Goal: Task Accomplishment & Management: Use online tool/utility

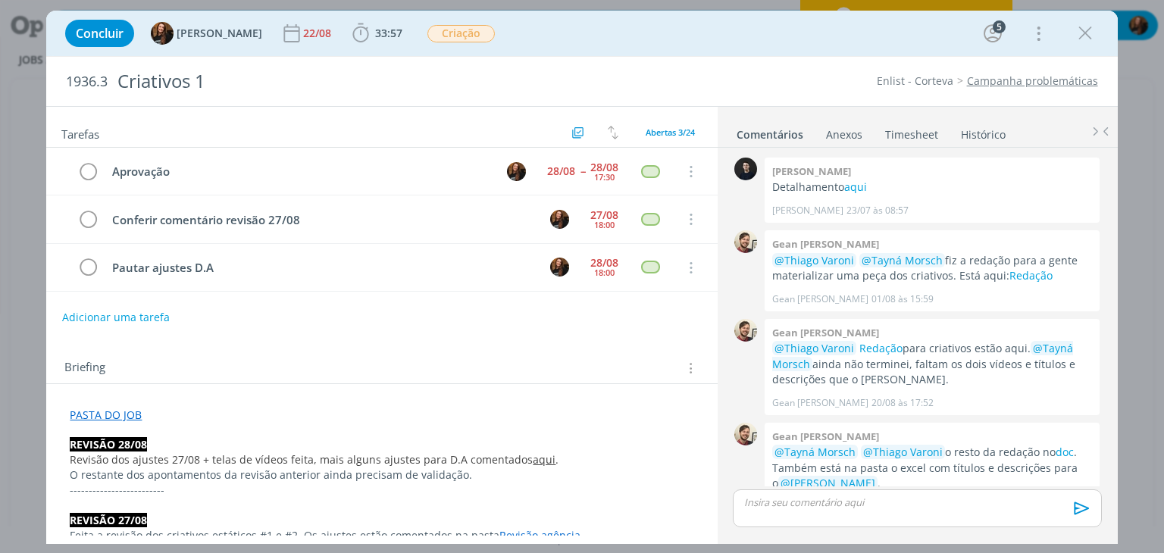
scroll to position [555, 0]
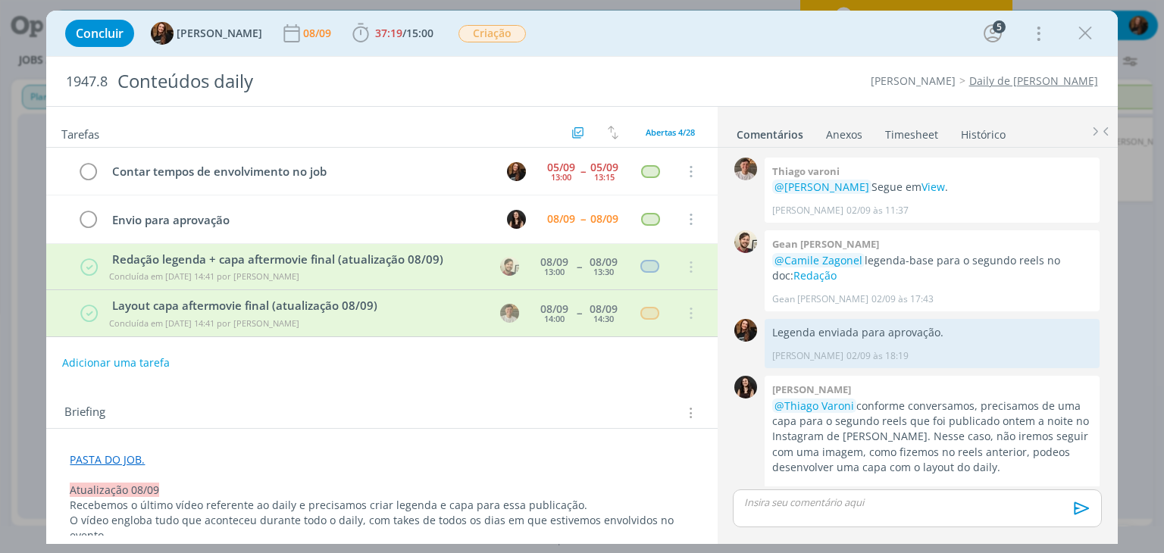
scroll to position [1559, 0]
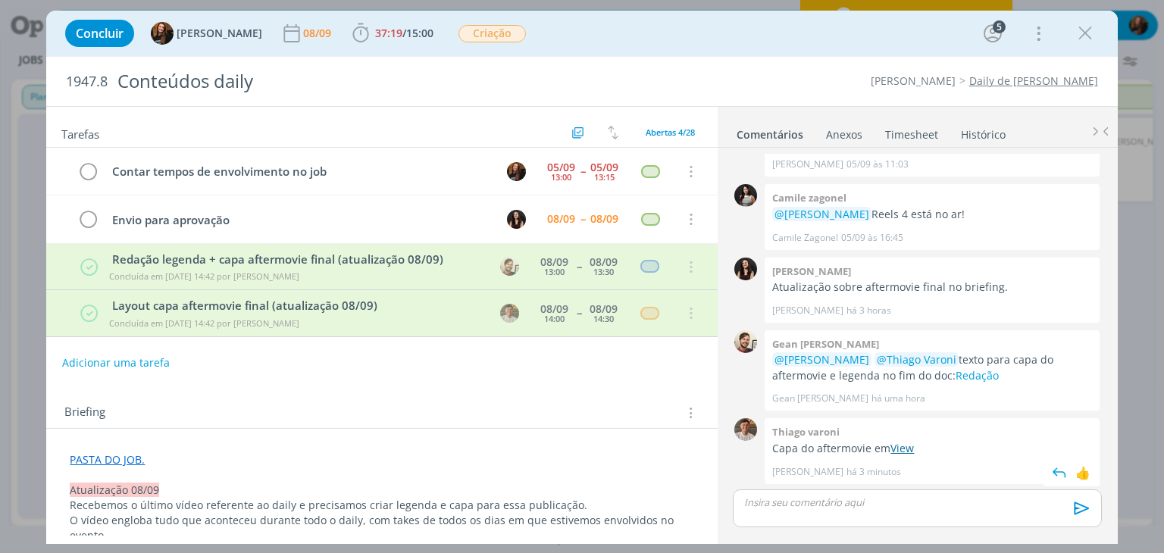
click at [909, 449] on link "View" at bounding box center [901, 448] width 23 height 14
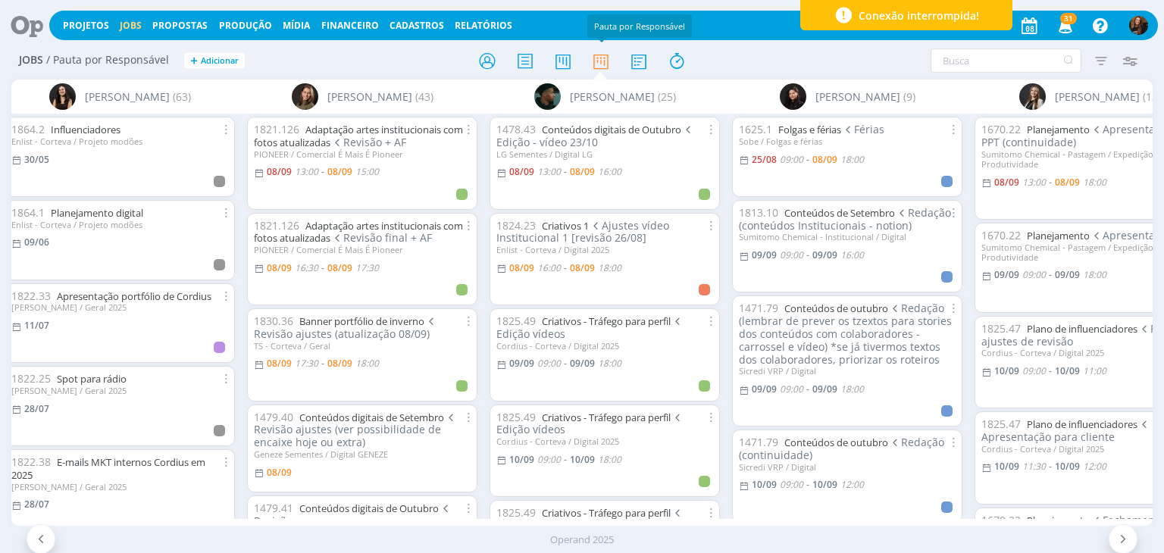
scroll to position [227, 0]
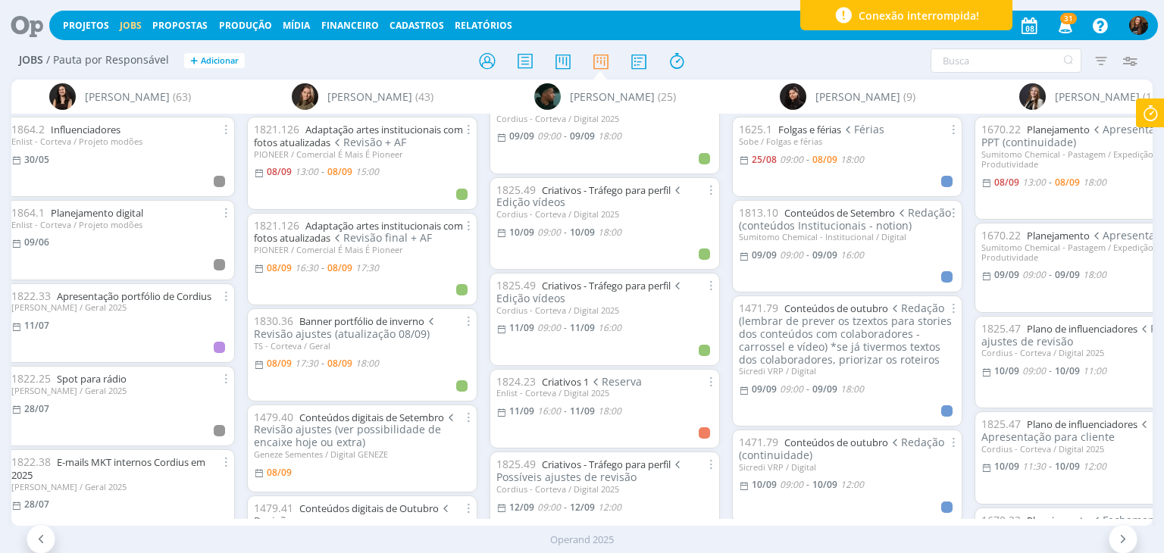
click at [488, 18] on div "Projetos Jobs Propostas Produção Mídia Financeiro Cadastros Relatórios 31 Notif…" at bounding box center [603, 26] width 1108 height 30
click at [488, 20] on link "Relatórios" at bounding box center [484, 25] width 58 height 13
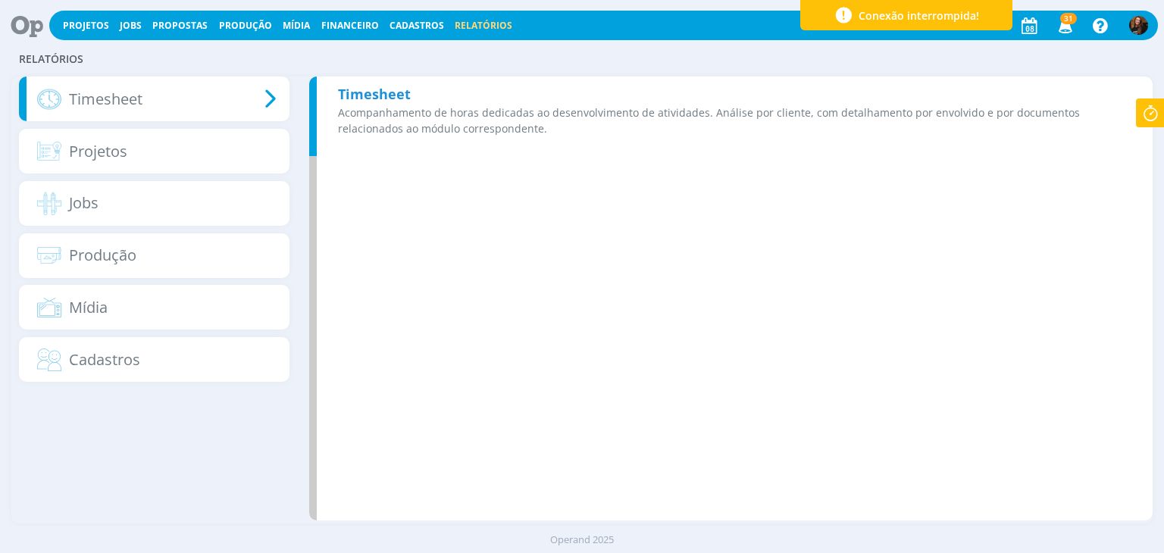
click at [564, 114] on p "Acompanhamento de horas dedicadas ao desenvolvimento de atividades. Análise por…" at bounding box center [734, 121] width 793 height 32
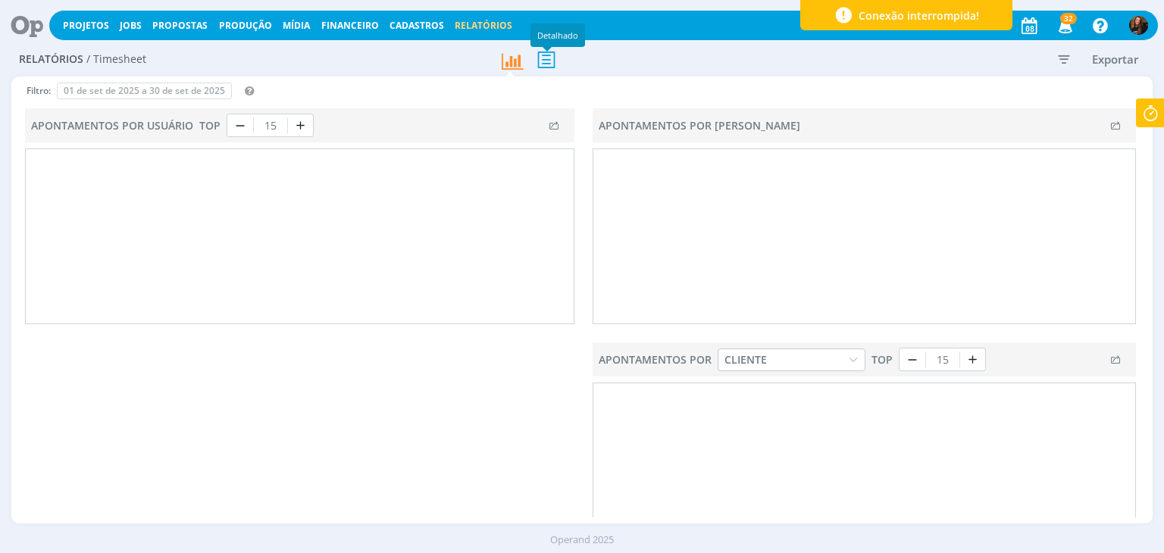
click at [542, 56] on icon at bounding box center [546, 59] width 32 height 31
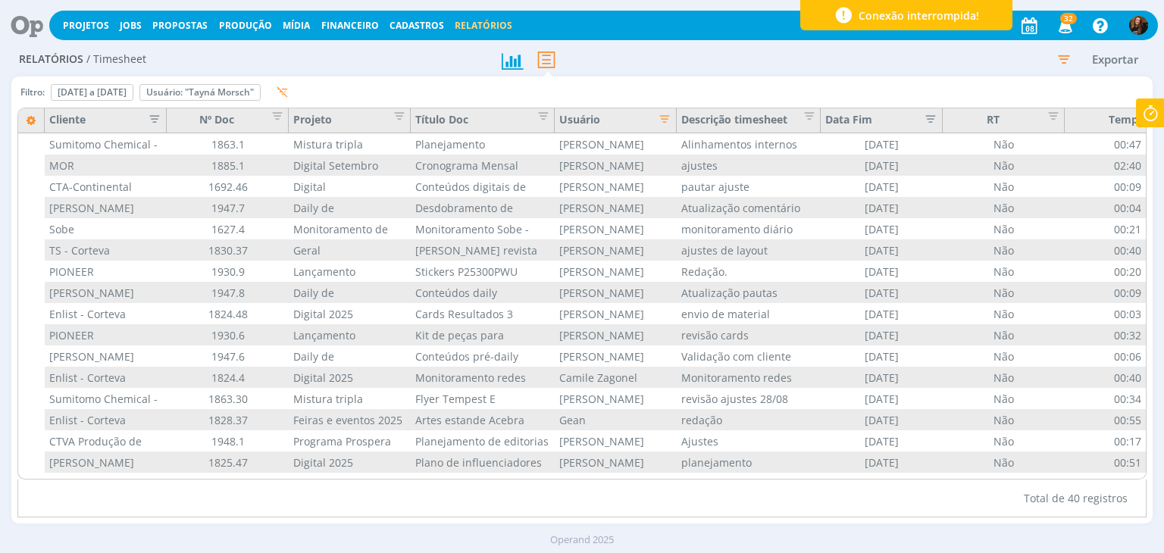
type input "11/08/2025"
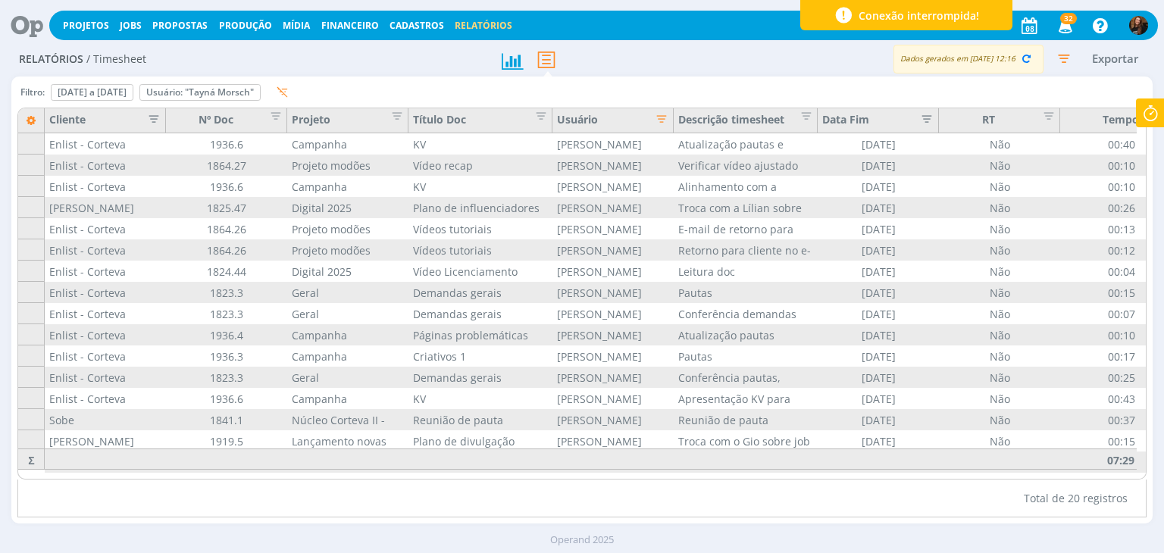
click at [1060, 64] on icon "button" at bounding box center [1063, 58] width 27 height 27
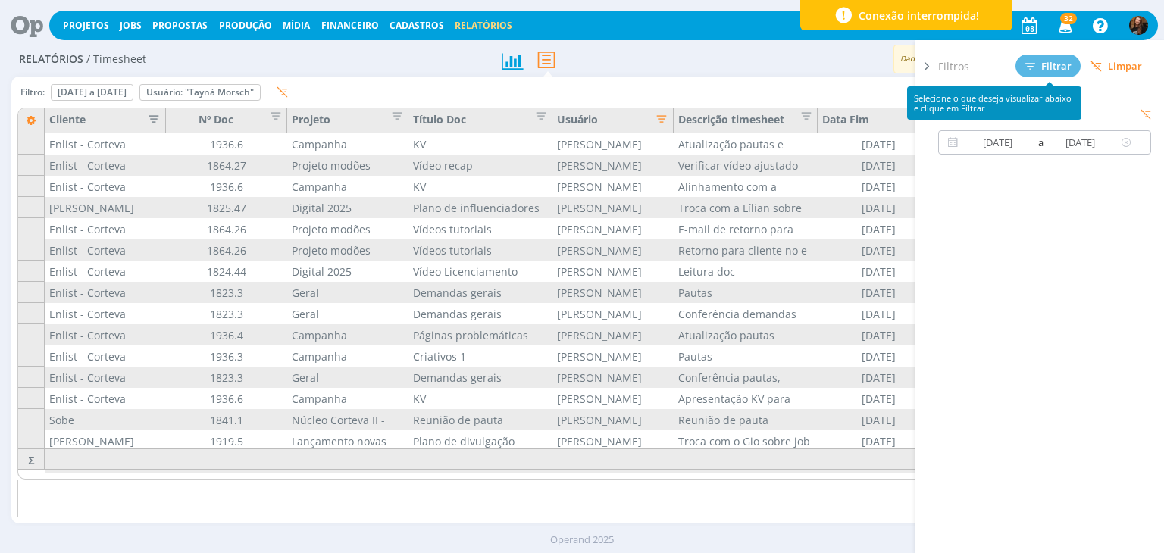
click at [1002, 146] on input "11/08/2025" at bounding box center [997, 142] width 73 height 18
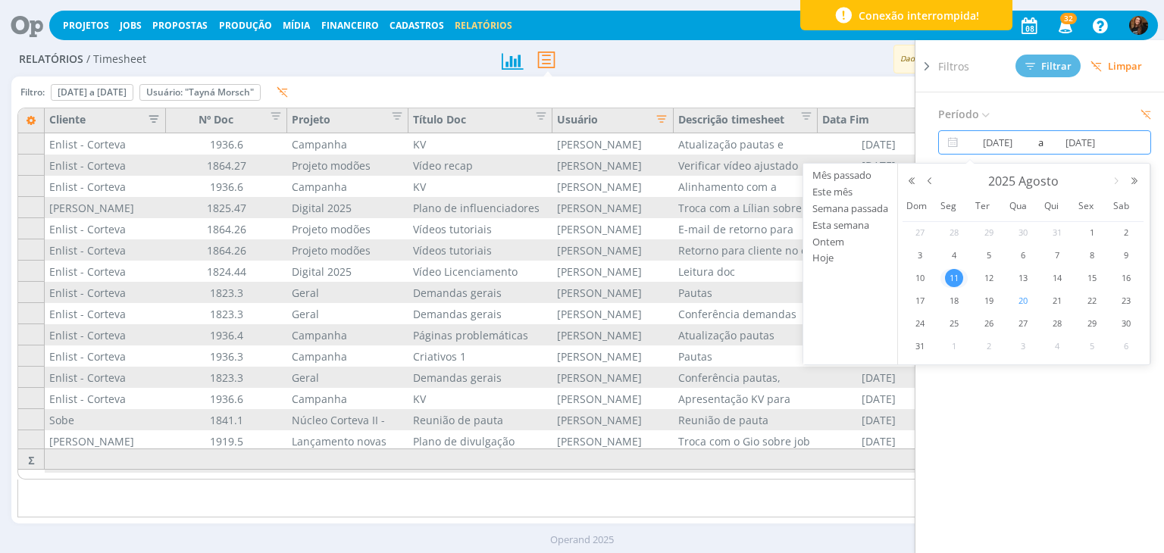
click at [1021, 298] on span "20" at bounding box center [1023, 301] width 18 height 18
type input "20/08/2025"
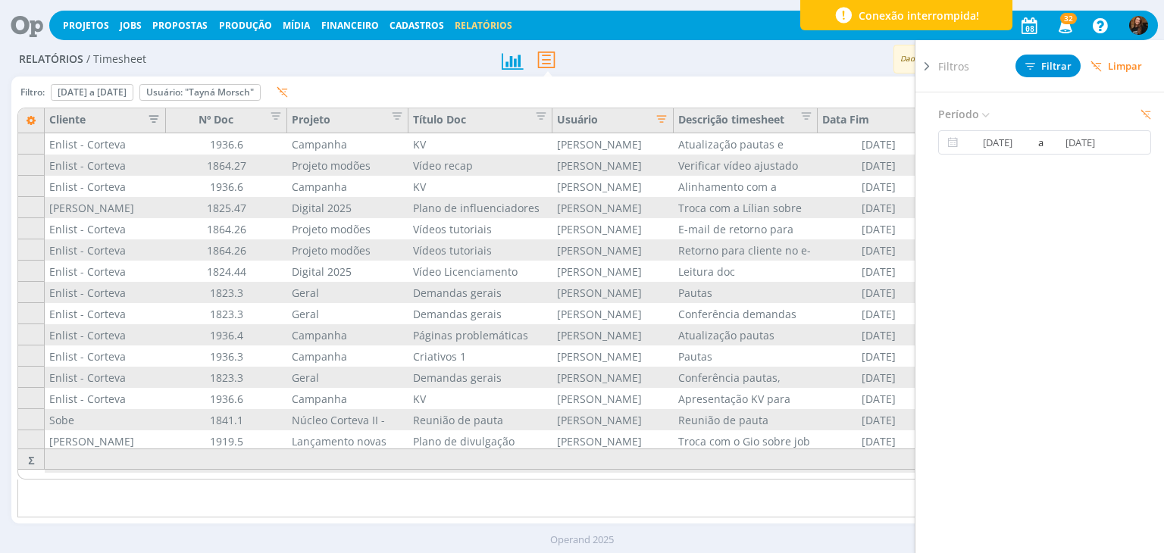
click at [924, 67] on icon at bounding box center [926, 66] width 15 height 16
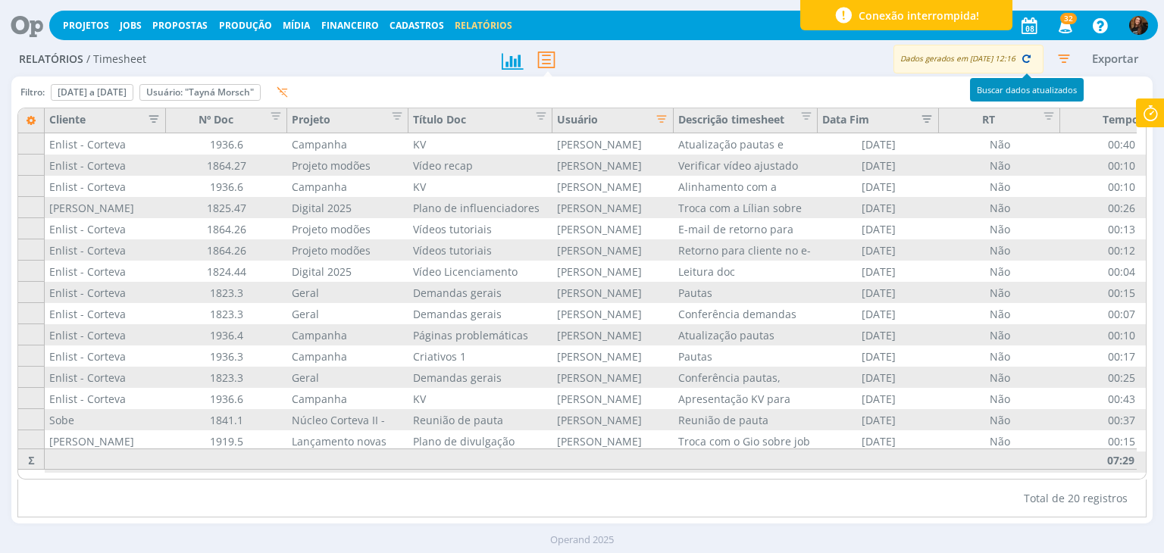
click at [1024, 55] on icon "button" at bounding box center [1026, 59] width 14 height 14
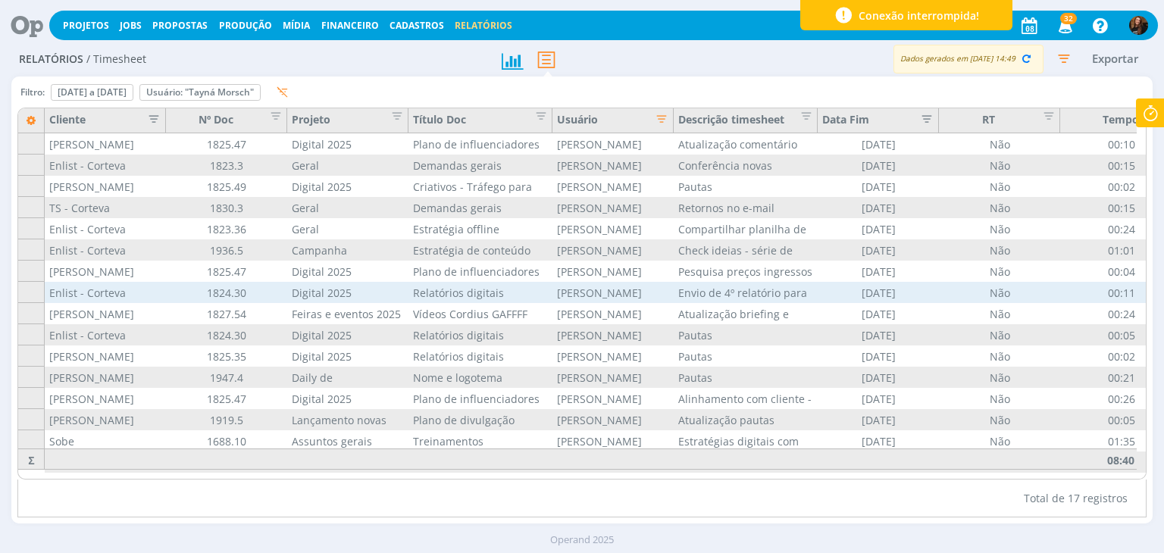
scroll to position [45, 0]
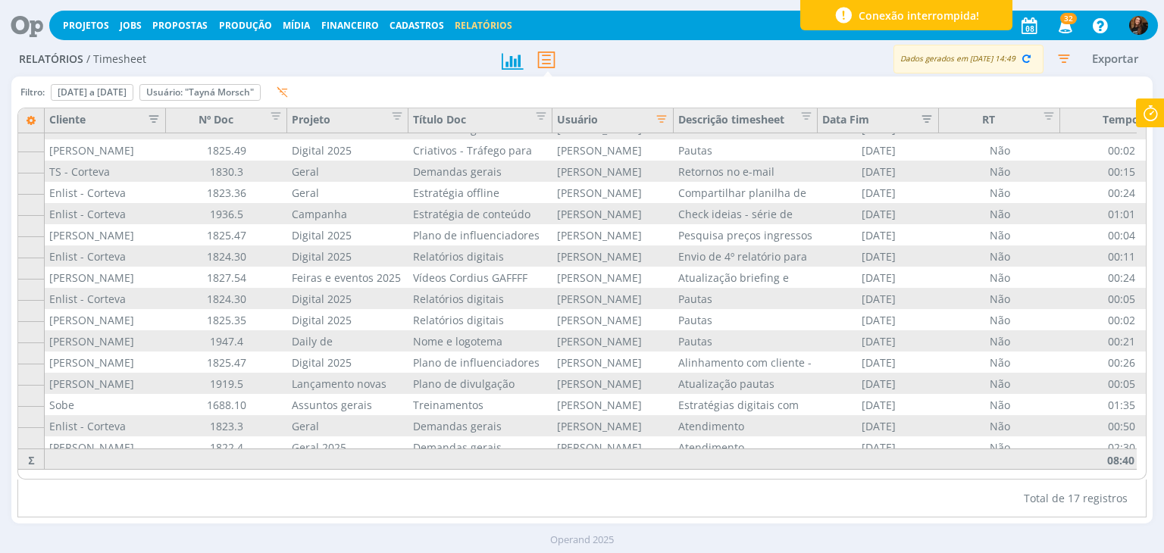
click at [1068, 58] on icon "button" at bounding box center [1063, 58] width 27 height 27
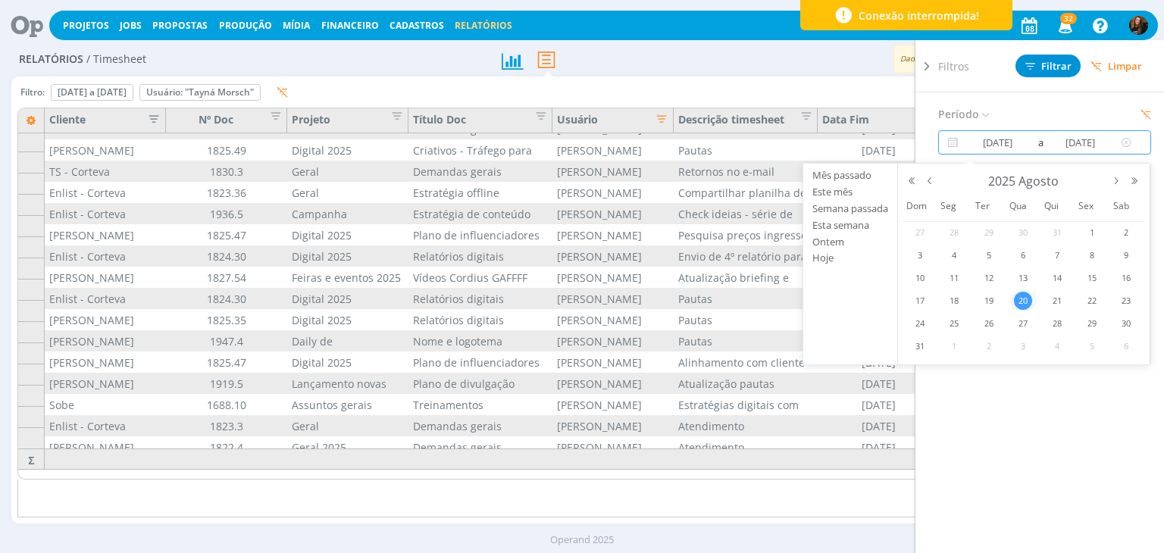
click at [997, 149] on input "20/08/2025" at bounding box center [997, 142] width 73 height 18
click at [1052, 299] on span "21" at bounding box center [1057, 301] width 18 height 18
type input "[DATE]"
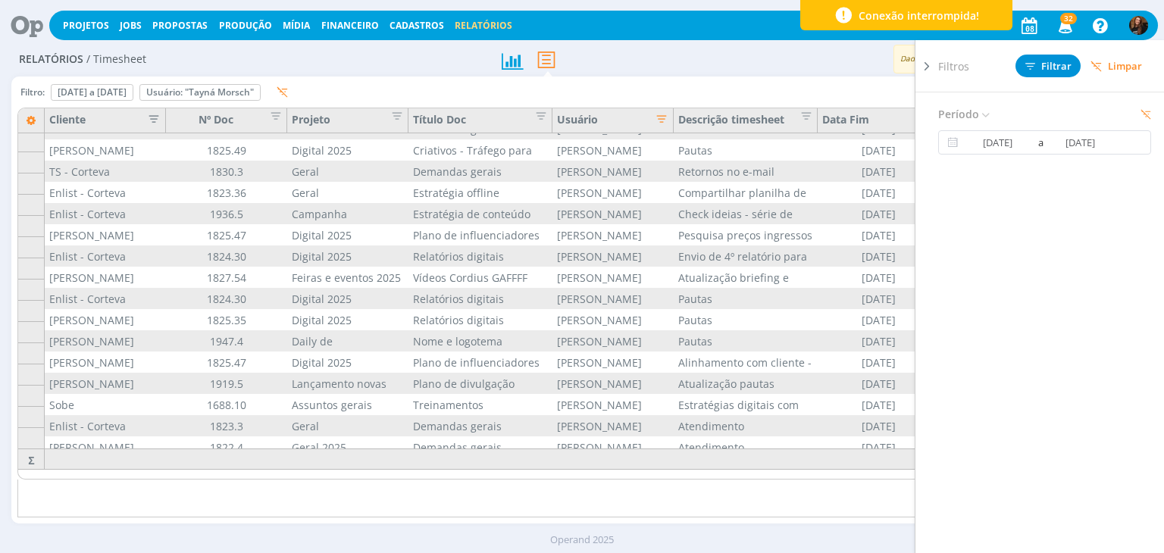
click at [930, 58] on div at bounding box center [926, 291] width 23 height 502
click at [928, 64] on icon at bounding box center [926, 66] width 15 height 16
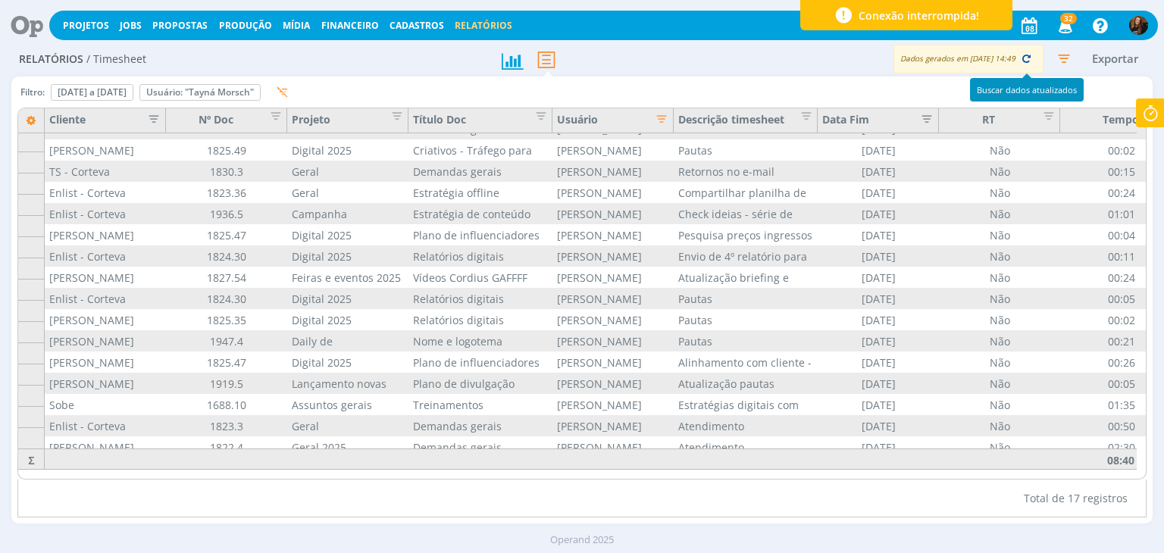
click at [1027, 61] on icon "button" at bounding box center [1026, 59] width 14 height 14
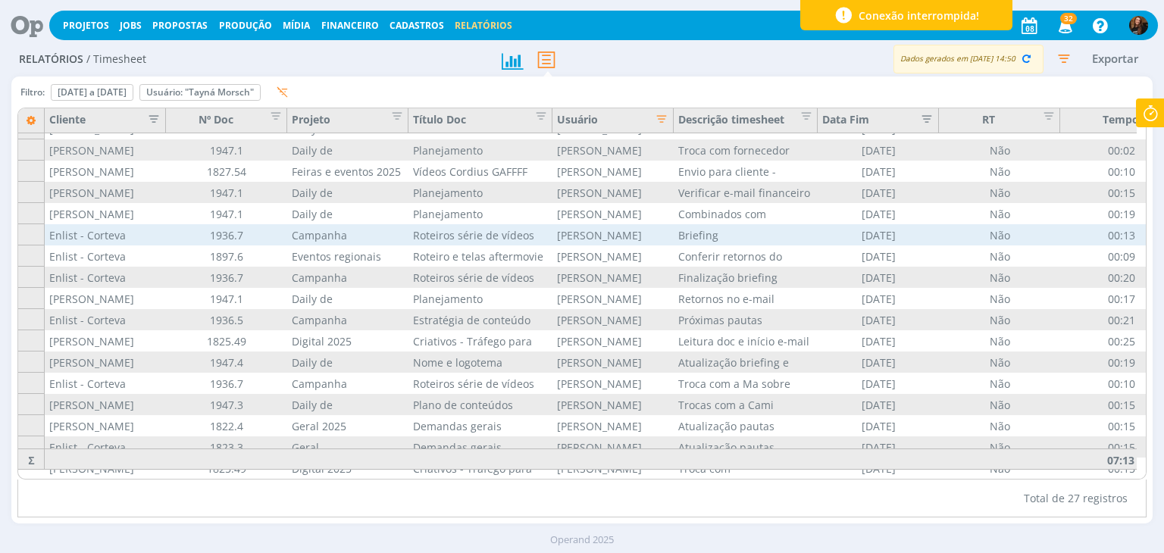
scroll to position [257, 0]
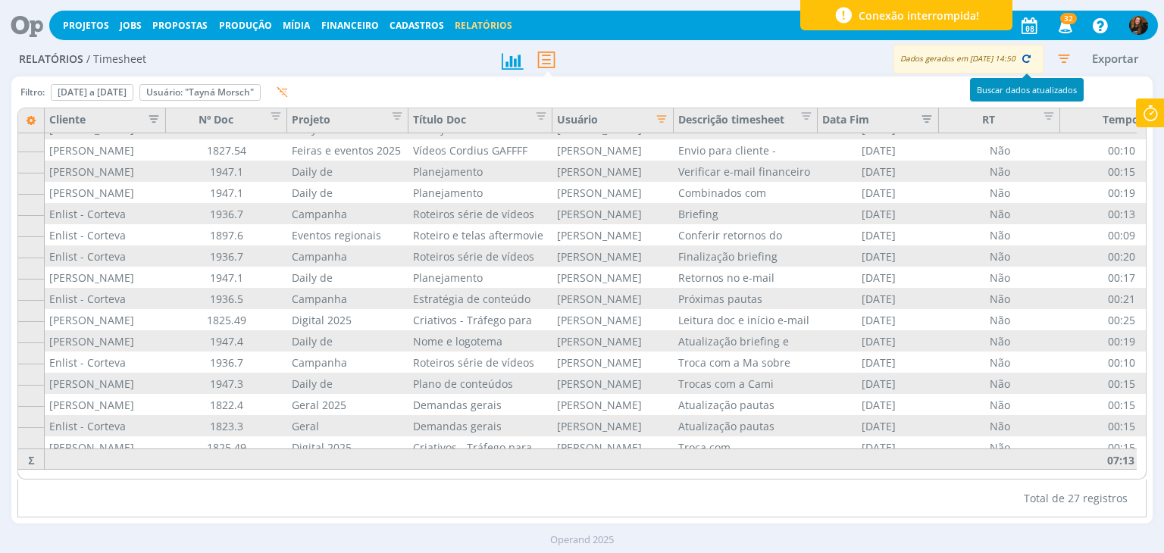
click at [1024, 62] on icon "button" at bounding box center [1026, 59] width 14 height 14
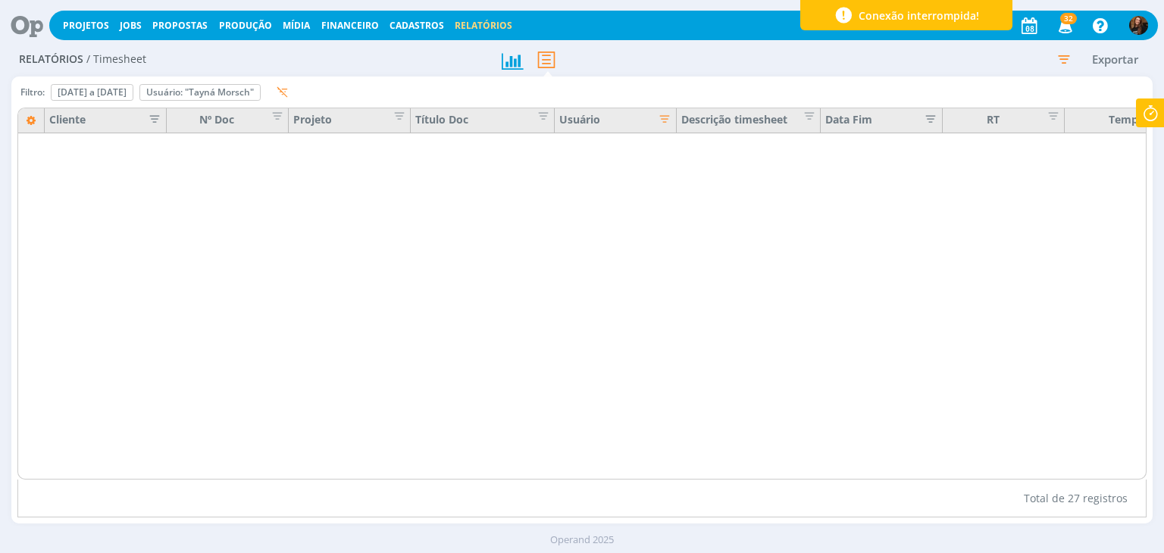
scroll to position [0, 0]
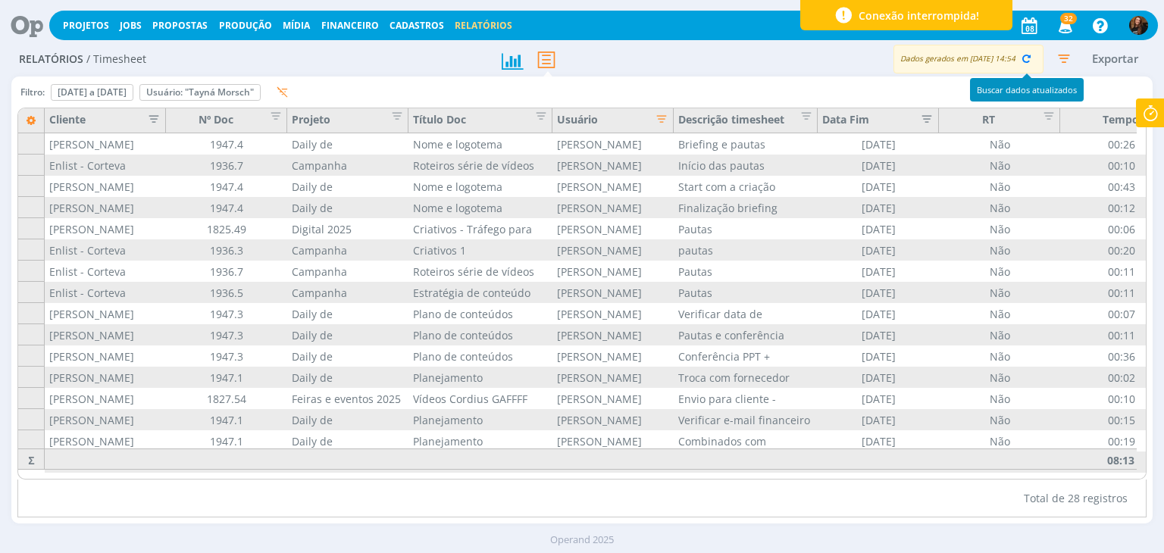
drag, startPoint x: 1030, startPoint y: 61, endPoint x: 977, endPoint y: 72, distance: 53.3
click at [1029, 61] on icon "button" at bounding box center [1026, 59] width 14 height 14
click at [1143, 119] on icon at bounding box center [1149, 113] width 27 height 30
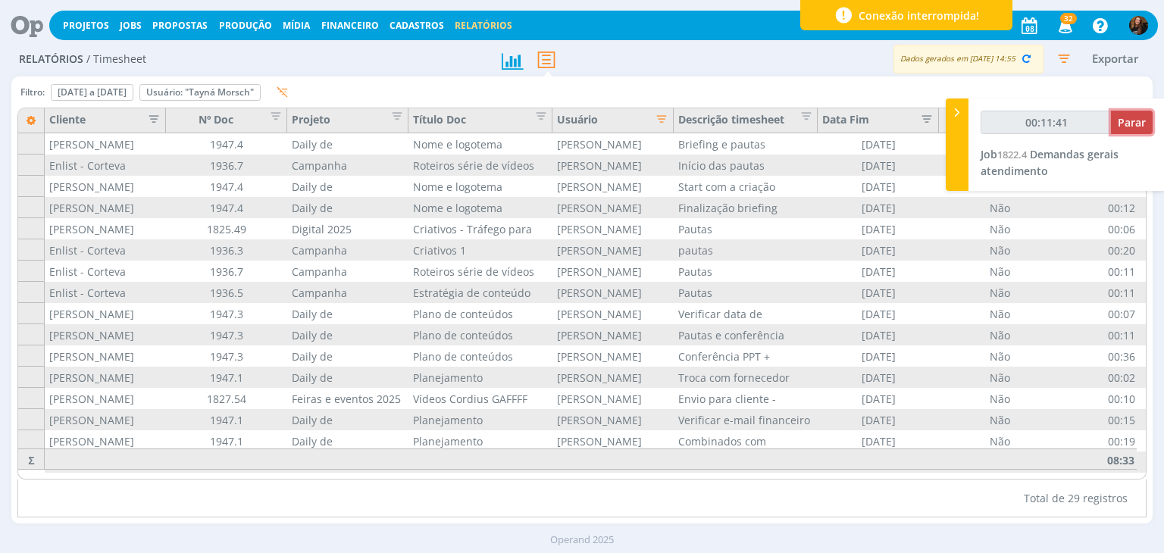
click at [1138, 112] on button "Parar" at bounding box center [1132, 122] width 42 height 23
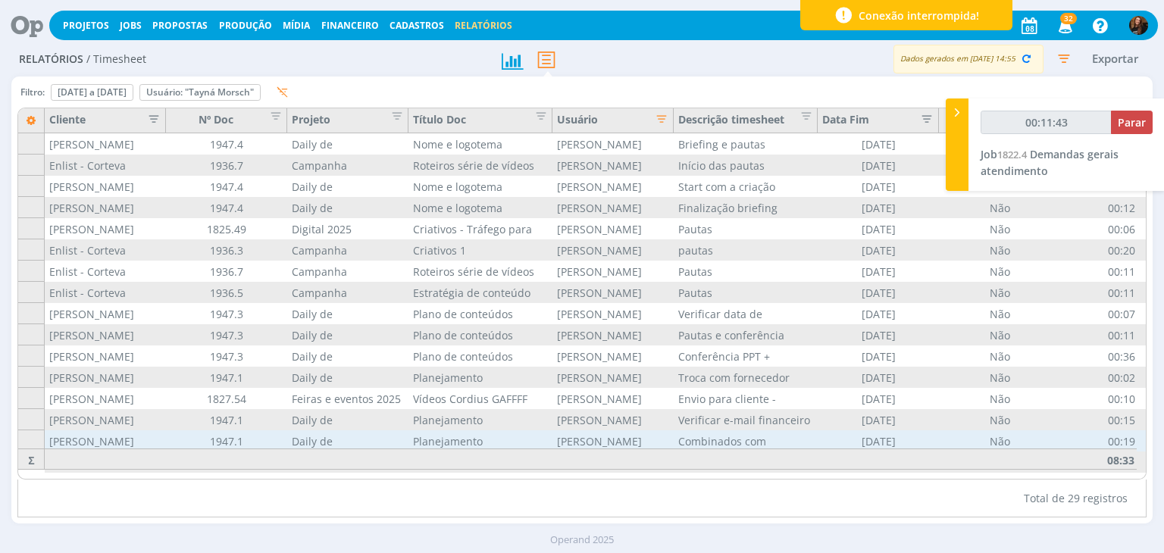
type input "00:12:00"
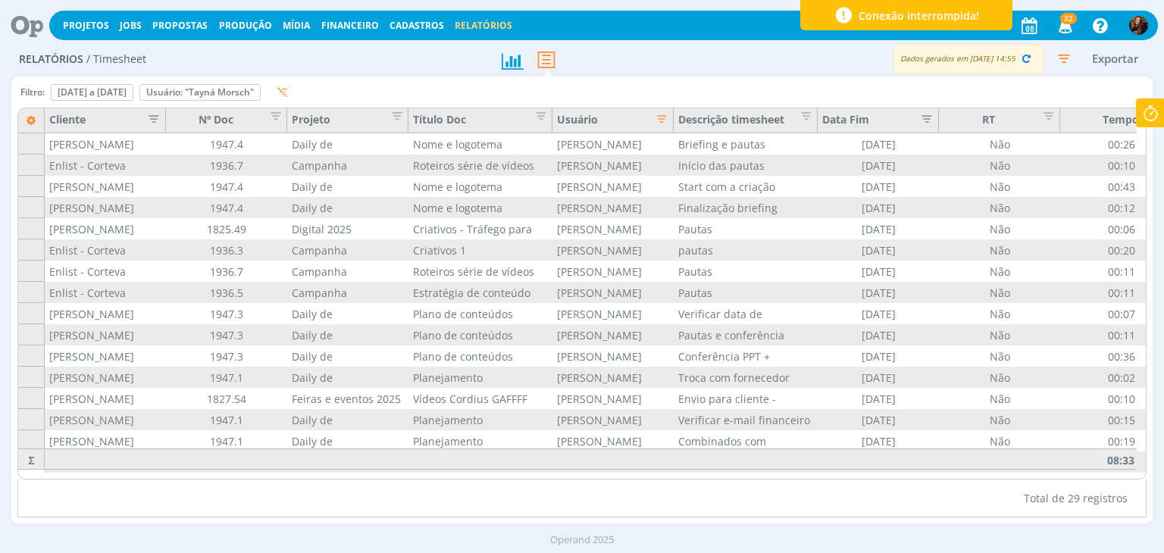
click at [1067, 61] on icon "button" at bounding box center [1063, 58] width 27 height 27
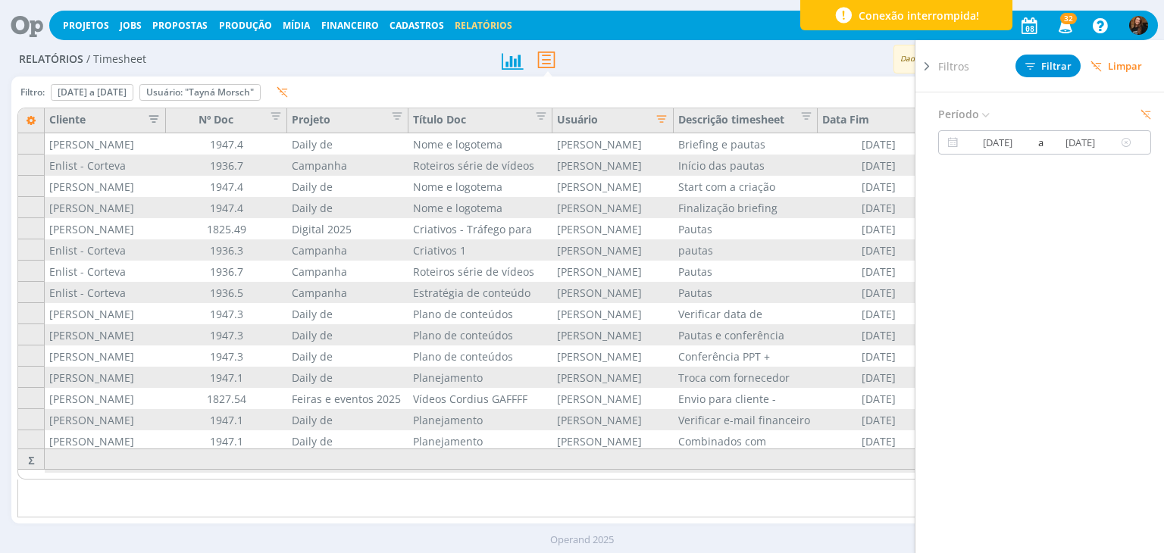
click at [1007, 141] on input "[DATE]" at bounding box center [997, 142] width 73 height 18
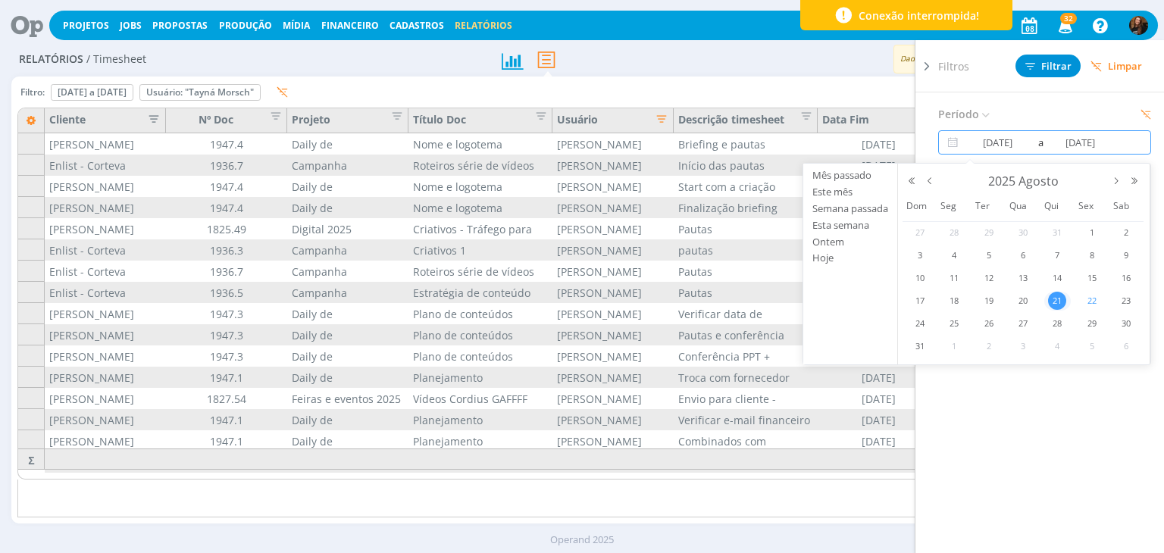
click at [1088, 295] on span "22" at bounding box center [1092, 301] width 18 height 18
type input "22/08/2025"
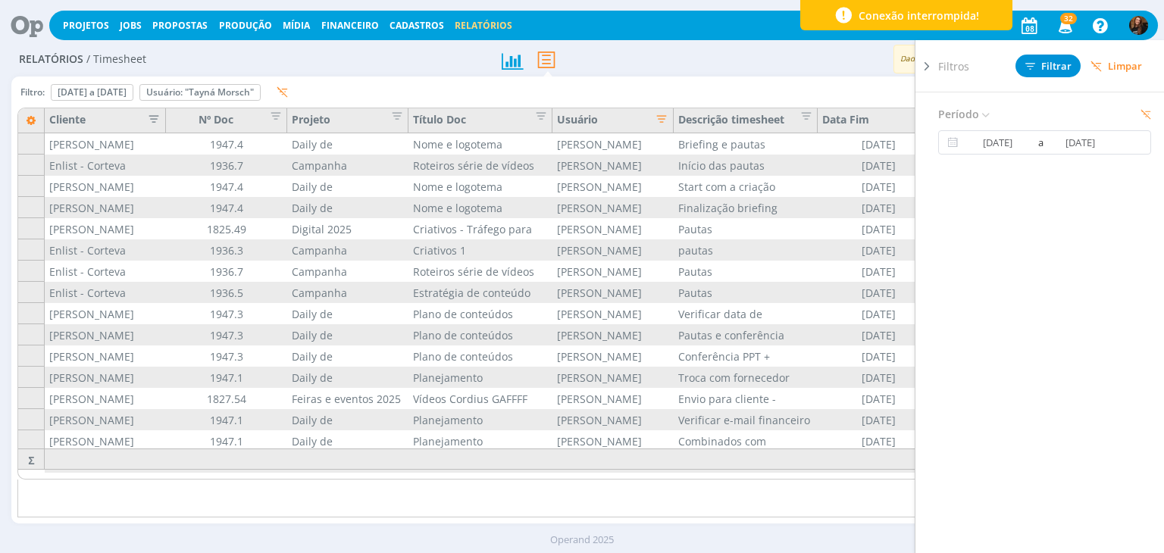
click at [925, 70] on icon at bounding box center [926, 66] width 15 height 16
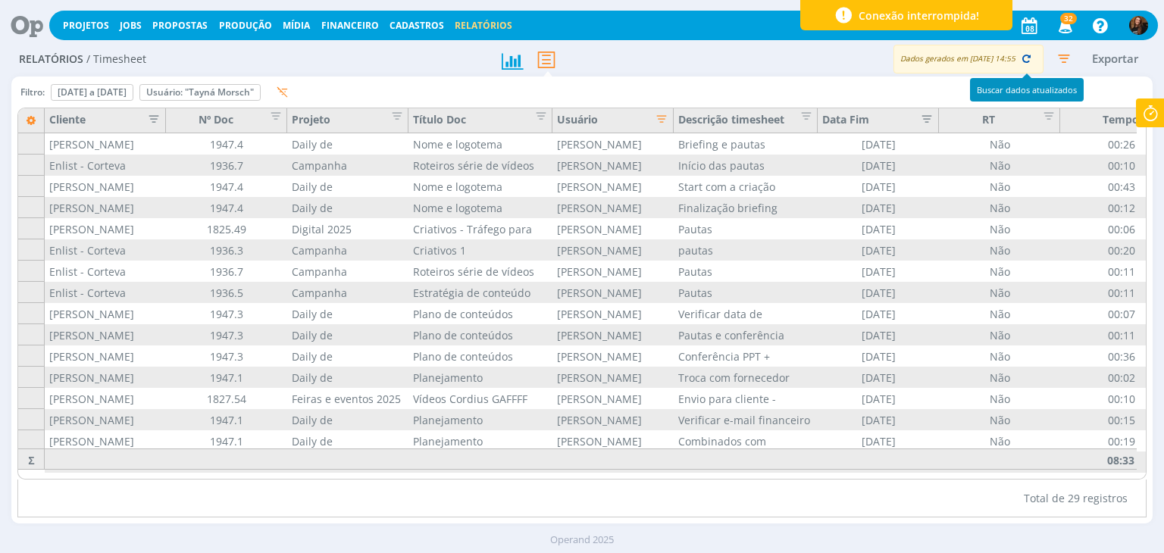
click at [1028, 55] on icon "button" at bounding box center [1026, 59] width 14 height 14
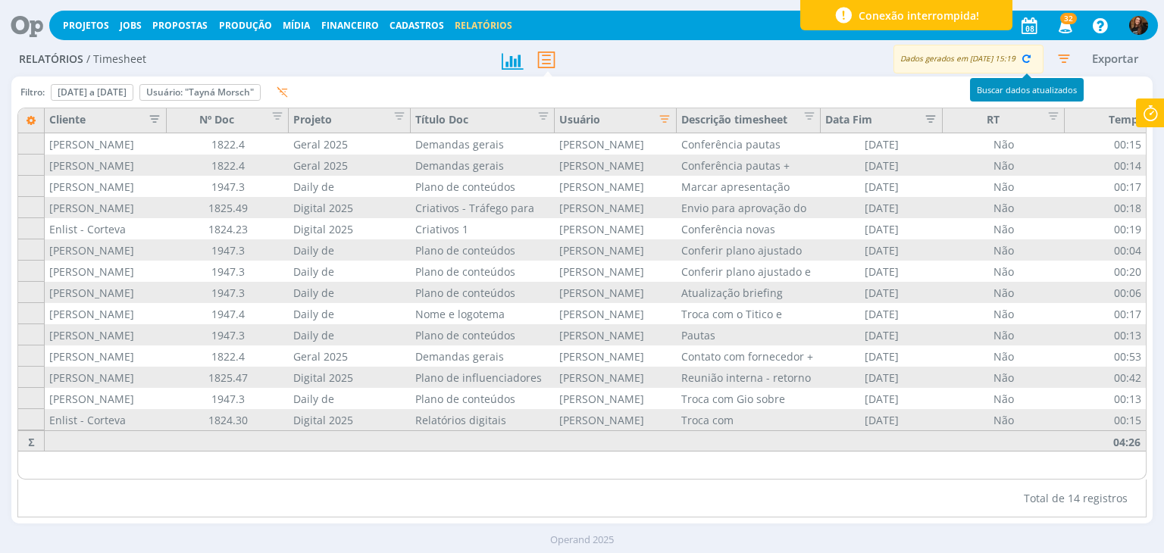
drag, startPoint x: 1032, startPoint y: 58, endPoint x: 1014, endPoint y: 62, distance: 18.7
click at [1032, 57] on icon "button" at bounding box center [1026, 59] width 14 height 14
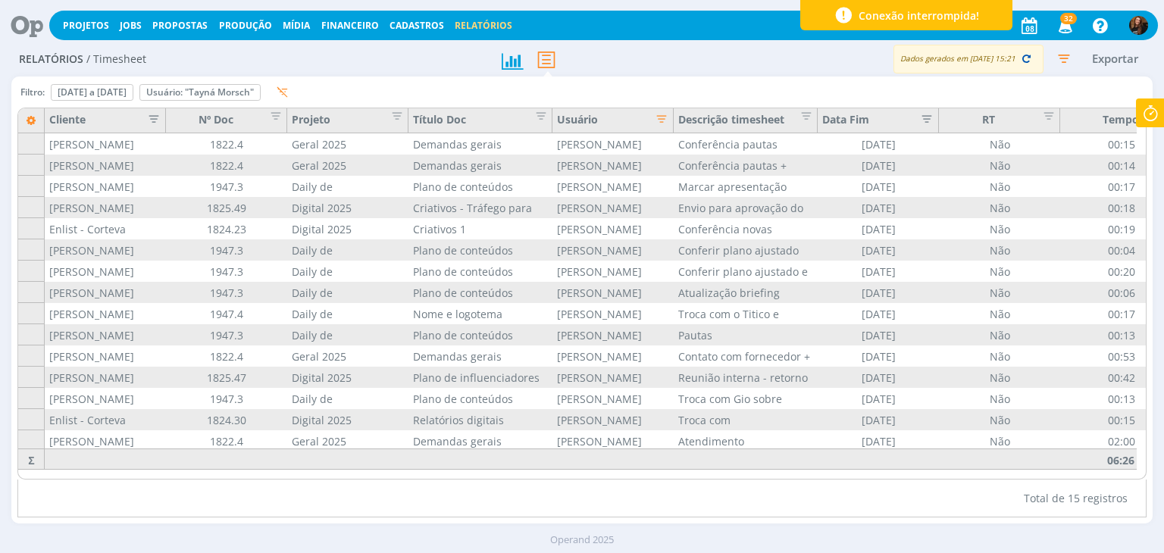
click at [1021, 62] on icon "button" at bounding box center [1026, 59] width 14 height 14
click at [1061, 67] on icon "button" at bounding box center [1063, 58] width 27 height 27
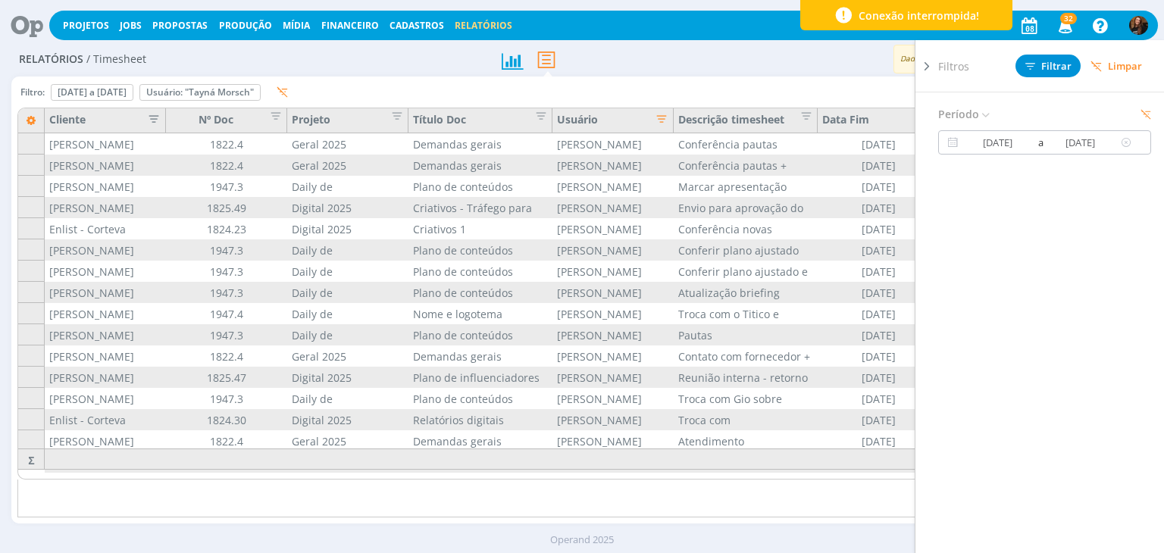
click at [997, 142] on input "22/08/2025" at bounding box center [997, 142] width 73 height 18
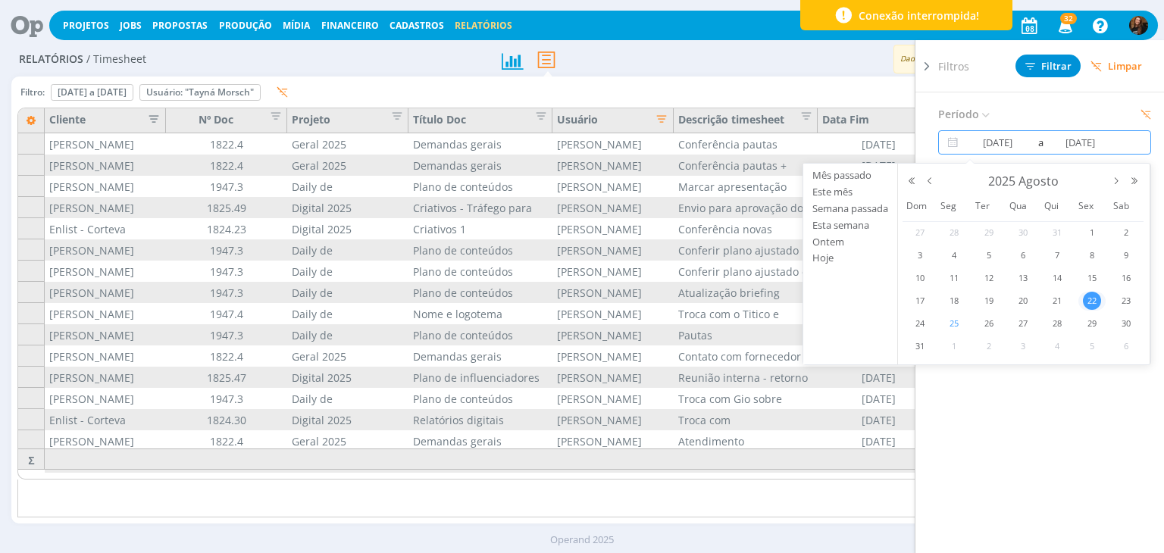
click at [952, 322] on span "25" at bounding box center [954, 323] width 18 height 18
type input "25/08/2025"
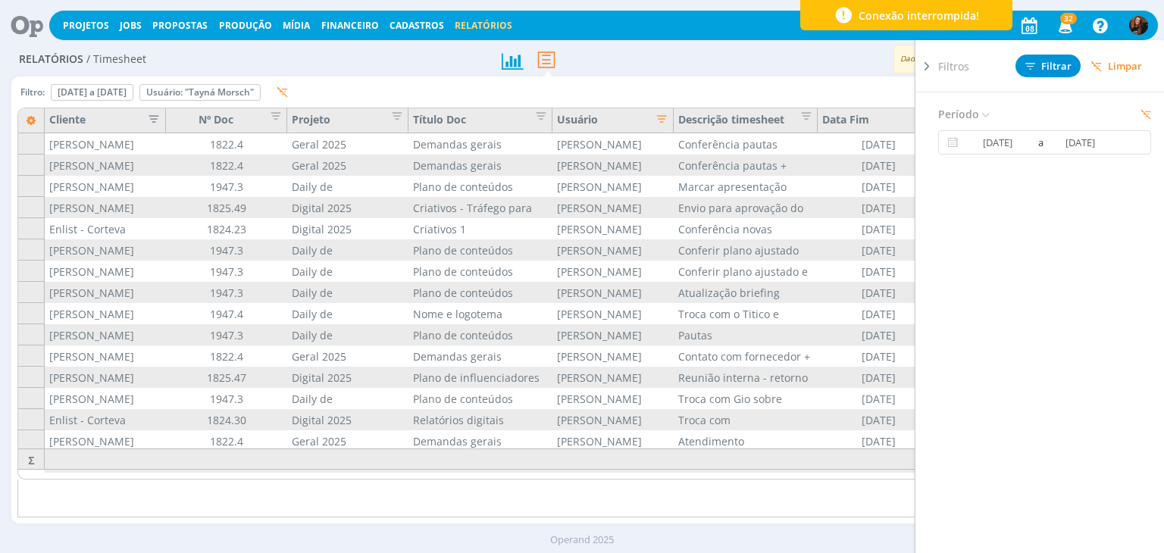
drag, startPoint x: 927, startPoint y: 60, endPoint x: 934, endPoint y: 64, distance: 8.2
click at [927, 60] on icon at bounding box center [926, 66] width 15 height 16
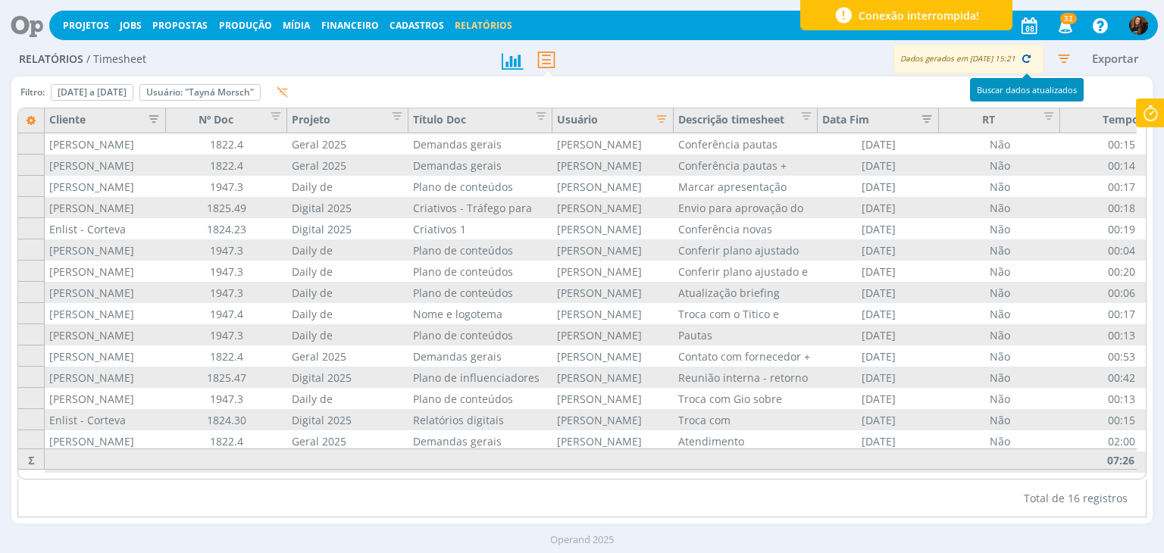
click at [1025, 61] on icon "button" at bounding box center [1026, 59] width 14 height 14
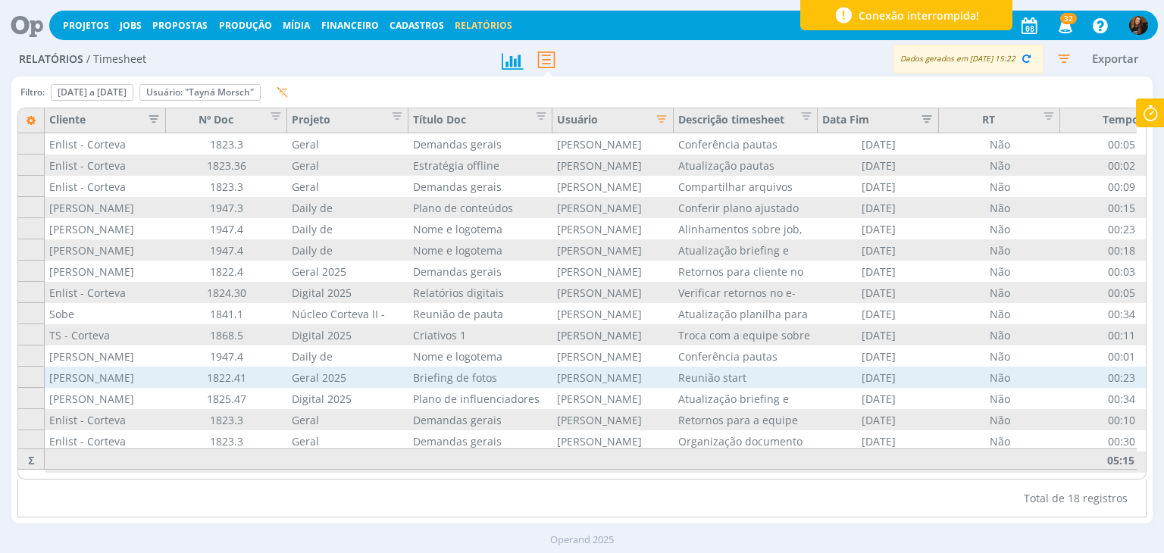
scroll to position [66, 0]
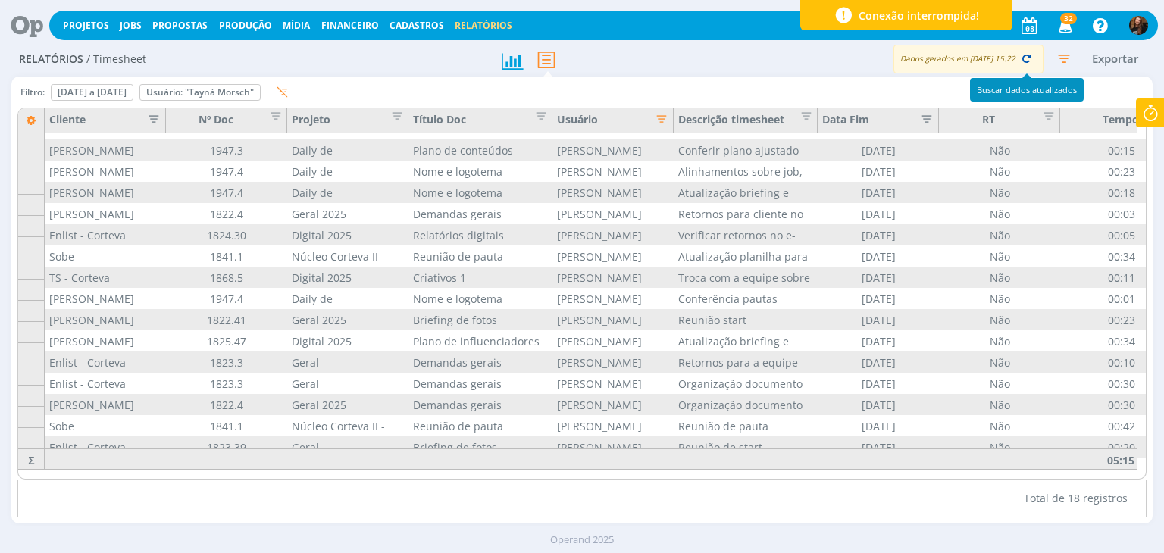
click at [1030, 58] on icon "button" at bounding box center [1026, 59] width 14 height 14
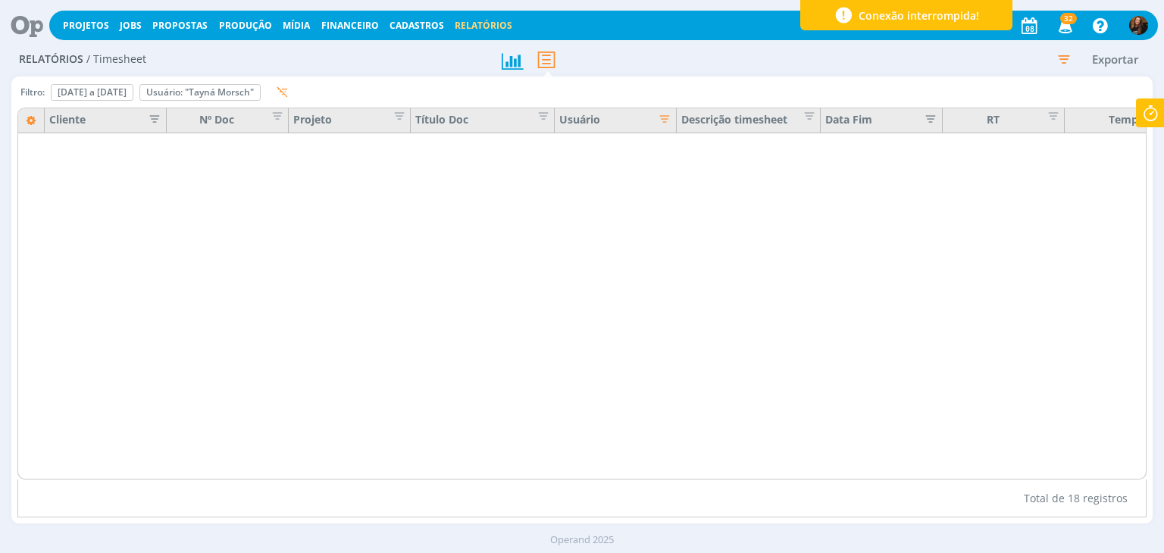
scroll to position [0, 0]
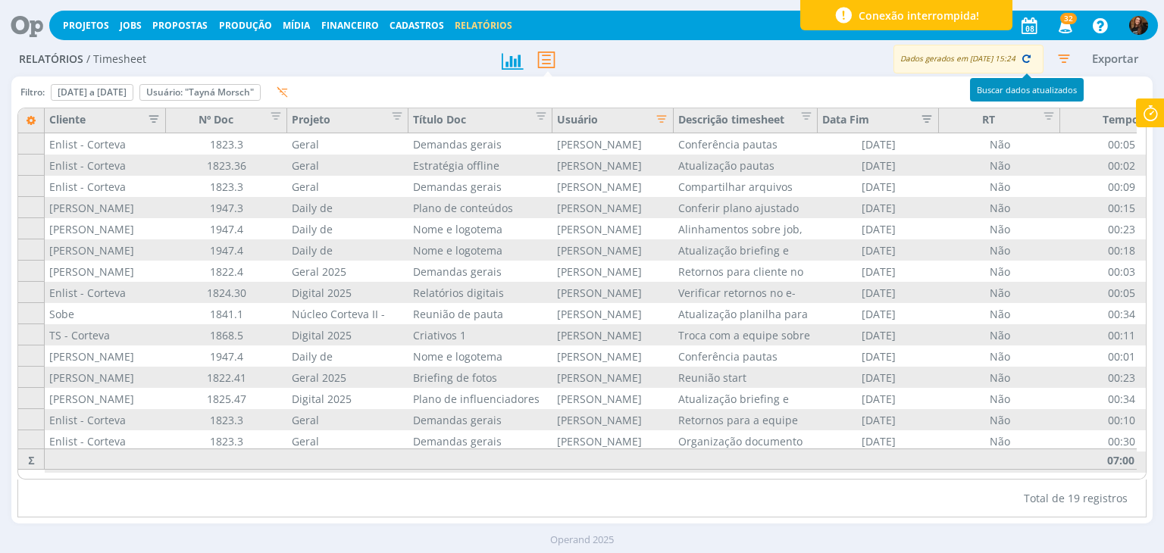
click at [1024, 58] on icon "button" at bounding box center [1026, 59] width 14 height 14
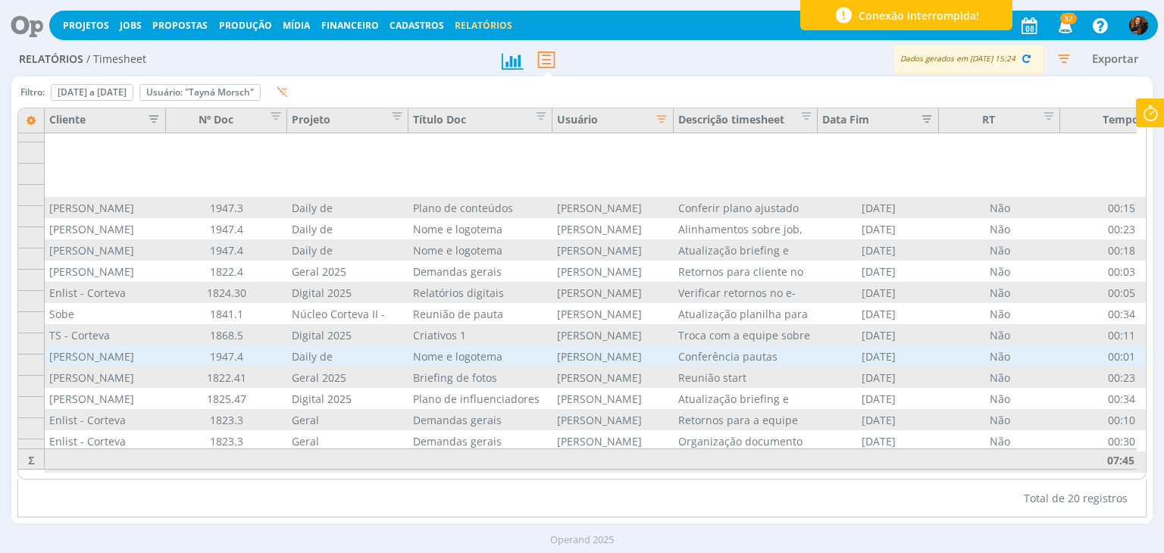
scroll to position [108, 0]
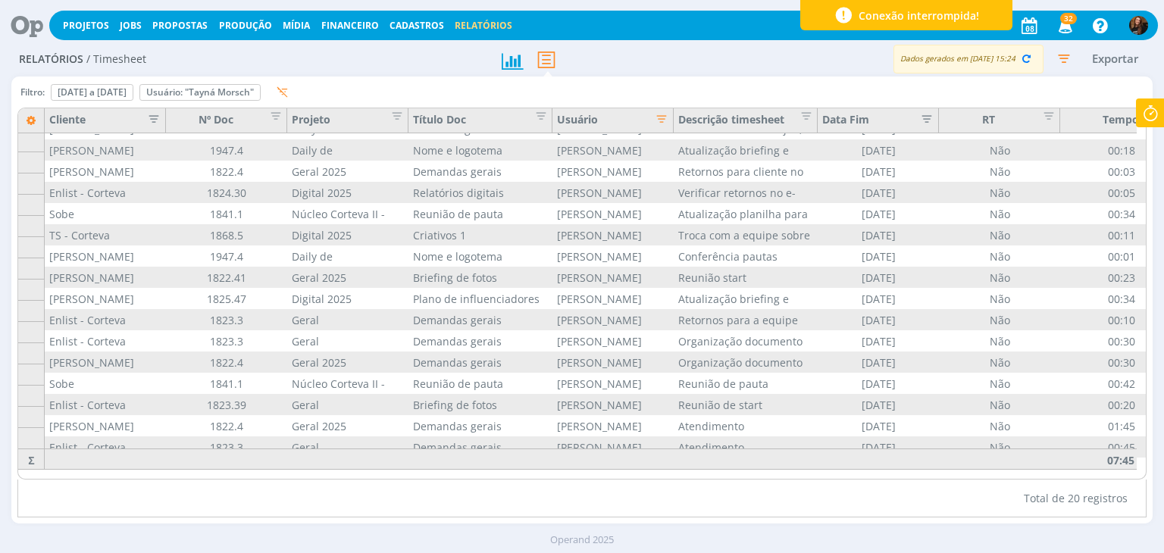
click at [1059, 51] on icon "button" at bounding box center [1063, 58] width 27 height 27
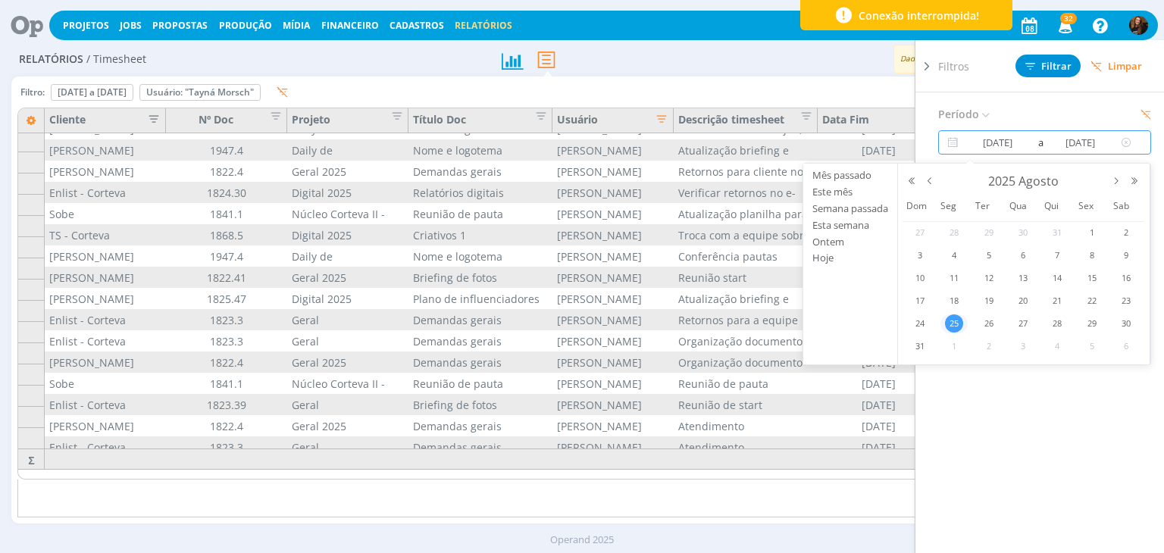
click at [996, 143] on input "25/08/2025" at bounding box center [997, 142] width 73 height 18
click at [991, 319] on span "26" at bounding box center [989, 323] width 18 height 18
type input "26/08/2025"
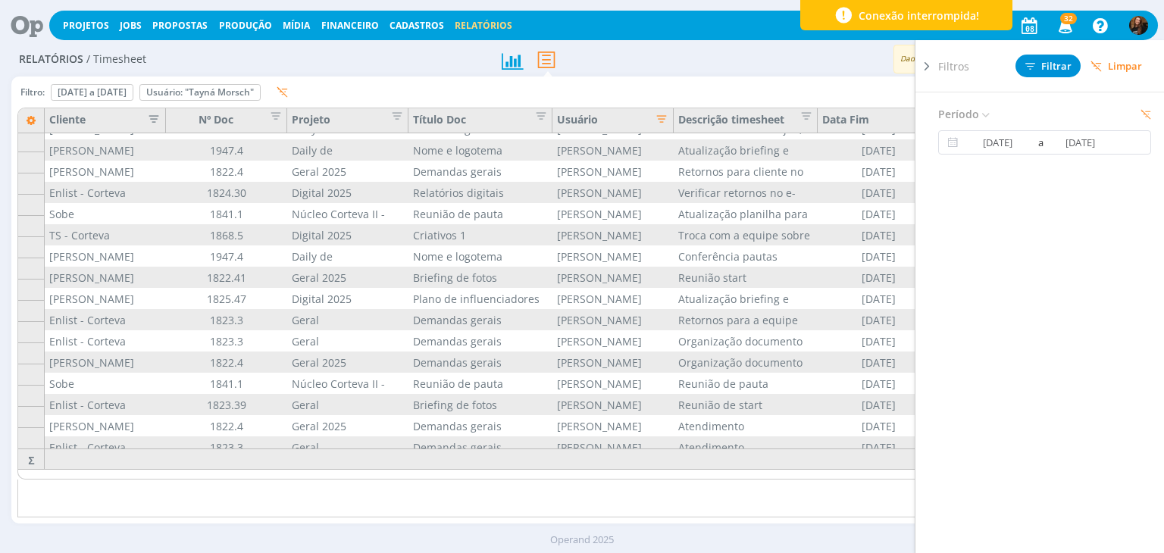
click at [930, 68] on icon at bounding box center [926, 66] width 15 height 16
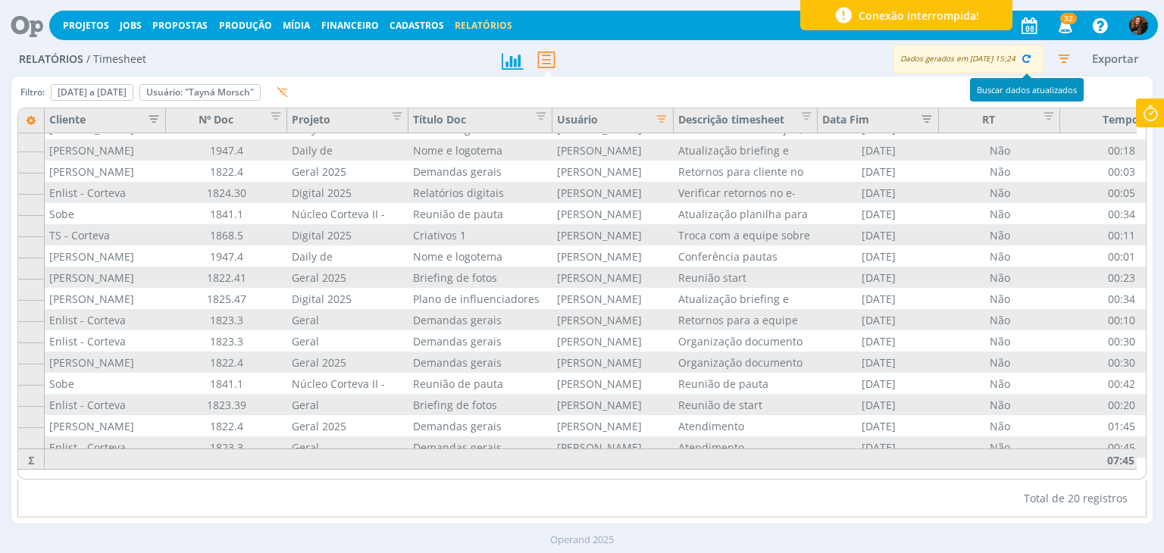
click at [1030, 60] on icon "button" at bounding box center [1026, 59] width 14 height 14
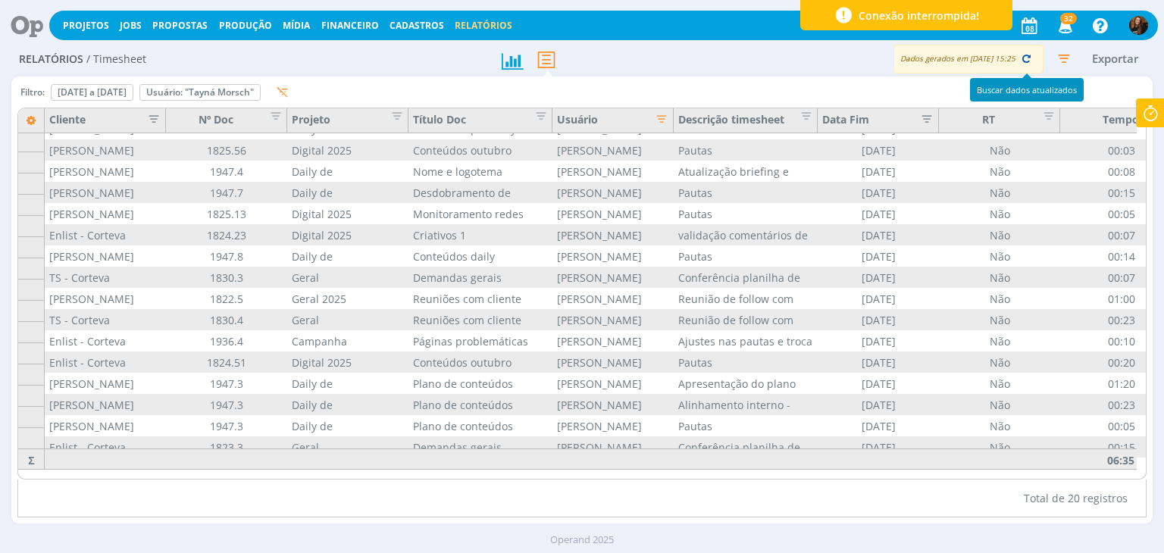
click at [1021, 66] on button "button" at bounding box center [1025, 58] width 21 height 21
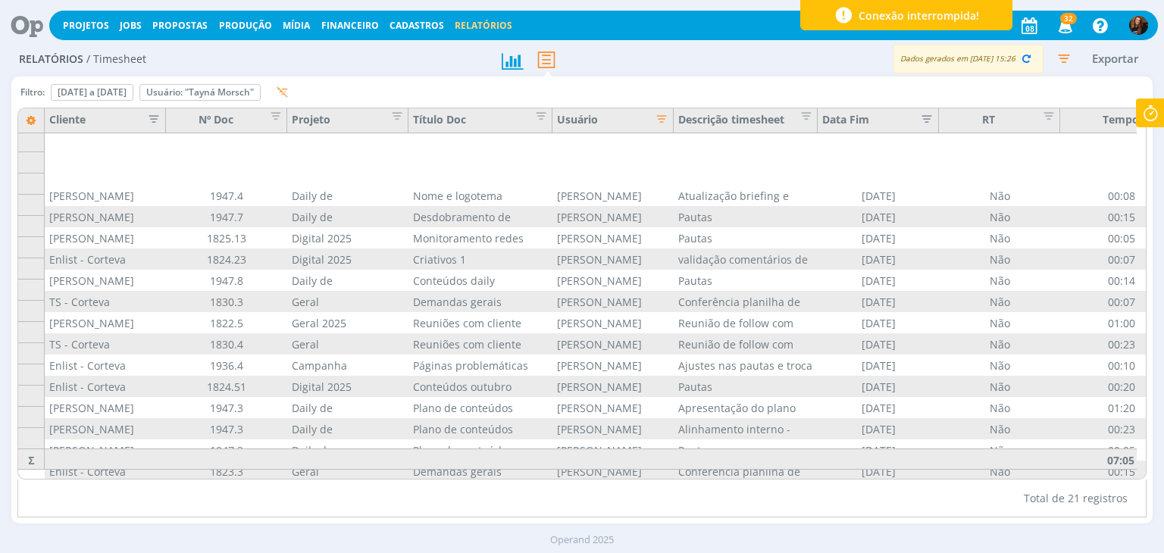
scroll to position [130, 0]
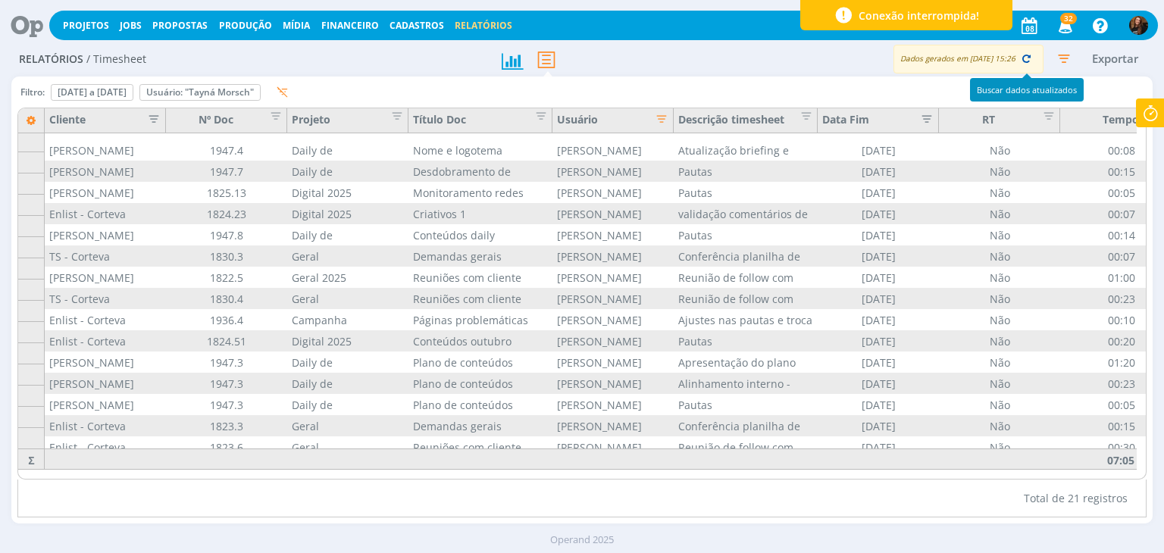
click at [1030, 64] on icon "button" at bounding box center [1026, 59] width 14 height 14
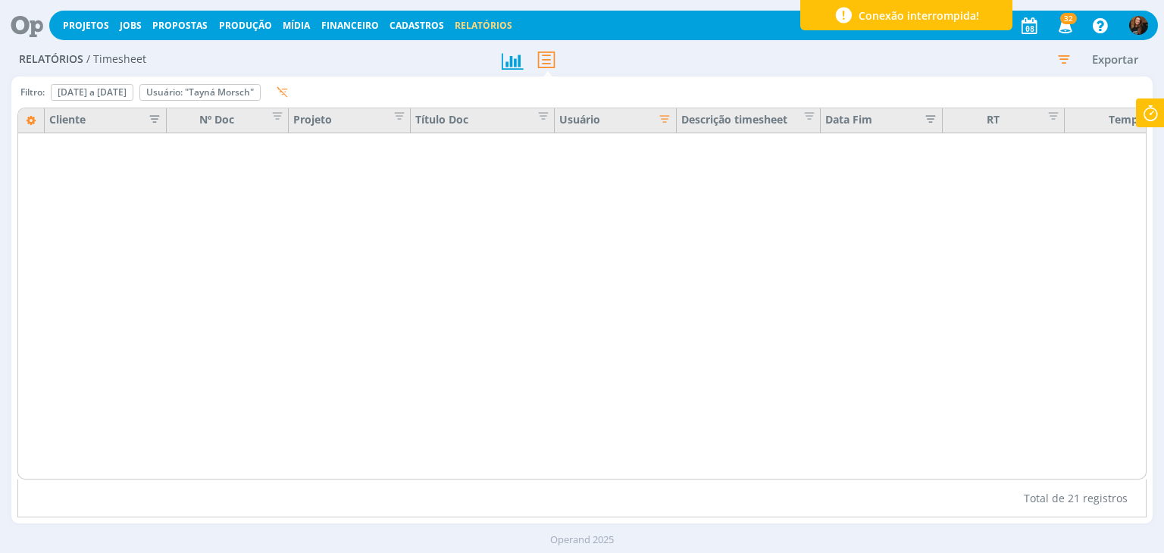
scroll to position [0, 0]
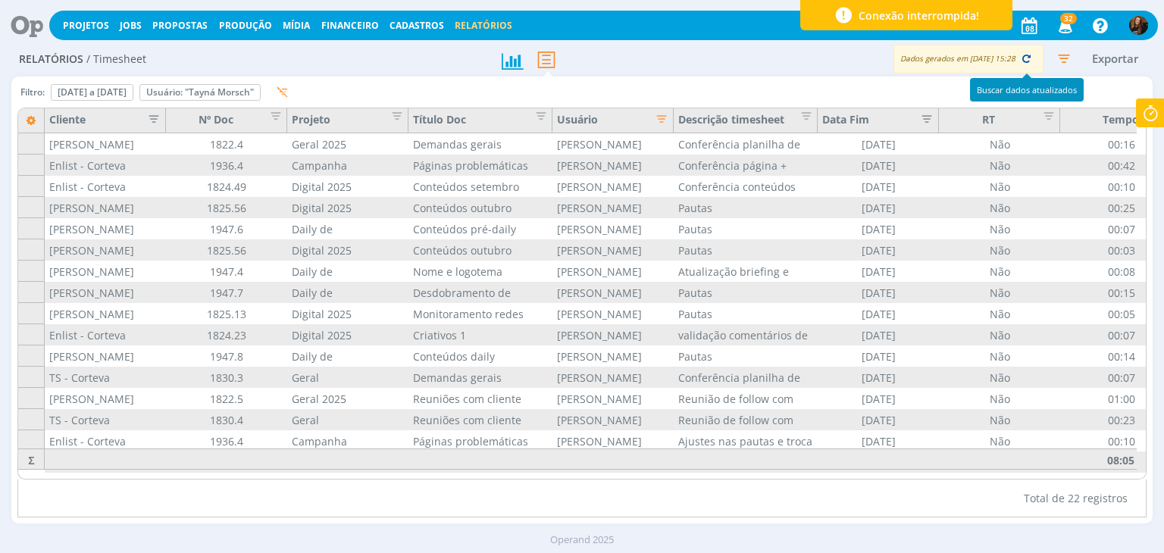
click at [1017, 55] on button "button" at bounding box center [1025, 58] width 21 height 21
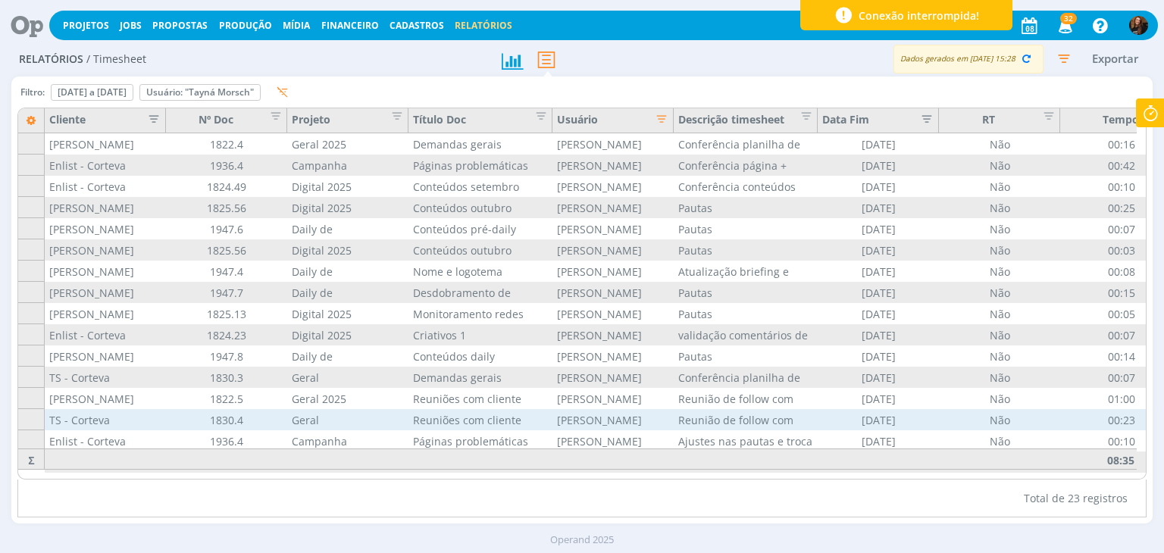
scroll to position [172, 0]
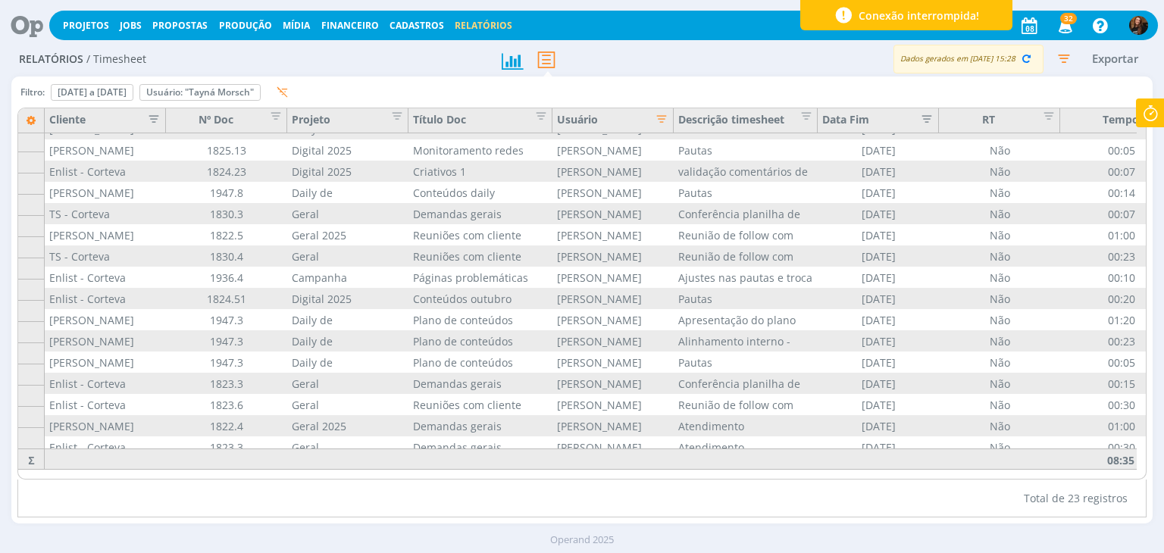
click at [1060, 57] on icon "button" at bounding box center [1063, 58] width 27 height 27
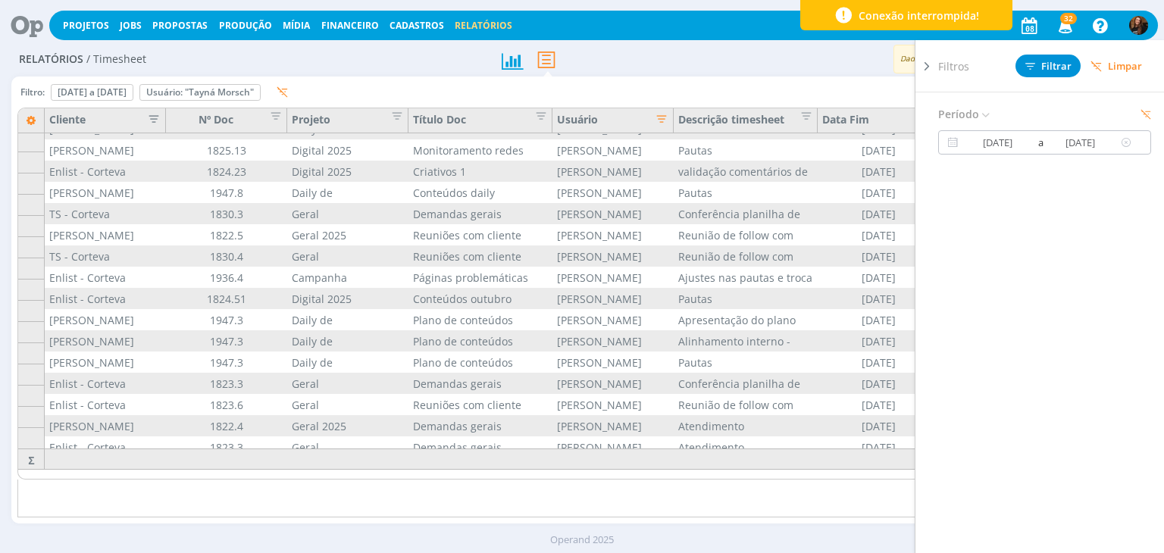
click at [1011, 142] on input "26/08/2025" at bounding box center [997, 142] width 73 height 18
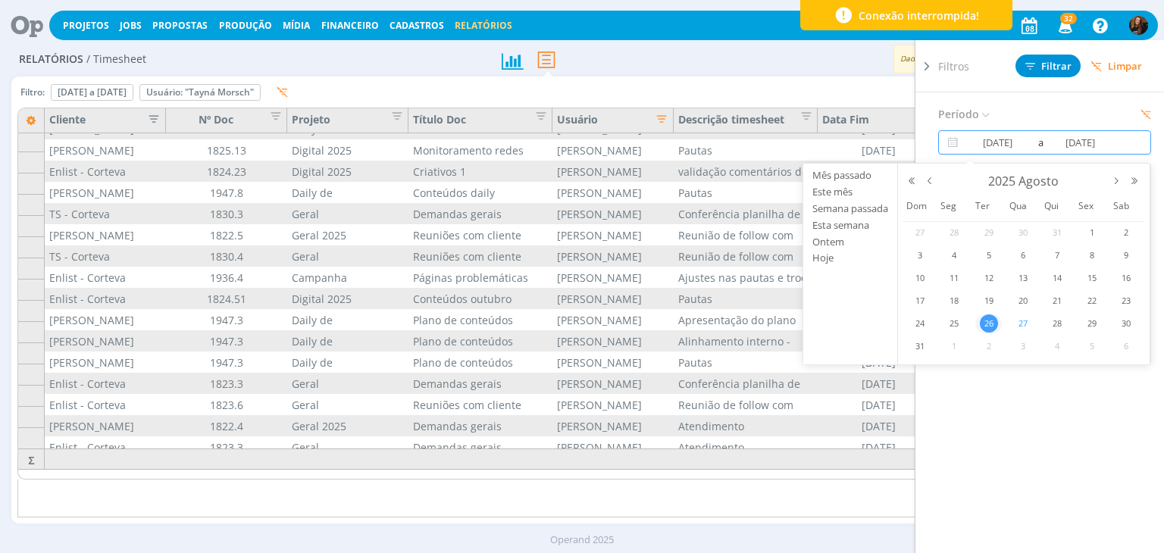
click at [1027, 321] on span "27" at bounding box center [1023, 323] width 18 height 18
type input "27/08/2025"
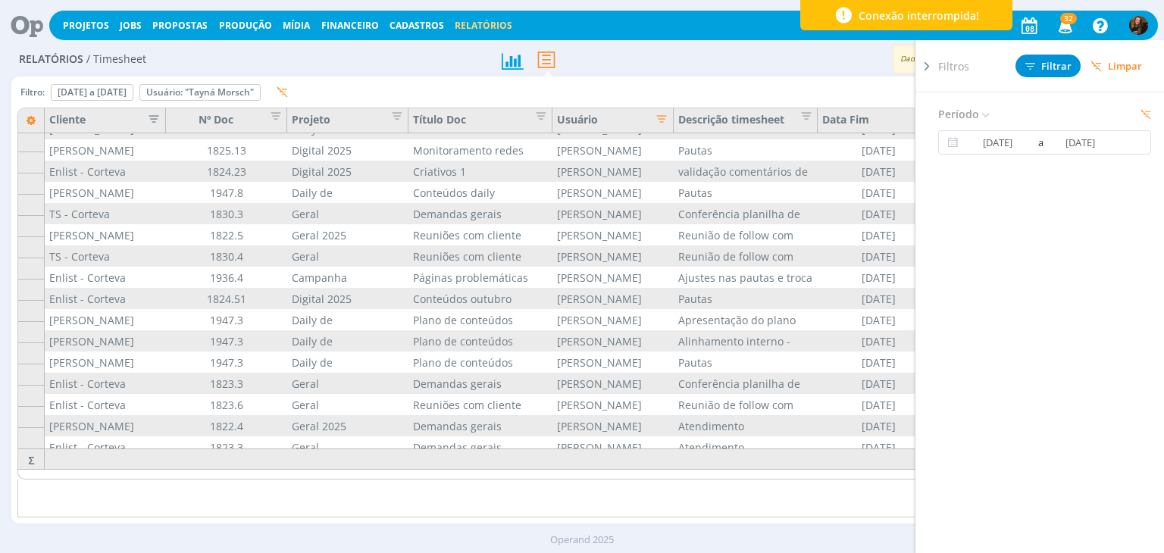
click at [926, 62] on icon at bounding box center [926, 66] width 15 height 16
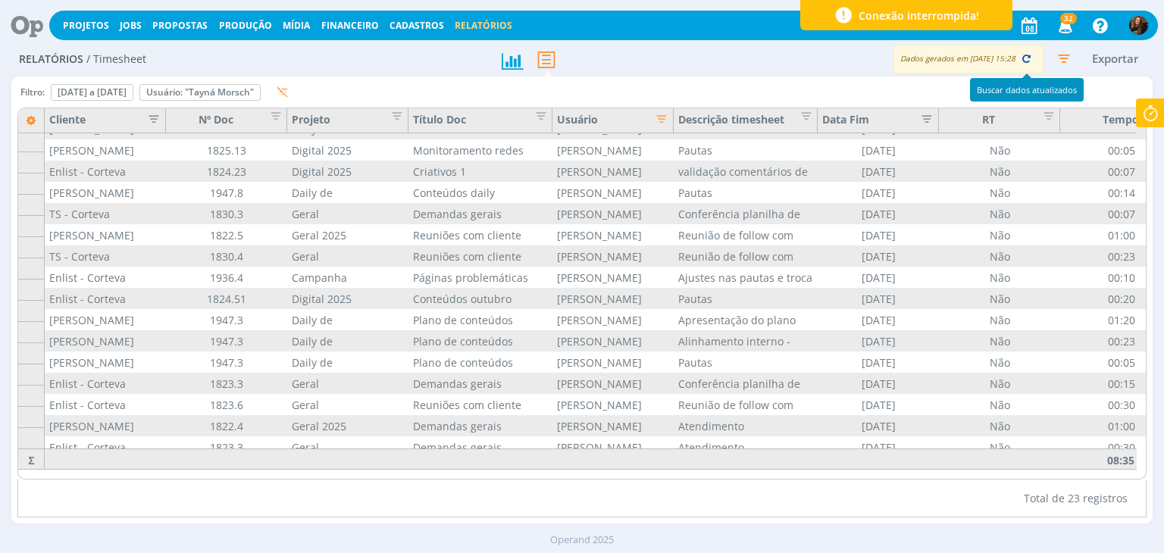
click at [1030, 59] on icon "button" at bounding box center [1026, 59] width 14 height 14
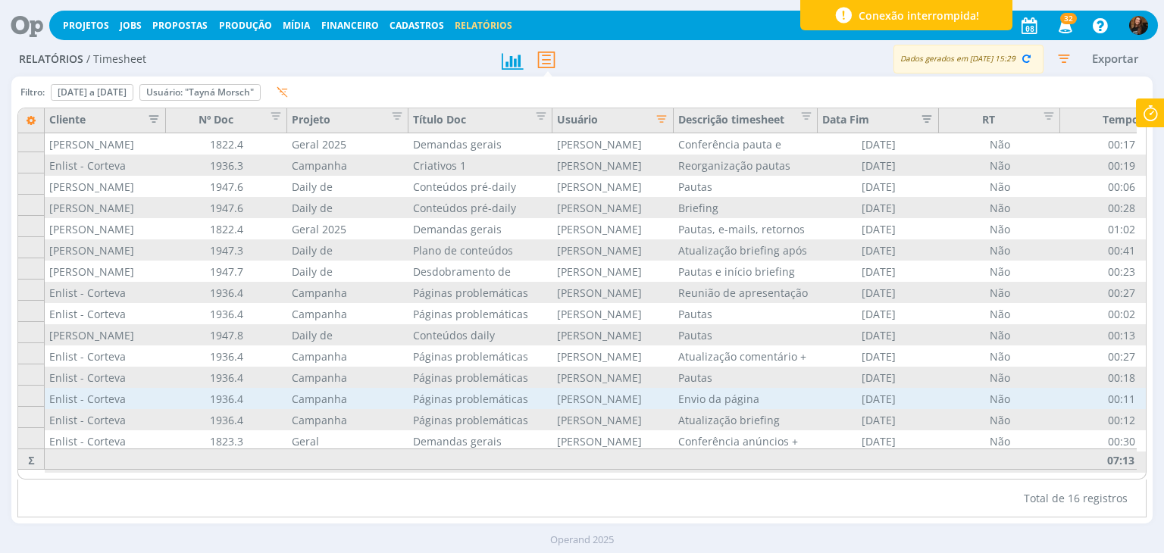
scroll to position [23, 0]
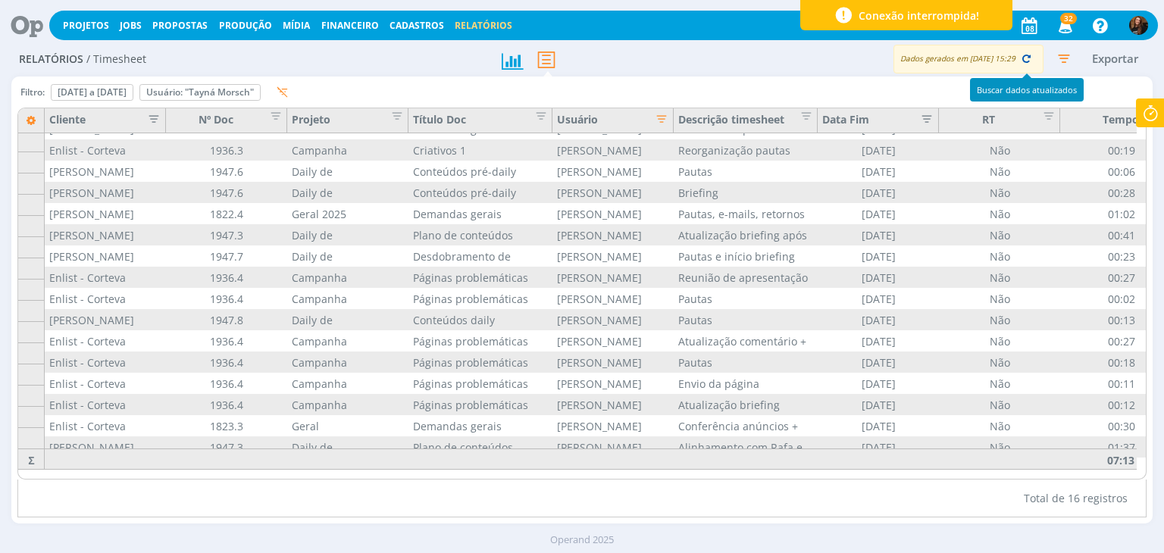
click at [1027, 58] on icon "button" at bounding box center [1026, 59] width 14 height 14
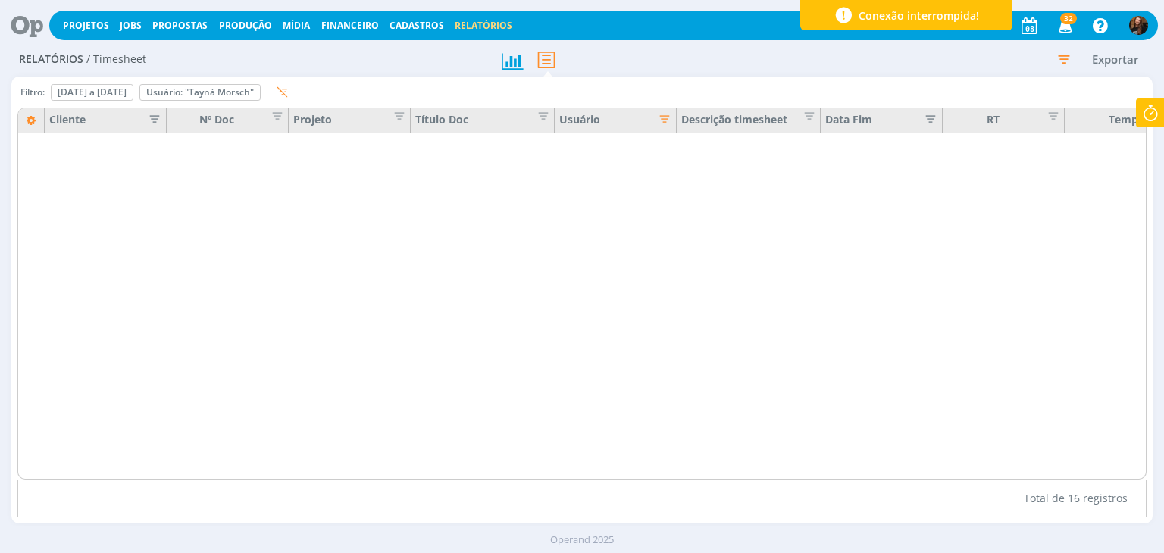
scroll to position [0, 0]
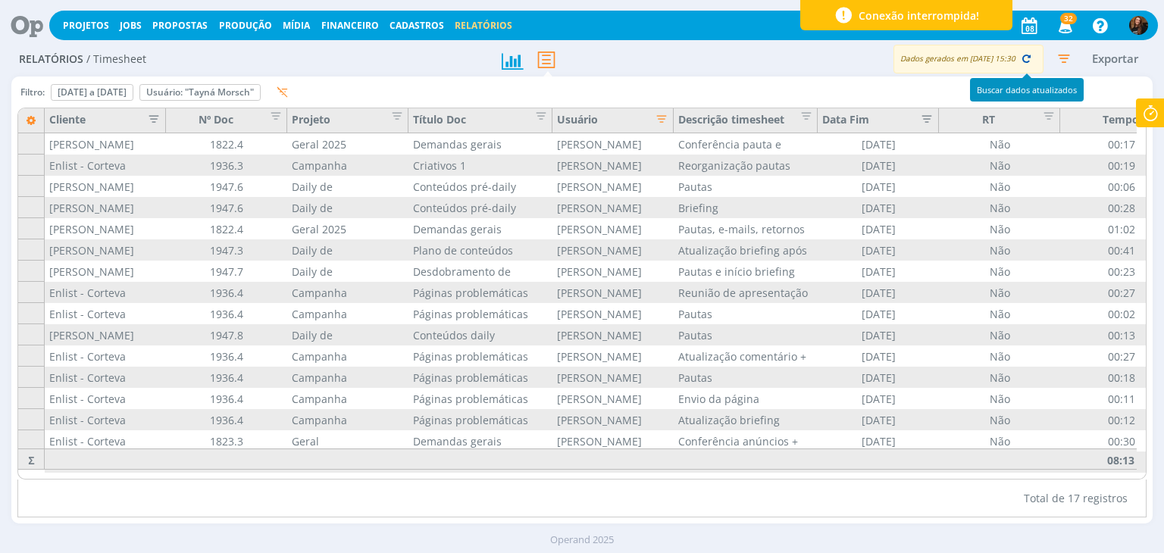
click at [1023, 58] on icon "button" at bounding box center [1026, 59] width 14 height 14
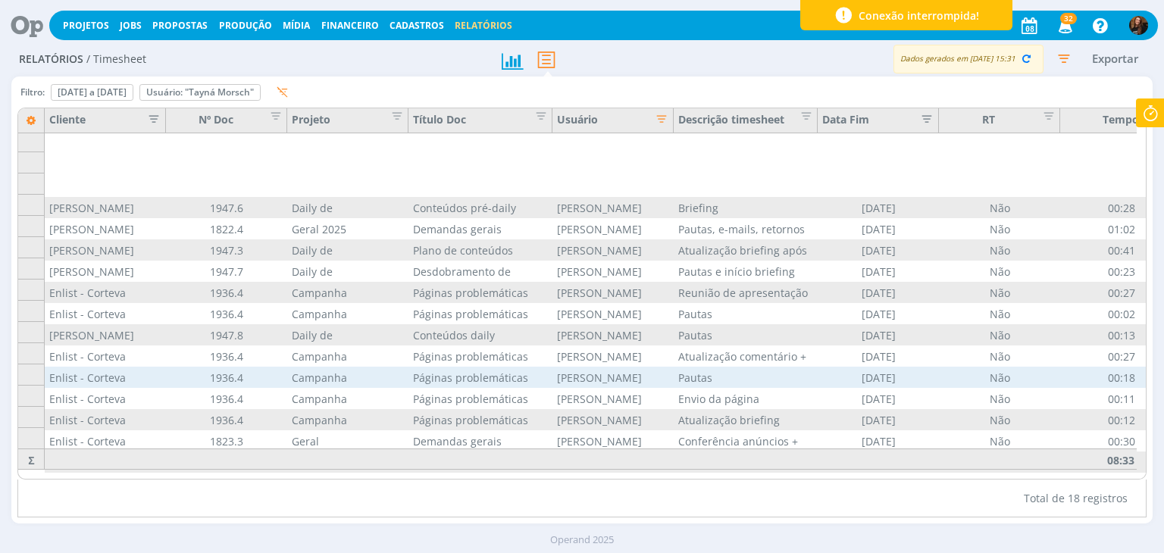
scroll to position [66, 0]
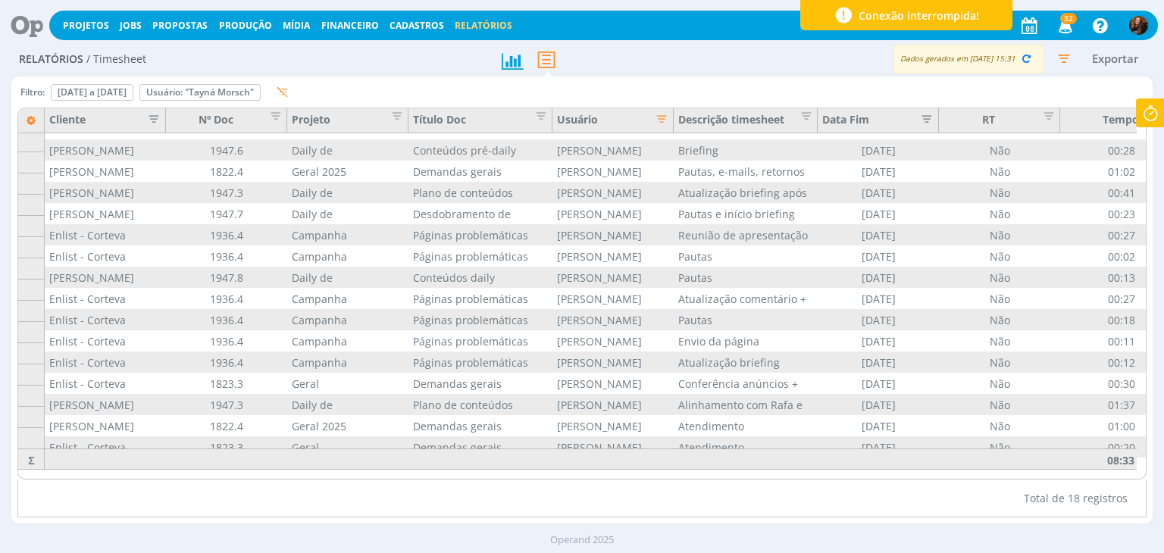
click at [1073, 54] on icon "button" at bounding box center [1063, 58] width 27 height 27
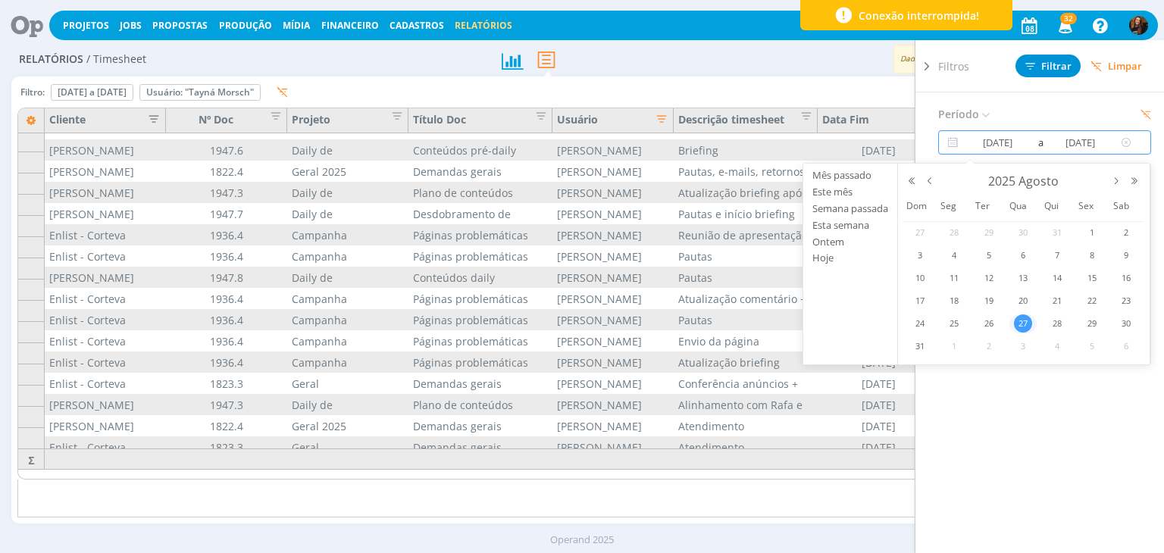
click at [970, 136] on input "27/08/2025" at bounding box center [997, 142] width 73 height 18
click at [1052, 323] on span "28" at bounding box center [1057, 323] width 18 height 18
type input "28/08/2025"
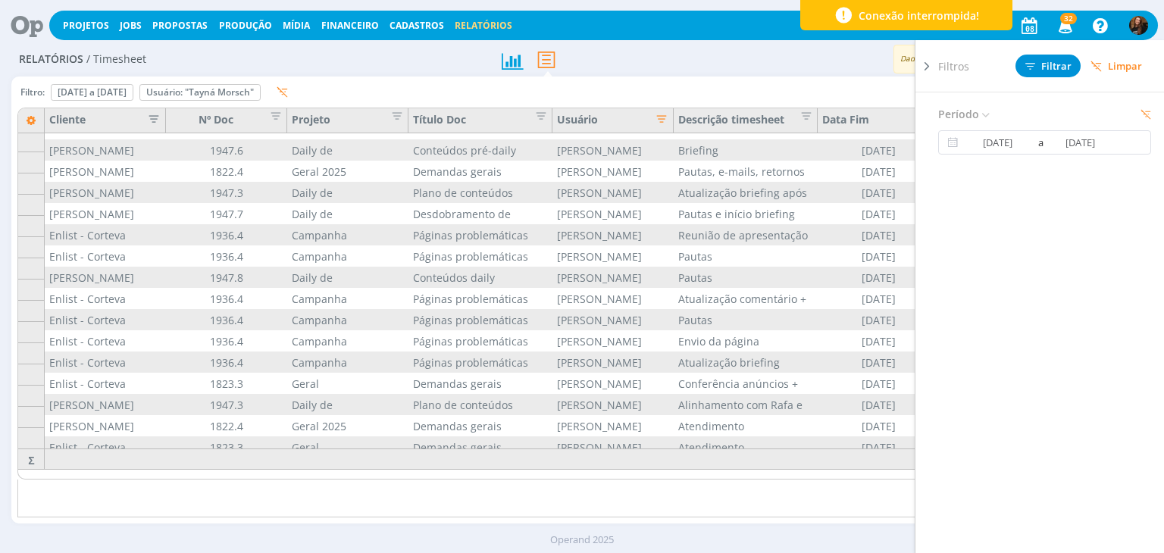
click at [931, 67] on icon at bounding box center [926, 66] width 15 height 16
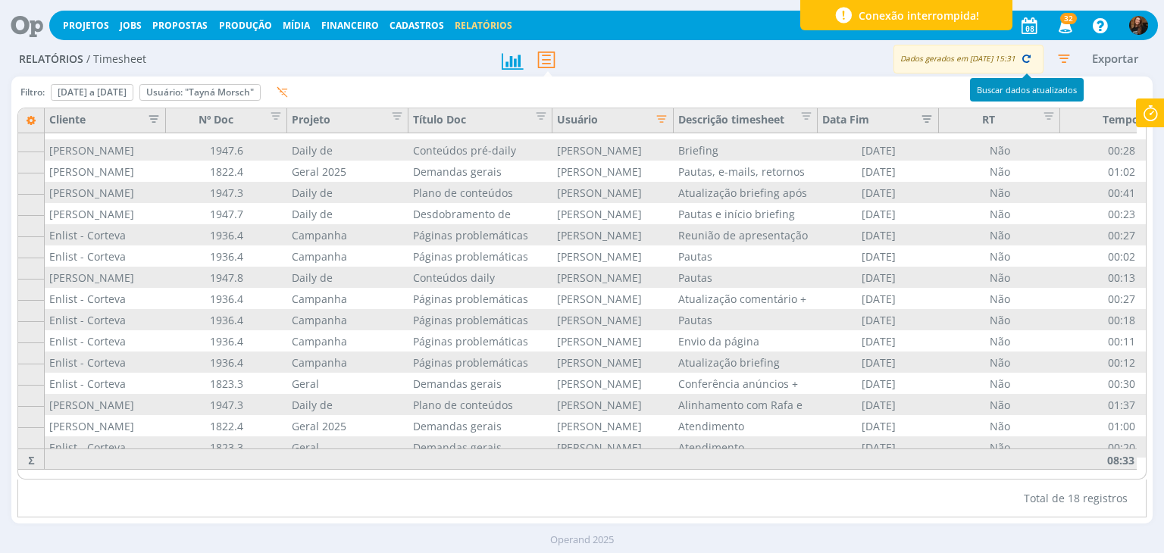
click at [1021, 58] on icon "button" at bounding box center [1026, 59] width 14 height 14
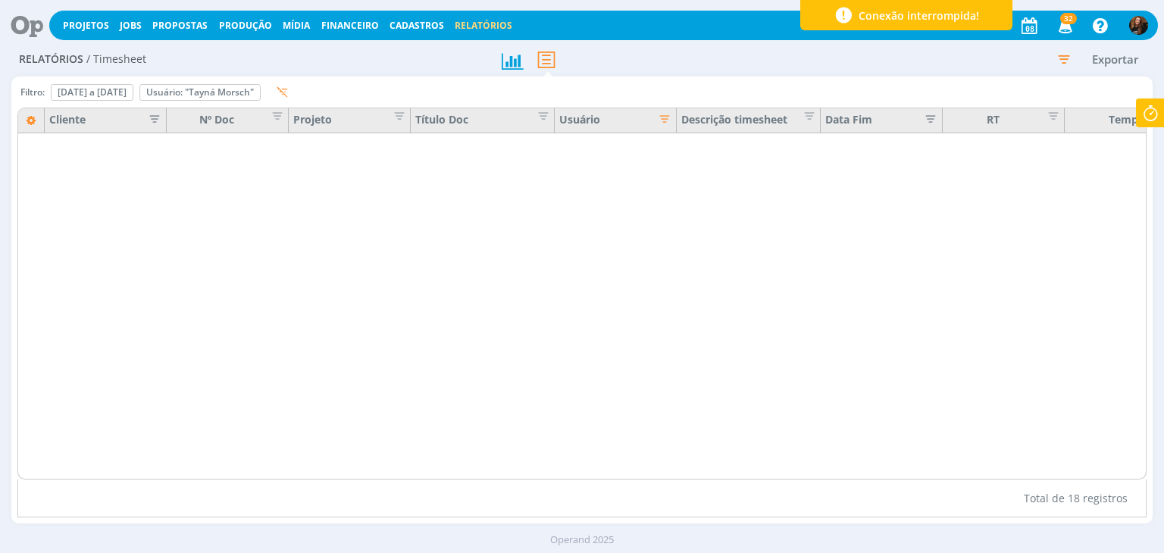
scroll to position [0, 0]
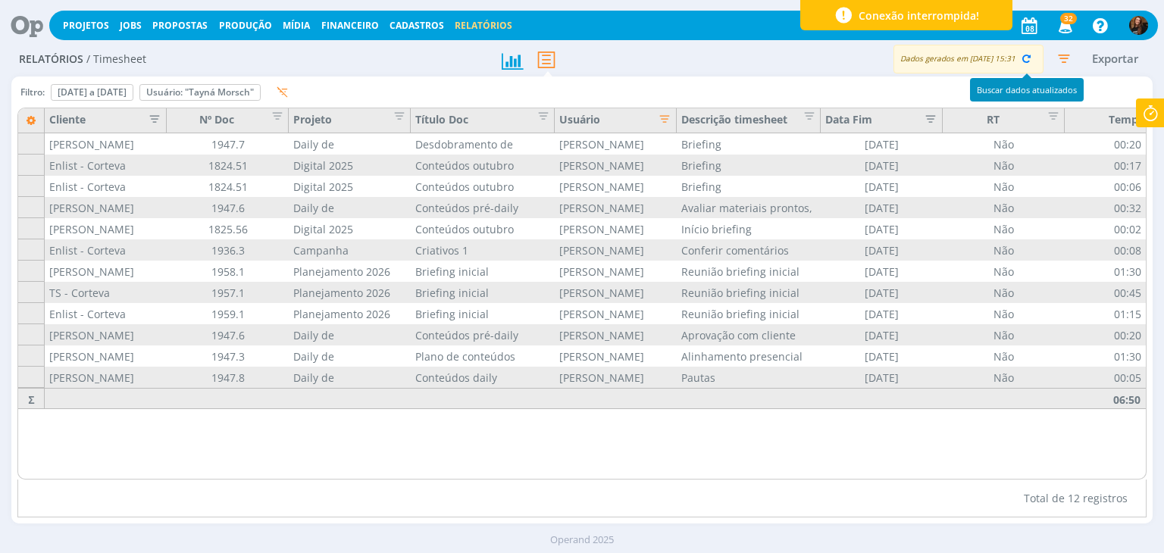
drag, startPoint x: 1028, startPoint y: 64, endPoint x: 779, endPoint y: 75, distance: 249.5
click at [1027, 64] on icon "button" at bounding box center [1026, 59] width 14 height 14
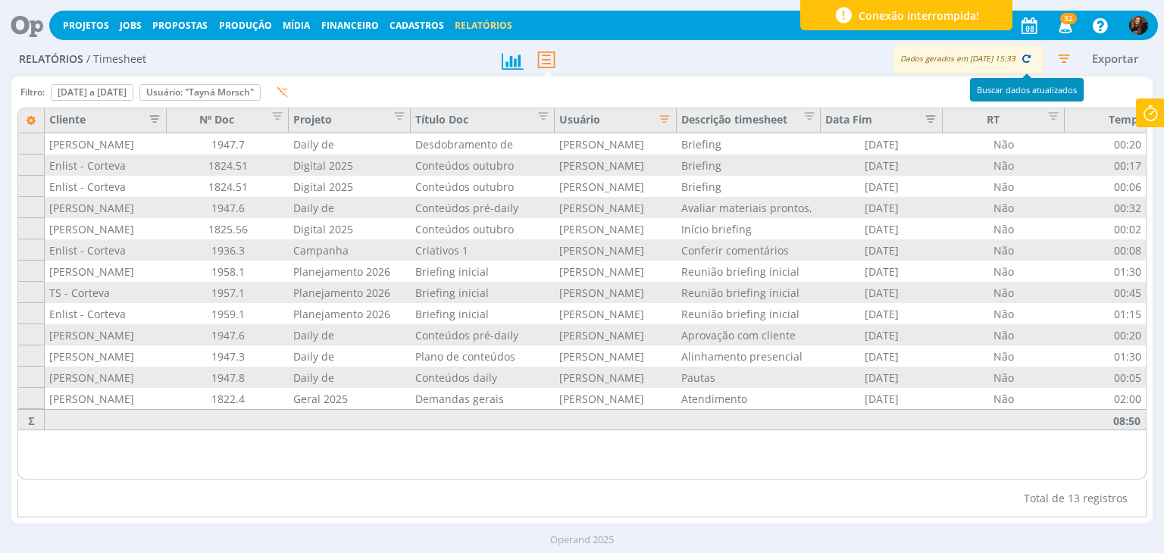
click at [1029, 58] on icon "button" at bounding box center [1026, 59] width 14 height 14
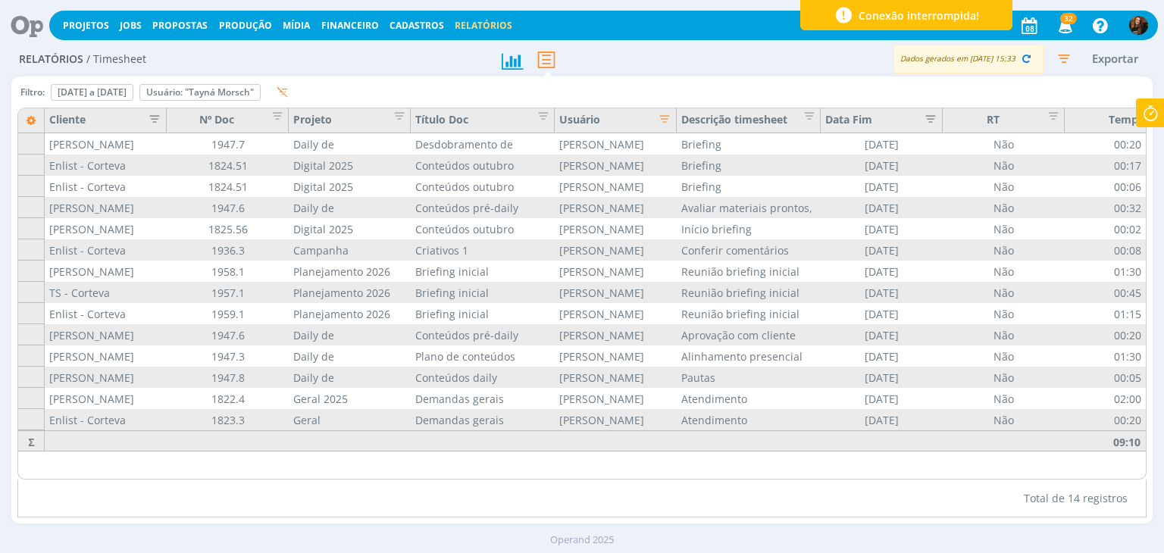
click at [1060, 58] on icon "button" at bounding box center [1063, 58] width 27 height 27
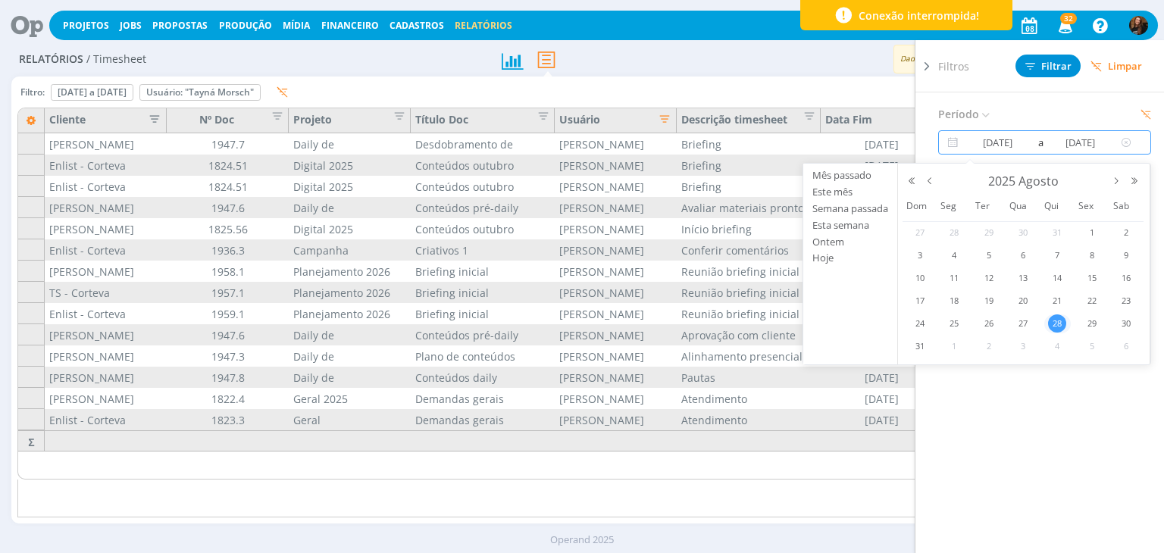
click at [992, 148] on input "28/08/2025" at bounding box center [997, 142] width 73 height 18
click at [1091, 323] on span "29" at bounding box center [1092, 323] width 18 height 18
type input "29/08/2025"
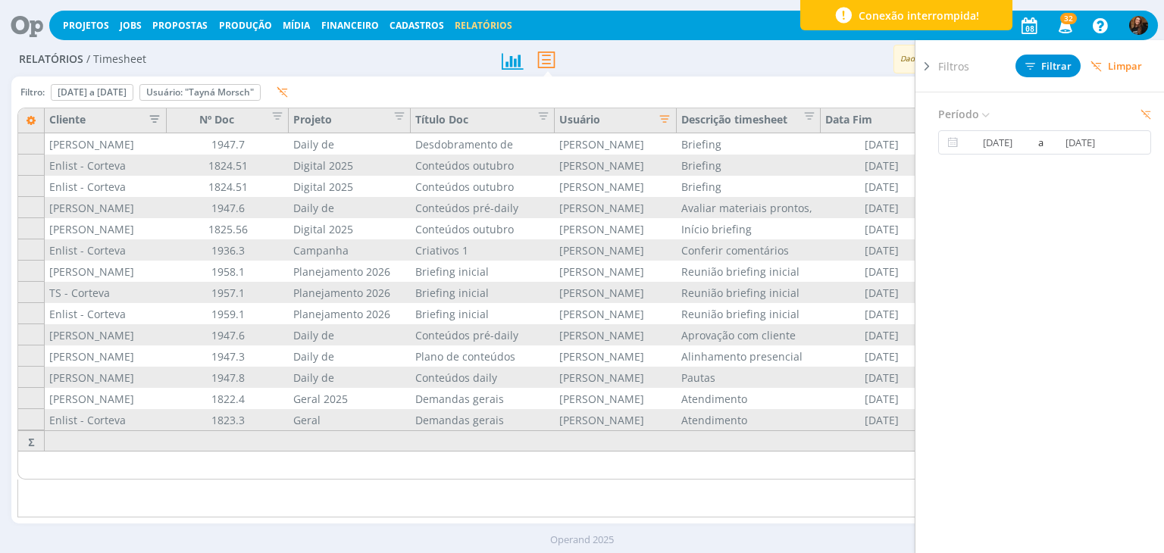
click at [924, 70] on icon at bounding box center [926, 66] width 15 height 16
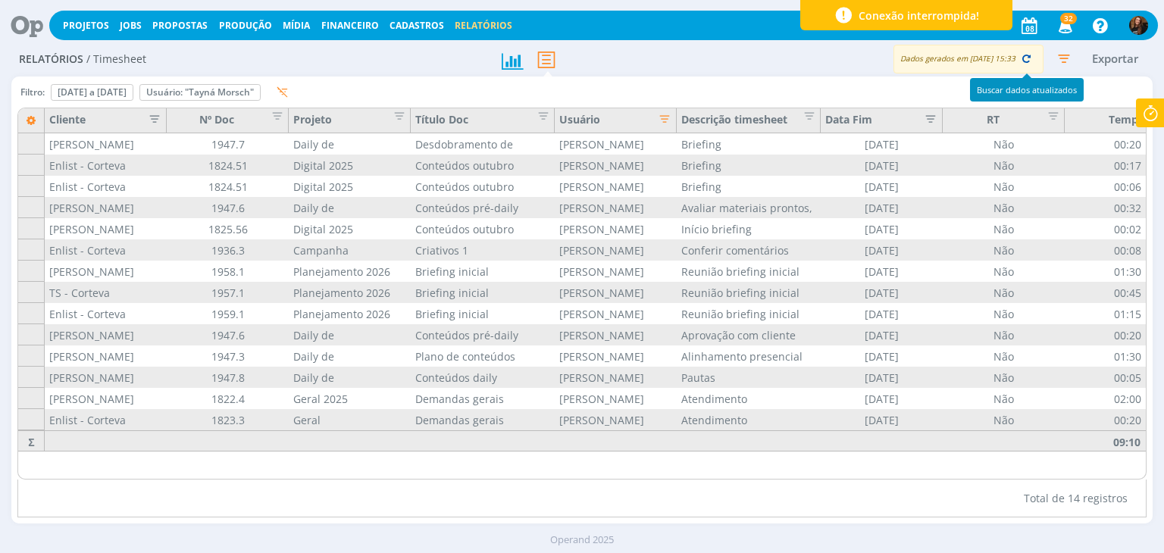
click at [1027, 62] on icon "button" at bounding box center [1026, 59] width 14 height 14
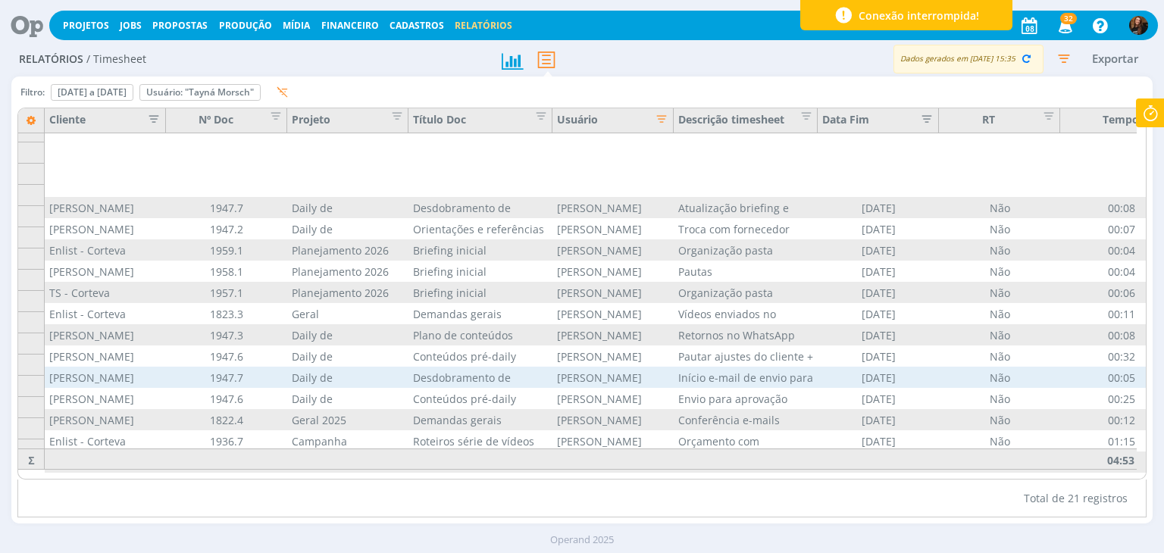
scroll to position [130, 0]
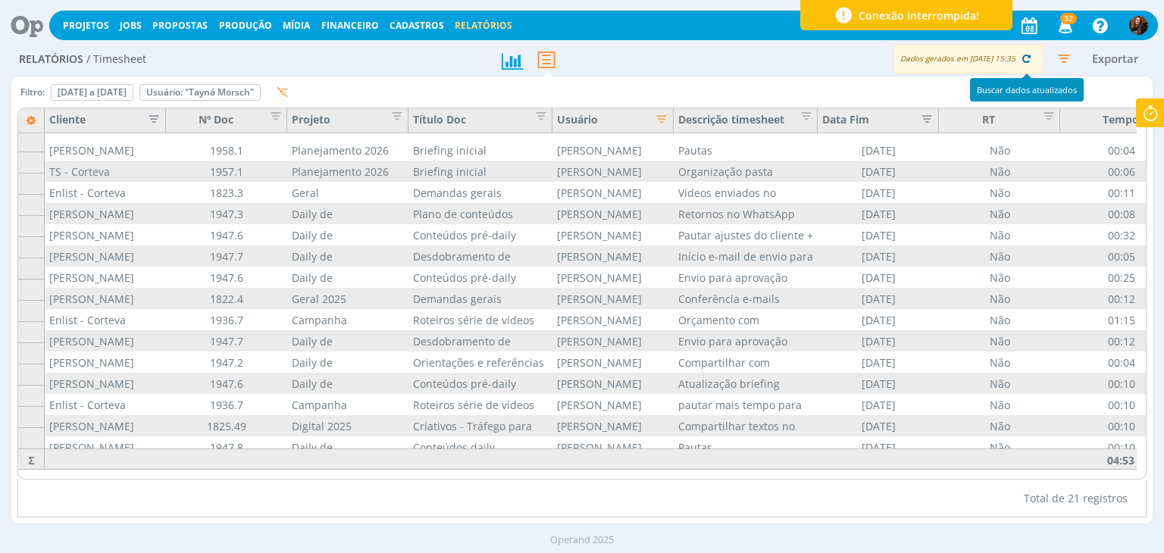
click at [1021, 63] on icon "button" at bounding box center [1026, 59] width 14 height 14
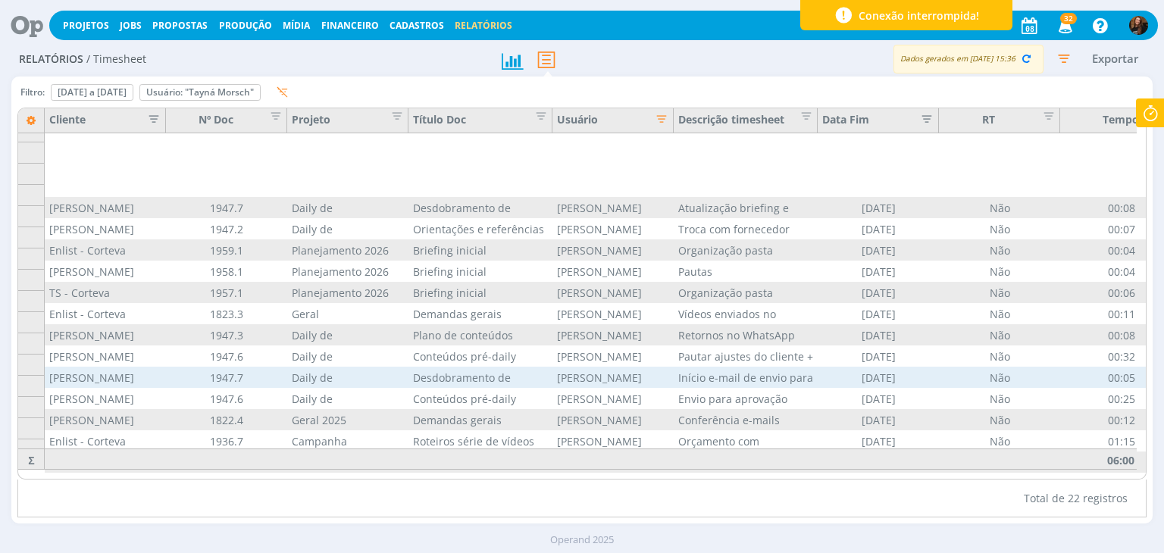
scroll to position [151, 0]
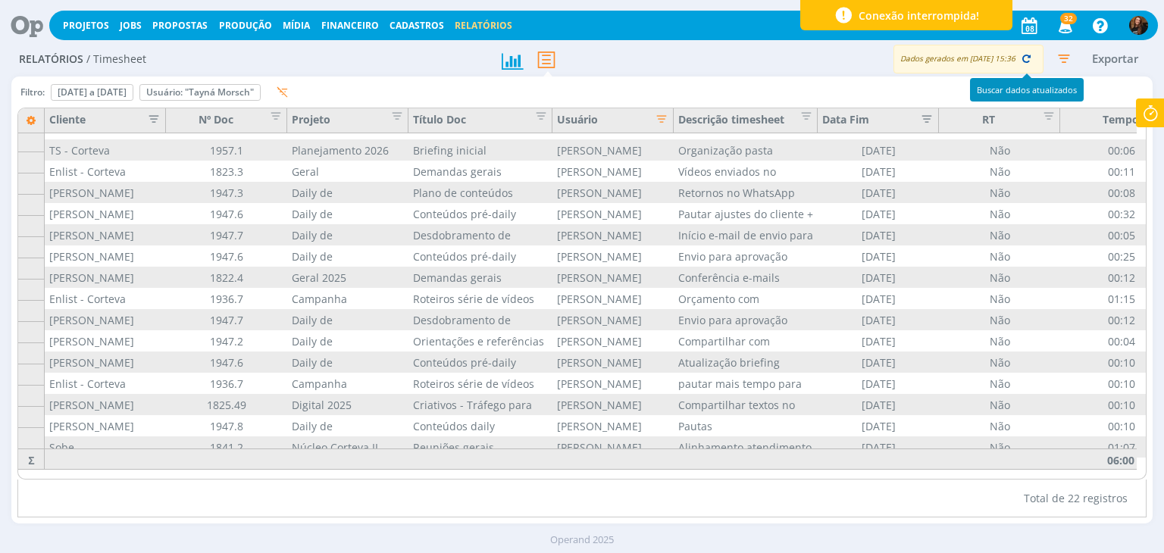
click at [1030, 58] on icon "button" at bounding box center [1026, 59] width 14 height 14
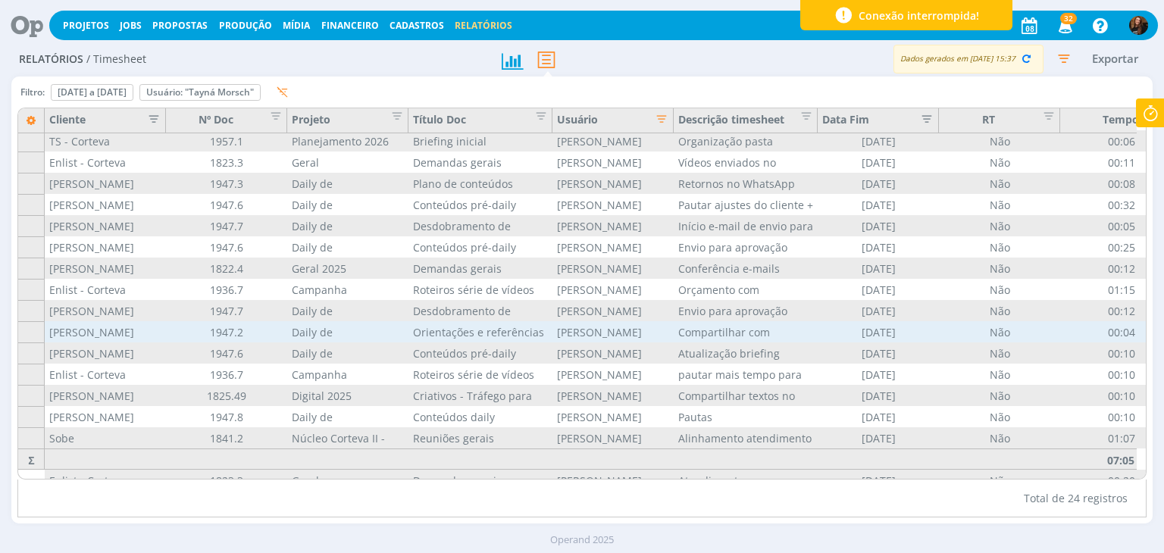
scroll to position [193, 0]
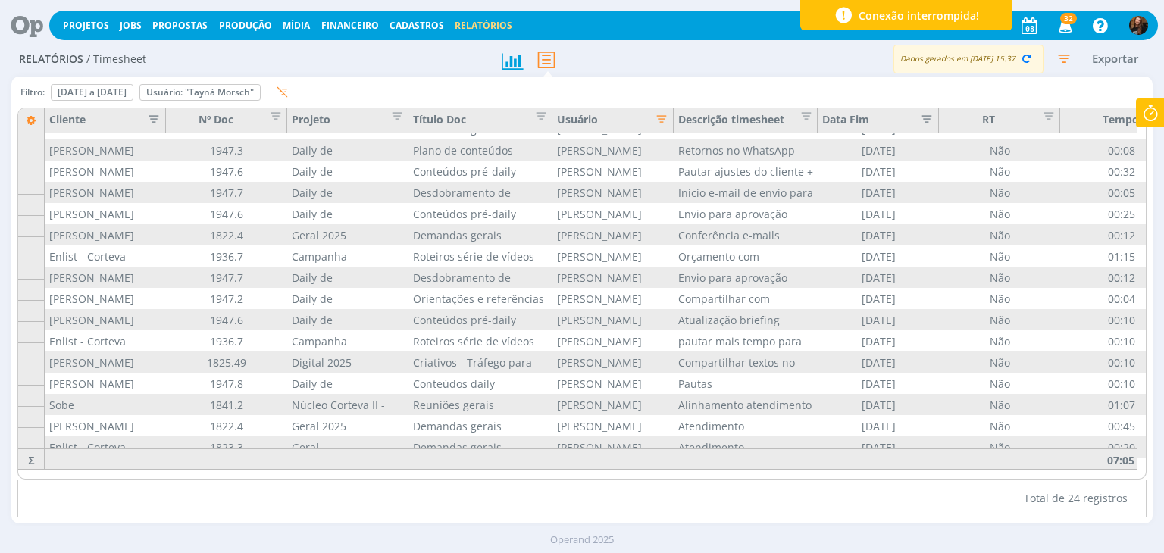
click at [1058, 54] on icon "button" at bounding box center [1063, 58] width 27 height 27
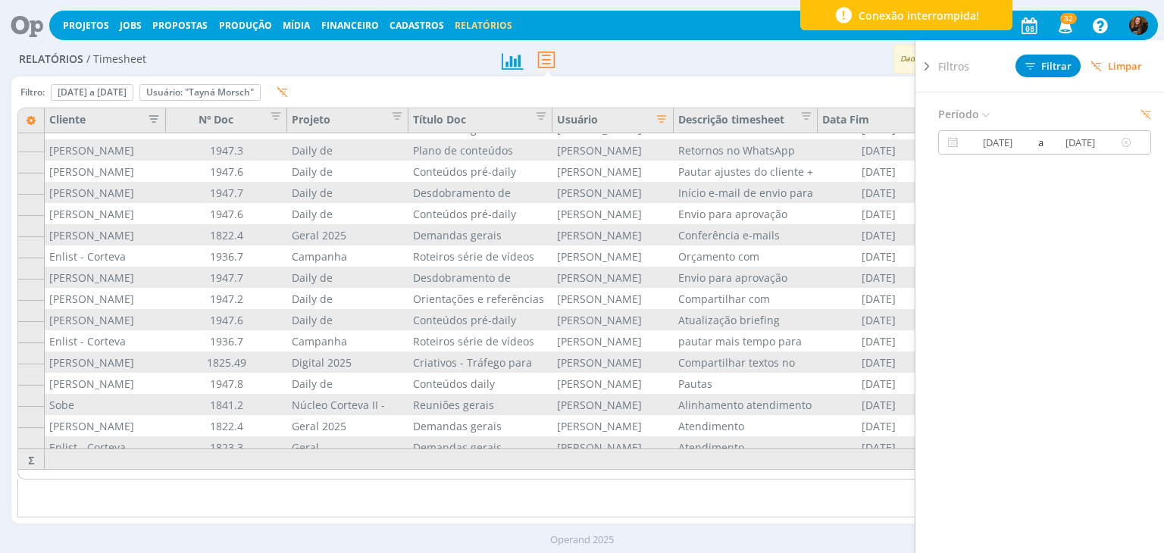
click at [995, 142] on input "29/08/2025" at bounding box center [997, 142] width 73 height 18
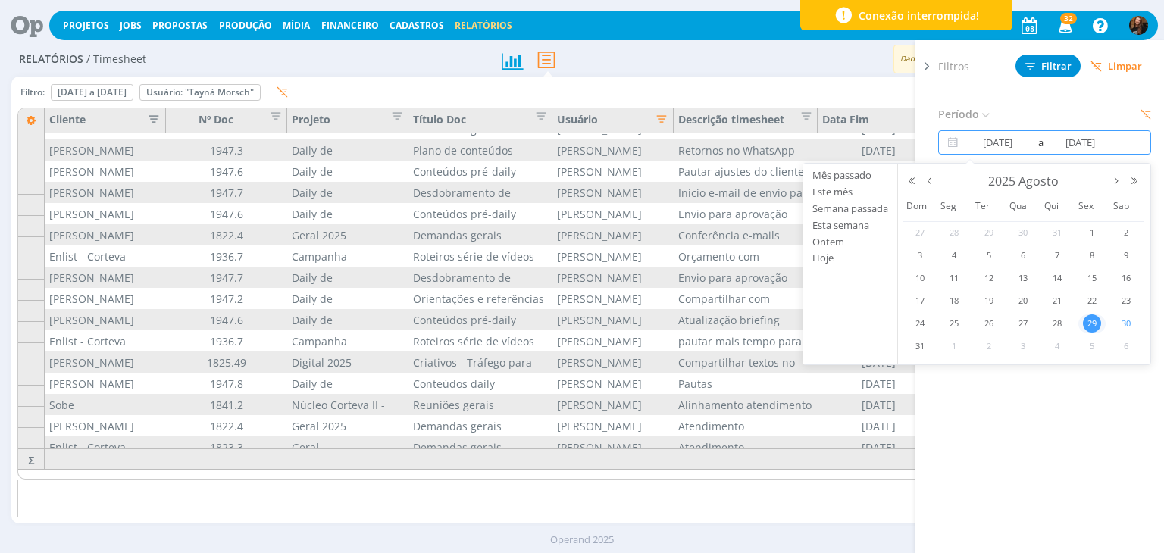
click at [1122, 319] on span "30" at bounding box center [1126, 323] width 18 height 18
type input "30/08/2025"
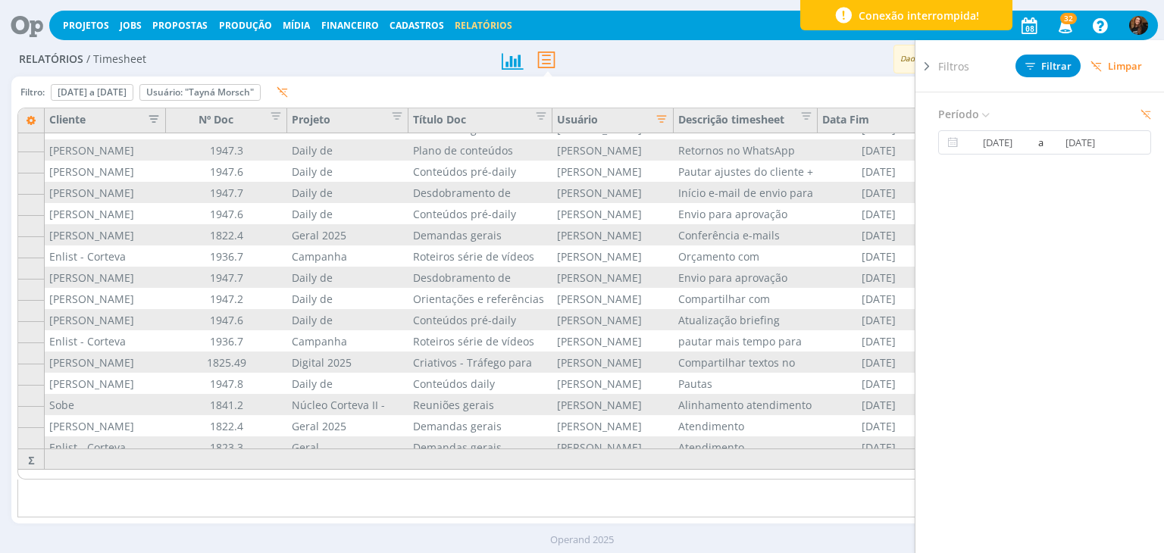
drag, startPoint x: 927, startPoint y: 61, endPoint x: 951, endPoint y: 64, distance: 23.7
click at [927, 61] on icon at bounding box center [926, 66] width 15 height 16
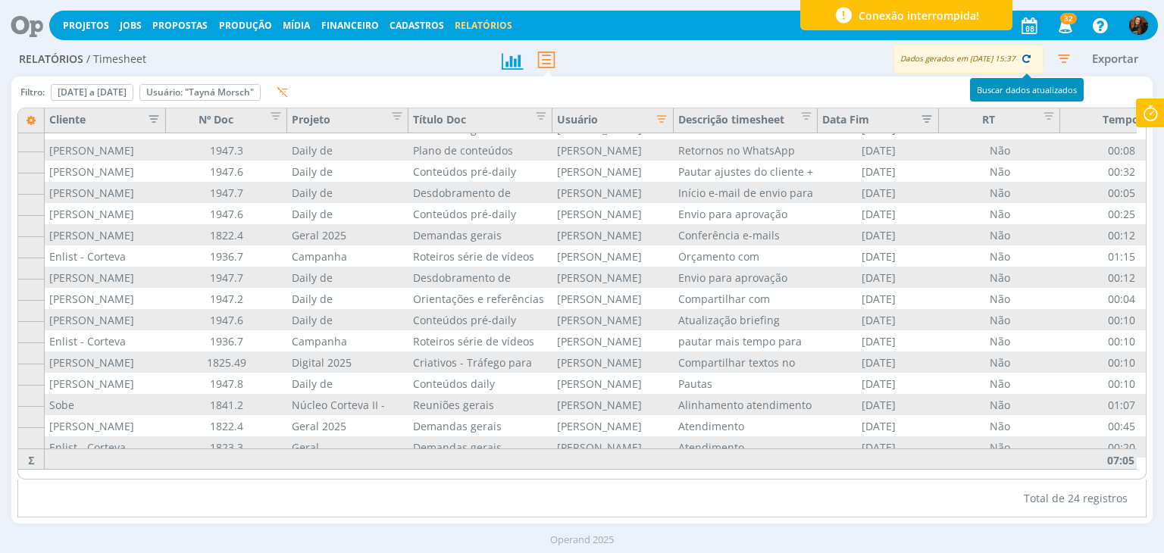
click at [1026, 60] on icon "button" at bounding box center [1026, 59] width 14 height 14
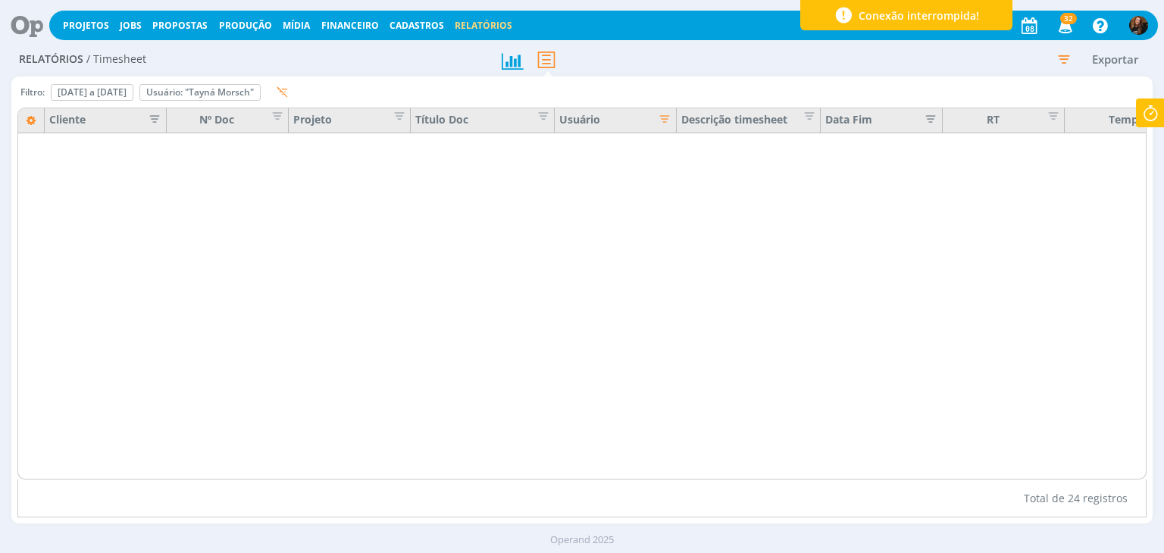
scroll to position [0, 0]
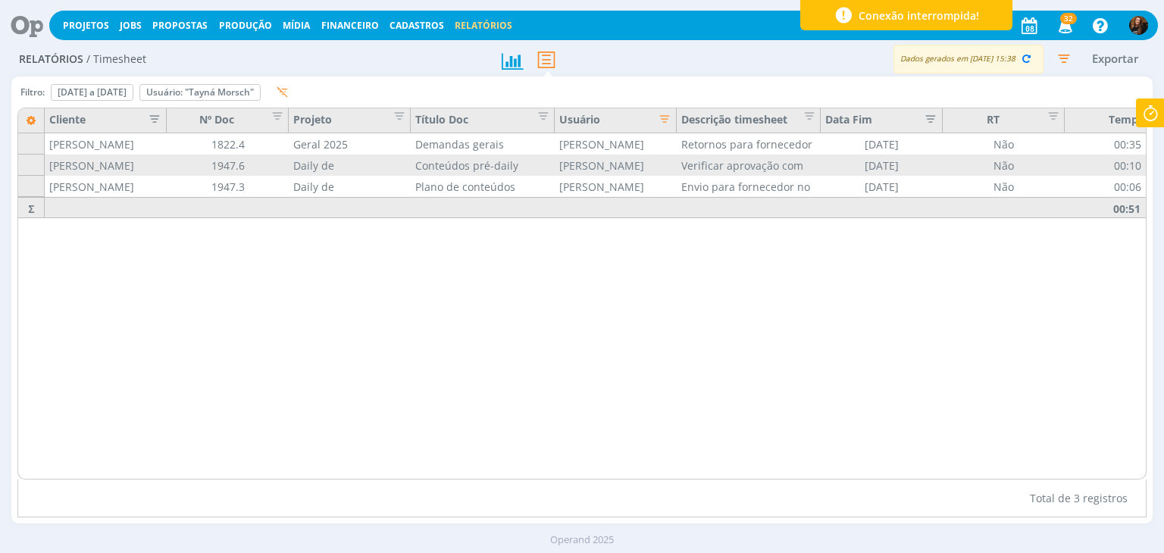
click at [1055, 65] on icon "button" at bounding box center [1063, 58] width 27 height 27
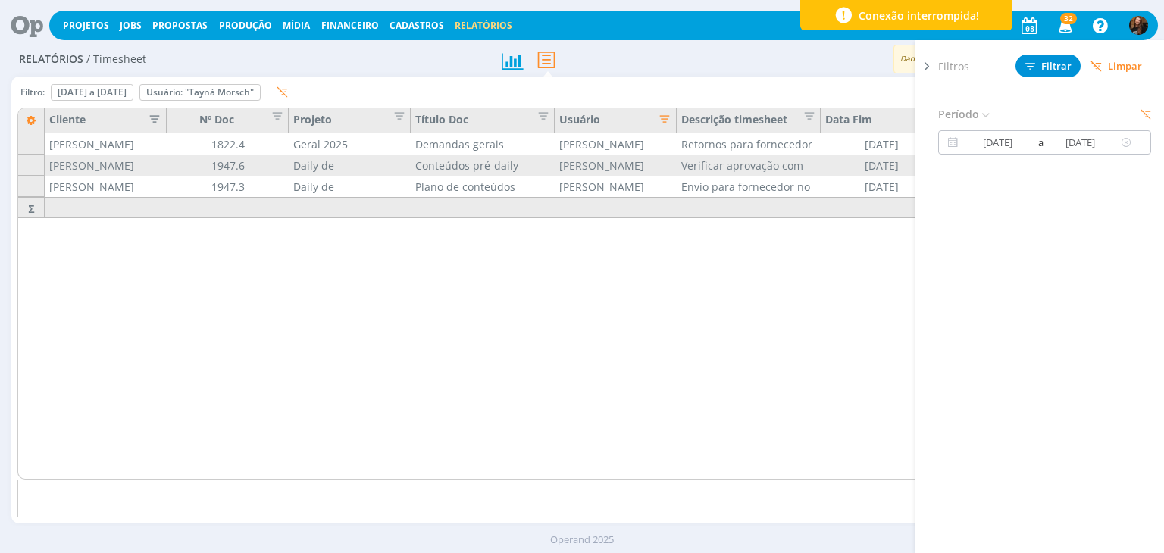
click at [1014, 138] on input "30/08/2025" at bounding box center [997, 142] width 73 height 18
click at [919, 340] on span "31" at bounding box center [920, 346] width 18 height 18
type input "31/08/2025"
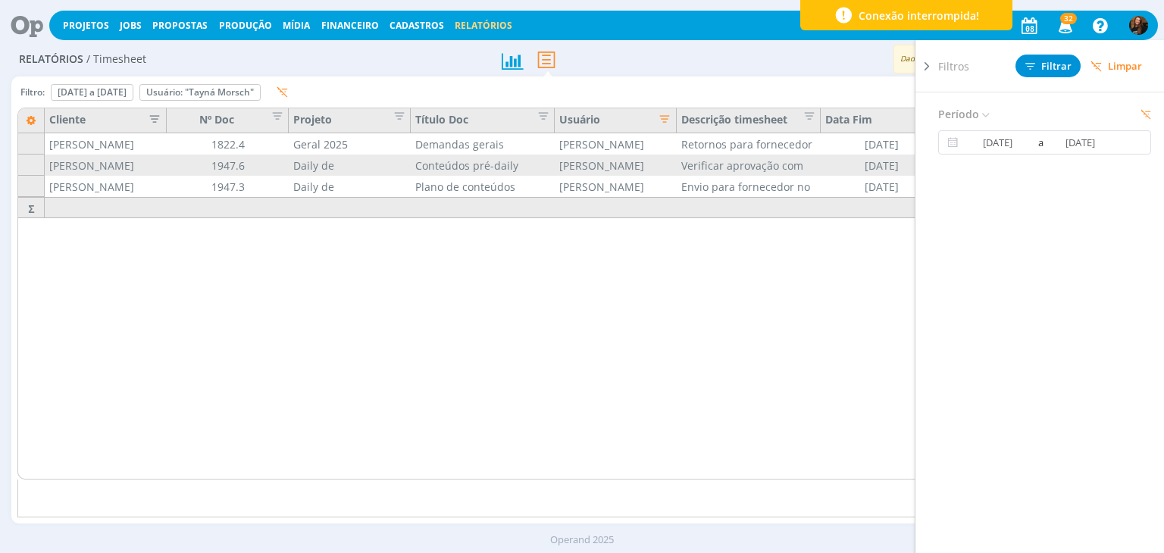
click at [924, 64] on icon at bounding box center [926, 66] width 15 height 16
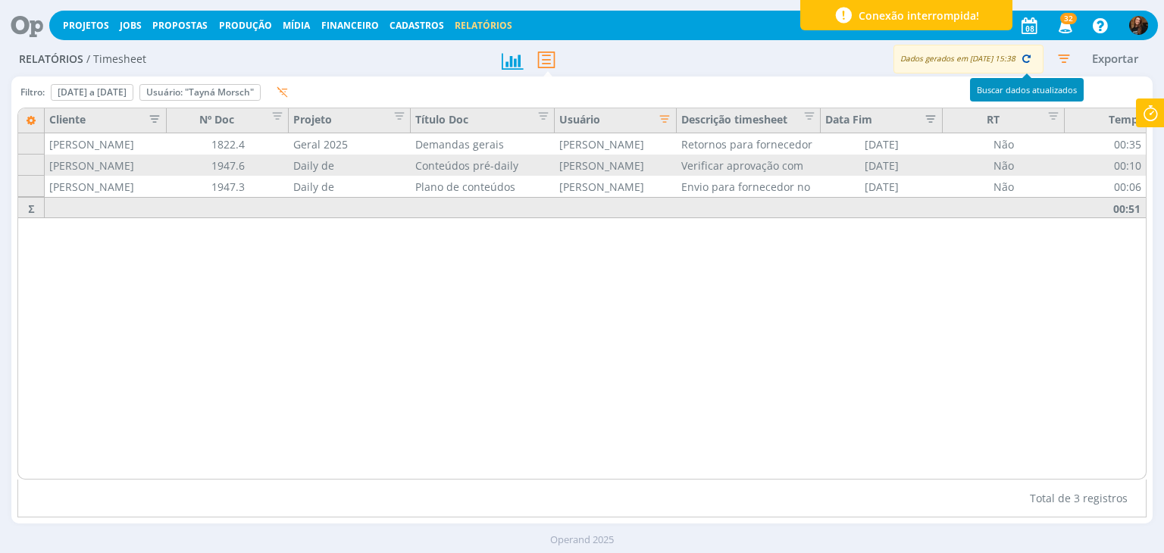
click at [1033, 60] on button "button" at bounding box center [1025, 58] width 21 height 21
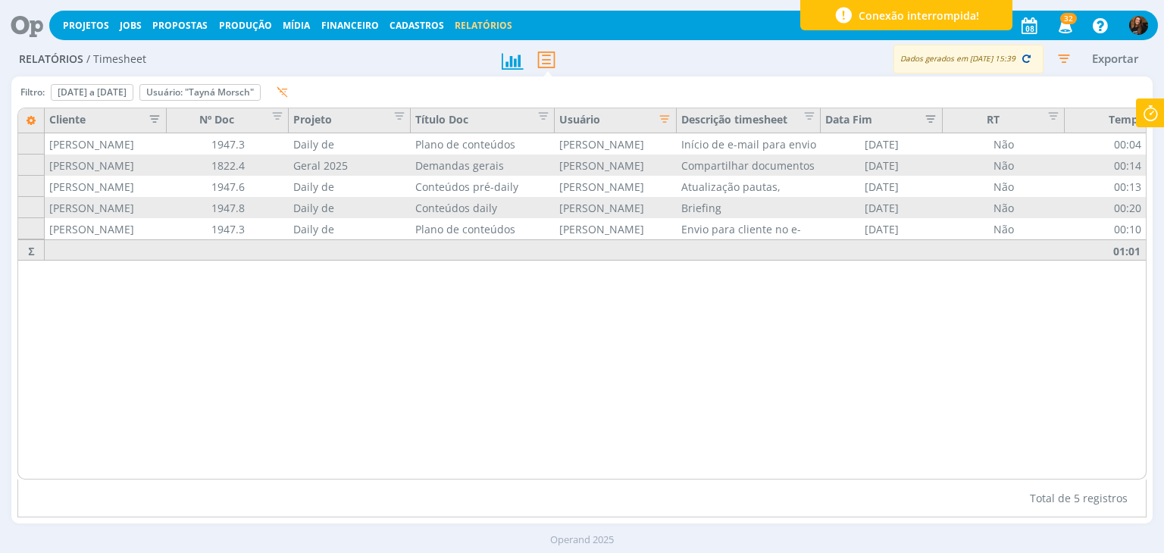
click at [1032, 62] on icon "button" at bounding box center [1026, 59] width 14 height 14
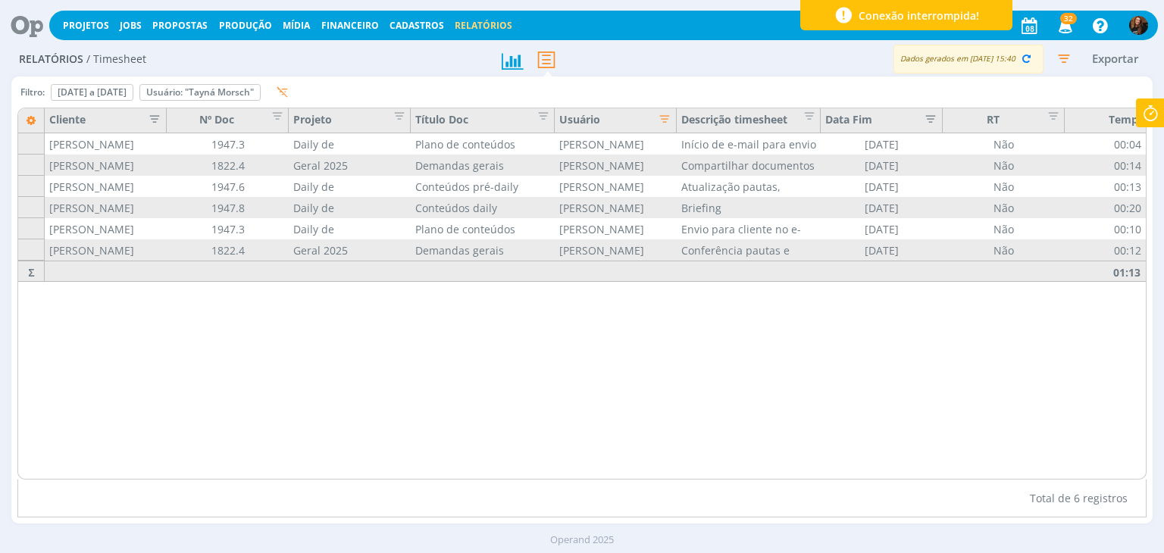
click at [1068, 61] on icon "button" at bounding box center [1063, 58] width 27 height 27
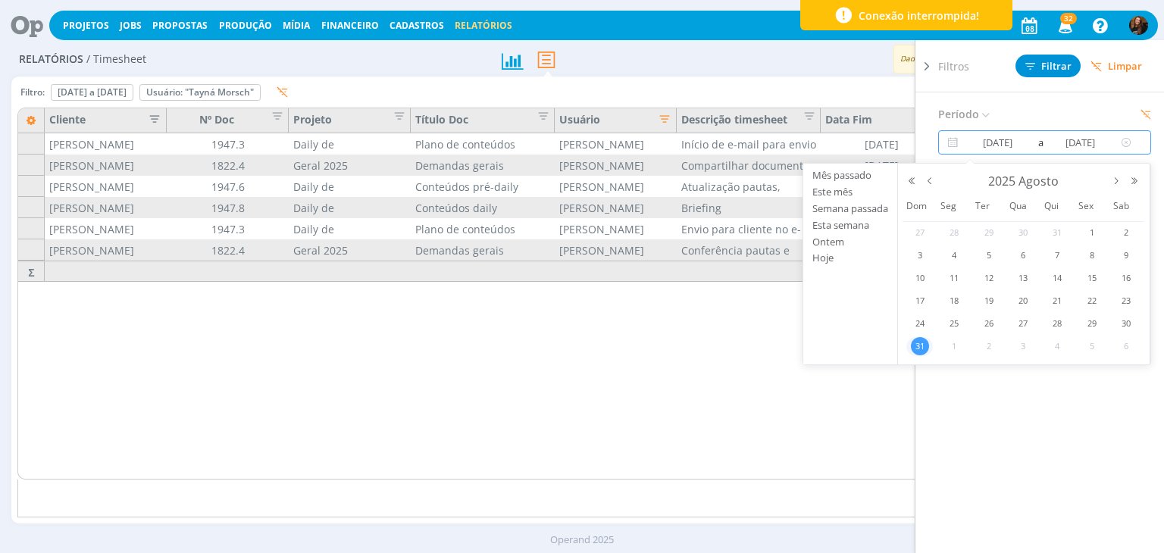
click at [975, 142] on input "31/08/2025" at bounding box center [997, 142] width 73 height 18
click at [948, 345] on span "1" at bounding box center [954, 346] width 18 height 18
type input "01/09/2025"
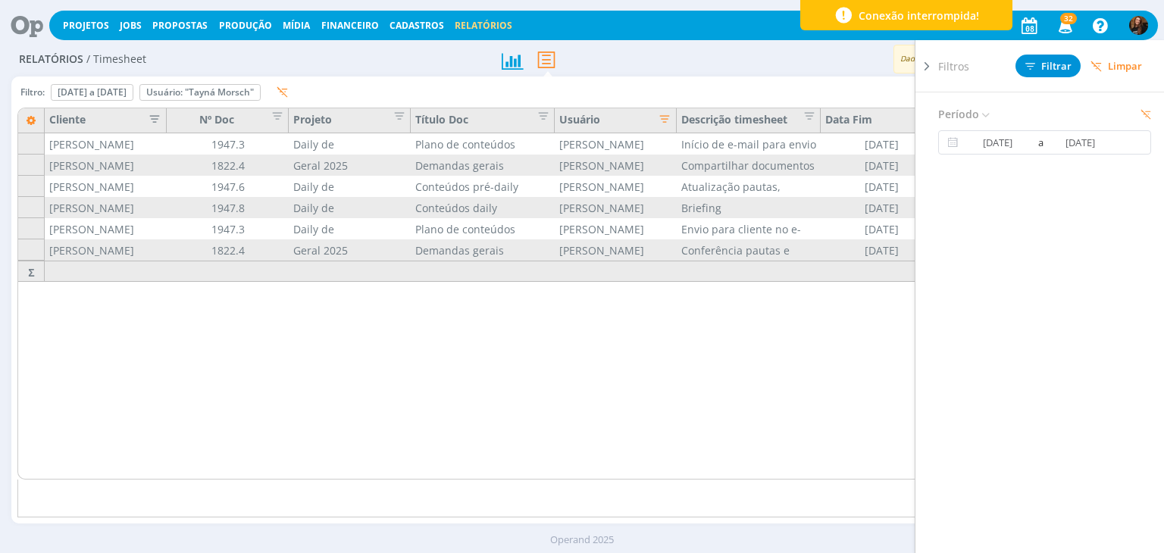
click at [924, 66] on icon at bounding box center [926, 66] width 15 height 16
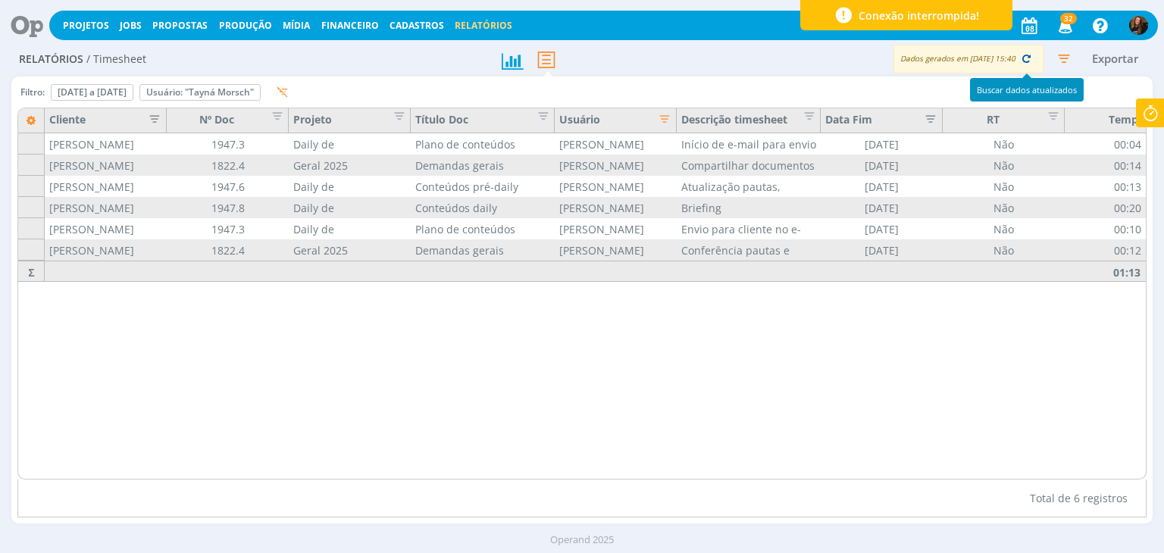
click at [1033, 57] on button "button" at bounding box center [1025, 58] width 21 height 21
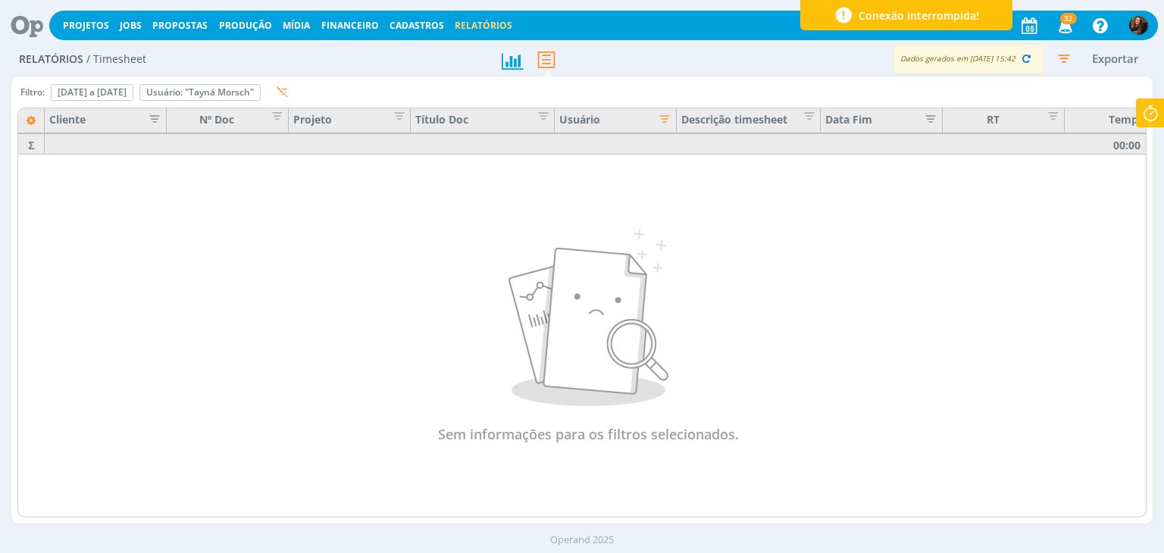
click at [1068, 60] on icon "button" at bounding box center [1063, 58] width 27 height 27
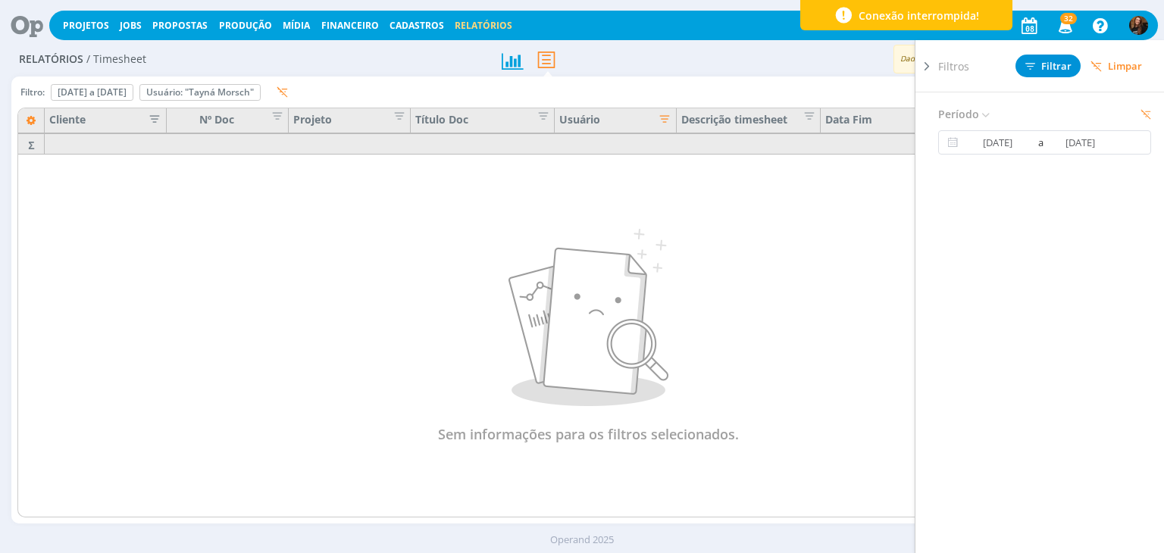
click at [922, 65] on icon at bounding box center [926, 66] width 15 height 16
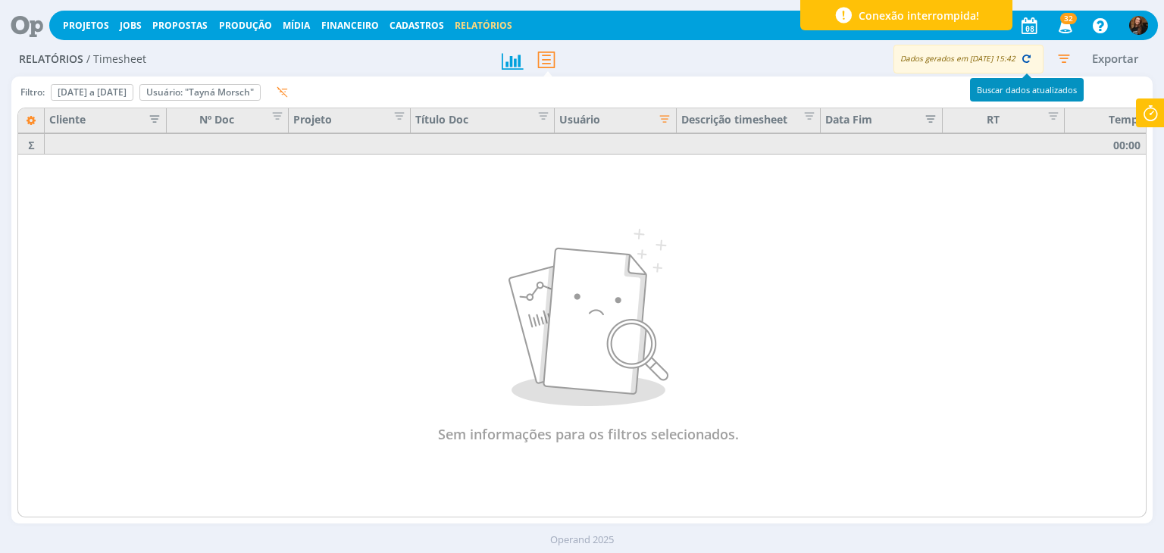
click at [1026, 56] on icon "button" at bounding box center [1026, 59] width 14 height 14
click at [1009, 60] on div "Dados gerados em 08/09 às 15:42" at bounding box center [968, 59] width 150 height 29
click at [1069, 50] on icon "button" at bounding box center [1063, 58] width 27 height 27
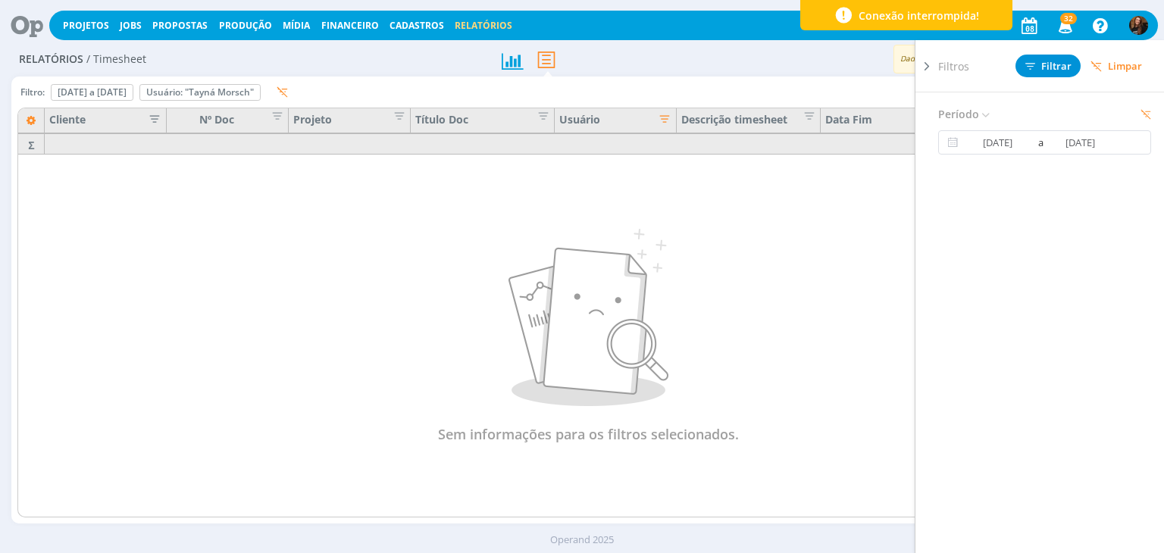
click at [1039, 79] on div "Filtros Filtrar Limpar" at bounding box center [1050, 66] width 225 height 52
click at [1046, 64] on span "Filtrar" at bounding box center [1048, 66] width 46 height 10
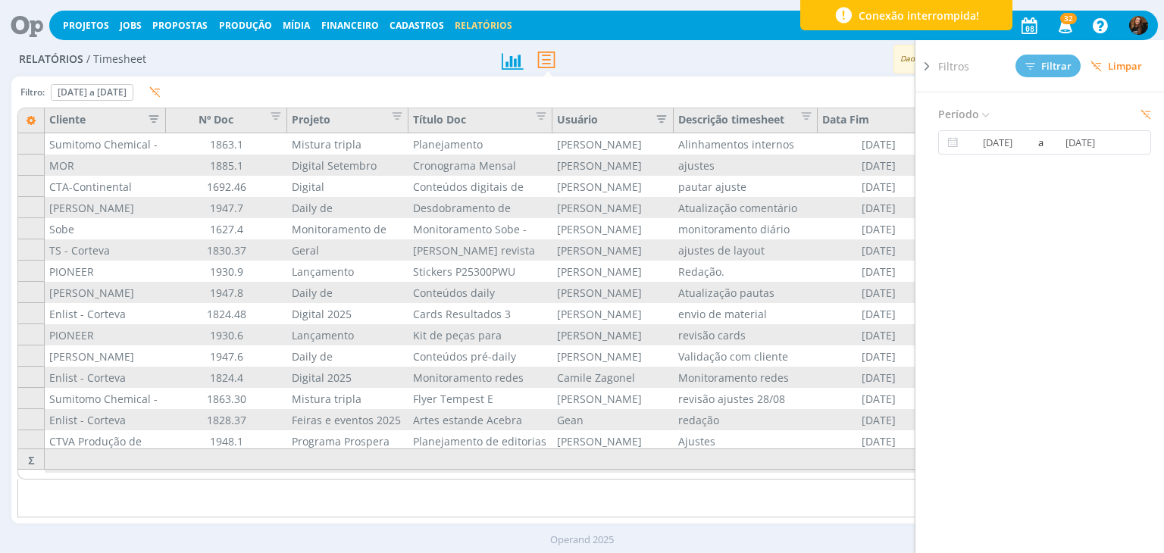
drag, startPoint x: 929, startPoint y: 63, endPoint x: 769, endPoint y: 120, distance: 169.9
click at [928, 63] on icon at bounding box center [926, 66] width 15 height 16
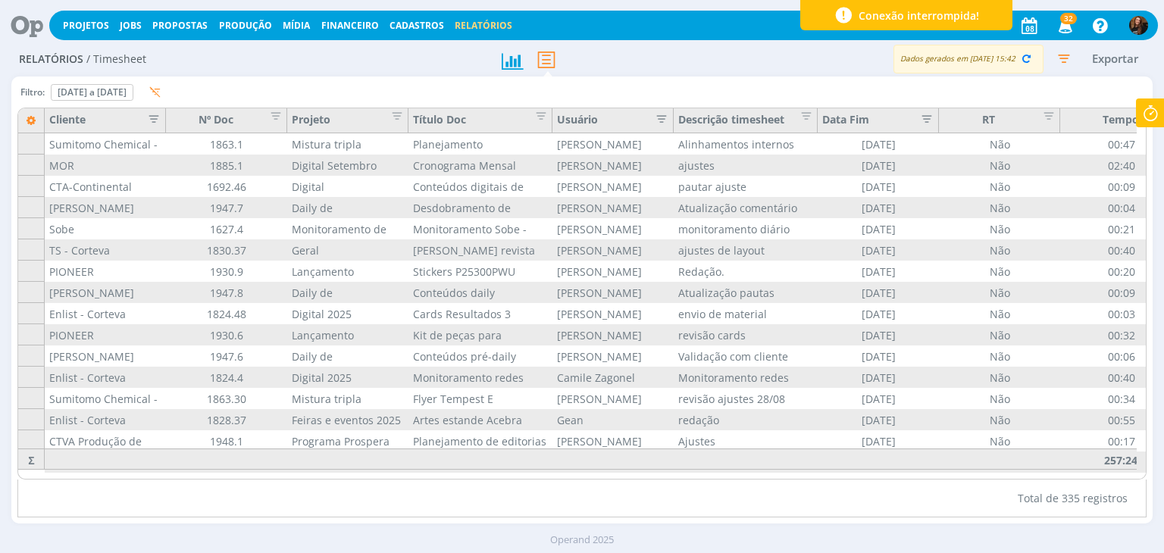
click at [656, 116] on icon "button" at bounding box center [656, 117] width 15 height 15
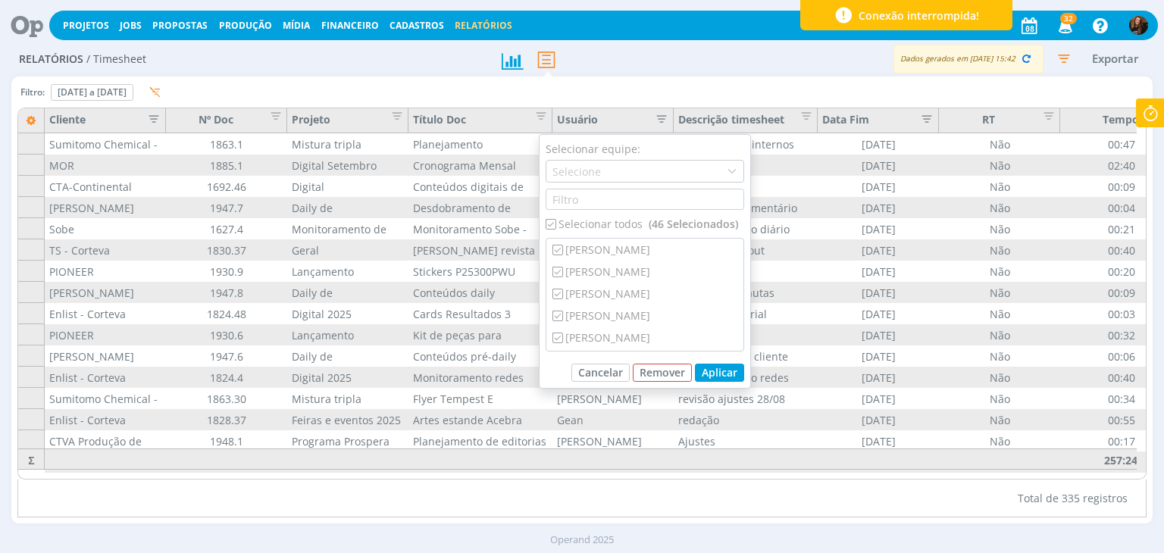
click at [557, 219] on div "Selecionar todos (46 Selecionados)" at bounding box center [644, 224] width 198 height 16
checkbox input "false"
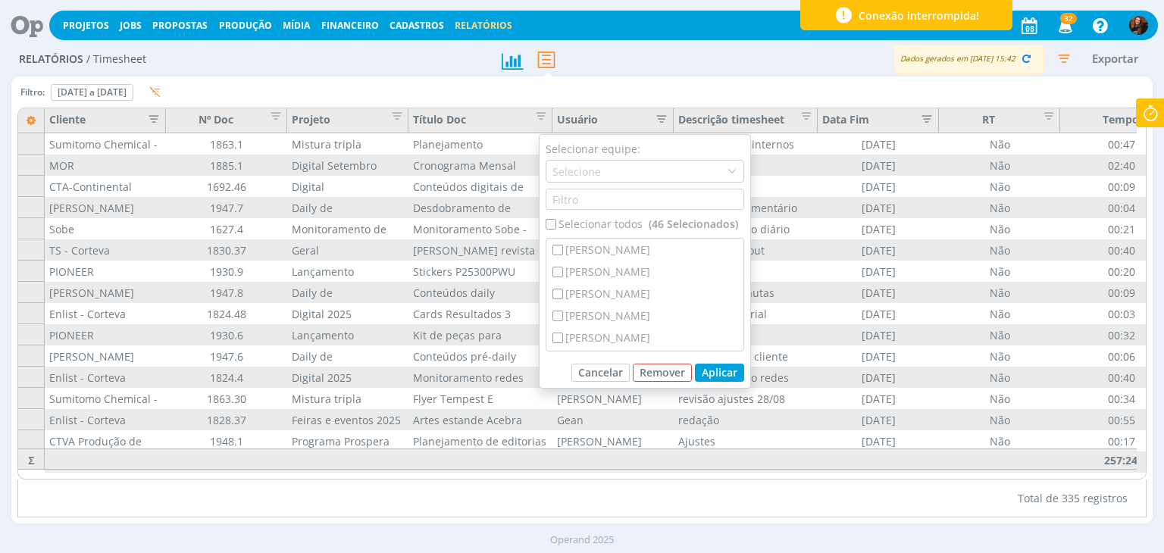
checkbox input "false"
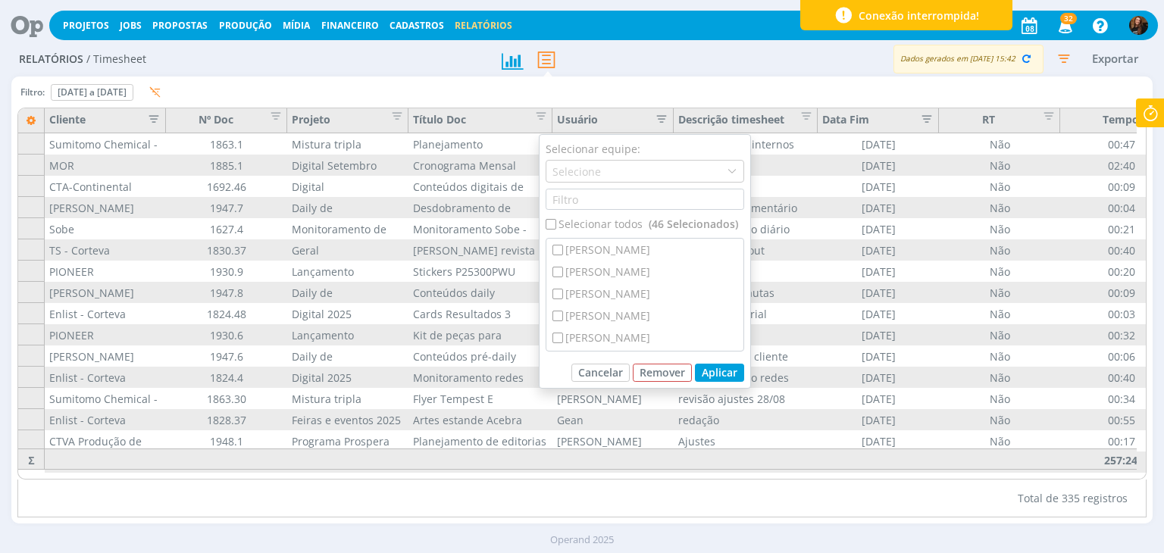
checkbox input "false"
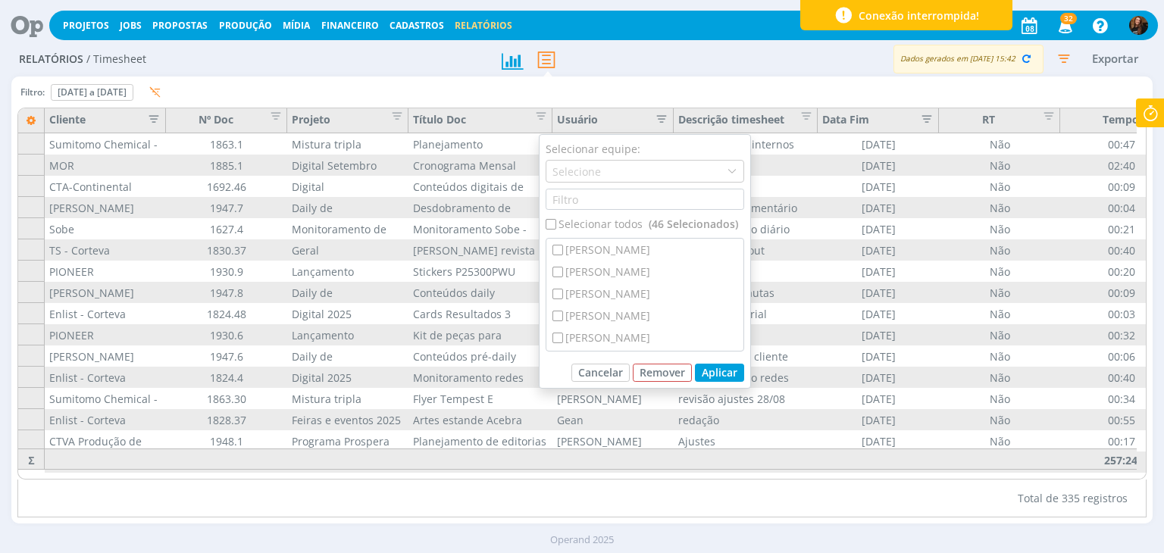
checkbox input "false"
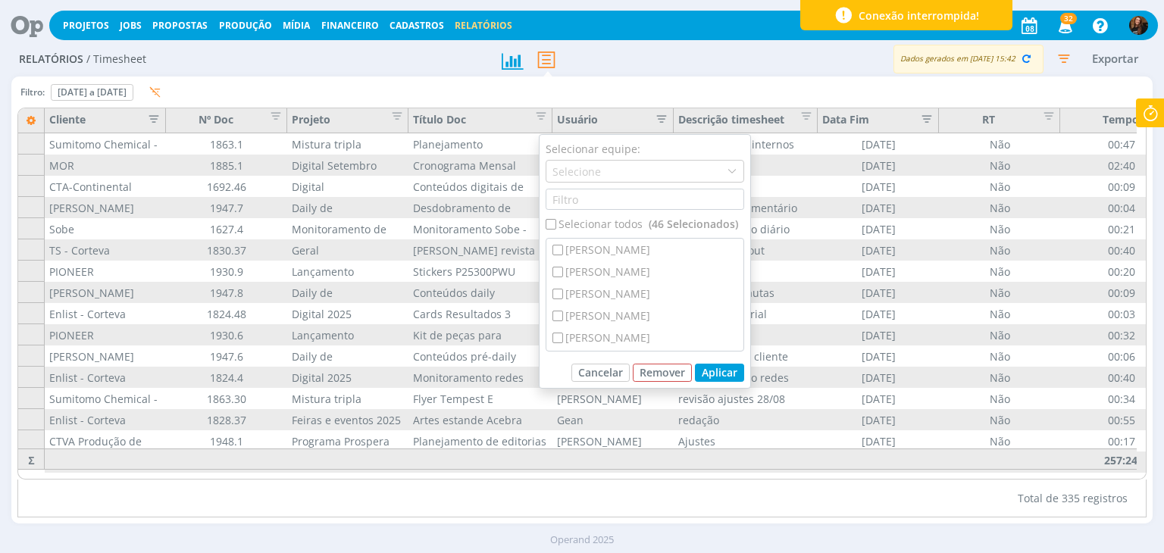
checkbox input "false"
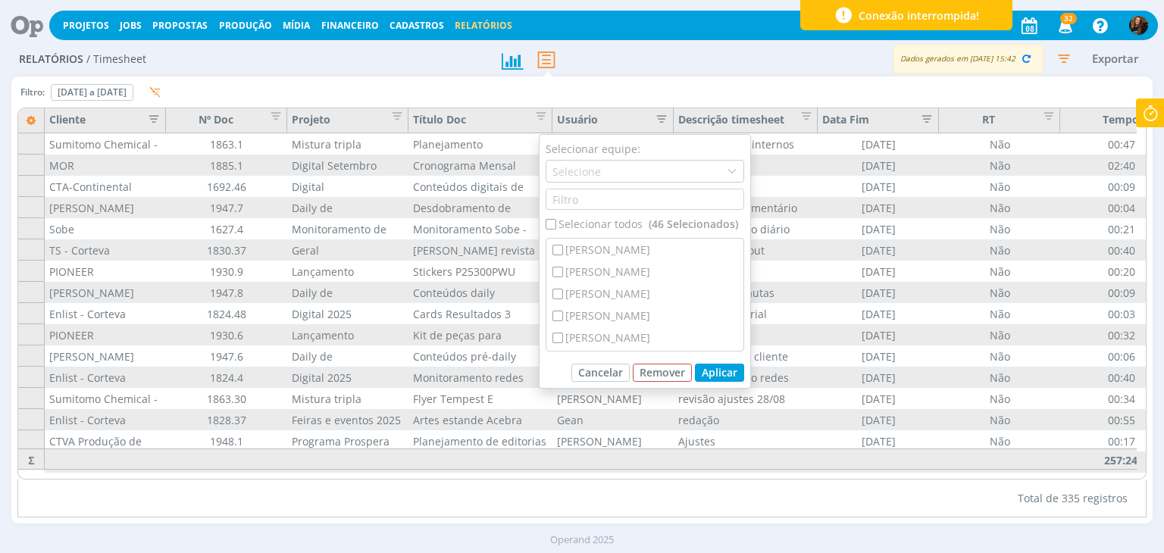
checkbox input "false"
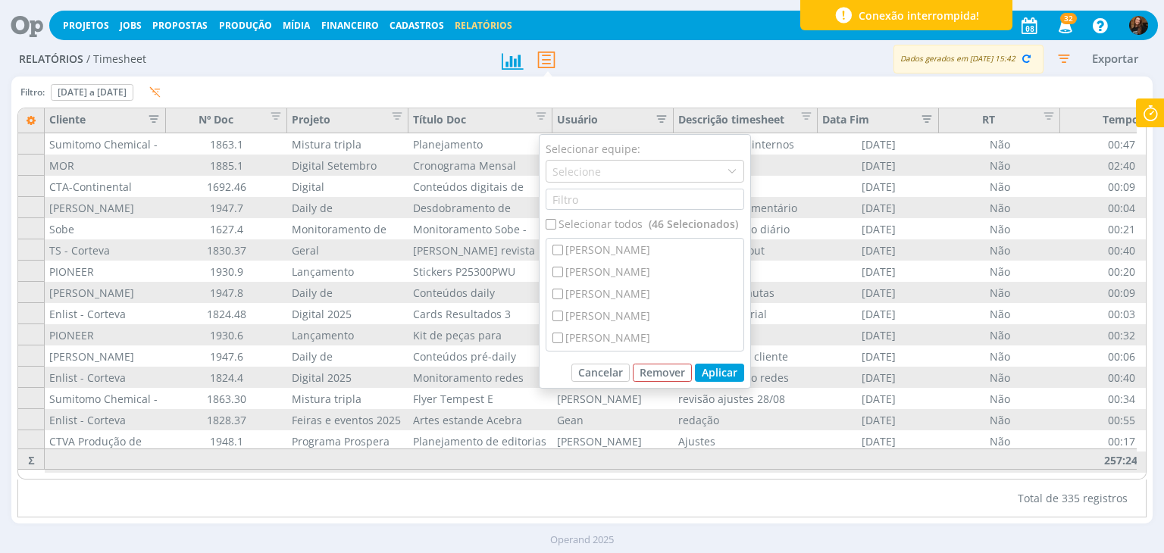
checkbox input "false"
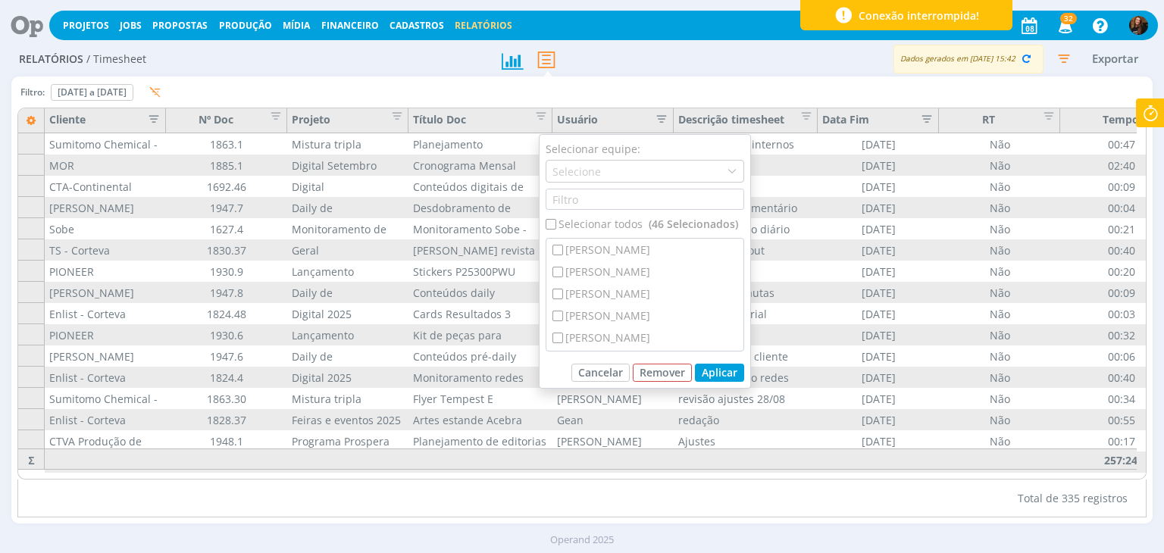
checkbox input "false"
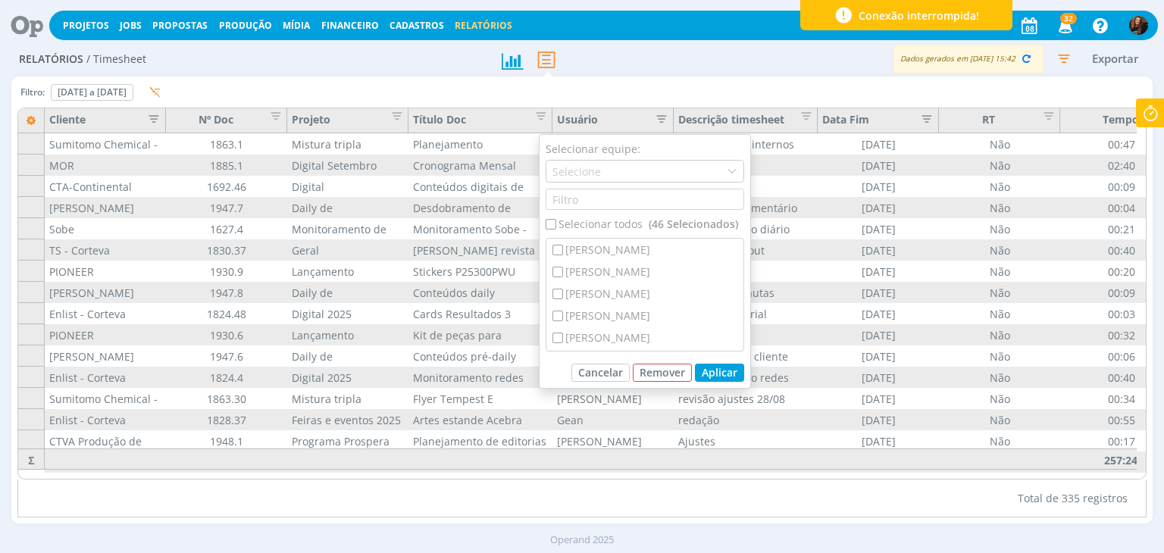
checkbox input "false"
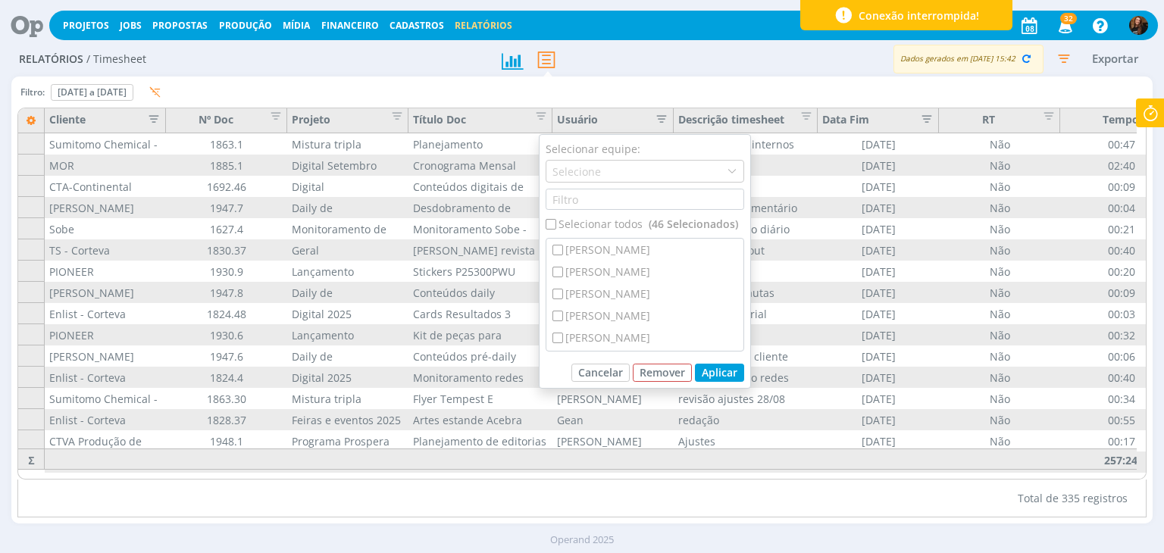
checkbox input "false"
click at [620, 367] on button "Cancelar" at bounding box center [600, 373] width 58 height 18
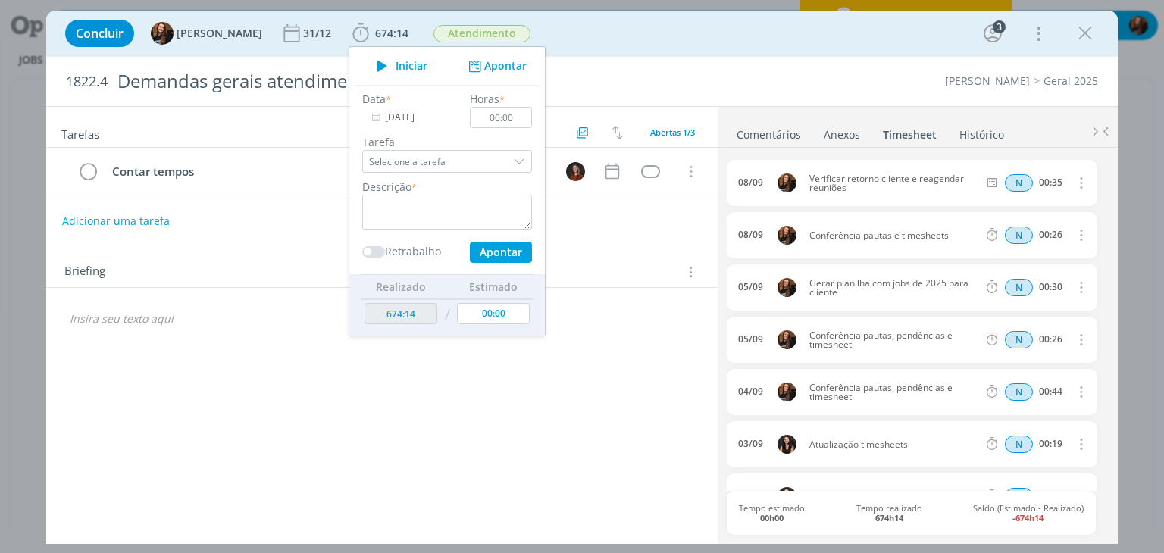
click at [428, 376] on div "Tarefas Usar Job de template Criar template a partir deste job Visualizar Templ…" at bounding box center [381, 321] width 670 height 429
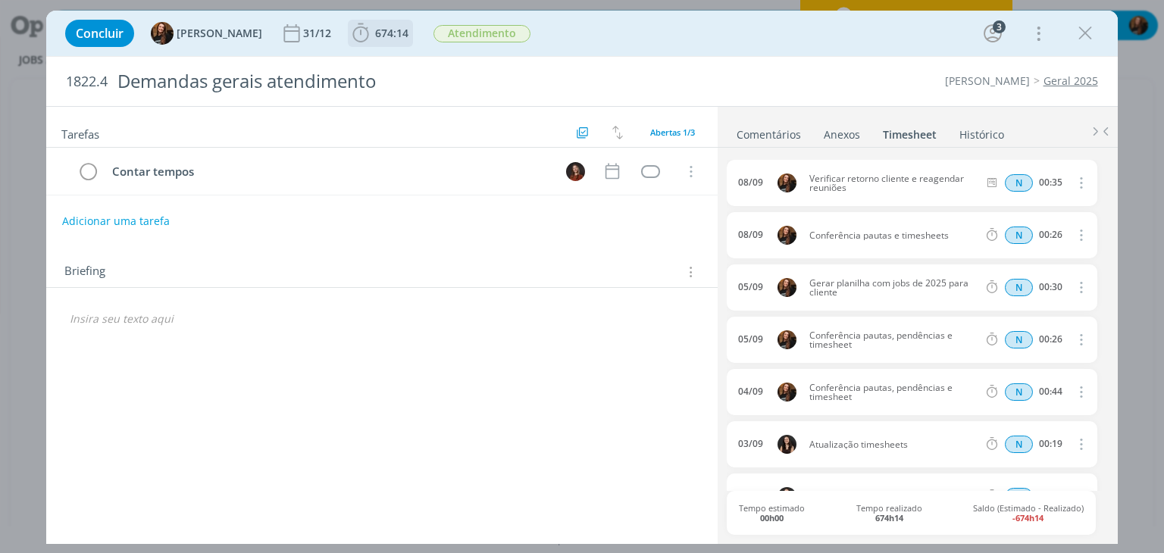
click at [368, 25] on span "674:14" at bounding box center [380, 33] width 62 height 23
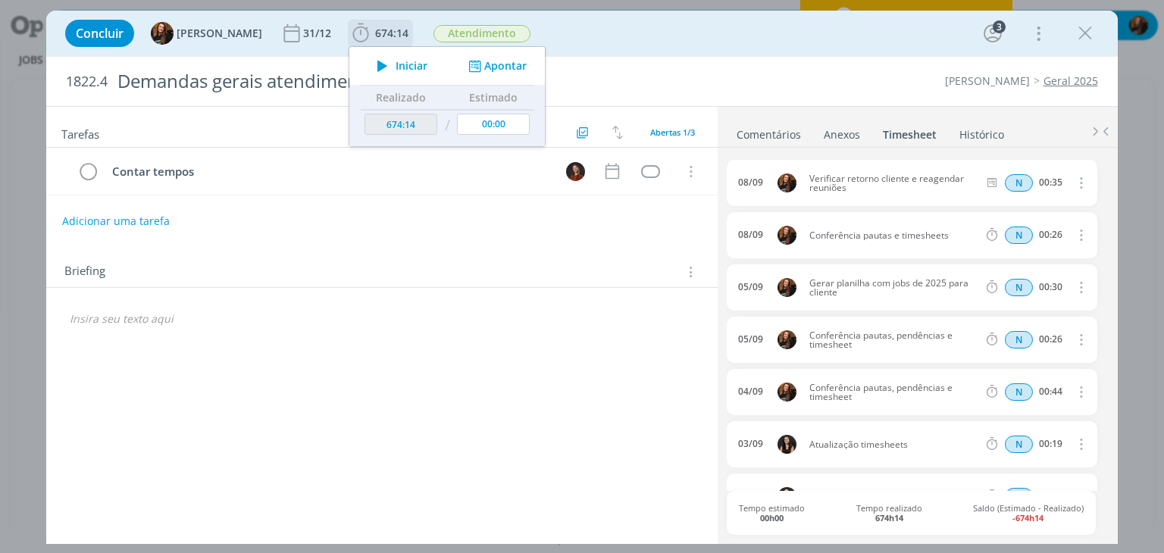
click at [397, 69] on span "Iniciar" at bounding box center [411, 66] width 32 height 11
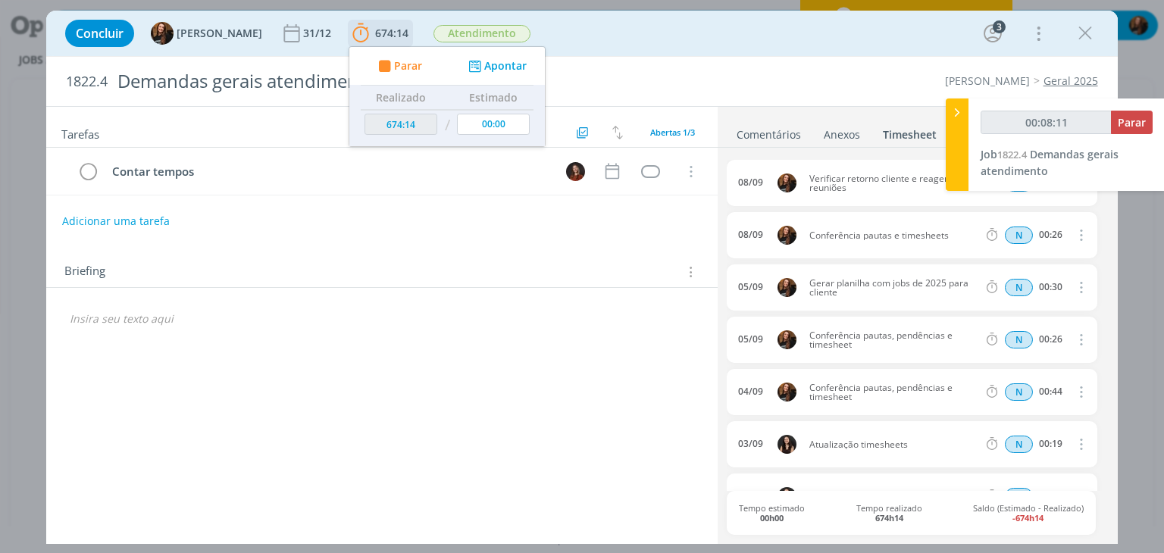
click at [492, 73] on div "Parar Apontar" at bounding box center [446, 66] width 195 height 38
click at [495, 64] on button "Apontar" at bounding box center [495, 66] width 63 height 16
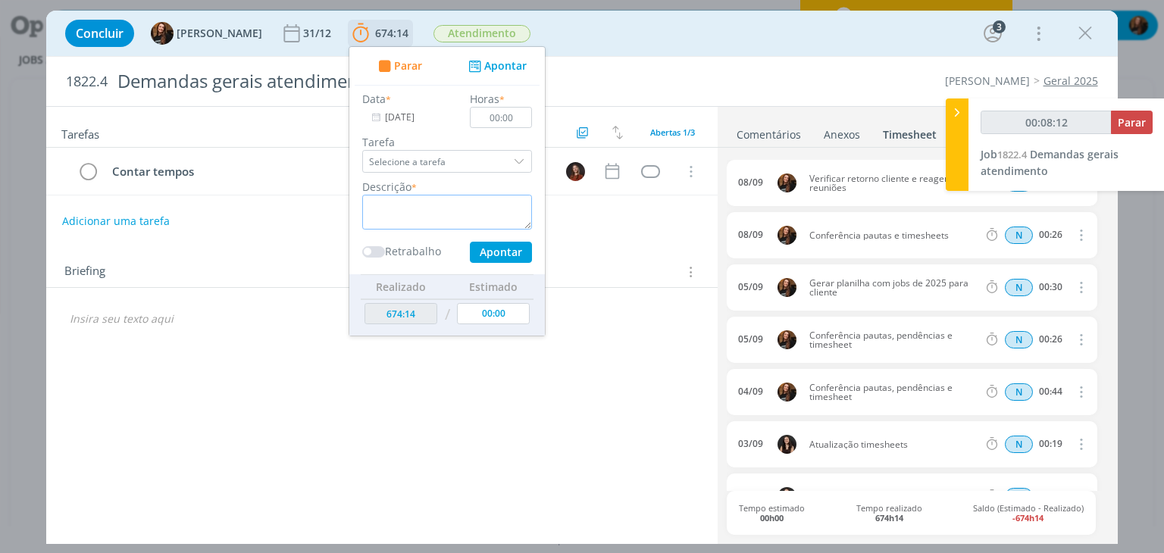
click at [420, 214] on textarea "dialog" at bounding box center [447, 212] width 170 height 35
type input "00:08:13"
type textarea "Atendi"
type input "00:08:14"
type textarea "Atendimento"
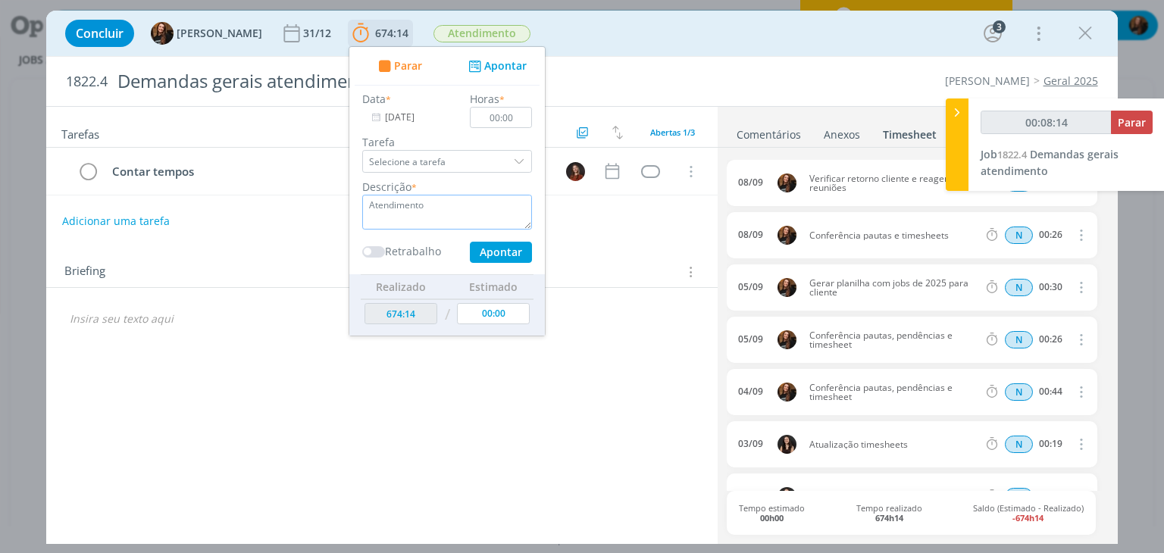
type input "00:08:15"
type textarea "Atendimento"
click at [381, 109] on input "[DATE]" at bounding box center [409, 117] width 95 height 21
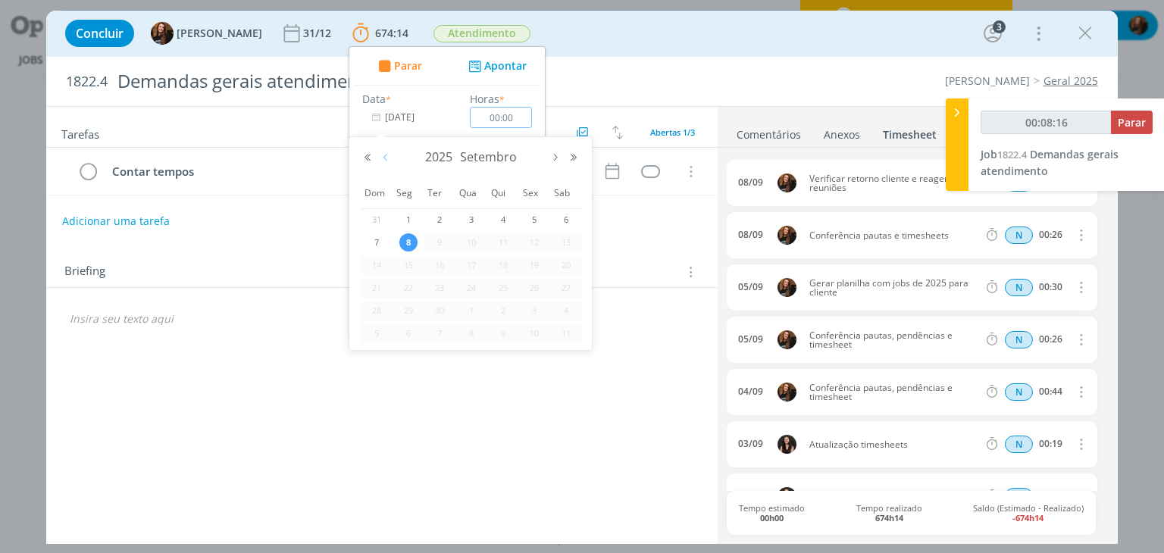
click at [389, 155] on button "Mês anterior" at bounding box center [386, 157] width 18 height 11
type input "00:08:18"
click at [502, 289] on span "21" at bounding box center [503, 288] width 18 height 18
type input "[DATE]"
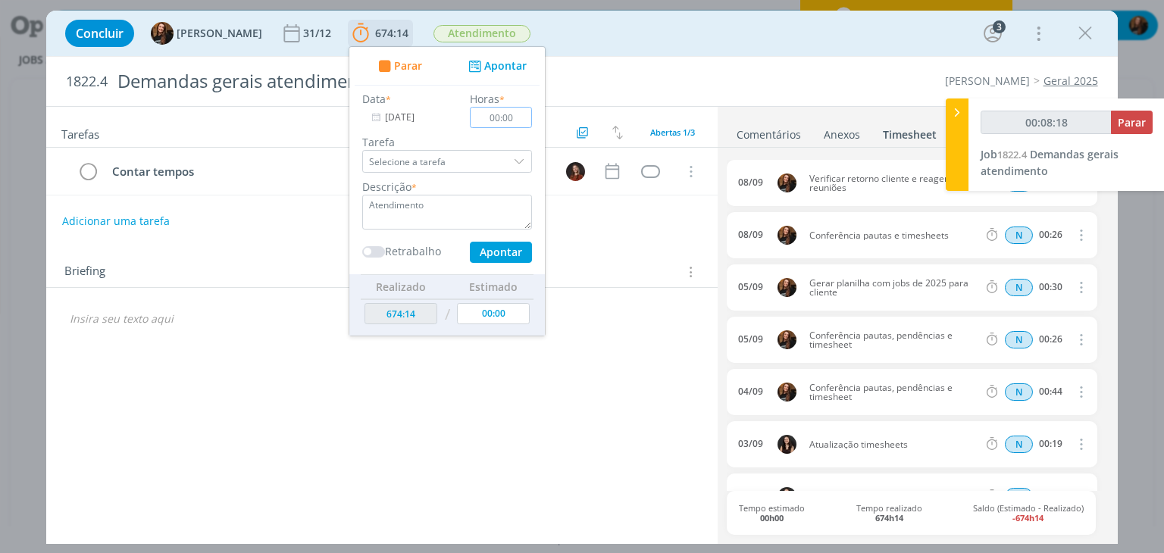
click at [502, 113] on input "00:00" at bounding box center [501, 117] width 62 height 21
type input "00:08:20"
type input "00:01"
type input "00:08:22"
type input "01:00"
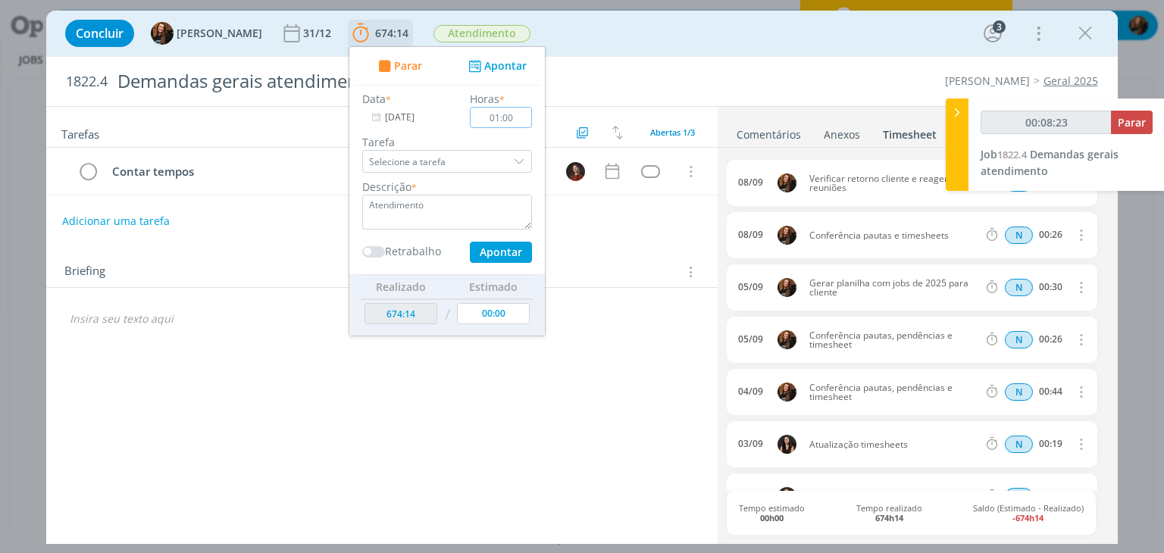
type input "00:08:24"
type input "01:00"
click at [494, 254] on button "Apontar" at bounding box center [501, 252] width 62 height 21
type input "00:08:25"
type input "[DATE]"
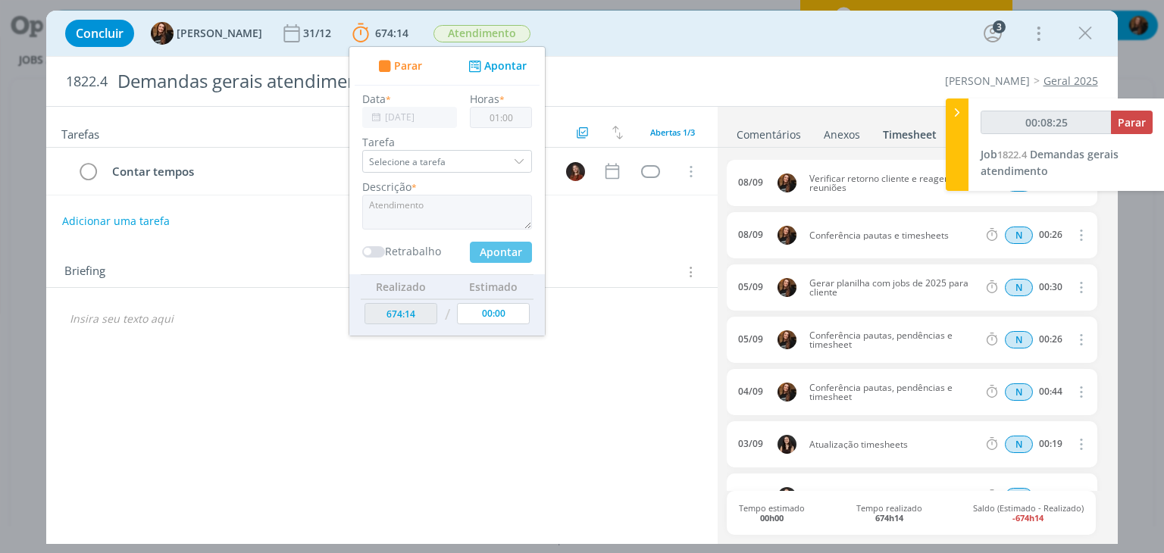
type input "00:00"
type input "675:14"
type input "00:09:14"
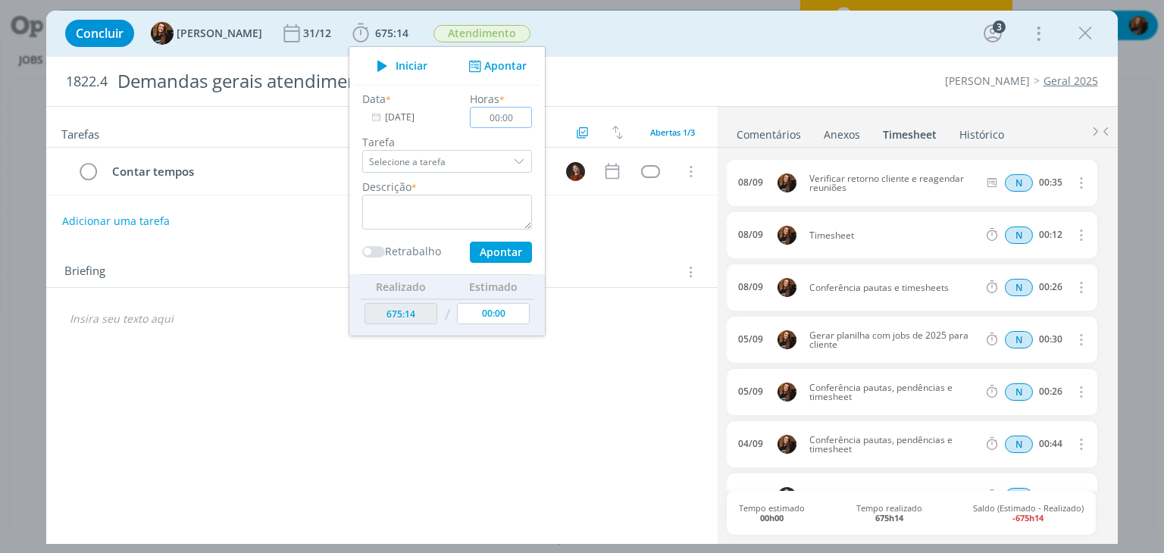
click at [1077, 234] on icon "dialog" at bounding box center [1079, 235] width 17 height 18
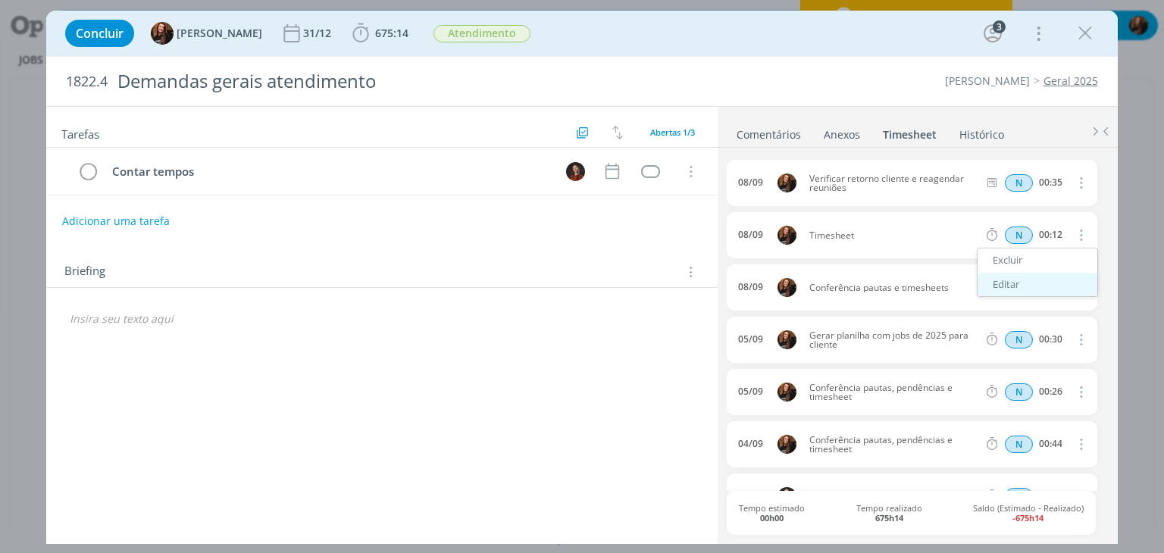
click at [1032, 284] on link "Editar" at bounding box center [1037, 285] width 120 height 24
drag, startPoint x: 879, startPoint y: 230, endPoint x: 804, endPoint y: 235, distance: 75.1
click at [804, 235] on span "Timesheet" at bounding box center [847, 235] width 88 height 17
click at [1077, 231] on icon "dialog" at bounding box center [1079, 236] width 12 height 12
click at [375, 29] on span "675:14" at bounding box center [391, 33] width 33 height 14
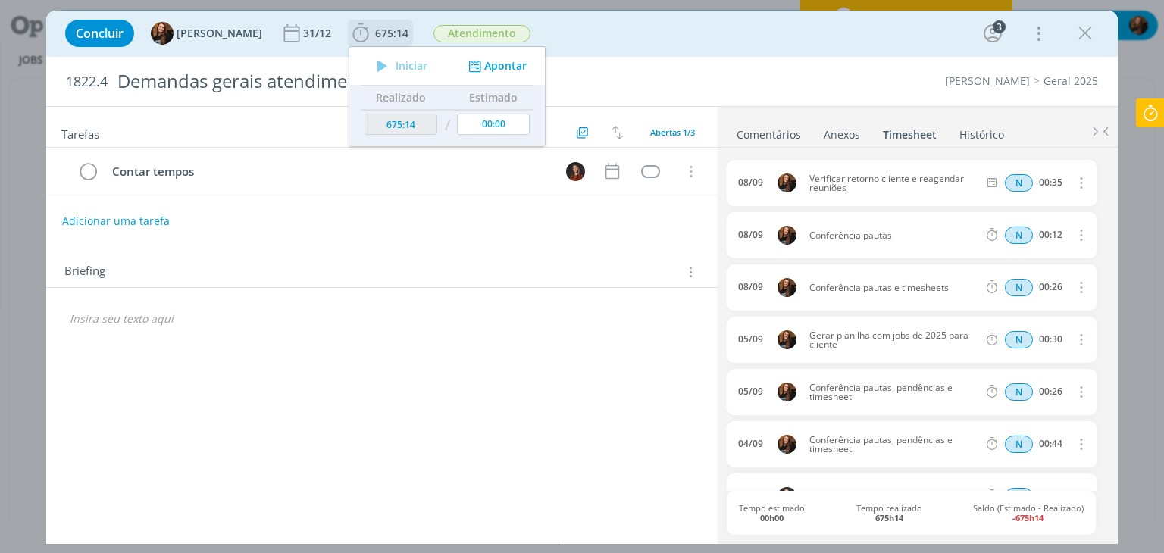
click at [505, 66] on button "Apontar" at bounding box center [495, 66] width 63 height 16
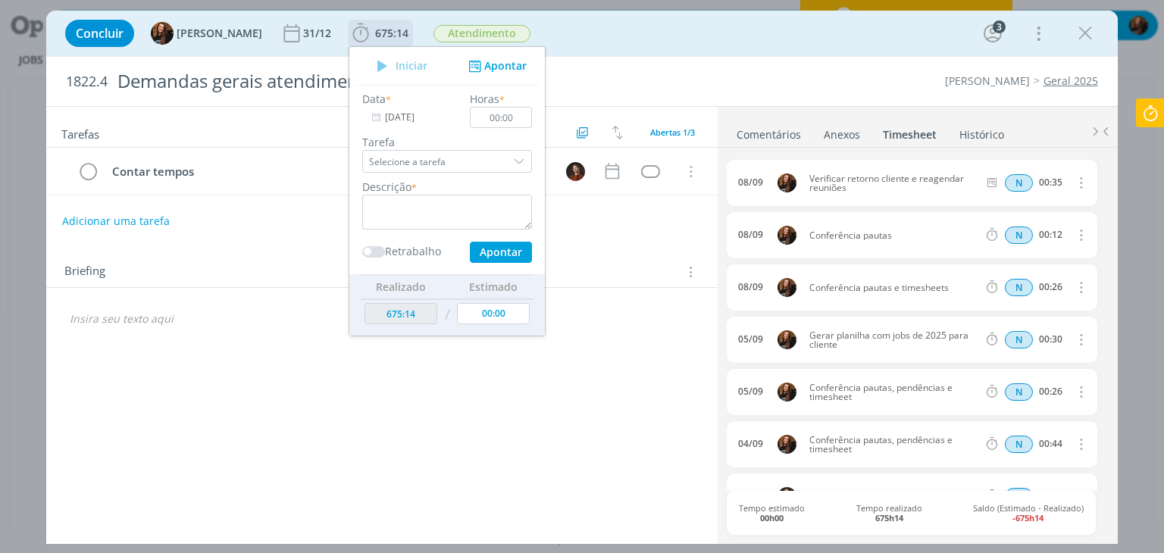
drag, startPoint x: 426, startPoint y: 229, endPoint x: 424, endPoint y: 217, distance: 12.2
click at [425, 223] on div "Data * [DATE] Horas * 00:00 Tarefa Selecione a tarefa Descrição * Retrabalho Ap…" at bounding box center [447, 177] width 185 height 172
click at [425, 214] on textarea "dialog" at bounding box center [447, 212] width 170 height 35
type textarea "Atendimento"
click at [504, 117] on input "00:00" at bounding box center [501, 117] width 62 height 21
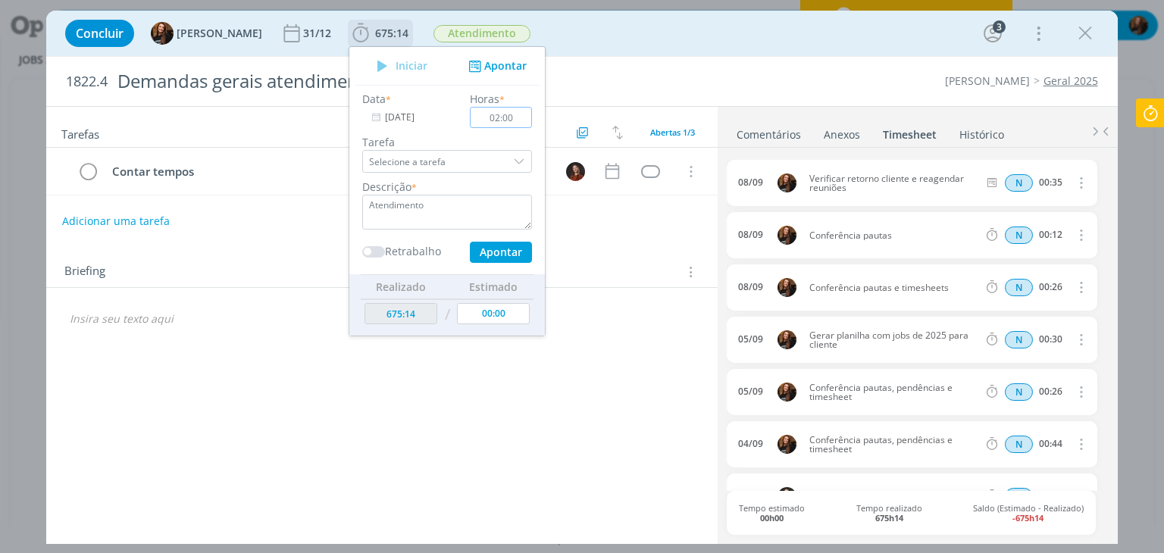
type input "02:00"
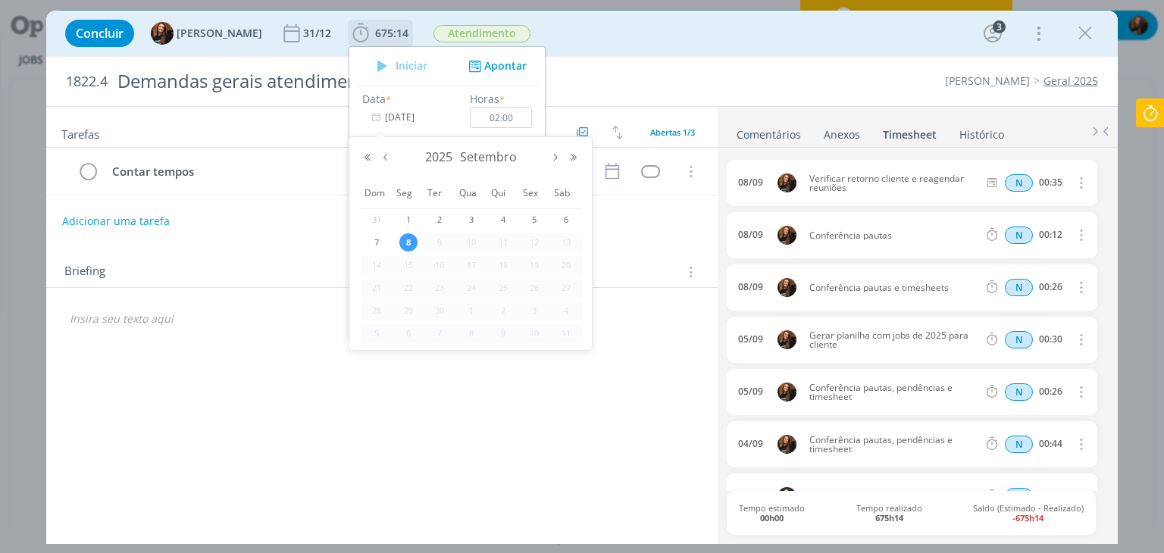
click at [379, 119] on input "[DATE]" at bounding box center [409, 117] width 95 height 21
click at [392, 158] on button "Mês anterior" at bounding box center [386, 157] width 18 height 11
click at [533, 288] on span "22" at bounding box center [534, 288] width 18 height 18
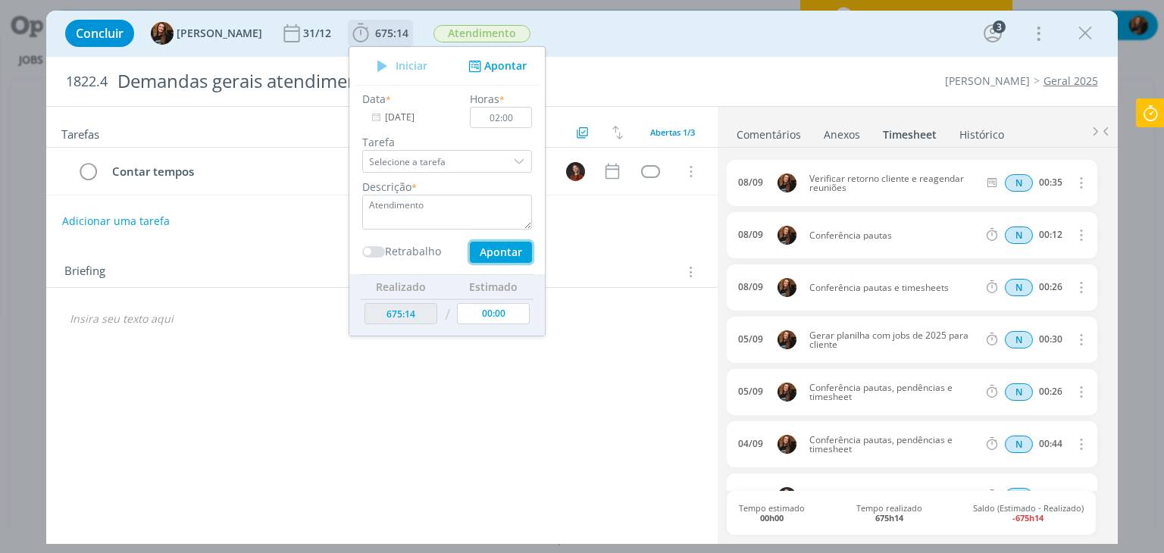
click at [474, 258] on button "Apontar" at bounding box center [501, 252] width 62 height 21
type input "[DATE]"
type input "00:00"
type input "677:14"
type input "01:45"
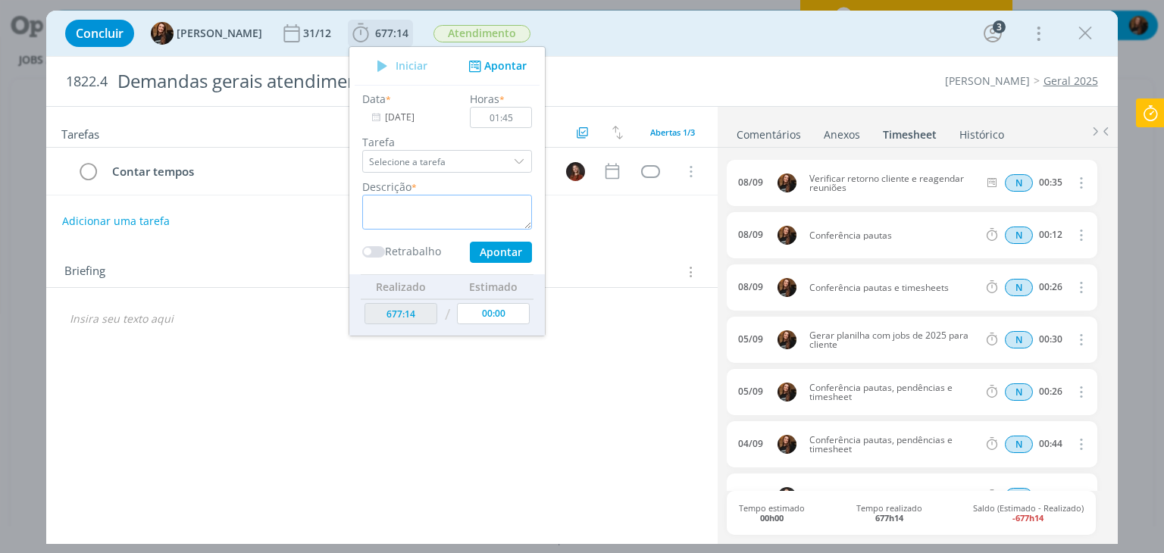
click at [446, 210] on textarea "dialog" at bounding box center [447, 212] width 170 height 35
type textarea "Atendimento"
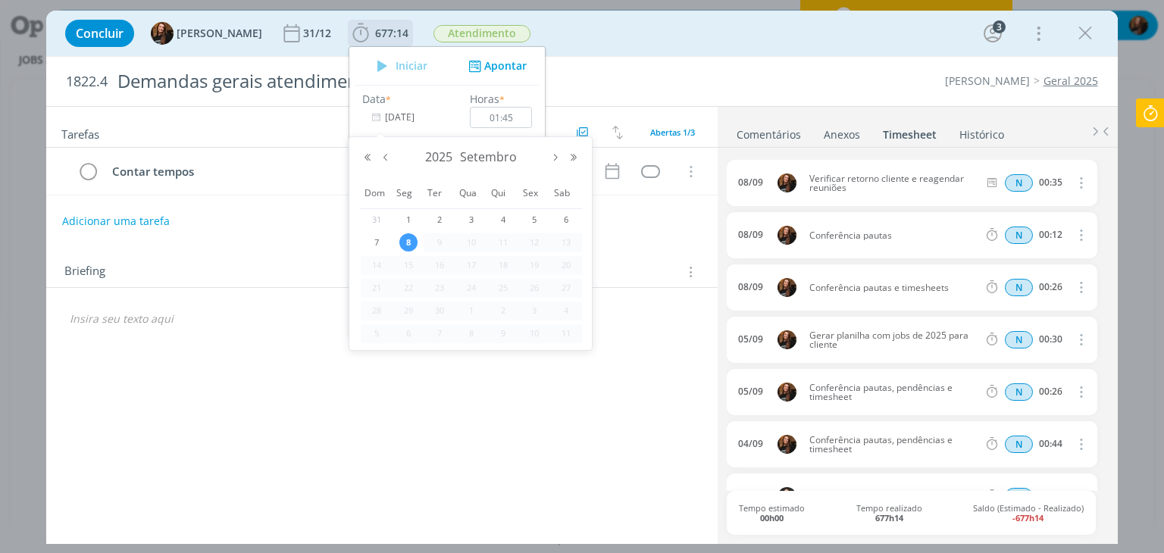
click at [374, 112] on input "[DATE]" at bounding box center [409, 117] width 95 height 21
click at [386, 152] on button "Mês anterior" at bounding box center [386, 157] width 18 height 11
click at [415, 308] on span "25" at bounding box center [408, 311] width 18 height 18
type input "25/08/2025"
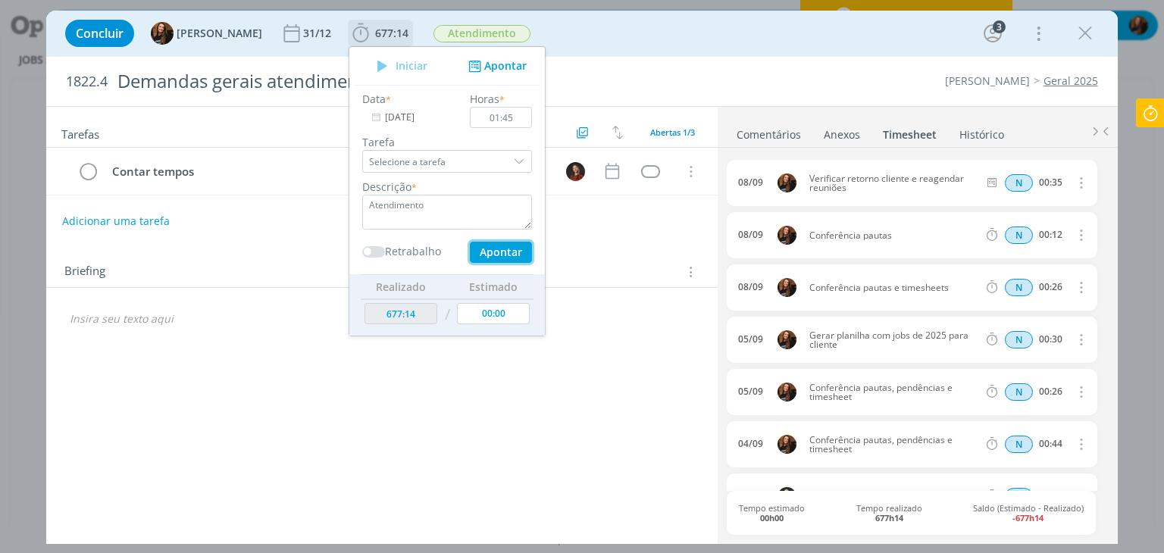
click at [492, 255] on button "Apontar" at bounding box center [501, 252] width 62 height 21
type input "679:37"
type input "[DATE]"
type input "00:00"
type input "678:59"
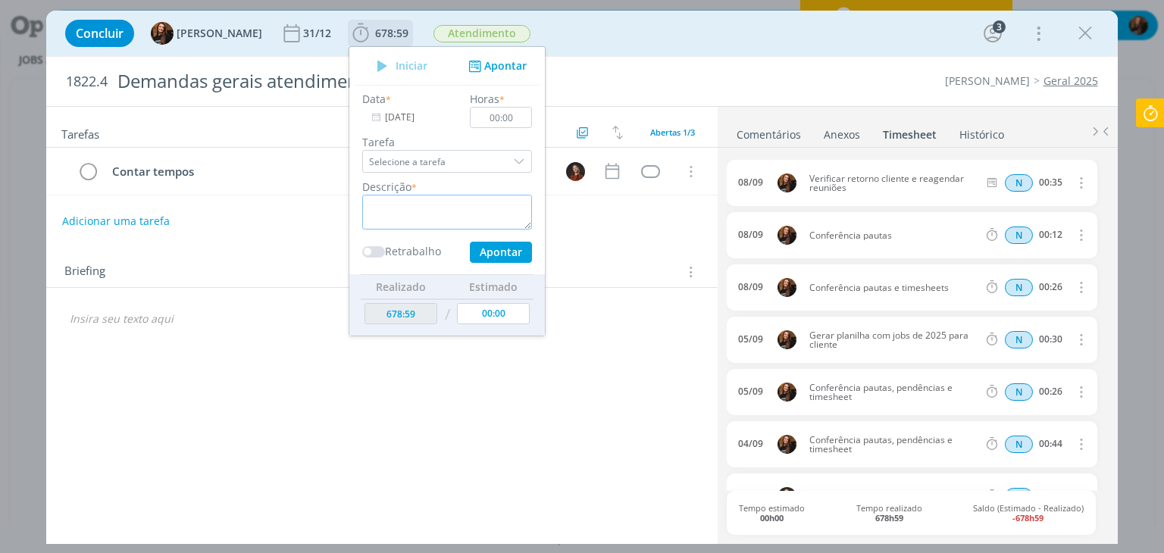
click at [395, 217] on textarea "dialog" at bounding box center [447, 212] width 170 height 35
type textarea "Atendimento"
click at [503, 111] on input "00:00" at bounding box center [501, 117] width 62 height 21
type input "01:00"
click at [380, 122] on input "[DATE]" at bounding box center [409, 117] width 95 height 21
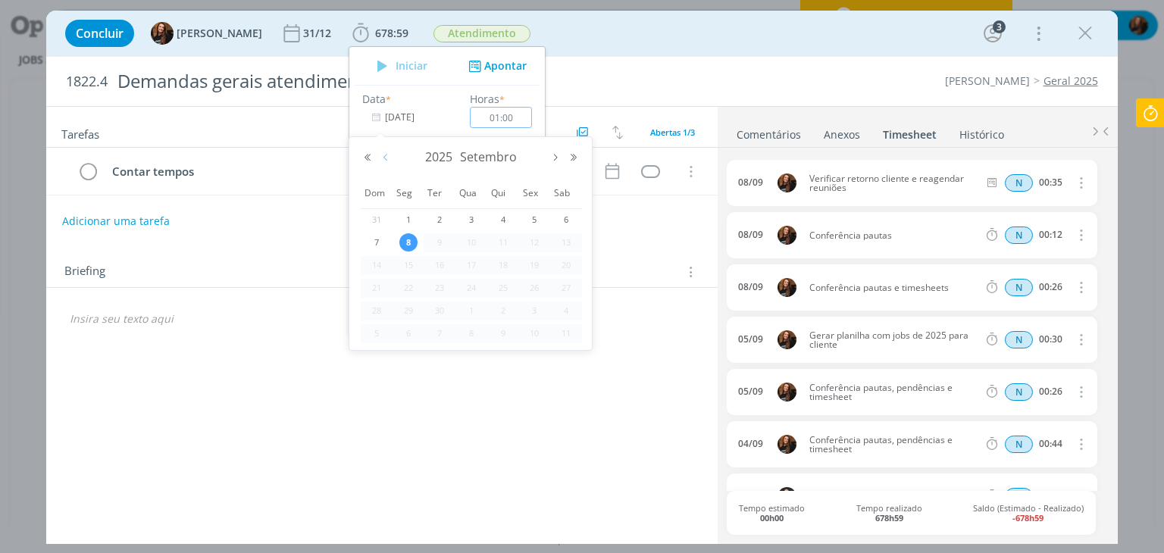
click at [380, 156] on button "Mês anterior" at bounding box center [386, 157] width 18 height 11
click at [441, 305] on span "26" at bounding box center [439, 311] width 18 height 18
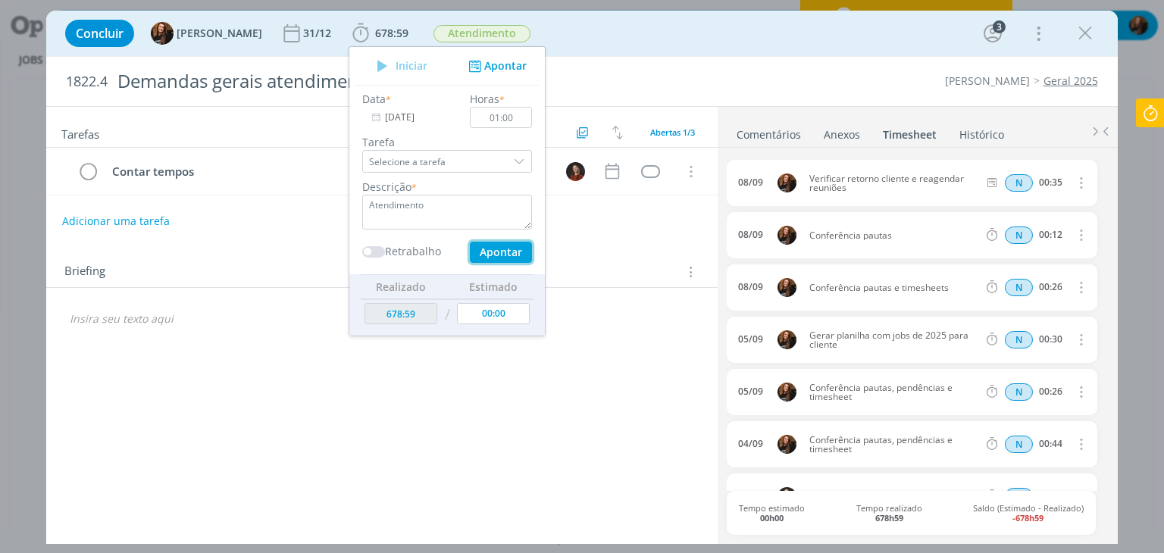
click at [495, 249] on button "Apontar" at bounding box center [501, 252] width 62 height 21
type input "08/09/2025"
type input "00:00"
type input "679:59"
type input "01:00"
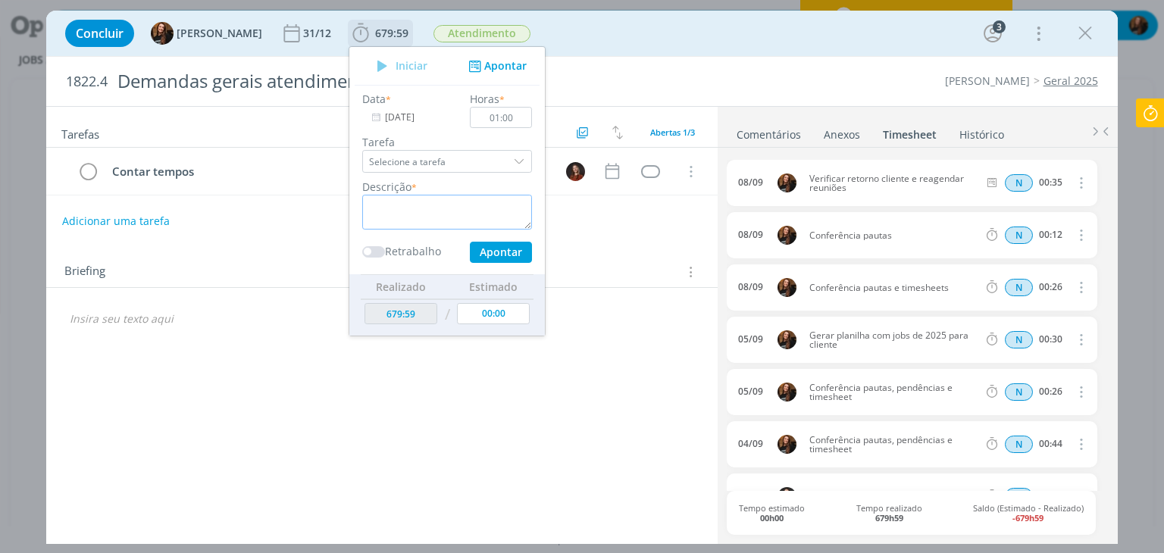
click at [499, 198] on textarea "dialog" at bounding box center [447, 212] width 170 height 35
paste textarea "Atendimento"
type textarea "Atendimento"
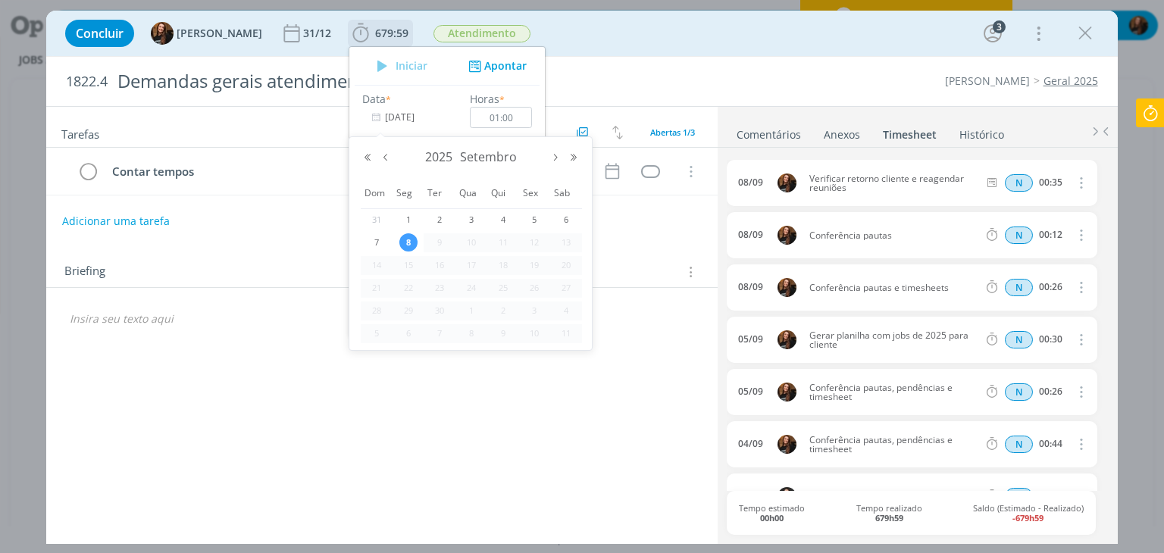
click at [377, 116] on input "[DATE]" at bounding box center [409, 117] width 95 height 21
click at [383, 159] on button "Mês anterior" at bounding box center [386, 157] width 18 height 11
click at [470, 315] on span "27" at bounding box center [471, 311] width 18 height 18
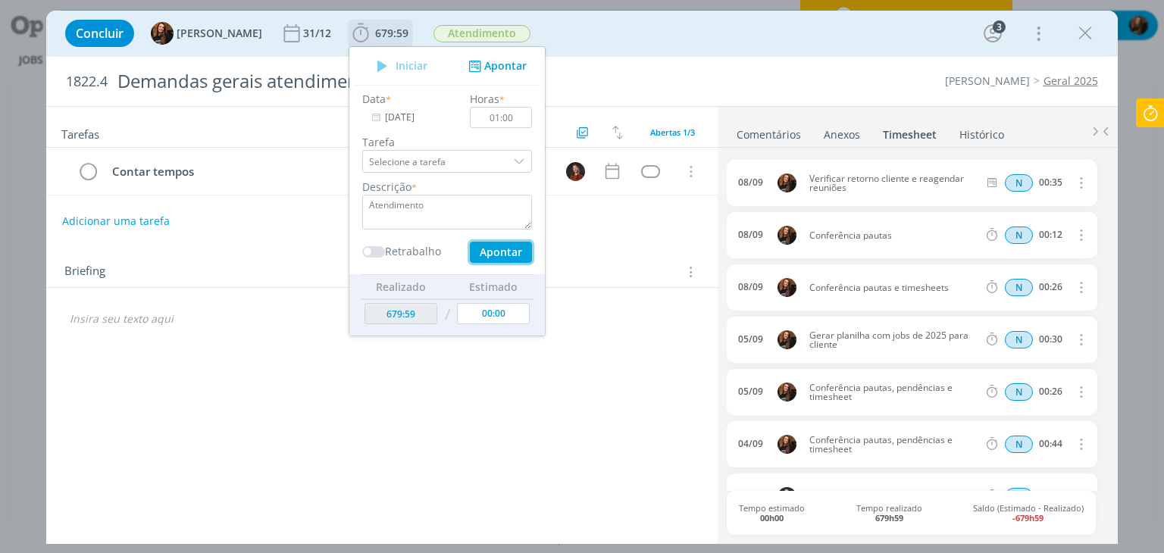
click at [499, 247] on button "Apontar" at bounding box center [501, 252] width 62 height 21
type input "[DATE]"
type input "00:00"
type input "680:59"
click at [439, 211] on textarea "dialog" at bounding box center [447, 212] width 170 height 35
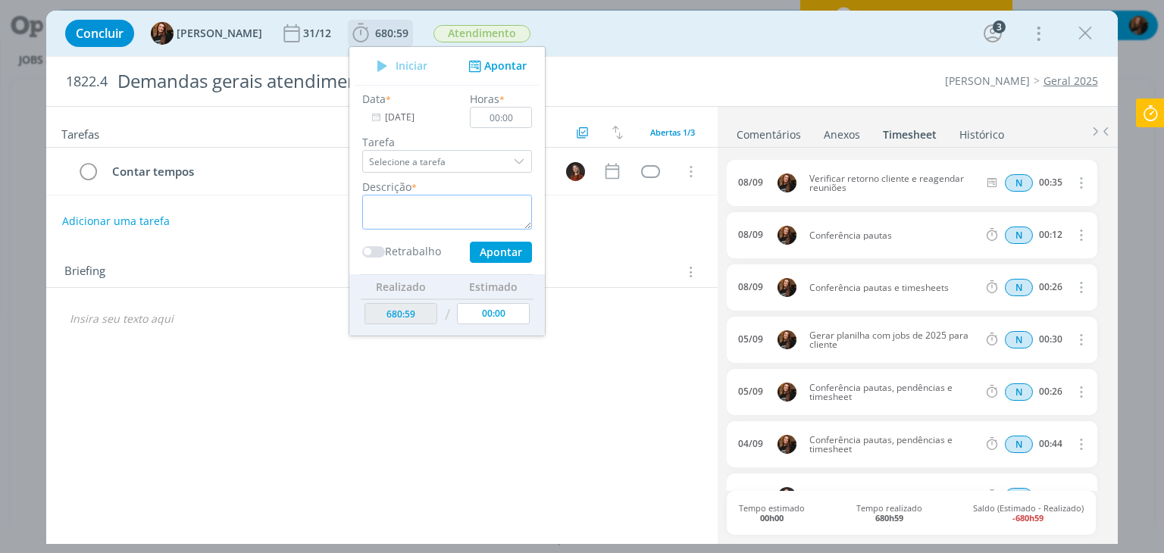
paste textarea "Atendimento"
type textarea "Atendimento"
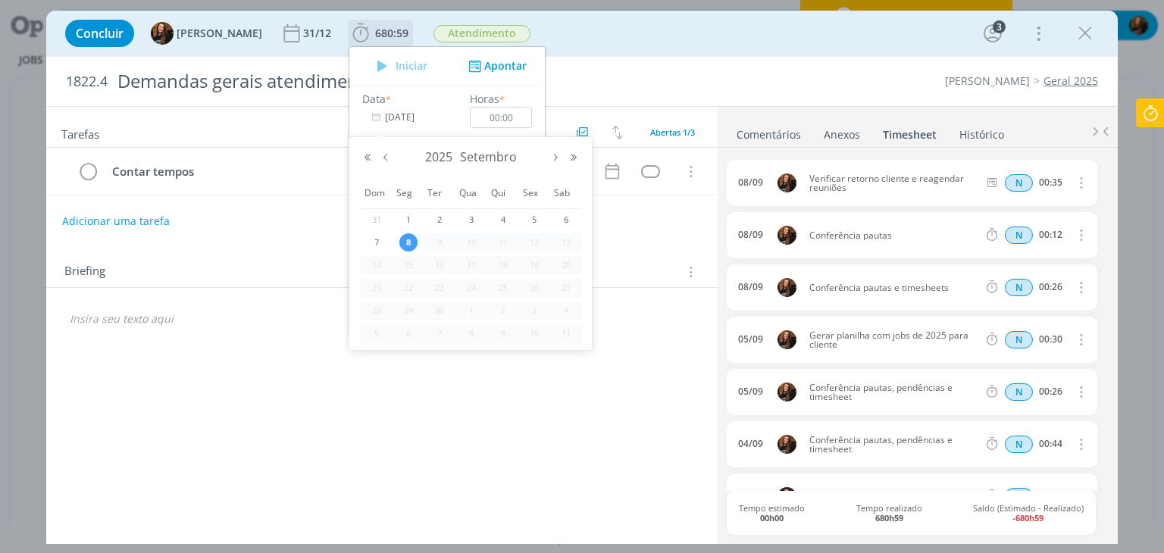
click at [385, 119] on input "[DATE]" at bounding box center [409, 117] width 95 height 21
click at [390, 145] on div "2025 Setembro Dom Seg Ter Qua Qui Sex Sab 31 1 2 3 4 5 6 7 8 9 10 11 12 13 14 1…" at bounding box center [471, 243] width 244 height 214
click at [386, 152] on button "Mês anterior" at bounding box center [386, 157] width 18 height 11
click at [497, 307] on span "28" at bounding box center [503, 311] width 18 height 18
type input "28/08/2025"
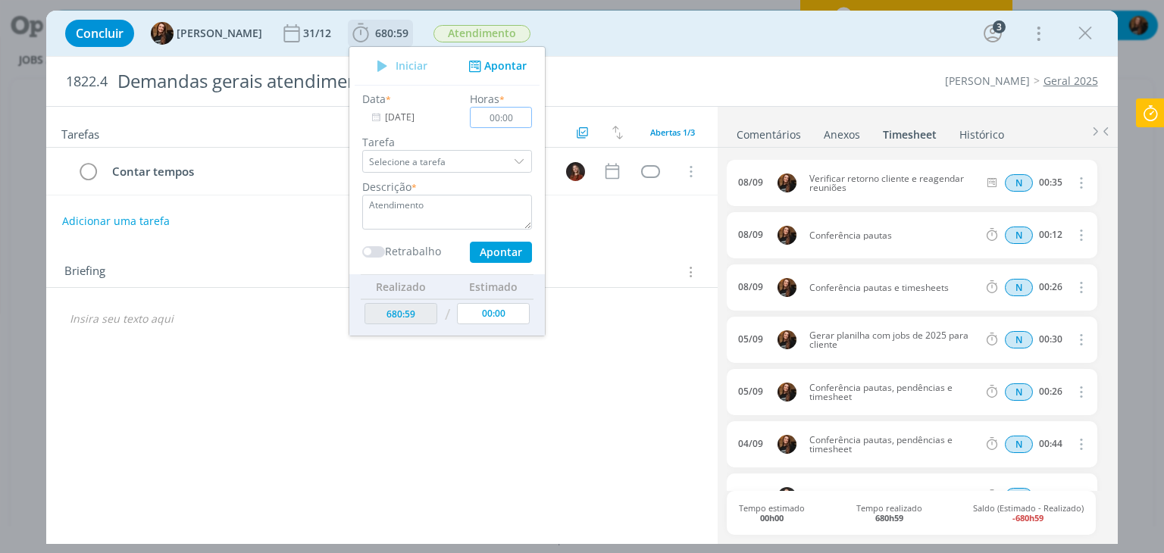
click at [500, 116] on input "00:00" at bounding box center [501, 117] width 62 height 21
type input "02:00"
click at [492, 261] on button "Apontar" at bounding box center [501, 252] width 62 height 21
type input "[DATE]"
type input "00:00"
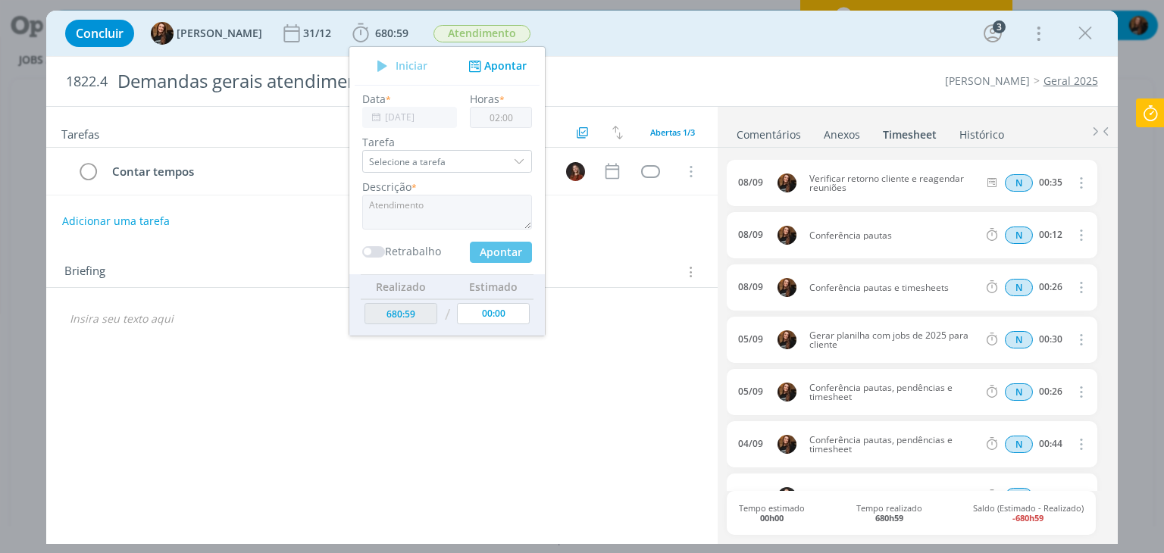
type input "682:59"
click at [401, 220] on textarea "dialog" at bounding box center [447, 212] width 170 height 35
paste textarea "Alinhamento com Tay sobre demandas da próxima semana"
drag, startPoint x: 465, startPoint y: 215, endPoint x: 346, endPoint y: 199, distance: 120.0
click at [355, 199] on div "Descrição * Alinhamento com Tay sobre demandas da próxima semana" at bounding box center [447, 204] width 185 height 51
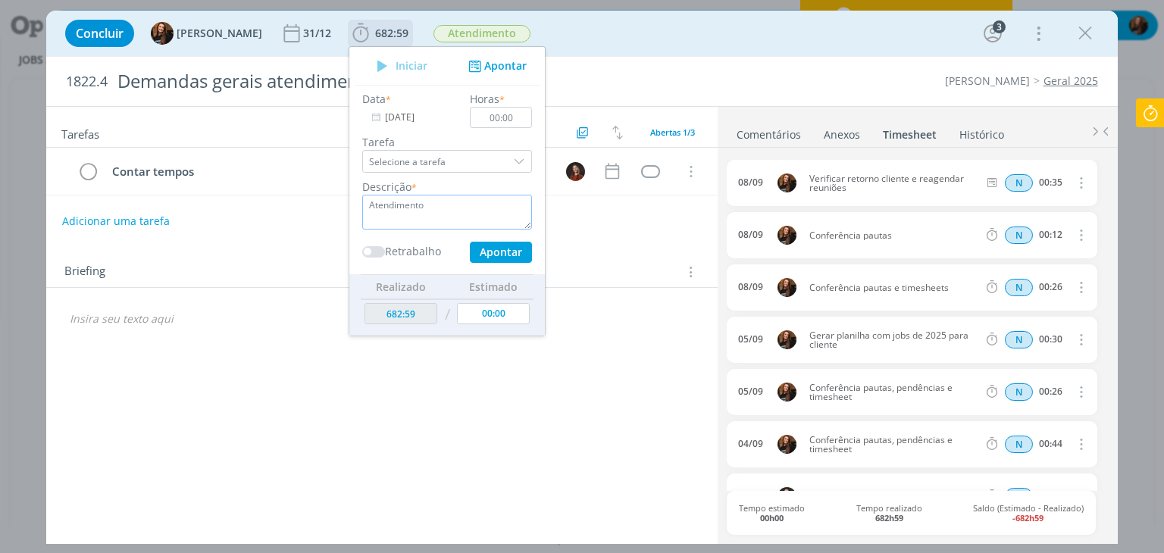
drag, startPoint x: 417, startPoint y: 210, endPoint x: 341, endPoint y: 205, distance: 76.7
click at [355, 205] on div "Descrição * Atendimento" at bounding box center [447, 204] width 185 height 51
type textarea "Atendimento"
click at [378, 113] on input "[DATE]" at bounding box center [409, 117] width 95 height 21
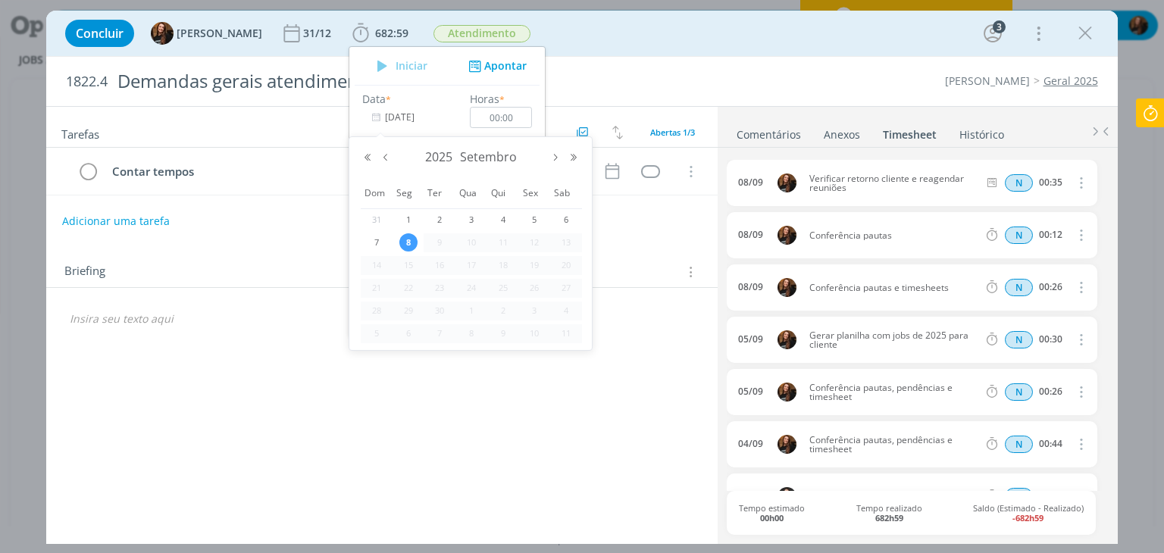
click at [389, 146] on div "2025 Setembro" at bounding box center [470, 157] width 224 height 23
click at [388, 152] on button "Mês anterior" at bounding box center [386, 157] width 18 height 11
click at [524, 308] on div "29" at bounding box center [535, 311] width 32 height 19
type input "29/08/2025"
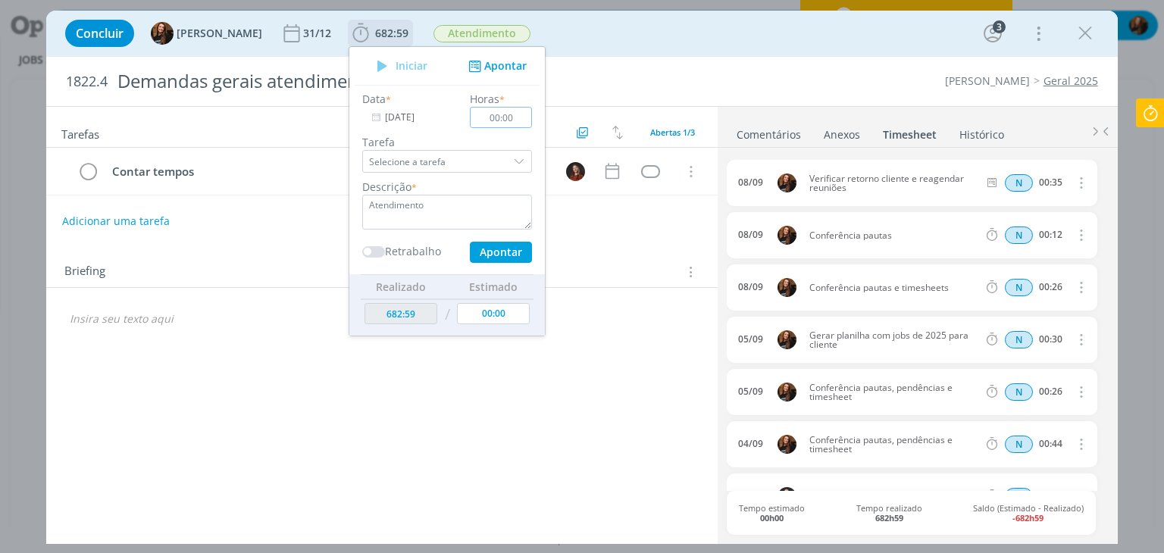
click at [506, 113] on input "00:00" at bounding box center [501, 117] width 62 height 21
type input "00:45"
click at [499, 249] on button "Apontar" at bounding box center [501, 252] width 62 height 21
type input "684:22"
type input "[DATE]"
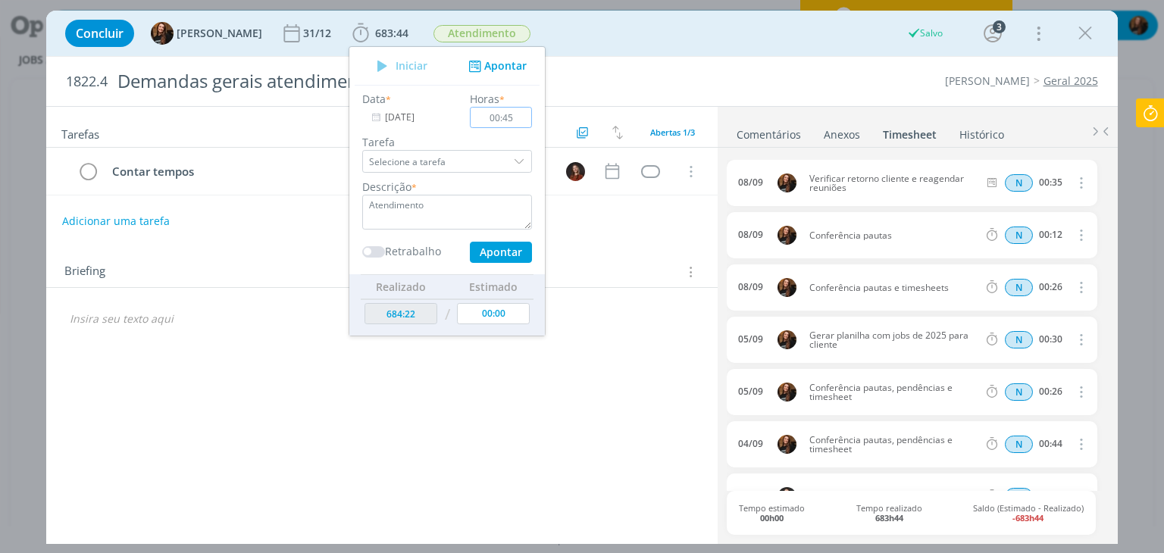
type input "00:00"
type input "683:44"
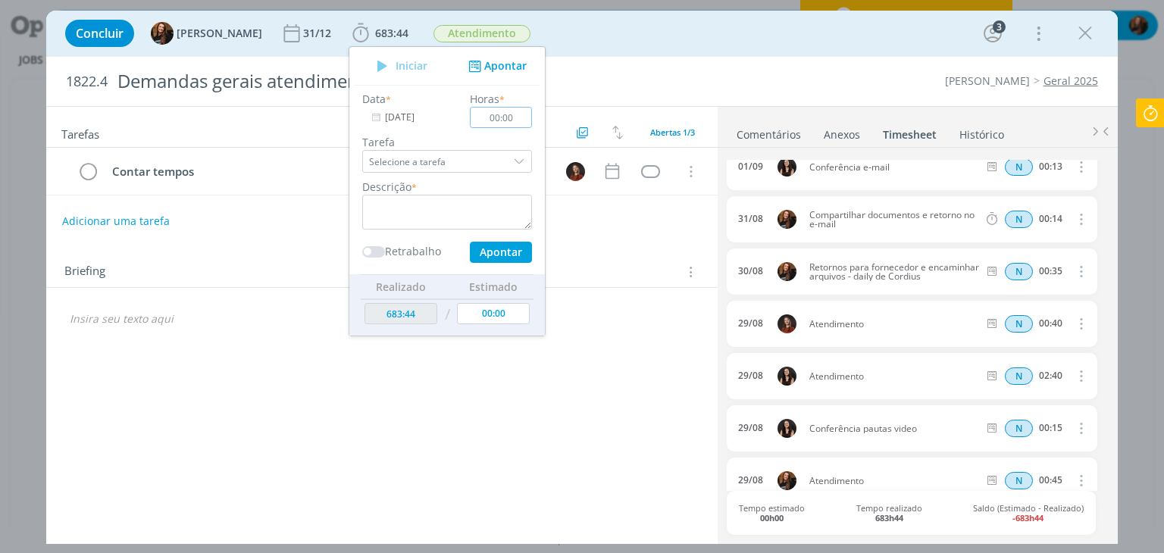
scroll to position [682, 0]
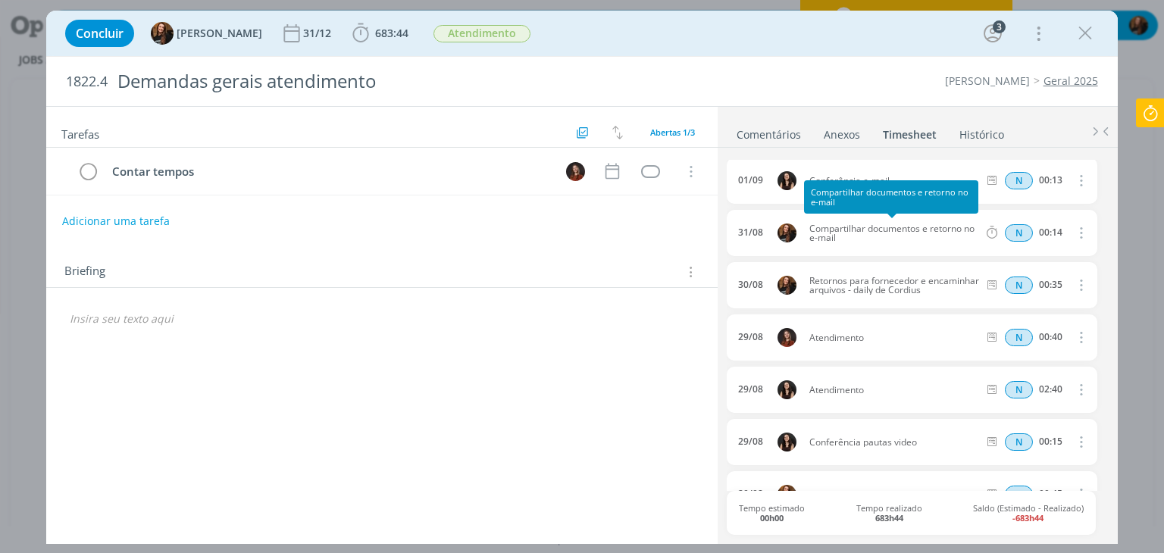
drag, startPoint x: 852, startPoint y: 235, endPoint x: 808, endPoint y: 227, distance: 45.5
click at [808, 227] on span "Compartilhar documentos e retorno no e-mail" at bounding box center [893, 233] width 181 height 18
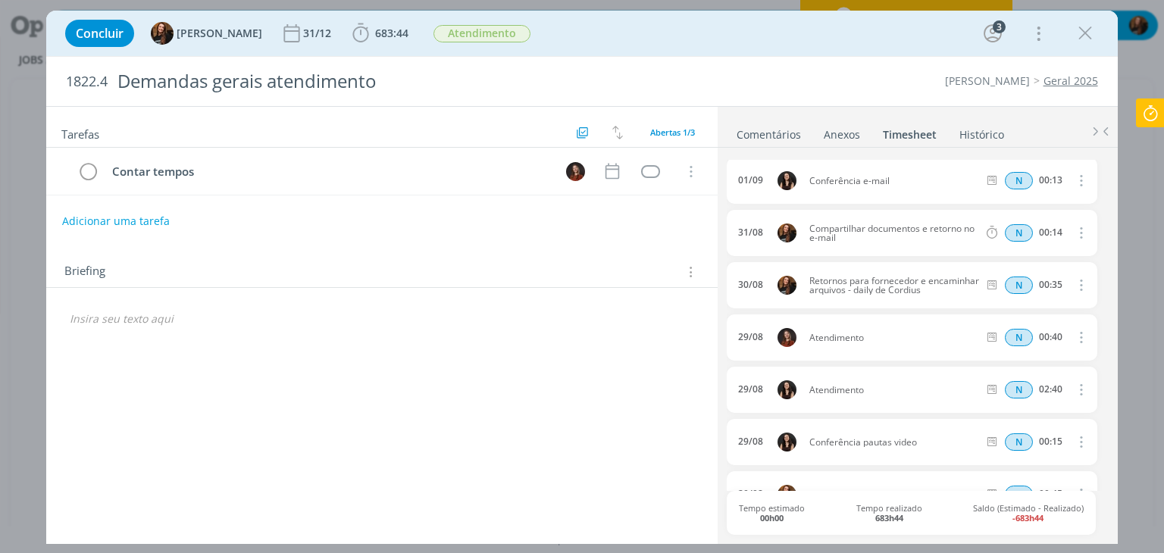
copy span "Compartilhar documentos e retorno no e-mail"
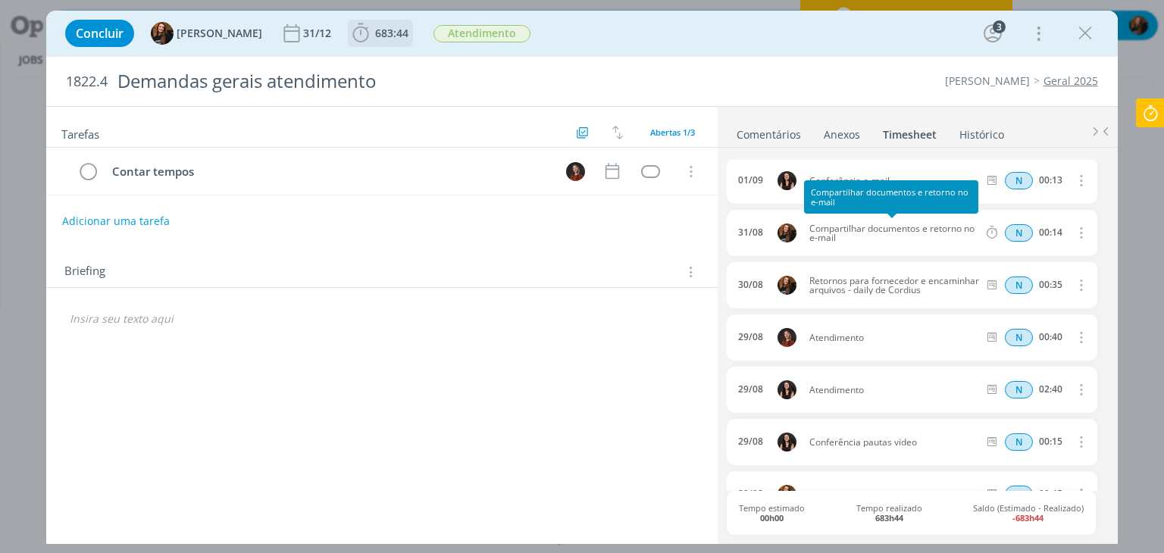
click at [393, 31] on span "683:44" at bounding box center [391, 33] width 33 height 14
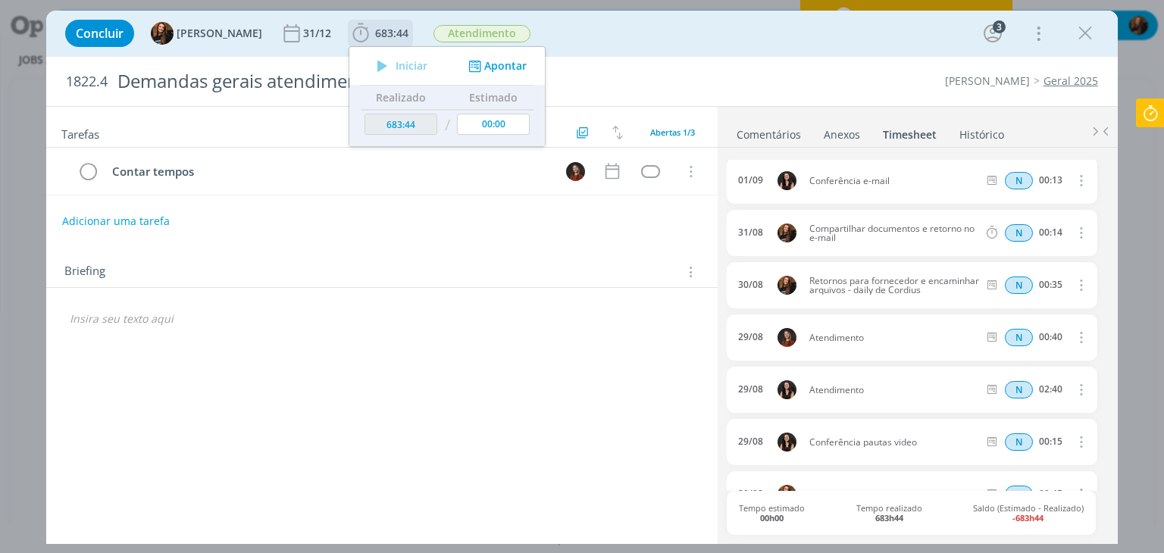
click at [488, 65] on button "Apontar" at bounding box center [495, 66] width 63 height 16
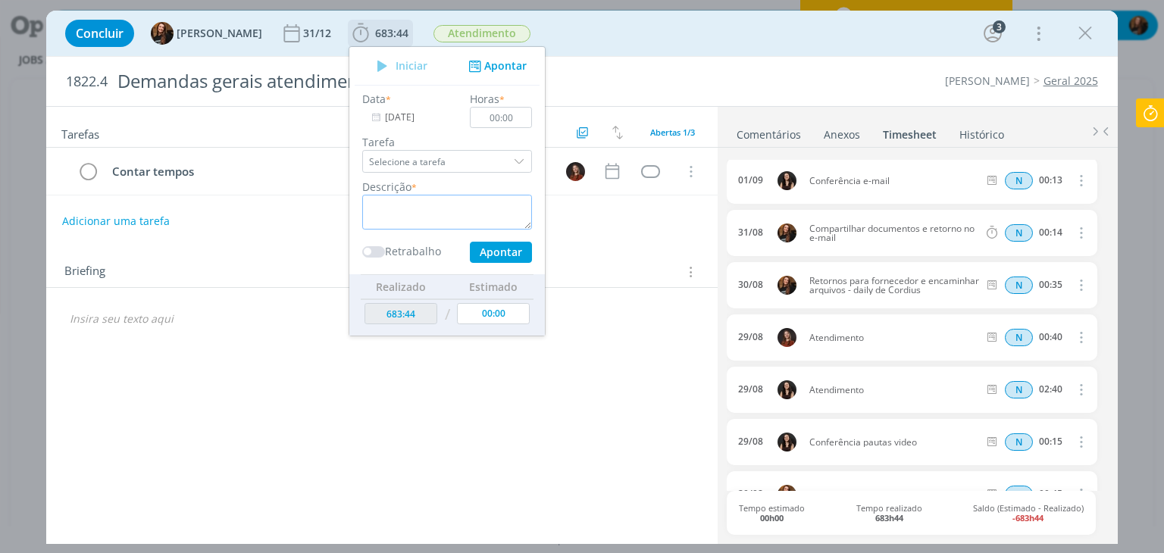
click at [461, 213] on textarea "dialog" at bounding box center [447, 212] width 170 height 35
paste textarea "Compartilhar documentos e retorno no e-mail"
type textarea "Compartilhar documentos e retorno no e-mail"
click at [510, 120] on input "00:00" at bounding box center [501, 117] width 62 height 21
type input "00:12"
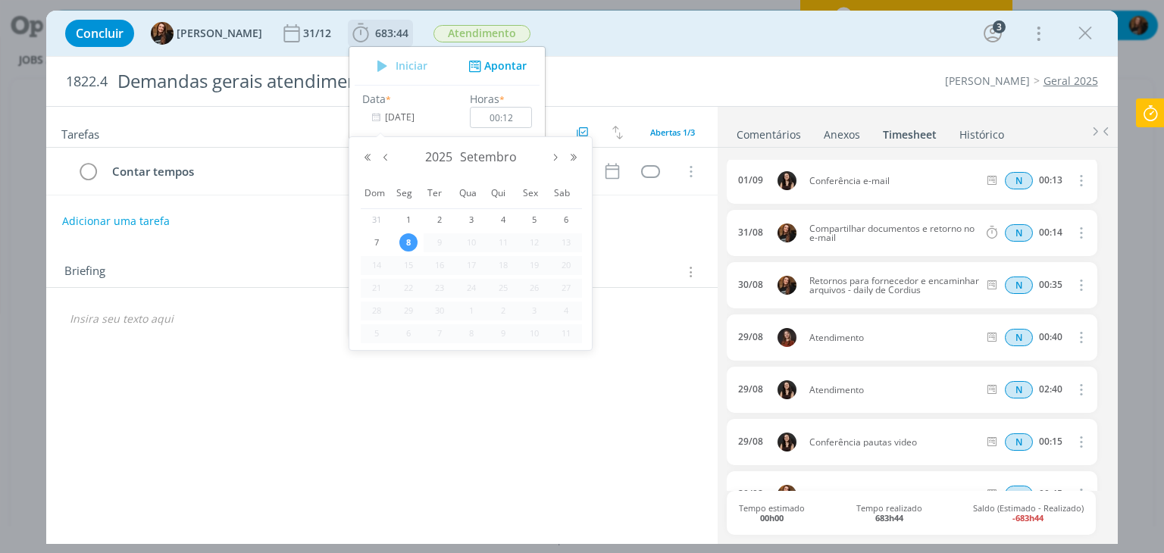
click at [380, 115] on input "[DATE]" at bounding box center [409, 117] width 95 height 21
click at [388, 149] on div "2025 Setembro" at bounding box center [470, 157] width 224 height 23
click at [386, 158] on button "Mês anterior" at bounding box center [386, 157] width 18 height 11
click at [371, 339] on span "31" at bounding box center [376, 333] width 18 height 18
type input "31/08/2025"
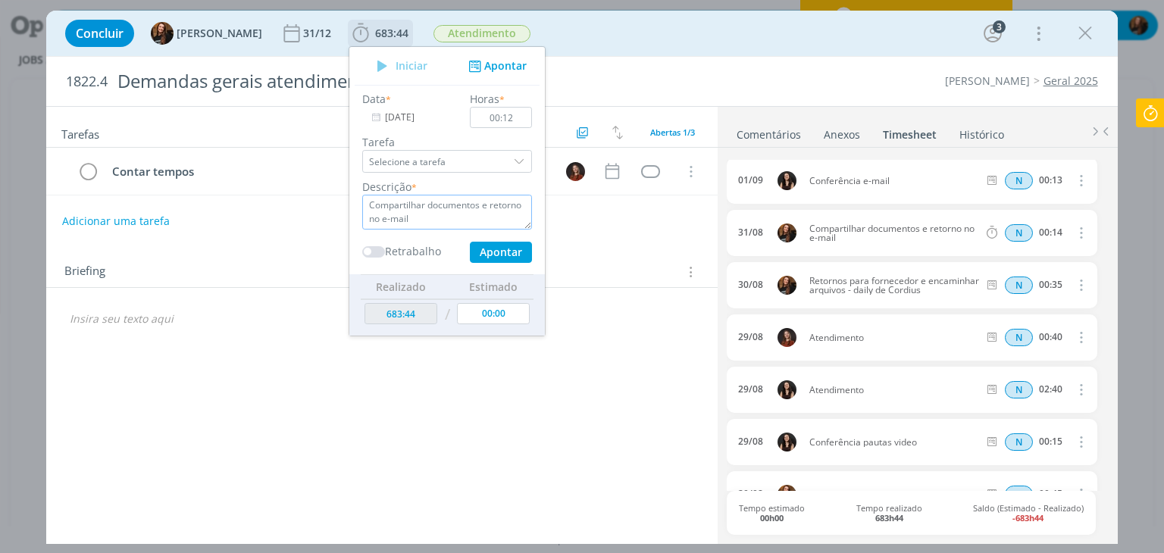
drag, startPoint x: 433, startPoint y: 222, endPoint x: 355, endPoint y: 207, distance: 79.5
click at [362, 207] on textarea "Compartilhar documentos e retorno no e-mail" at bounding box center [447, 212] width 170 height 35
type textarea "Conferência pautas e demandas da próxima semana"
click at [476, 252] on button "Apontar" at bounding box center [501, 252] width 62 height 21
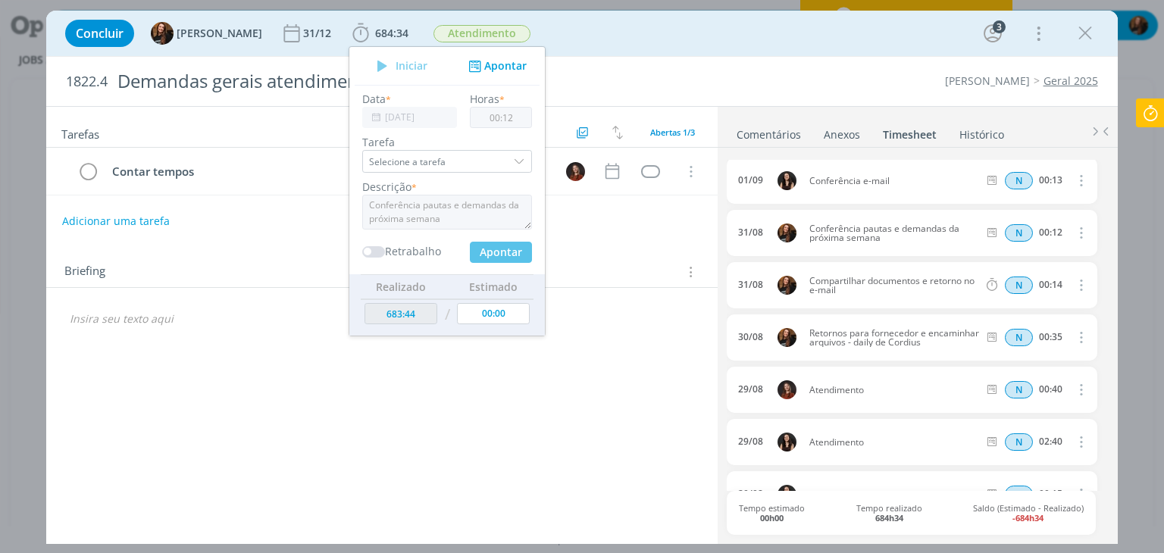
type input "684:34"
type input "[DATE]"
type input "00:00"
type input "683:56"
click at [1074, 230] on icon "dialog" at bounding box center [1079, 232] width 17 height 18
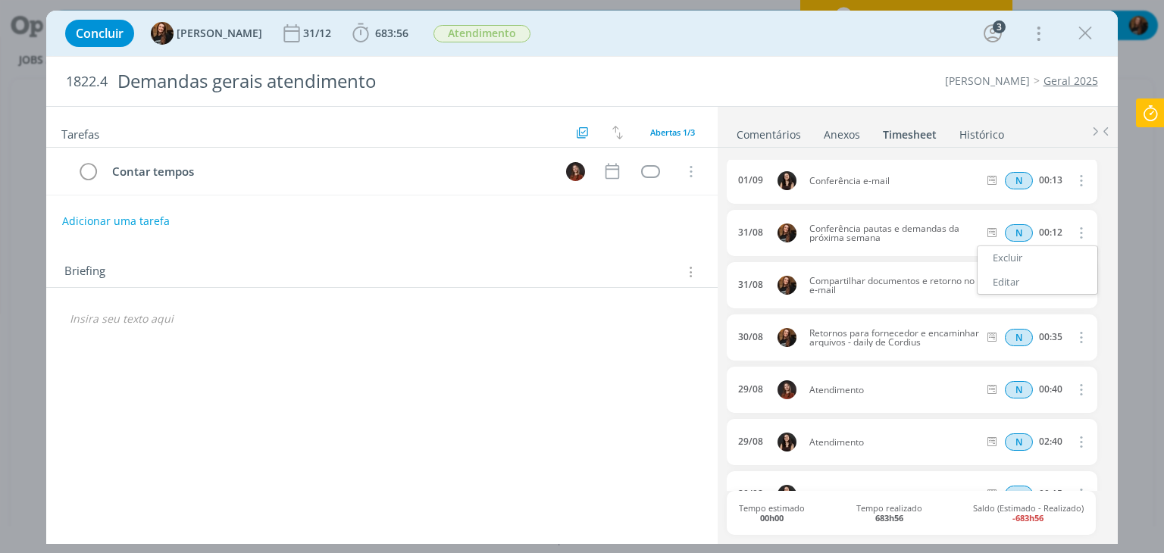
drag, startPoint x: 1024, startPoint y: 280, endPoint x: 883, endPoint y: 240, distance: 146.5
click at [1024, 280] on link "Editar" at bounding box center [1037, 282] width 120 height 24
drag, startPoint x: 873, startPoint y: 242, endPoint x: 837, endPoint y: 234, distance: 36.4
click at [837, 234] on div "Conferência pautas e demandas da próxima semana" at bounding box center [850, 233] width 82 height 38
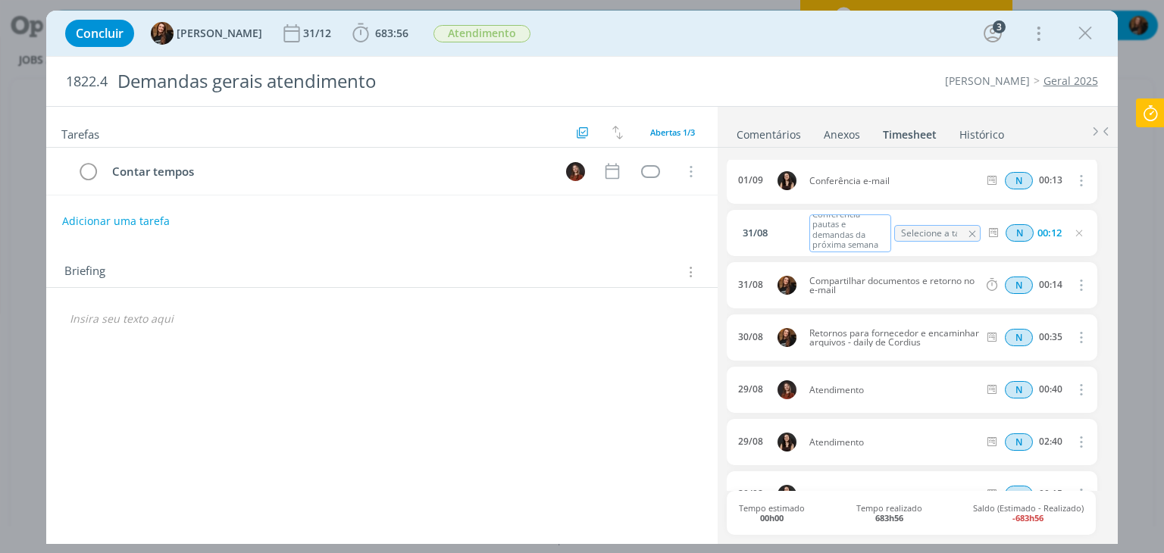
scroll to position [682, 0]
click at [1077, 230] on icon "dialog" at bounding box center [1079, 233] width 12 height 12
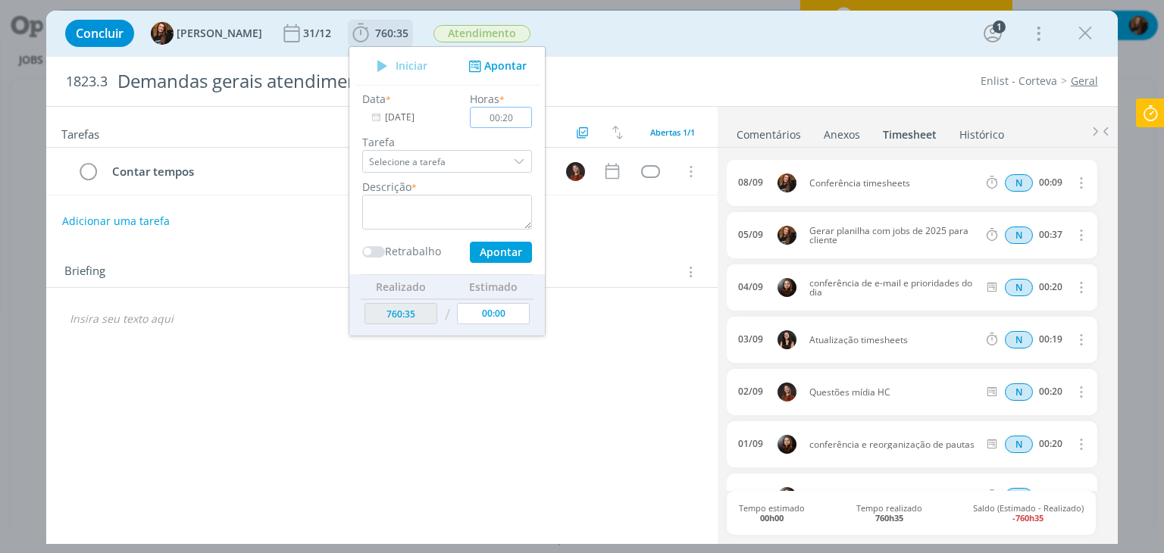
type input "00:20"
click at [481, 202] on textarea "dialog" at bounding box center [447, 212] width 170 height 35
type textarea "Atendimento"
click at [378, 117] on input "[DATE]" at bounding box center [409, 117] width 95 height 21
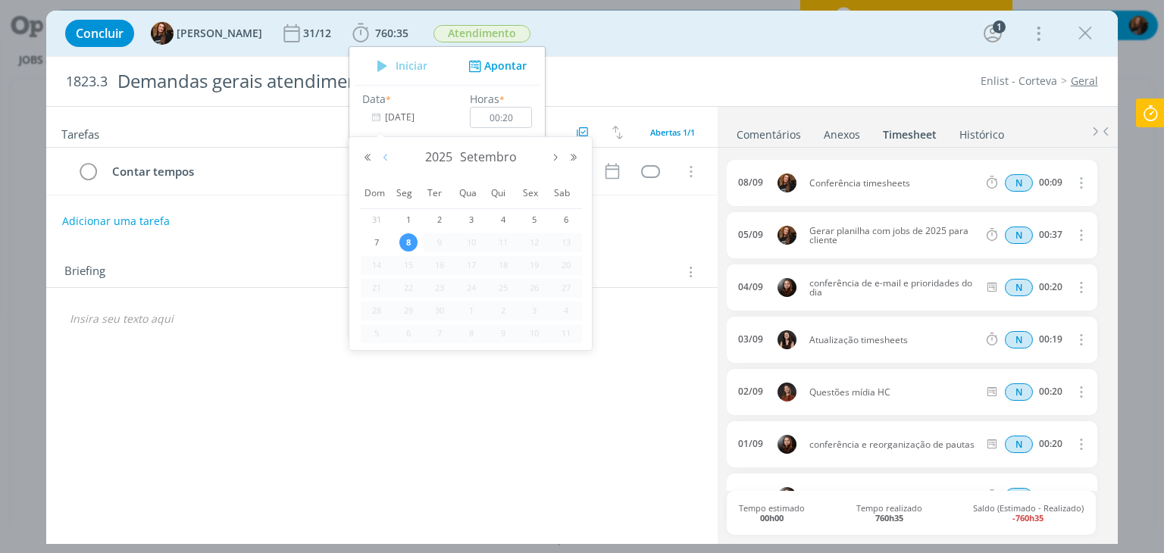
click at [391, 165] on div "2025 Setembro" at bounding box center [470, 157] width 224 height 23
click at [386, 155] on button "Mês anterior" at bounding box center [386, 157] width 18 height 11
click at [503, 284] on span "21" at bounding box center [503, 288] width 18 height 18
type input "[DATE]"
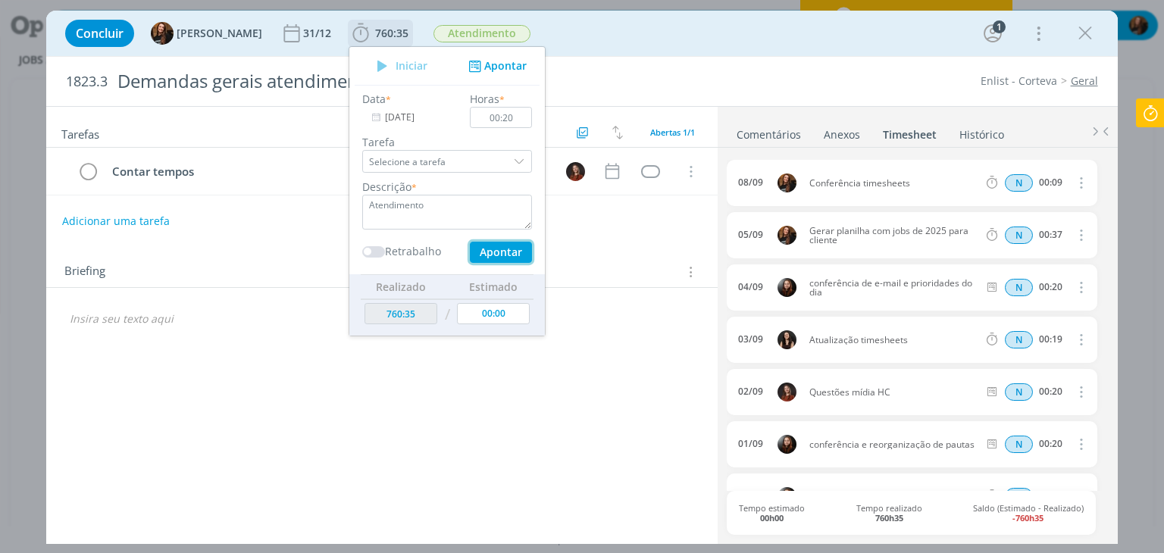
click at [494, 258] on button "Apontar" at bounding box center [501, 252] width 62 height 21
type input "761:04"
type input "[DATE]"
type input "00:00"
type input "760:55"
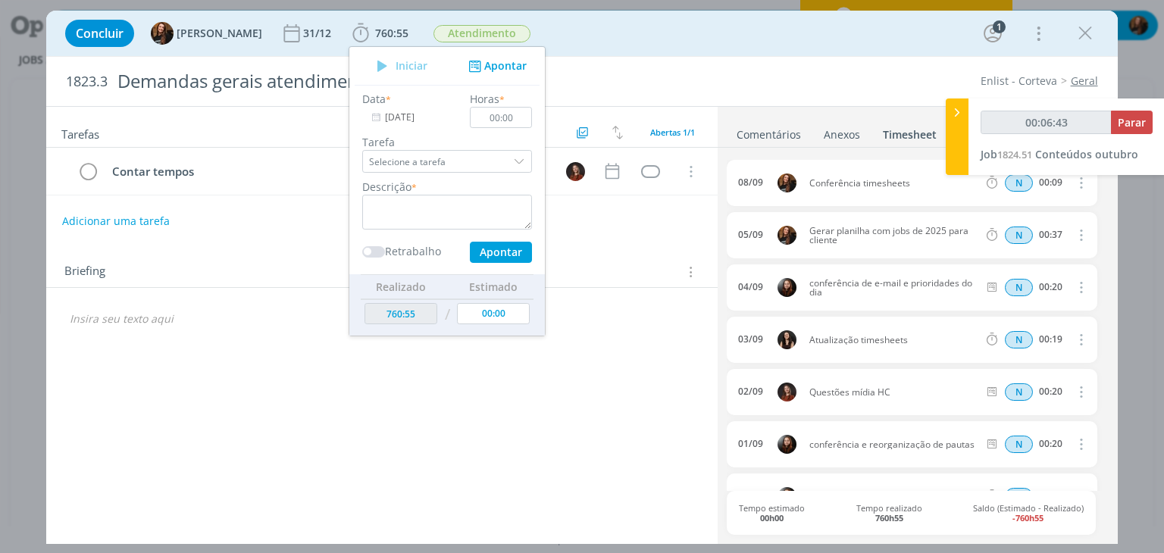
type input "00:07:44"
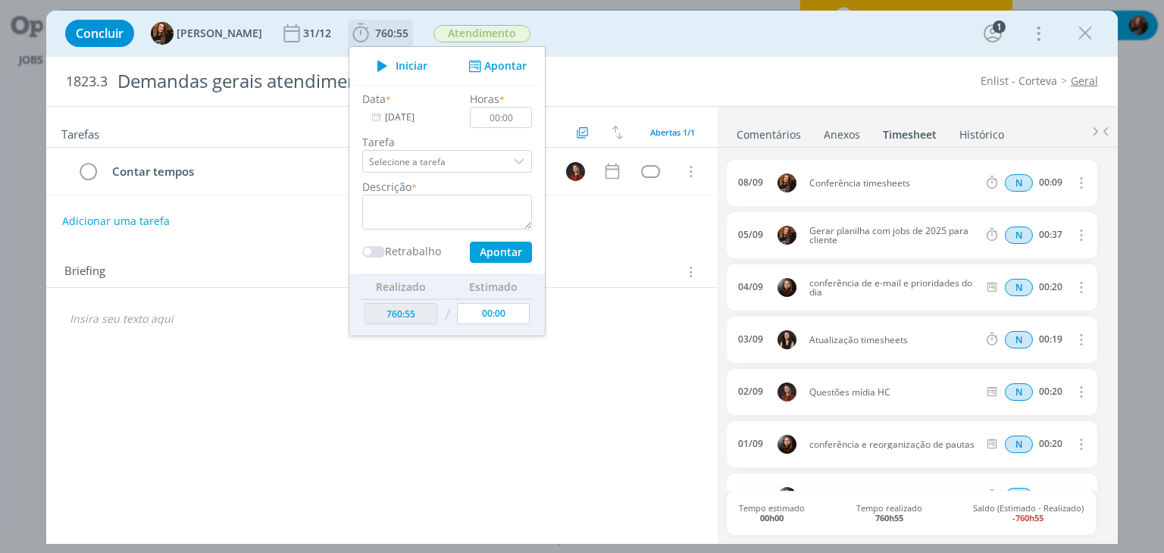
click at [410, 67] on span "Iniciar" at bounding box center [411, 66] width 32 height 11
click at [397, 66] on span "Iniciar" at bounding box center [411, 66] width 32 height 11
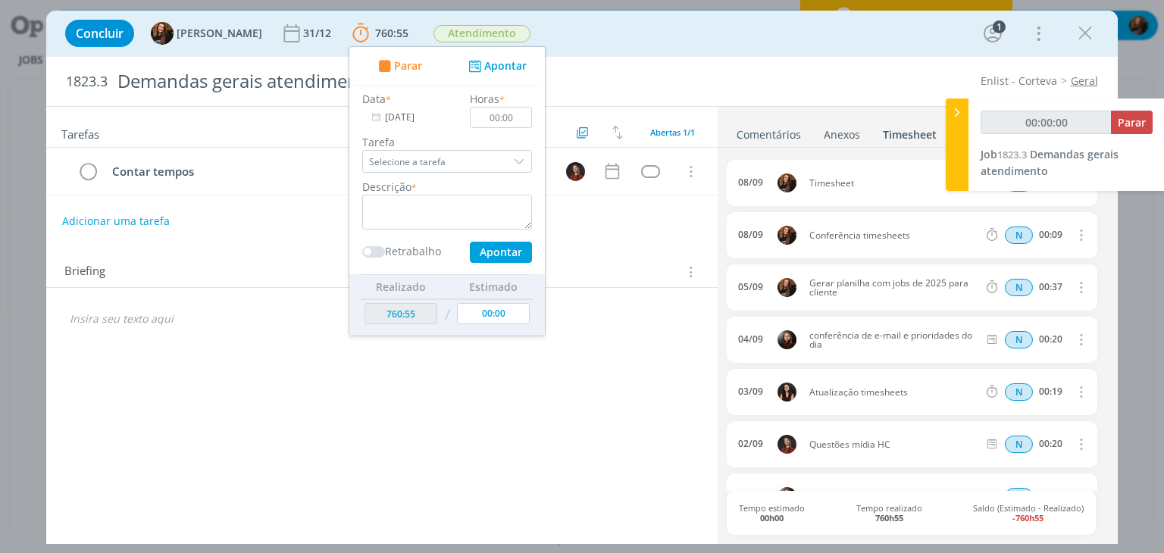
type input "00:00:01"
drag, startPoint x: 958, startPoint y: 110, endPoint x: 800, endPoint y: 83, distance: 159.9
click at [957, 110] on icon at bounding box center [956, 113] width 15 height 16
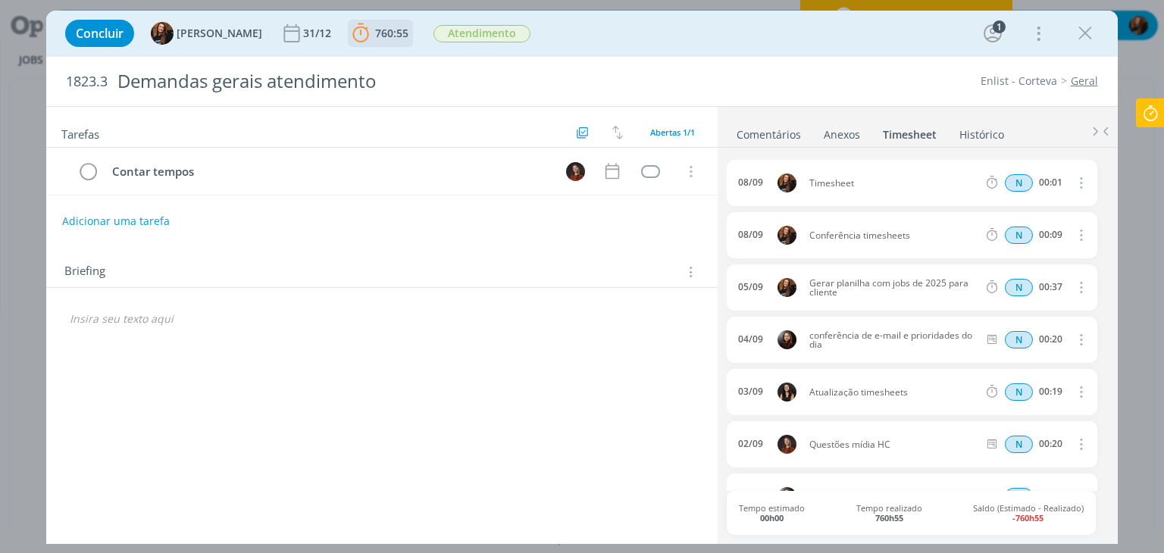
click at [396, 31] on b "760:55" at bounding box center [391, 33] width 39 height 11
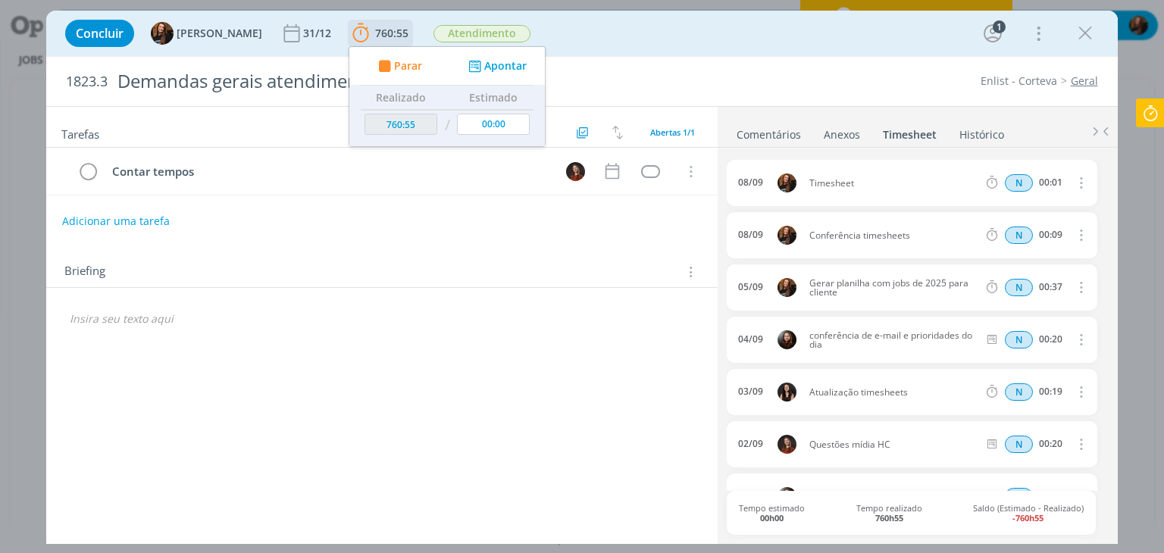
click at [479, 70] on button "Apontar" at bounding box center [495, 66] width 63 height 16
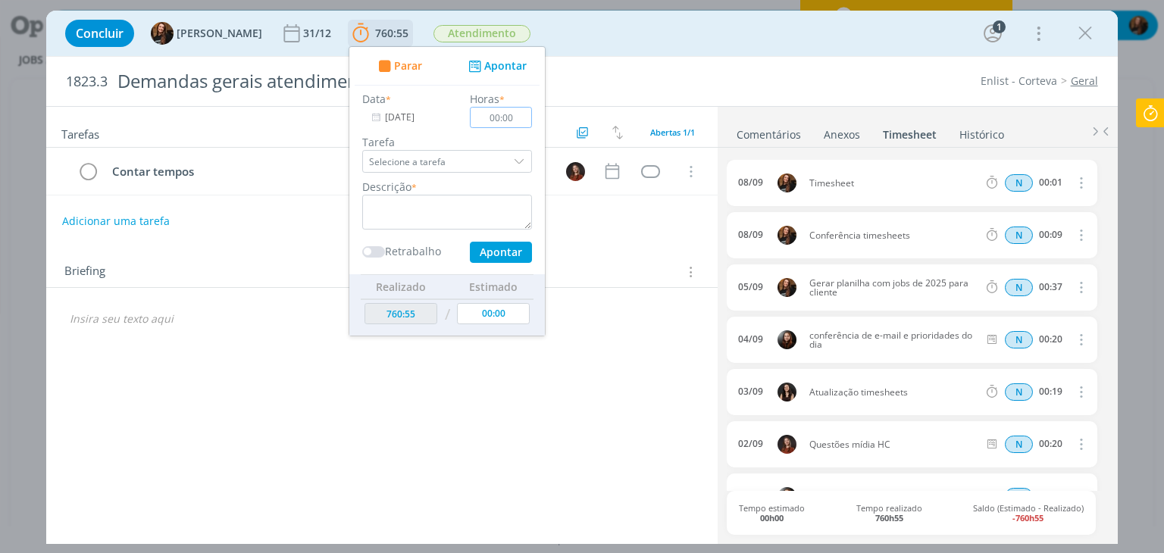
click at [506, 117] on input "00:00" at bounding box center [501, 117] width 62 height 21
type input "01:00"
click at [414, 204] on textarea "dialog" at bounding box center [447, 212] width 170 height 35
type textarea "Atendimento"
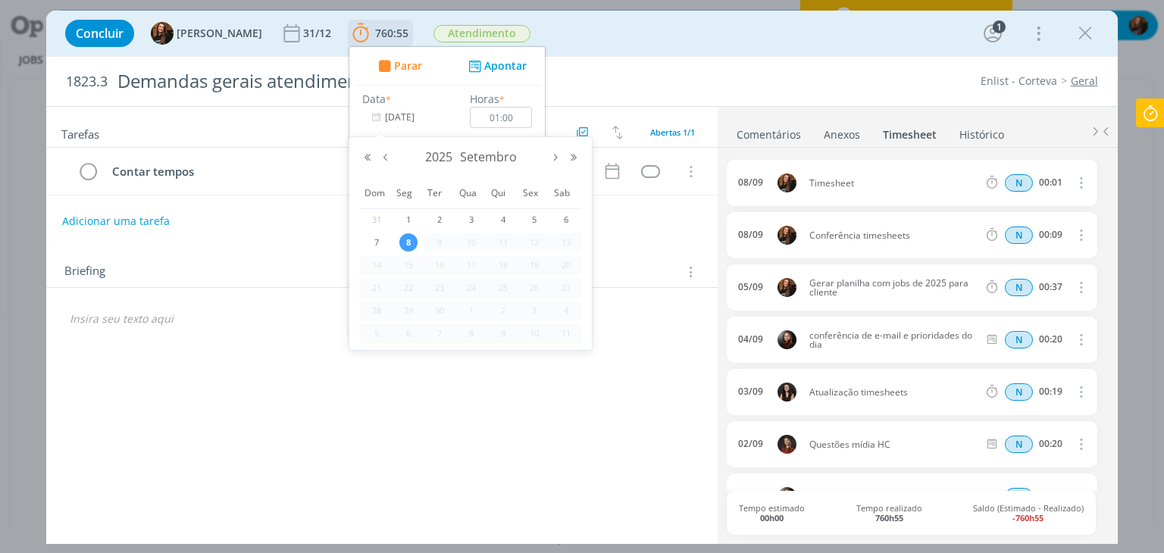
click at [383, 117] on input "[DATE]" at bounding box center [409, 117] width 95 height 21
click at [385, 161] on button "Mês anterior" at bounding box center [386, 157] width 18 height 11
click at [530, 284] on span "22" at bounding box center [534, 288] width 18 height 18
type input "22/08/2025"
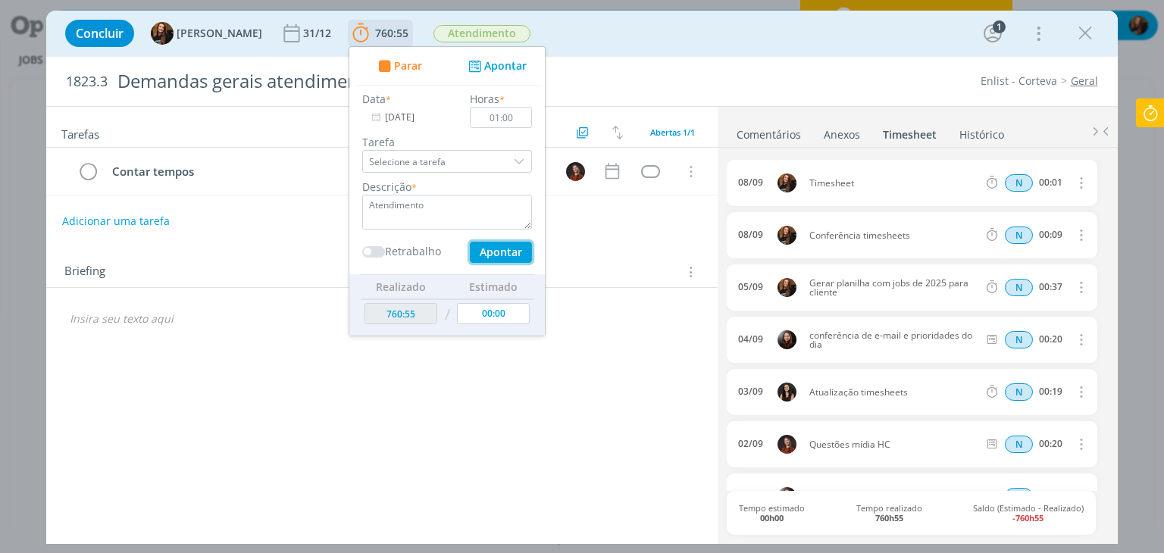
click at [482, 252] on button "Apontar" at bounding box center [501, 252] width 62 height 21
type input "762:05"
type input "[DATE]"
type input "00:00"
type input "761:55"
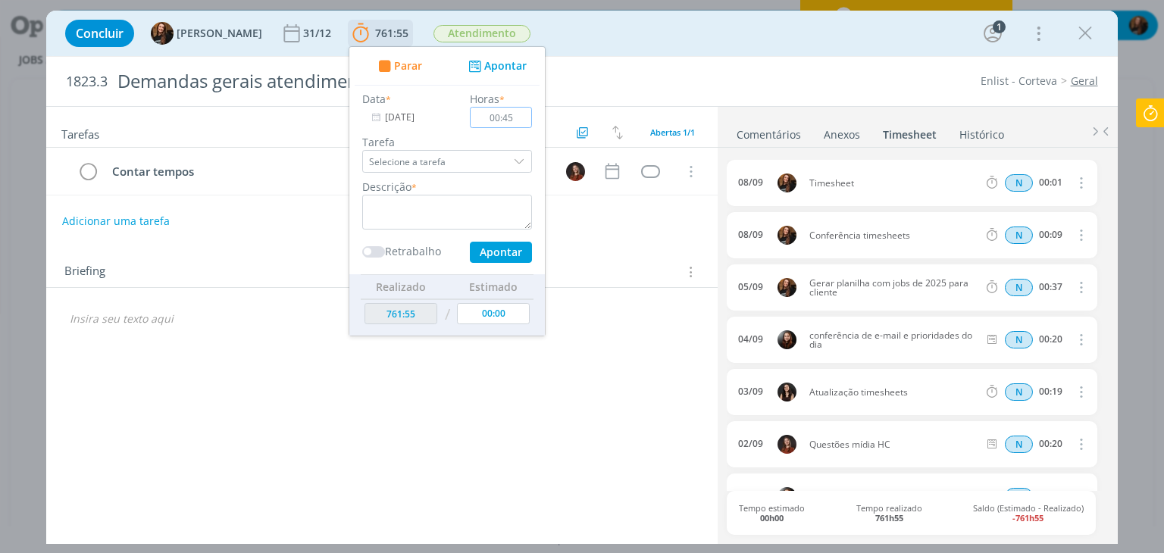
type input "00:45"
click at [449, 217] on textarea "dialog" at bounding box center [447, 212] width 170 height 35
type textarea "Atendimento"
click at [373, 118] on input "[DATE]" at bounding box center [409, 117] width 95 height 21
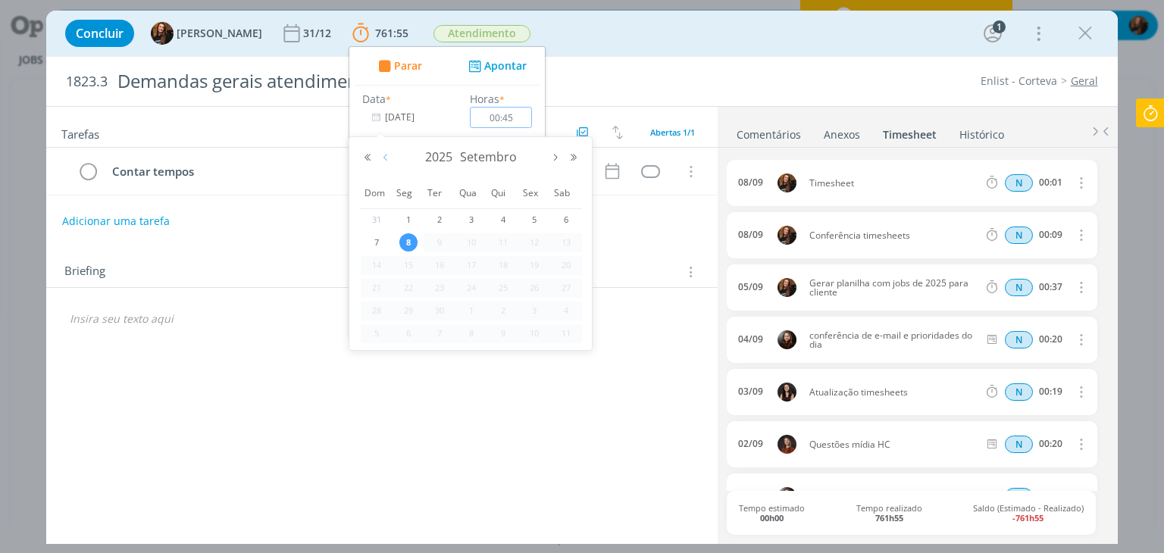
click at [381, 157] on button "Mês anterior" at bounding box center [386, 157] width 18 height 11
click at [407, 302] on span "25" at bounding box center [408, 311] width 18 height 18
type input "25/08/2025"
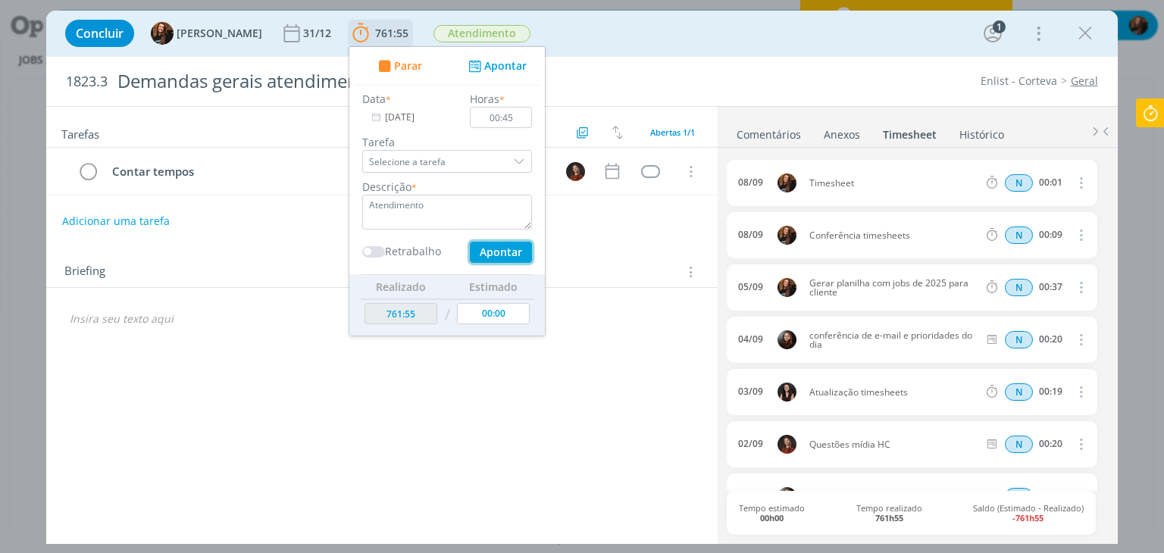
click at [474, 249] on button "Apontar" at bounding box center [501, 252] width 62 height 21
type input "762:50"
type input "[DATE]"
type input "00:00"
type input "762:40"
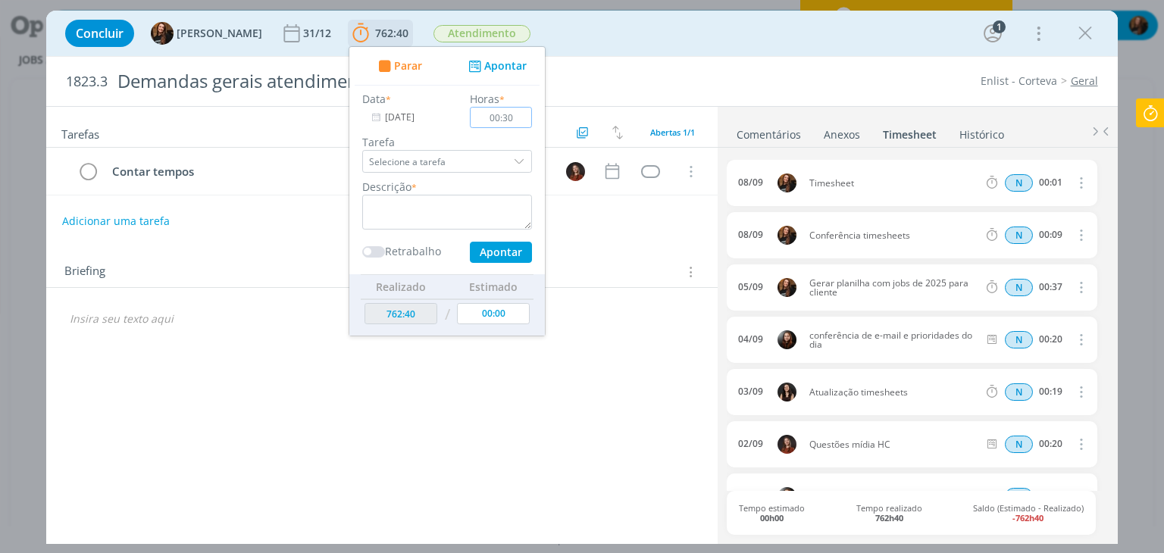
type input "00:30"
click at [442, 199] on textarea "dialog" at bounding box center [447, 212] width 170 height 35
drag, startPoint x: 424, startPoint y: 203, endPoint x: 339, endPoint y: 214, distance: 85.5
click at [349, 214] on ul "Parar Apontar Data * 08/09/2025 Horas * 00:30 Tarefa Selecione a tarefa Descriç…" at bounding box center [447, 191] width 197 height 290
type textarea "Atendimento"
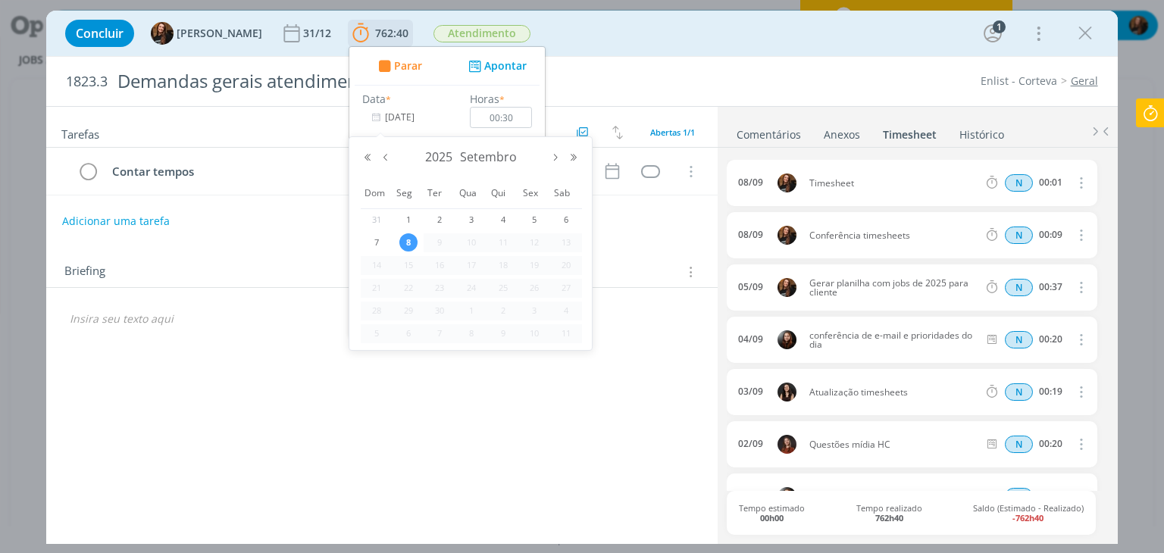
click at [374, 114] on input "[DATE]" at bounding box center [409, 117] width 95 height 21
click at [385, 155] on button "Mês anterior" at bounding box center [386, 157] width 18 height 11
click at [439, 307] on span "26" at bounding box center [439, 311] width 18 height 18
type input "[DATE]"
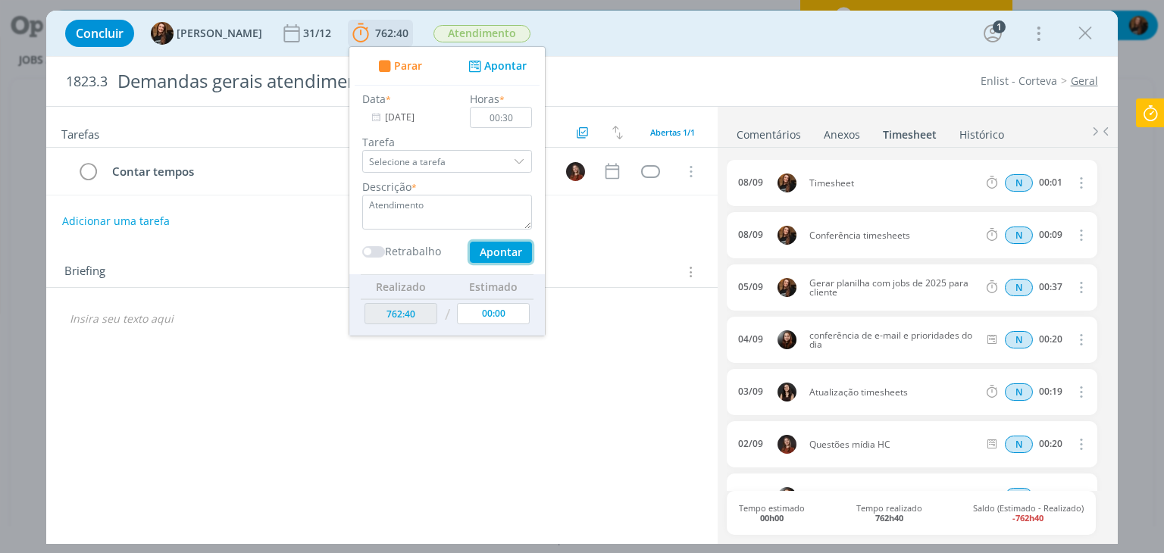
click at [473, 244] on button "Apontar" at bounding box center [501, 252] width 62 height 21
type input "763:20"
type input "[DATE]"
type input "00:00"
type input "763:10"
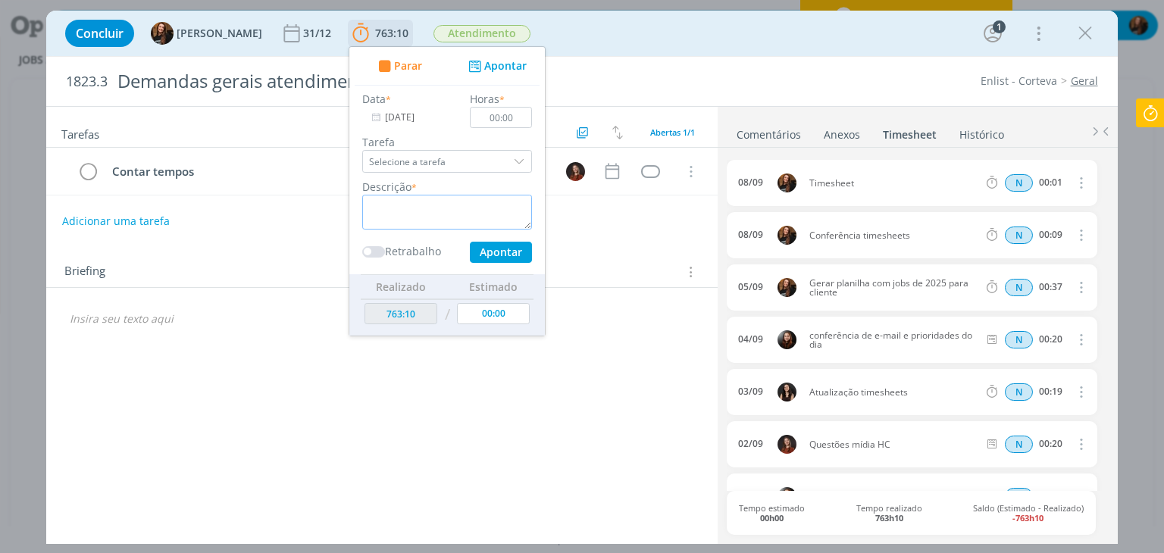
click at [411, 217] on textarea "dialog" at bounding box center [447, 212] width 170 height 35
type textarea "A"
paste textarea "Atendimento"
type textarea "Atendimento"
click at [509, 117] on input "00:00" at bounding box center [501, 117] width 62 height 21
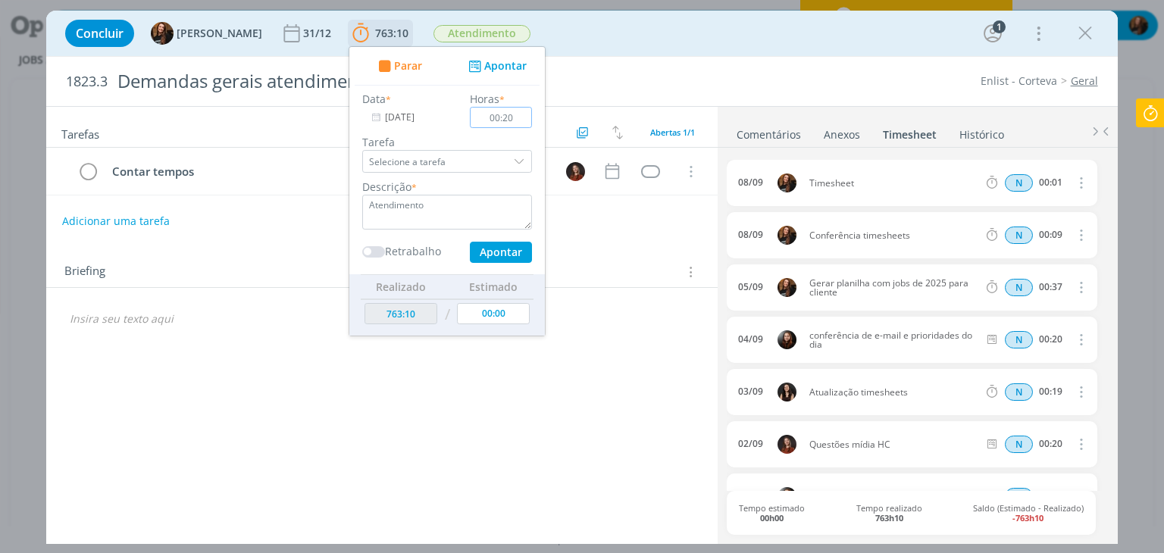
type input "00:20"
click at [387, 110] on input "[DATE]" at bounding box center [409, 117] width 95 height 21
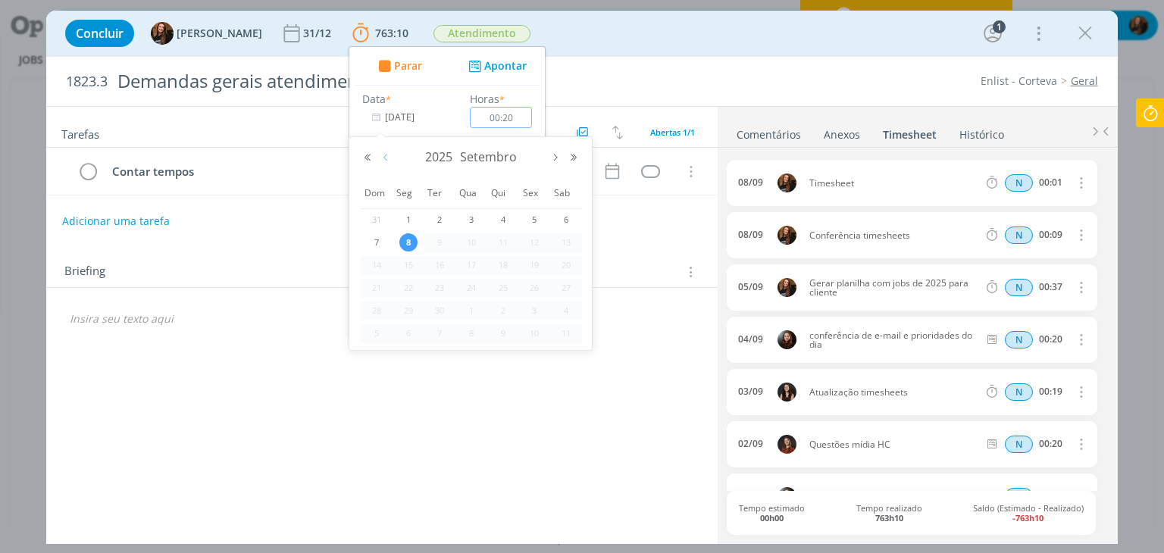
click at [385, 155] on button "Mês anterior" at bounding box center [386, 157] width 18 height 11
click at [474, 313] on span "27" at bounding box center [471, 311] width 18 height 18
type input "27/08/2025"
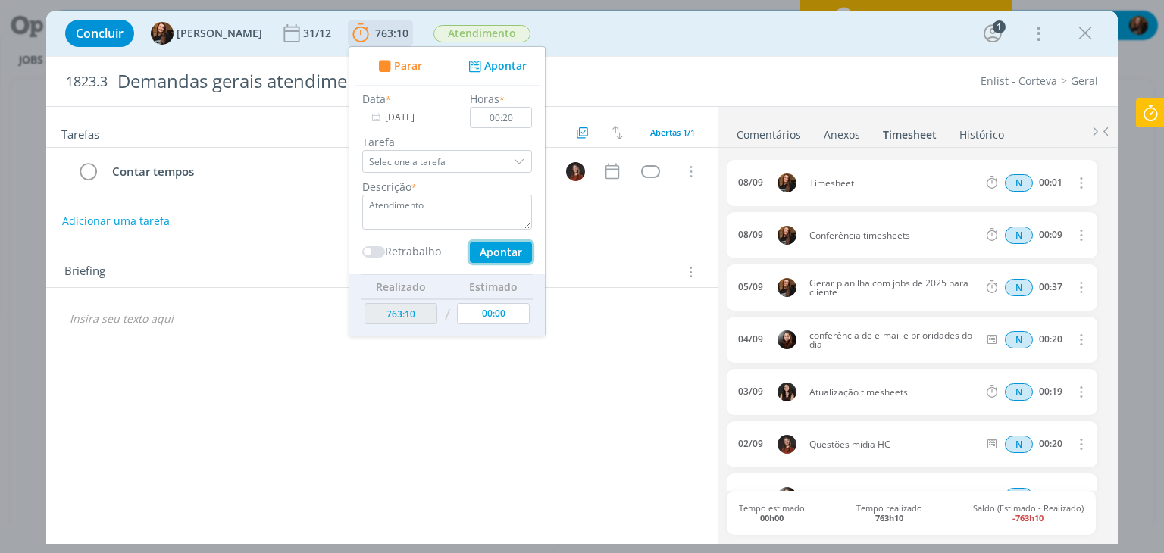
click at [495, 248] on button "Apontar" at bounding box center [501, 252] width 62 height 21
type input "763:40"
type input "[DATE]"
type input "00:00"
type input "763:30"
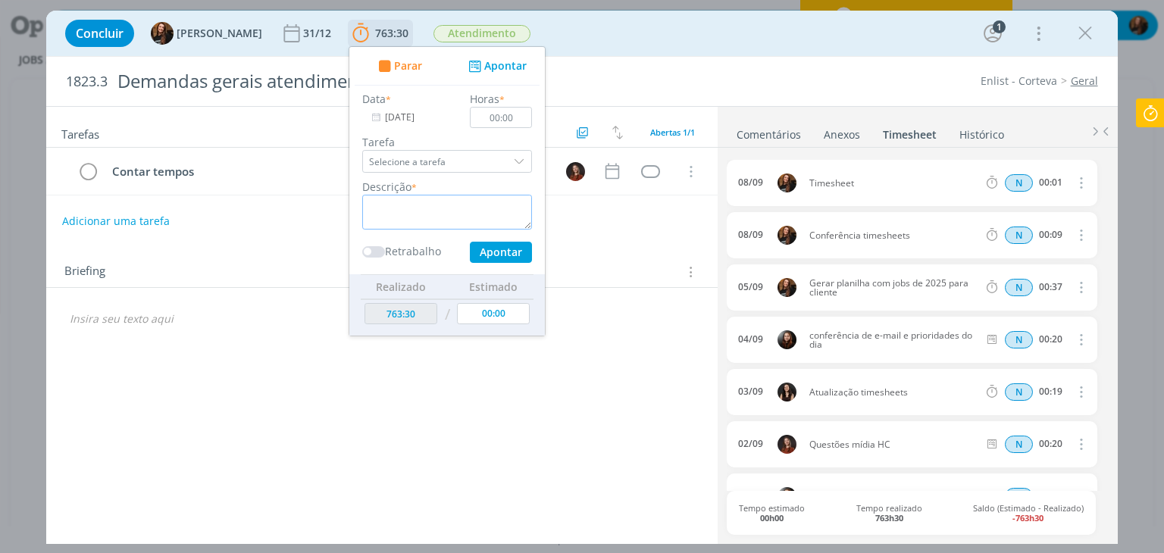
click at [464, 206] on textarea "dialog" at bounding box center [447, 212] width 170 height 35
paste textarea "Atendimento"
type textarea "Atendimento"
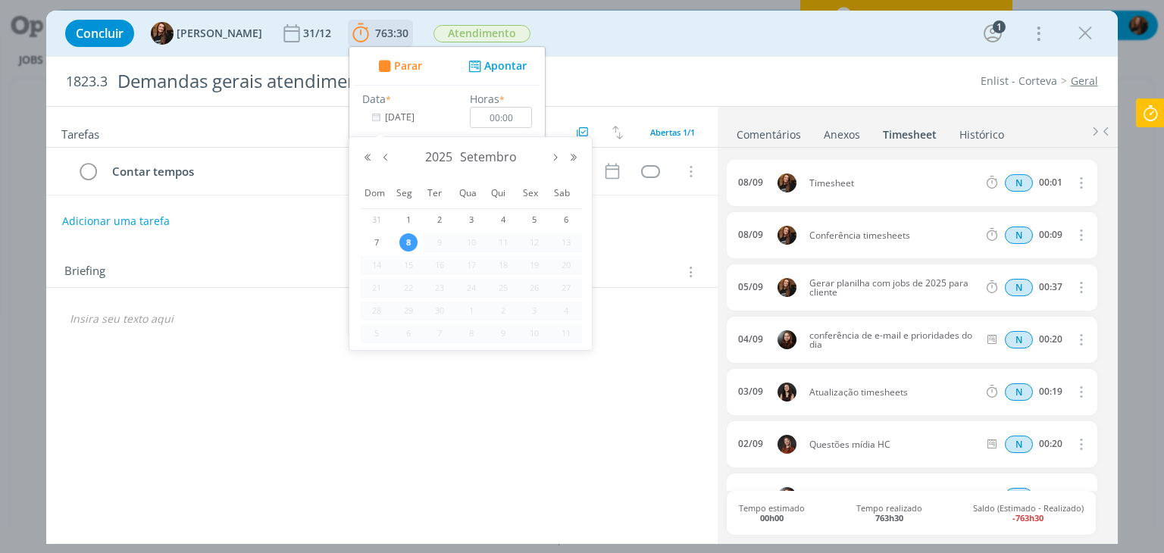
click at [378, 114] on input "[DATE]" at bounding box center [409, 117] width 95 height 21
click at [389, 160] on button "Mês anterior" at bounding box center [386, 157] width 18 height 11
click at [499, 310] on span "28" at bounding box center [503, 311] width 18 height 18
type input "28/08/2025"
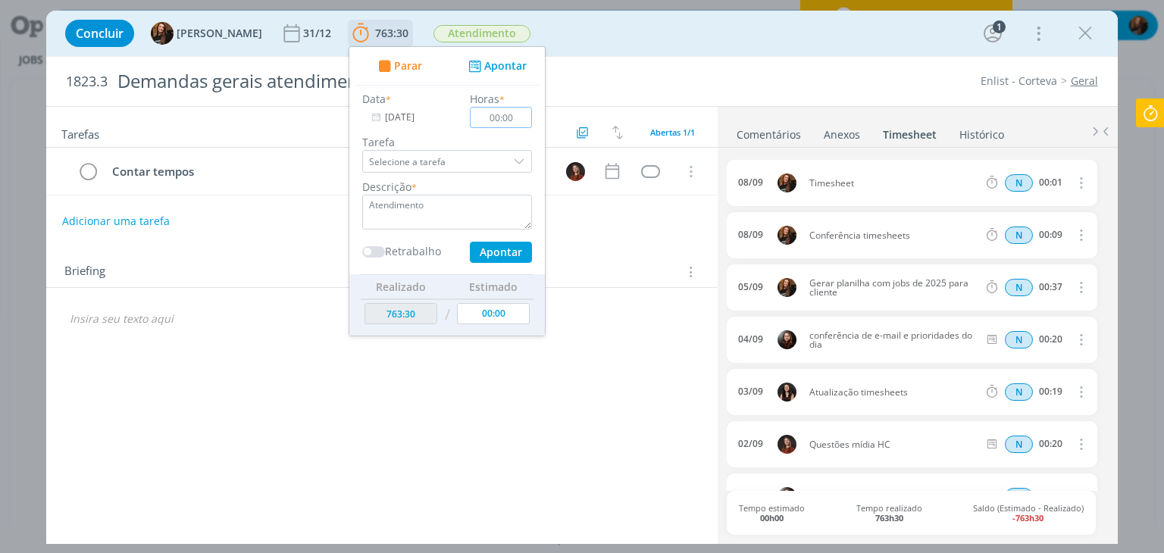
click at [500, 123] on input "00:00" at bounding box center [501, 117] width 62 height 21
type input "00:20"
click at [489, 243] on button "Apontar" at bounding box center [501, 252] width 62 height 21
type input "764:00"
type input "[DATE]"
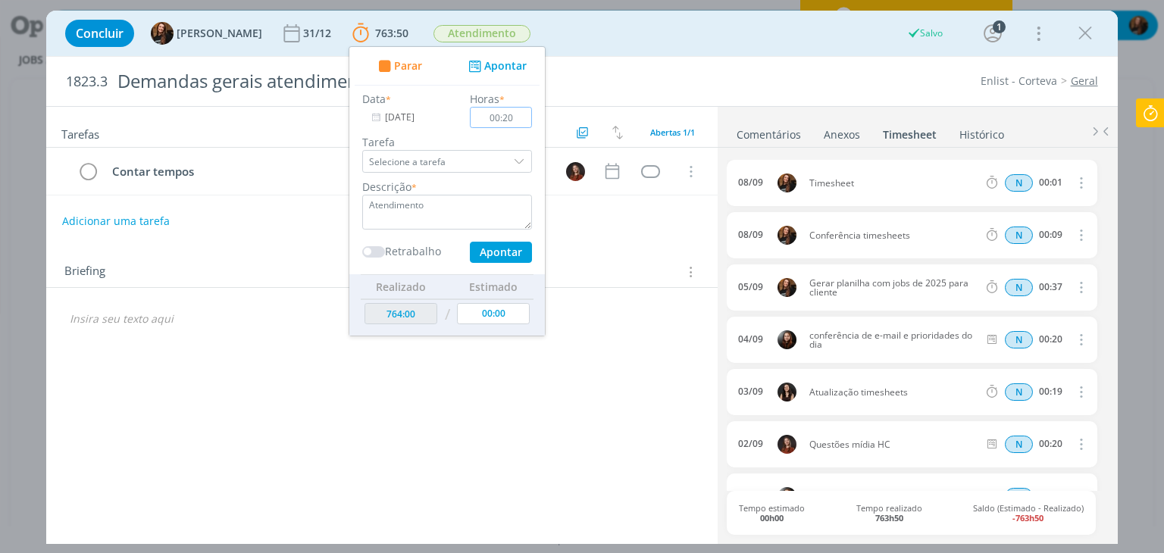
type input "00:00"
type input "763:50"
click at [424, 211] on textarea "dialog" at bounding box center [447, 212] width 170 height 35
paste textarea "Atendimento"
type textarea "Atendimento"
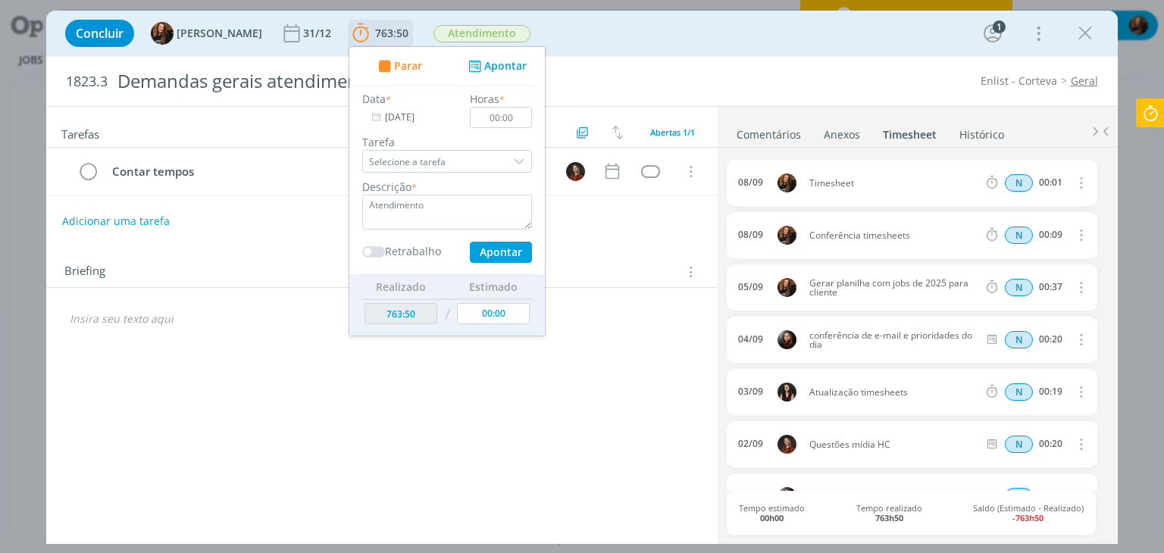
click at [384, 111] on input "[DATE]" at bounding box center [409, 117] width 95 height 21
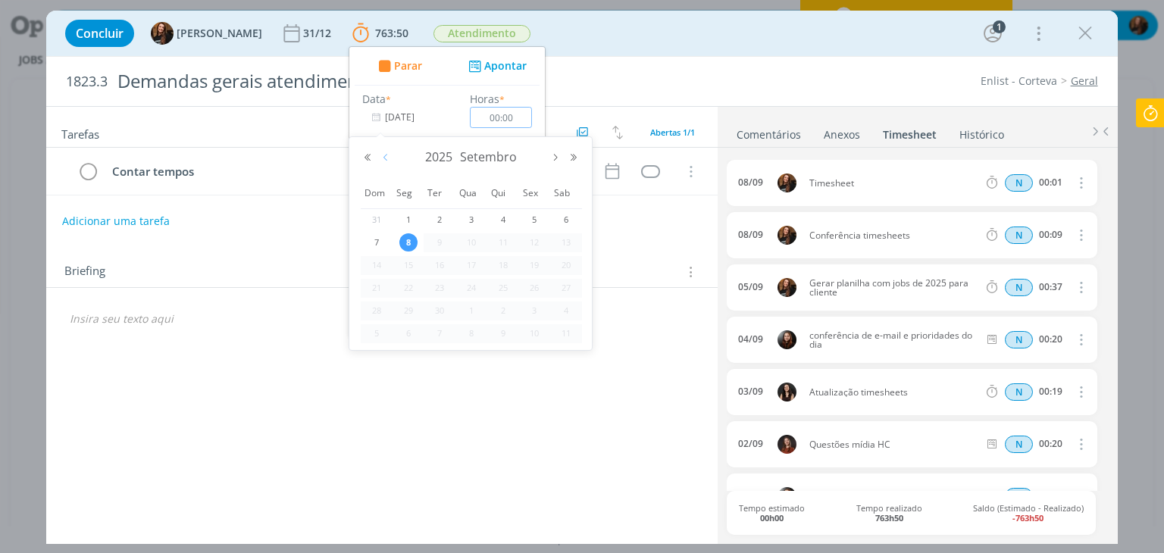
click at [388, 156] on button "Mês anterior" at bounding box center [386, 157] width 18 height 11
click at [534, 309] on span "29" at bounding box center [534, 311] width 18 height 18
type input "29/08/2025"
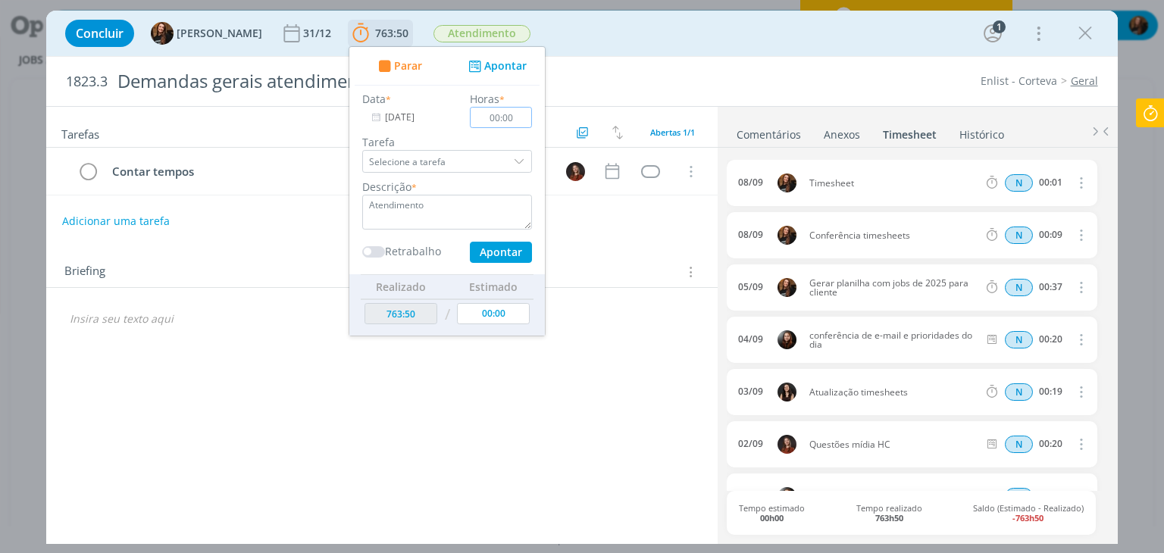
click at [504, 122] on input "00:00" at bounding box center [501, 117] width 62 height 21
type input "00:20"
click at [489, 258] on button "Apontar" at bounding box center [501, 252] width 62 height 21
type input "764:20"
type input "[DATE]"
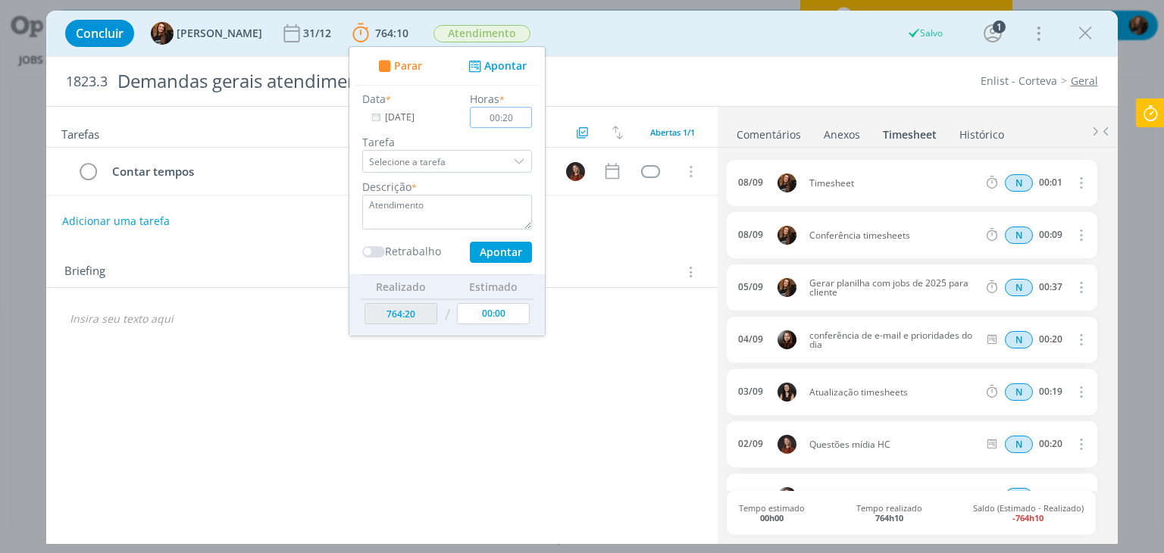
type input "00:00"
type input "764:10"
click at [1075, 178] on icon "dialog" at bounding box center [1079, 182] width 17 height 18
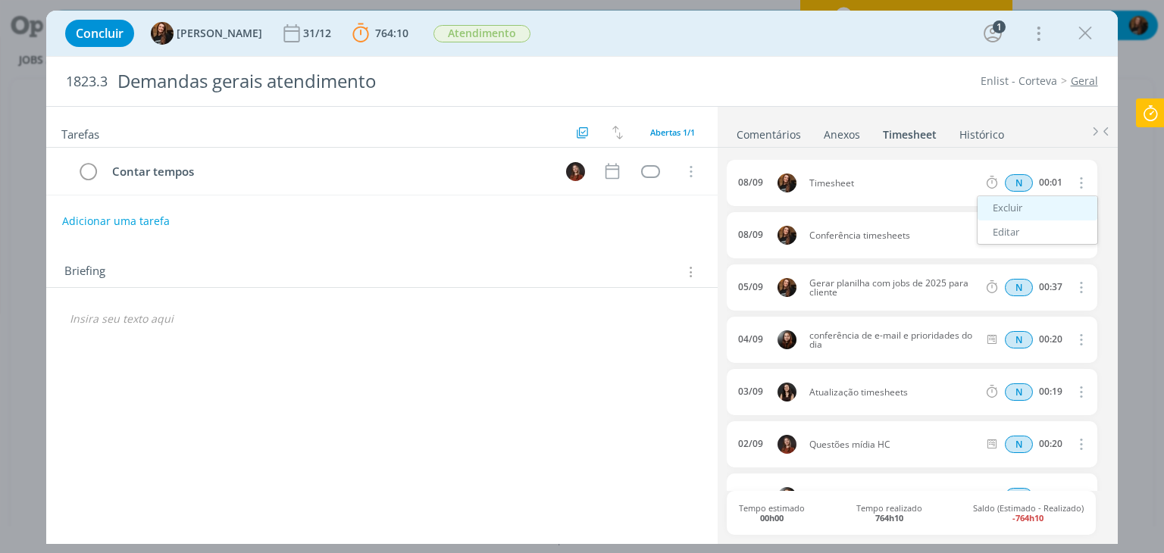
click at [1030, 210] on link "Excluir" at bounding box center [1037, 208] width 120 height 24
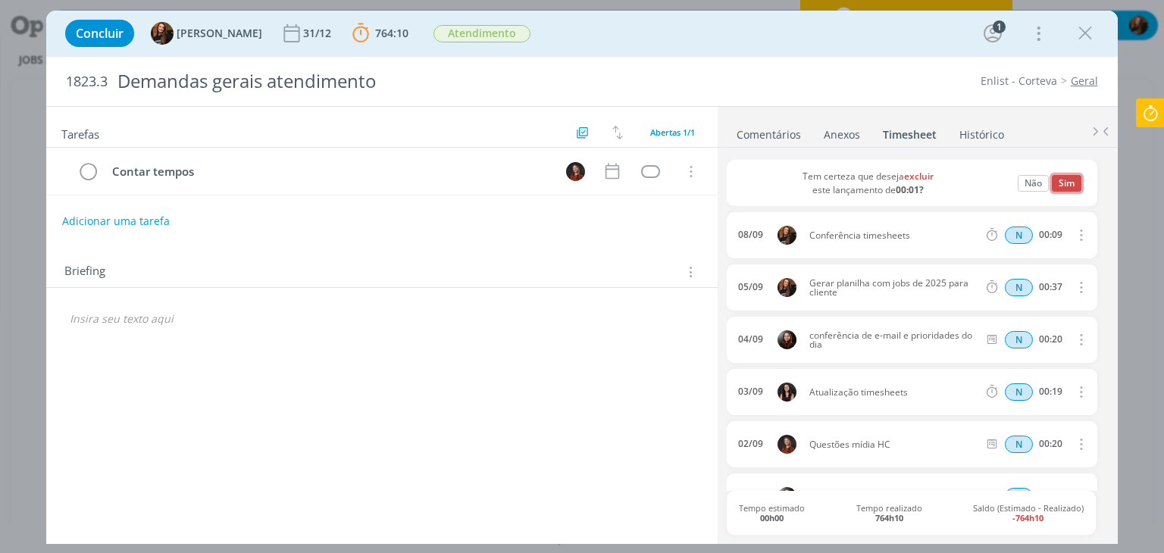
click at [1064, 177] on button "Sim" at bounding box center [1067, 183] width 30 height 17
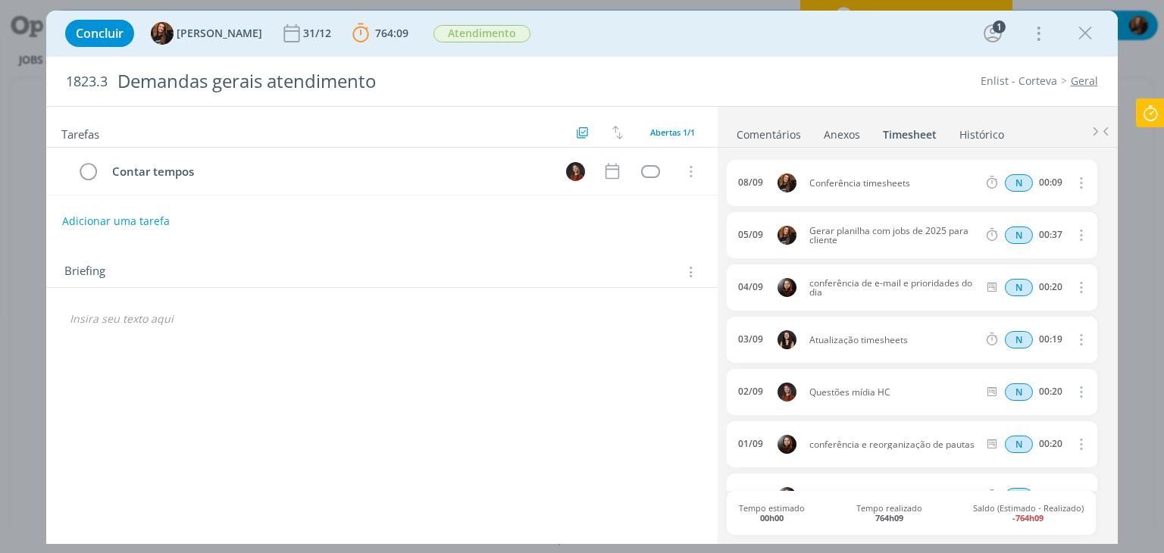
click at [1158, 118] on icon at bounding box center [1149, 113] width 27 height 30
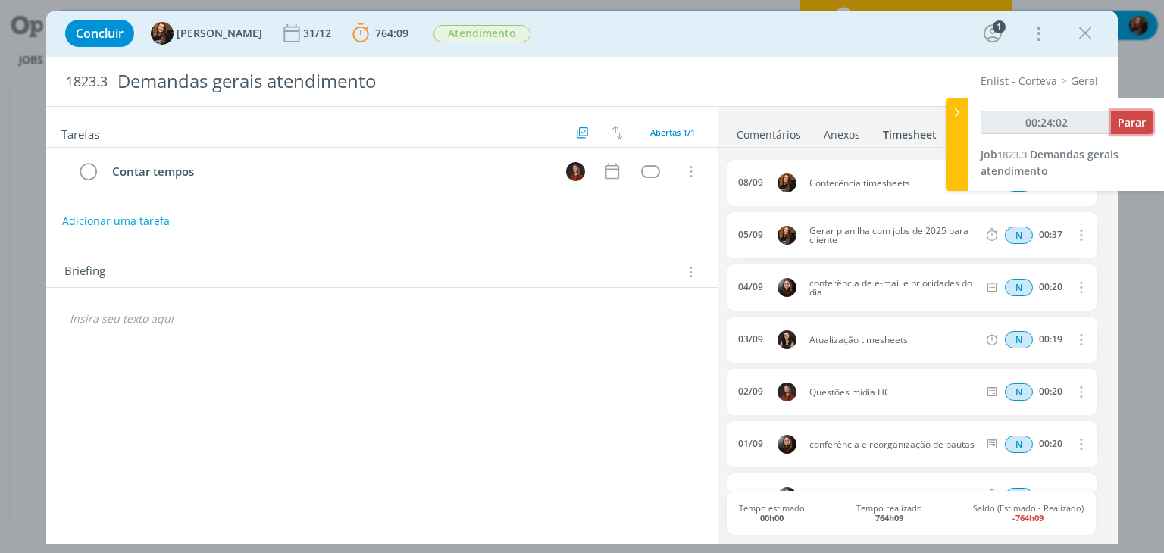
click at [1136, 119] on span "Parar" at bounding box center [1131, 122] width 28 height 14
type input "00:25:00"
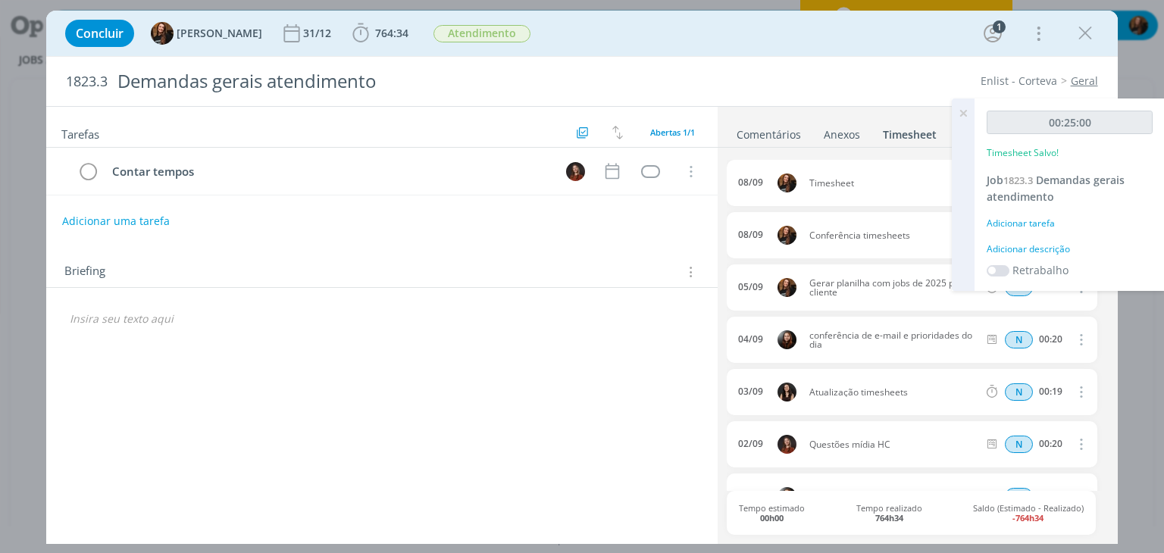
drag, startPoint x: 915, startPoint y: 233, endPoint x: 847, endPoint y: 267, distance: 76.2
click at [806, 245] on div "08/09 Conferência timesheets N 00:09 Excluir Editar" at bounding box center [912, 235] width 370 height 46
copy div "Conferência timesheets"
click at [1021, 245] on div "Adicionar descrição" at bounding box center [1069, 249] width 166 height 14
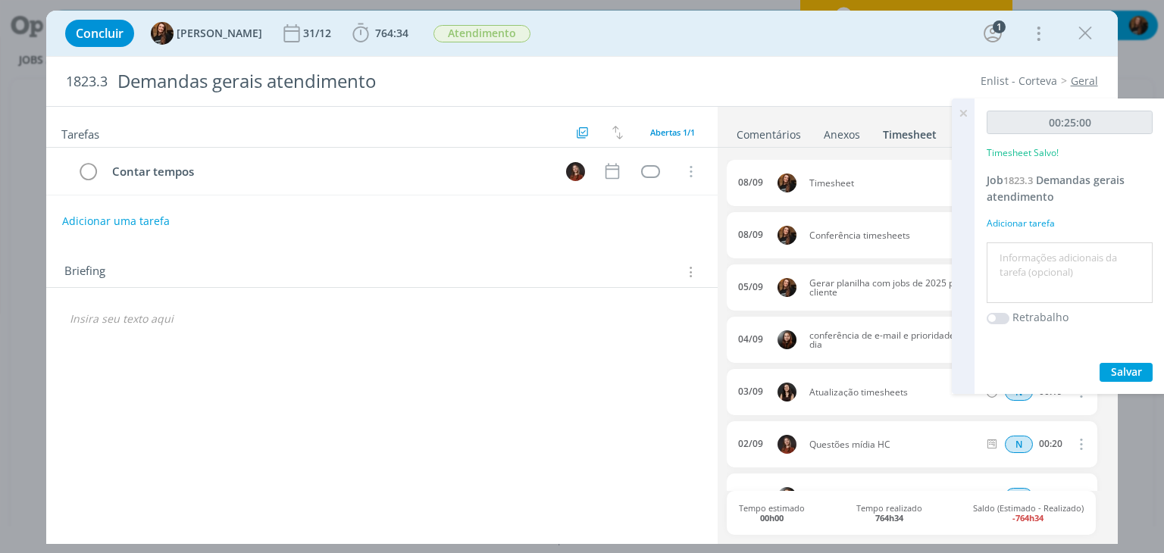
click at [1022, 249] on textarea at bounding box center [1069, 273] width 158 height 54
paste textarea "T Conferência timesheets"
drag, startPoint x: 1021, startPoint y: 258, endPoint x: 1002, endPoint y: 257, distance: 19.0
click at [1002, 257] on textarea "T Conferência timesheets" at bounding box center [1069, 273] width 158 height 54
click at [1000, 278] on textarea "Conferência timesheets" at bounding box center [1069, 273] width 158 height 54
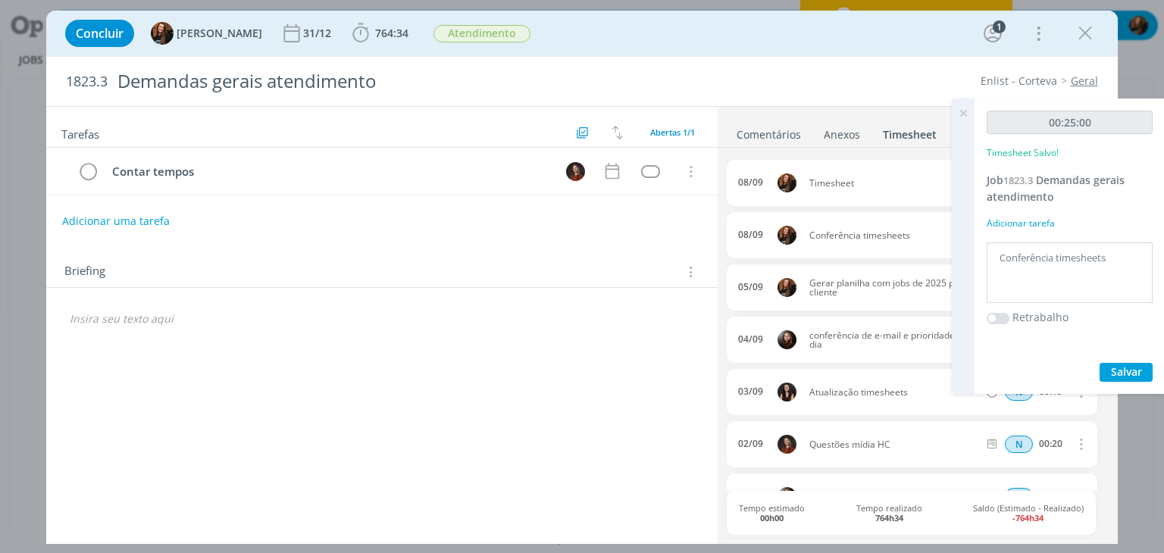
type textarea "Conferência timesheets"
click at [1131, 366] on span "Salvar" at bounding box center [1126, 371] width 31 height 14
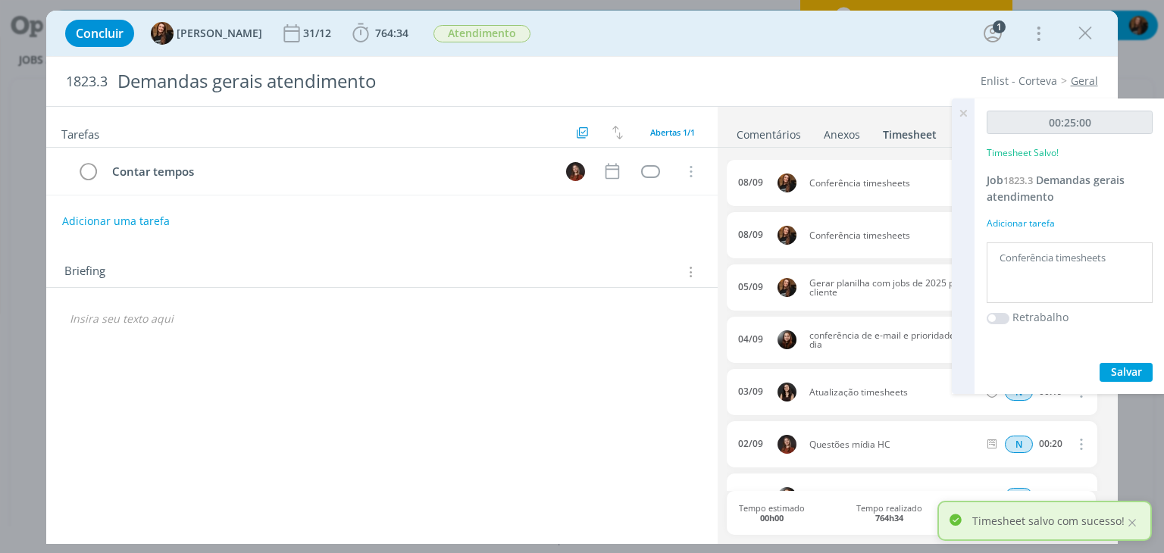
drag, startPoint x: 970, startPoint y: 117, endPoint x: 923, endPoint y: 111, distance: 48.1
click at [970, 117] on icon at bounding box center [962, 113] width 27 height 30
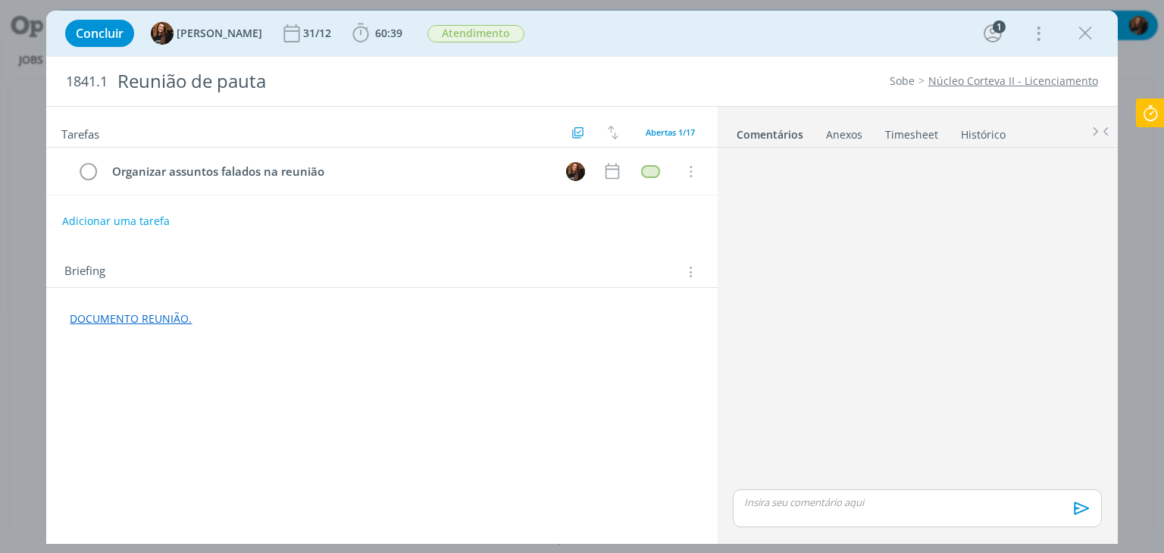
click at [920, 127] on link "Timesheet" at bounding box center [911, 131] width 55 height 22
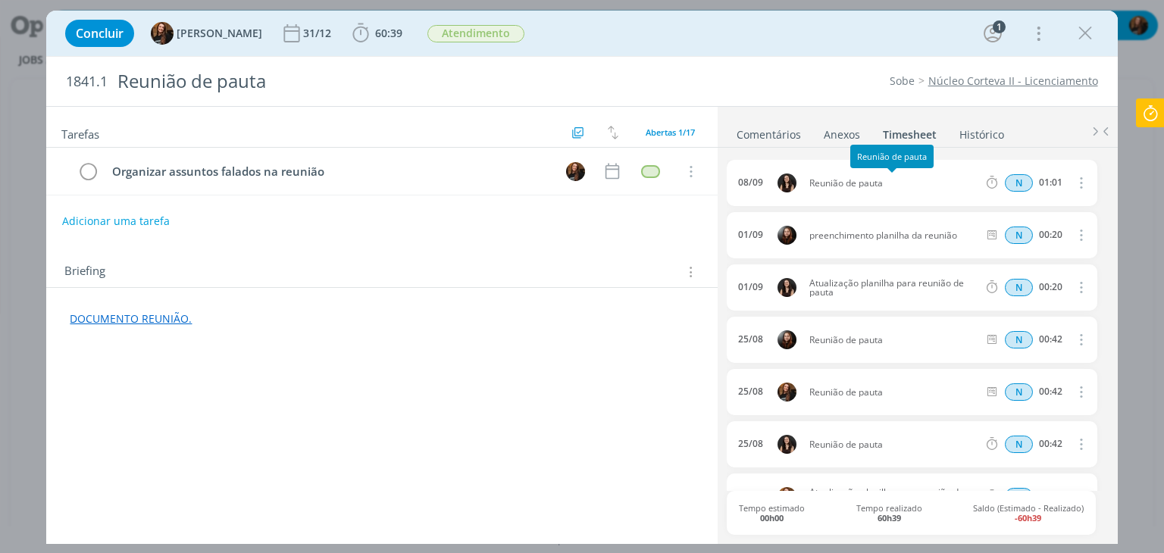
drag, startPoint x: 898, startPoint y: 187, endPoint x: 808, endPoint y: 180, distance: 89.7
click at [808, 180] on div "08/09 Reunião de pauta N 01:01 Excluir Editar" at bounding box center [912, 183] width 370 height 46
copy span "Reunião de pauta"
click at [380, 37] on span "60:39" at bounding box center [388, 33] width 27 height 14
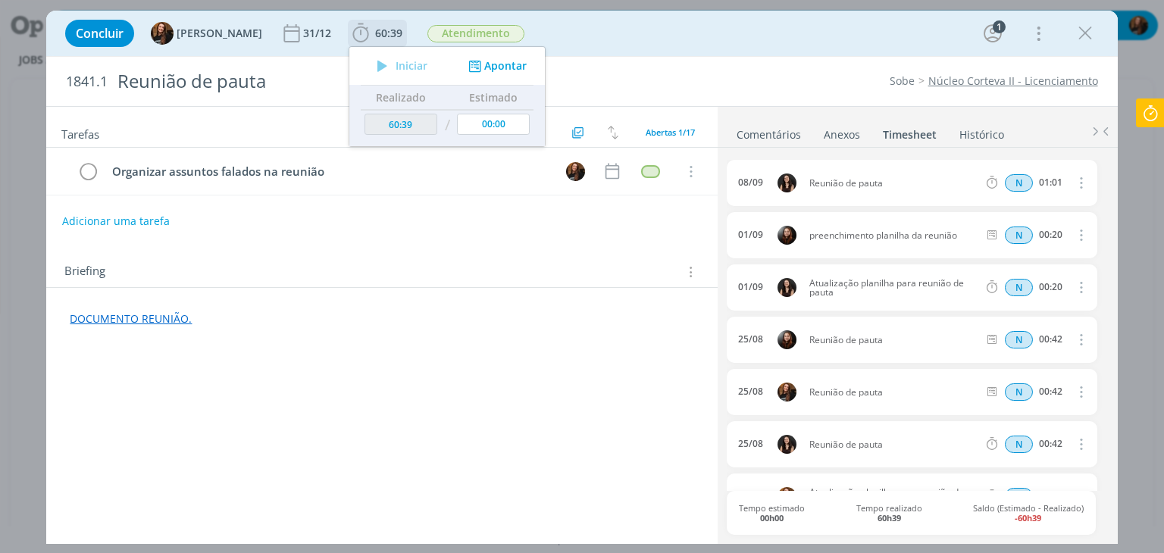
click at [492, 67] on button "Apontar" at bounding box center [495, 66] width 63 height 16
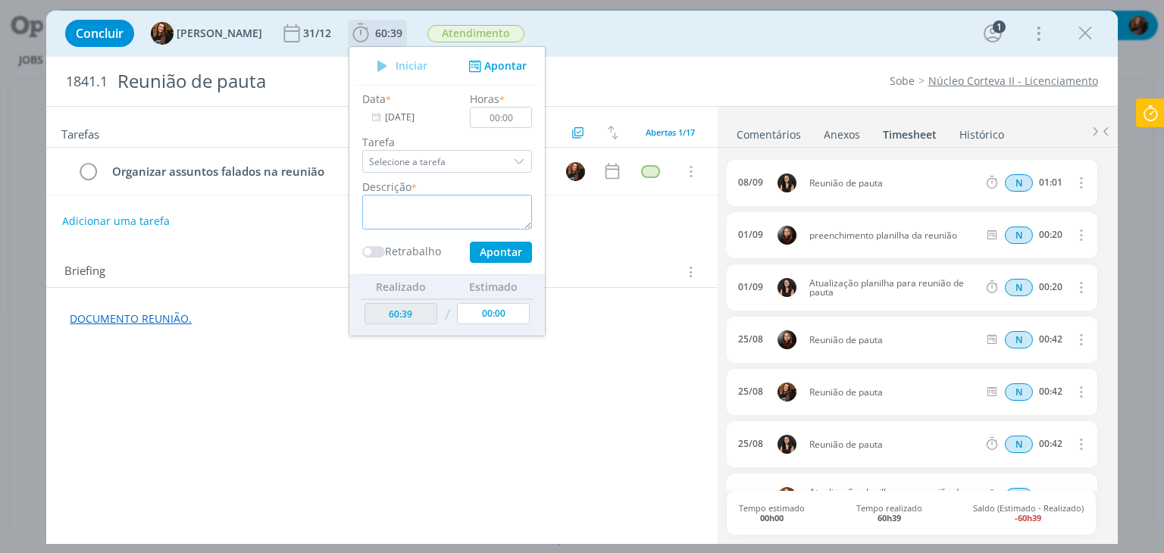
click at [427, 208] on textarea "dialog" at bounding box center [447, 212] width 170 height 35
paste textarea "Reunião de pauta"
type textarea "Reunião de pauta"
click at [511, 113] on input "00:00" at bounding box center [501, 117] width 62 height 21
click at [502, 243] on button "Apontar" at bounding box center [501, 252] width 62 height 21
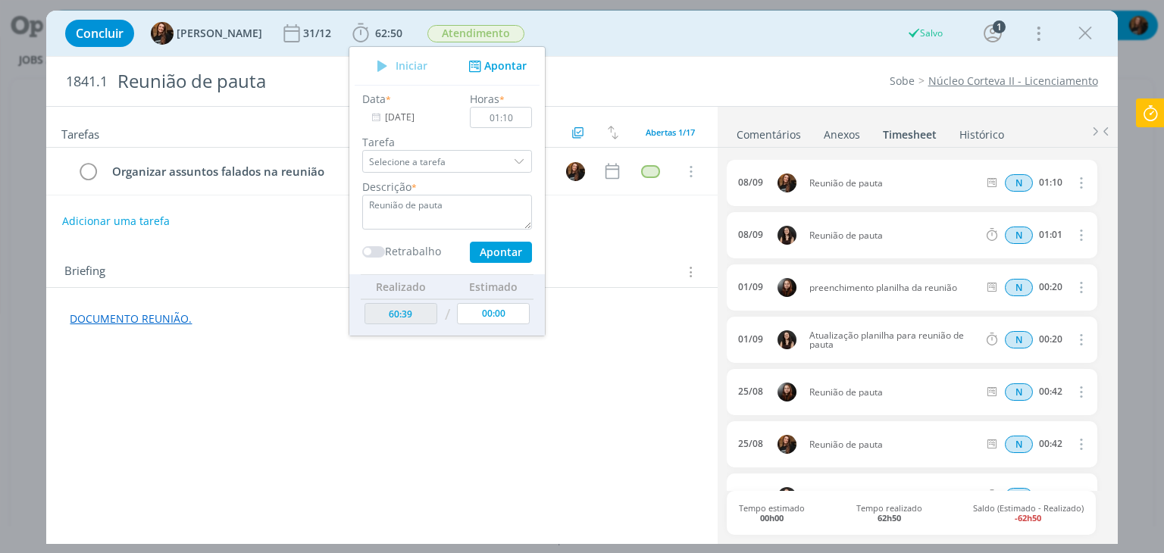
type input "00:00"
type input "62:50"
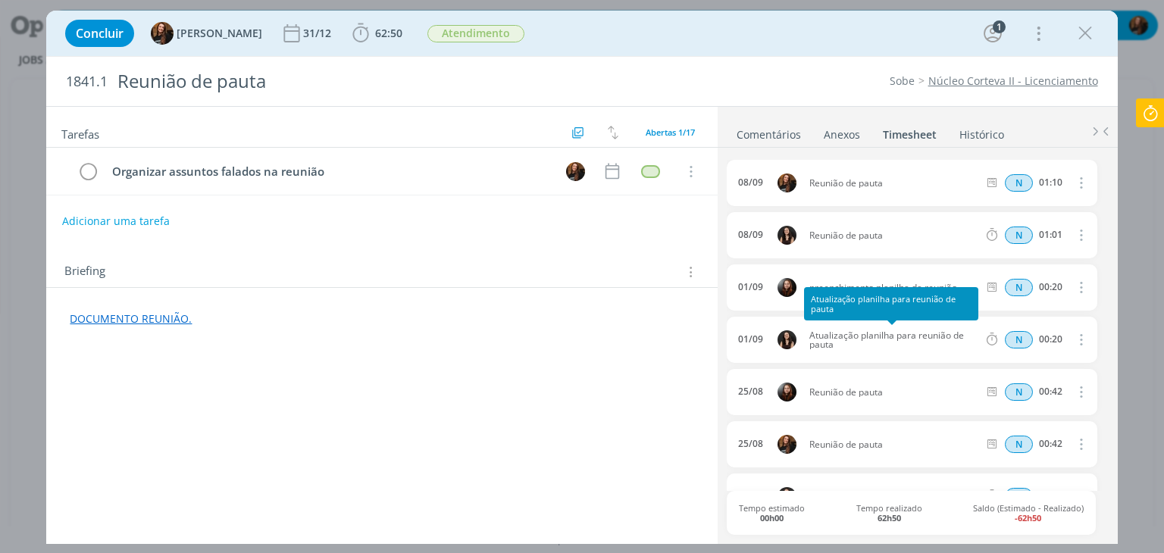
drag, startPoint x: 853, startPoint y: 345, endPoint x: 802, endPoint y: 331, distance: 52.6
click at [803, 331] on span "Atualização planilha para reunião de pauta" at bounding box center [893, 340] width 181 height 18
copy span "Atualização planilha para reunião de pauta"
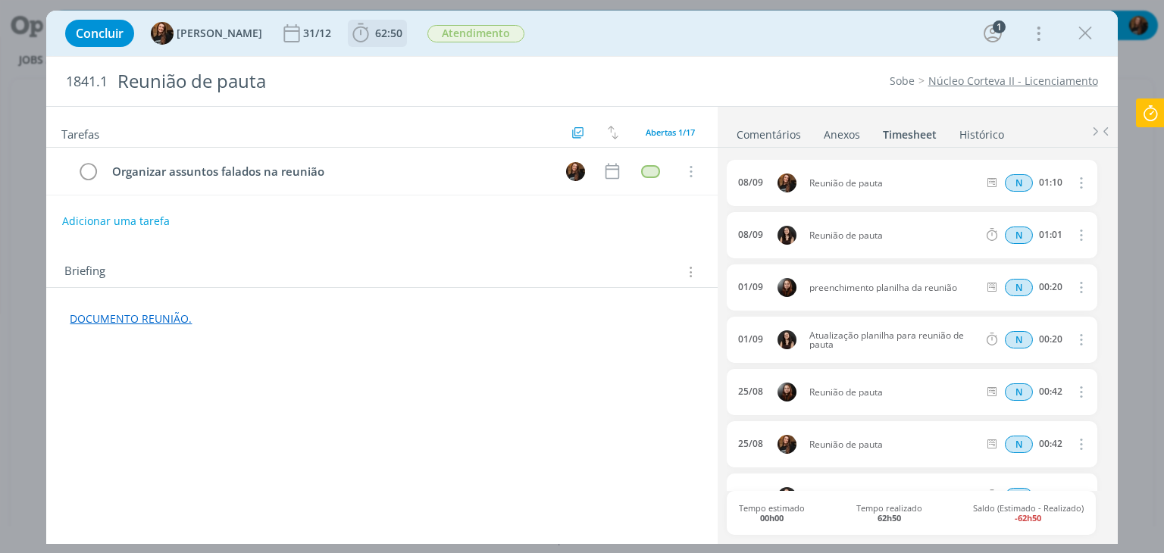
click at [378, 30] on span "62:50" at bounding box center [388, 33] width 27 height 14
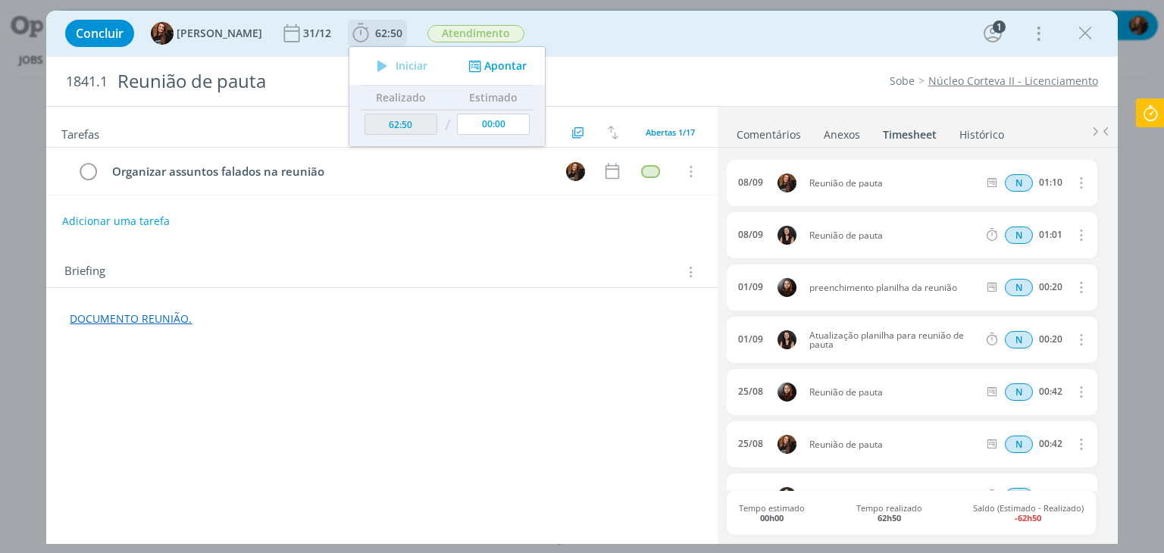
drag, startPoint x: 491, startPoint y: 66, endPoint x: 486, endPoint y: 86, distance: 21.0
click at [491, 66] on button "Apontar" at bounding box center [495, 66] width 63 height 16
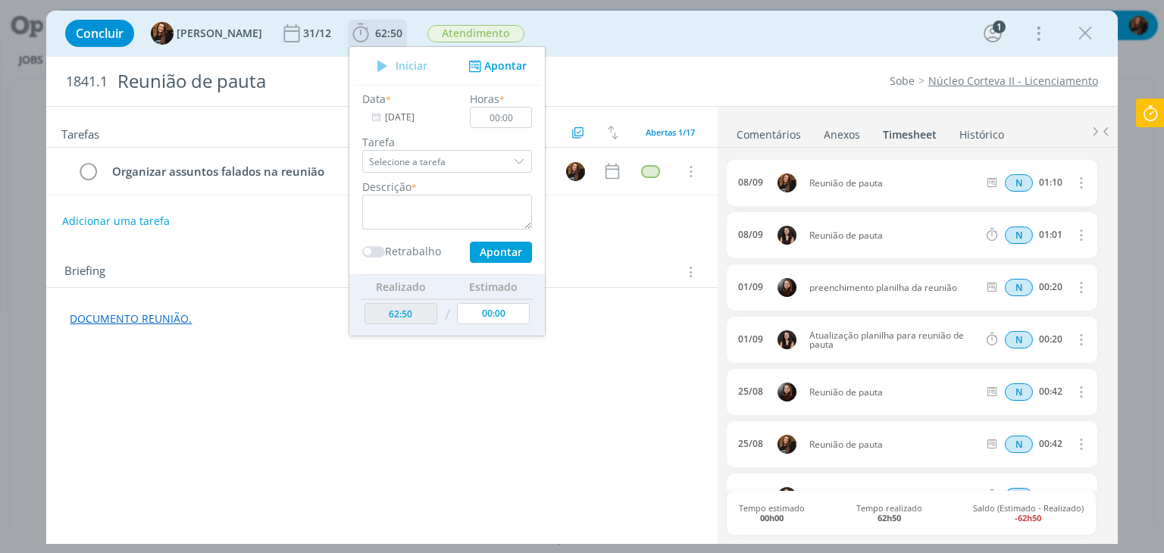
click at [452, 173] on div "Data * [DATE] Horas * 00:00 Tarefa Selecione a tarefa Descrição * Retrabalho Ap…" at bounding box center [447, 177] width 185 height 172
click at [440, 201] on textarea "dialog" at bounding box center [447, 212] width 170 height 35
paste textarea "Atualização planilha para reunião de pauta"
type textarea "Atualização planilha para reunião de pauta"
click at [508, 122] on input "00:00" at bounding box center [501, 117] width 62 height 21
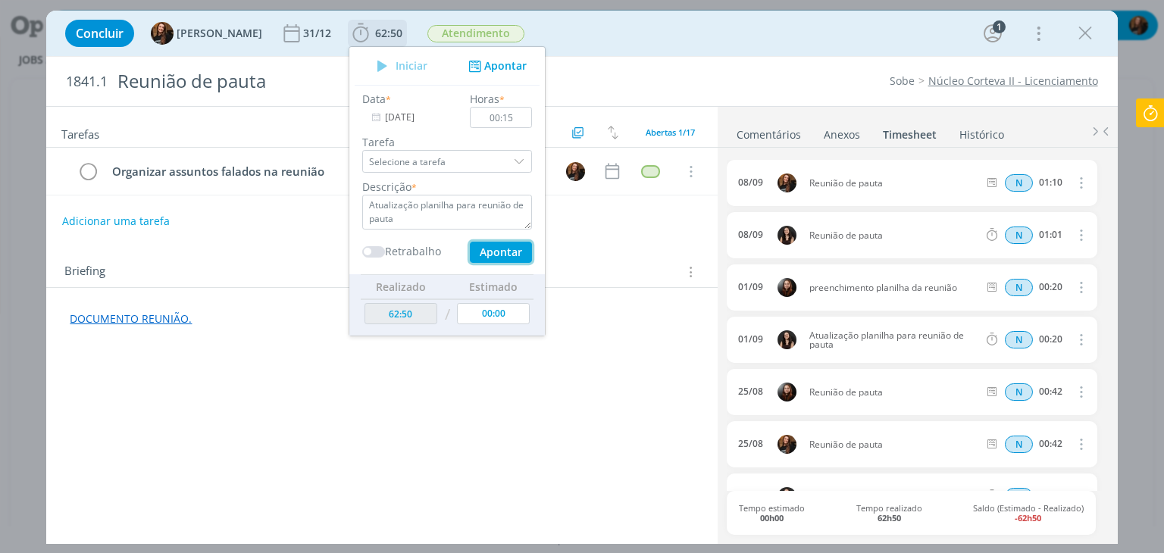
click at [487, 259] on button "Apontar" at bounding box center [501, 252] width 62 height 21
type input "00:00"
type input "63:05"
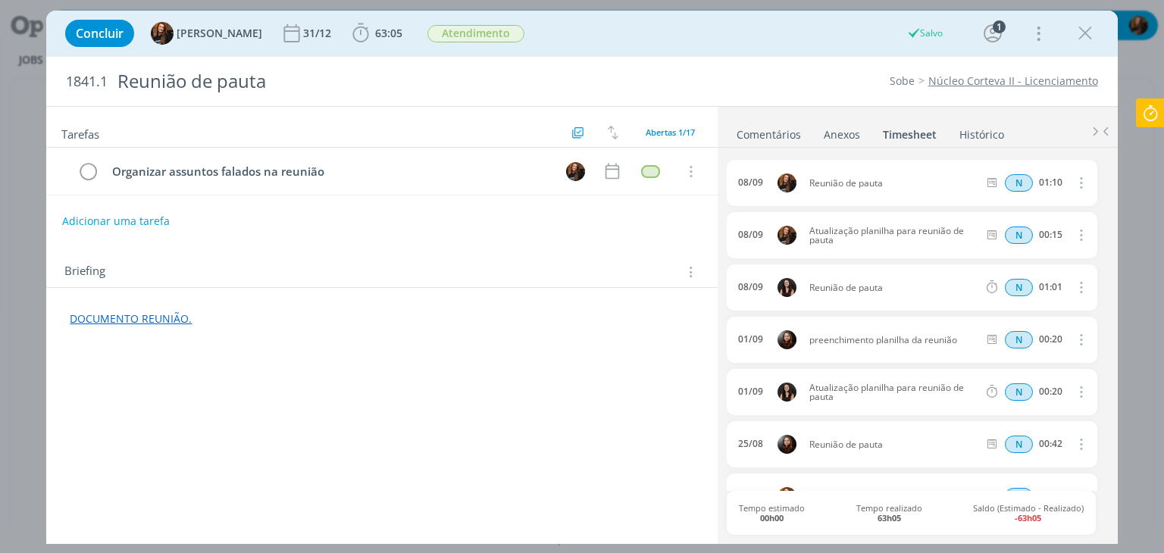
click at [620, 307] on div "DOCUMENTO REUNIÃO." at bounding box center [381, 319] width 646 height 26
click at [685, 46] on div "Concluir Tayná Morsch 31/12 63:05 Iniciar Apontar Data * [DATE] Horas * 00:00 T…" at bounding box center [582, 33] width 1048 height 36
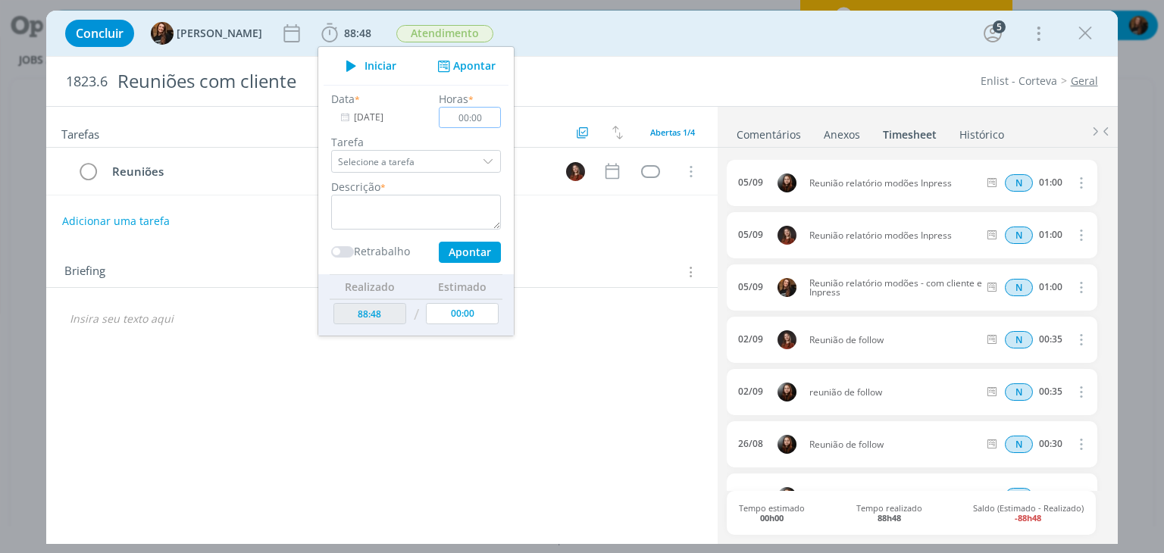
scroll to position [227, 0]
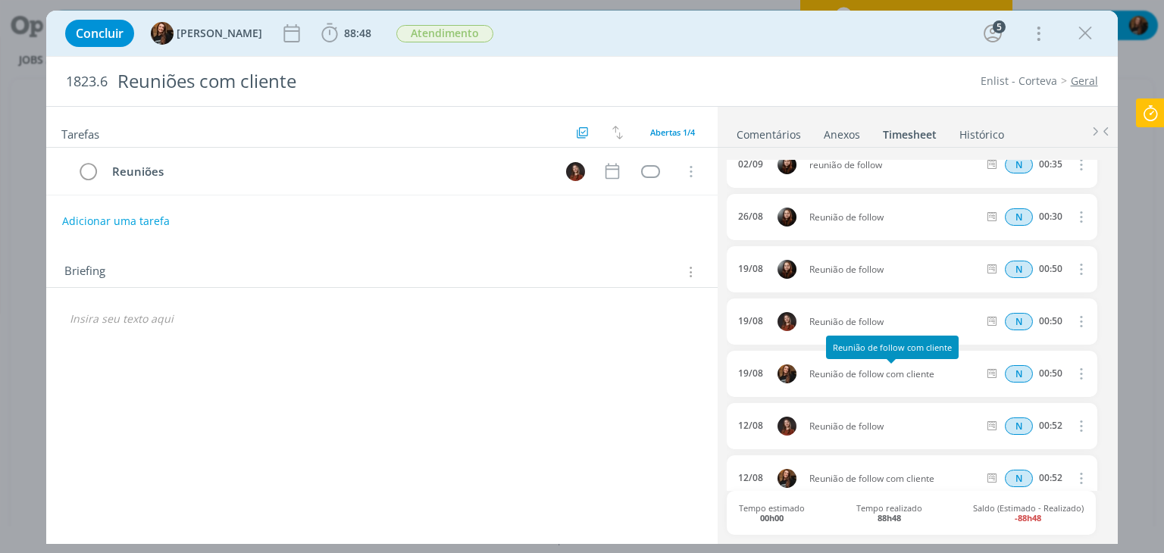
drag, startPoint x: 940, startPoint y: 372, endPoint x: 810, endPoint y: 370, distance: 130.3
click at [810, 370] on span "Reunião de follow com cliente" at bounding box center [893, 374] width 181 height 9
copy span "Reunião de follow com cliente"
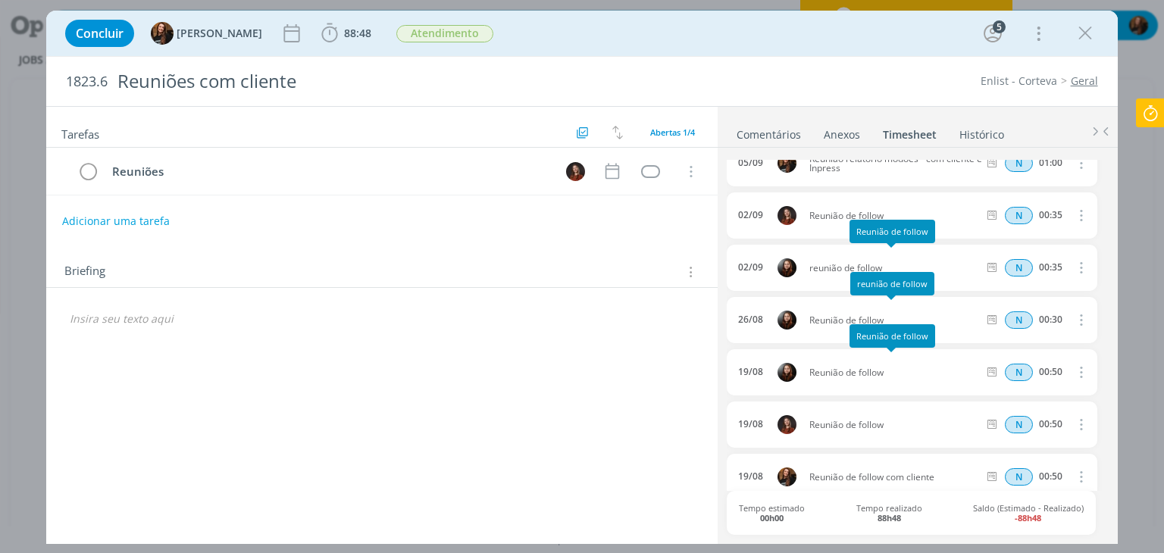
scroll to position [76, 0]
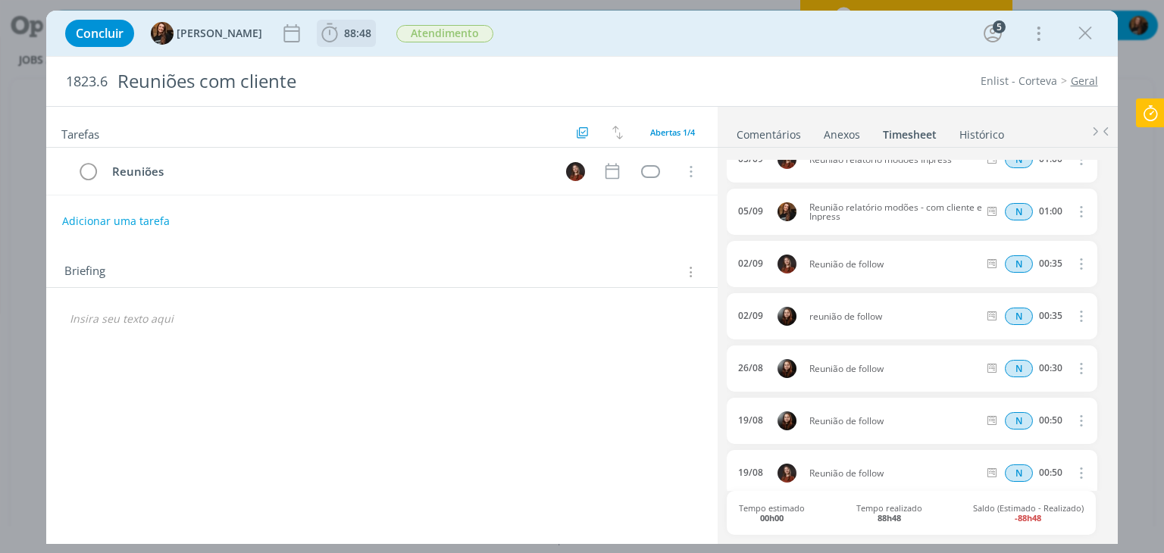
click at [333, 41] on span "88:48" at bounding box center [346, 33] width 56 height 23
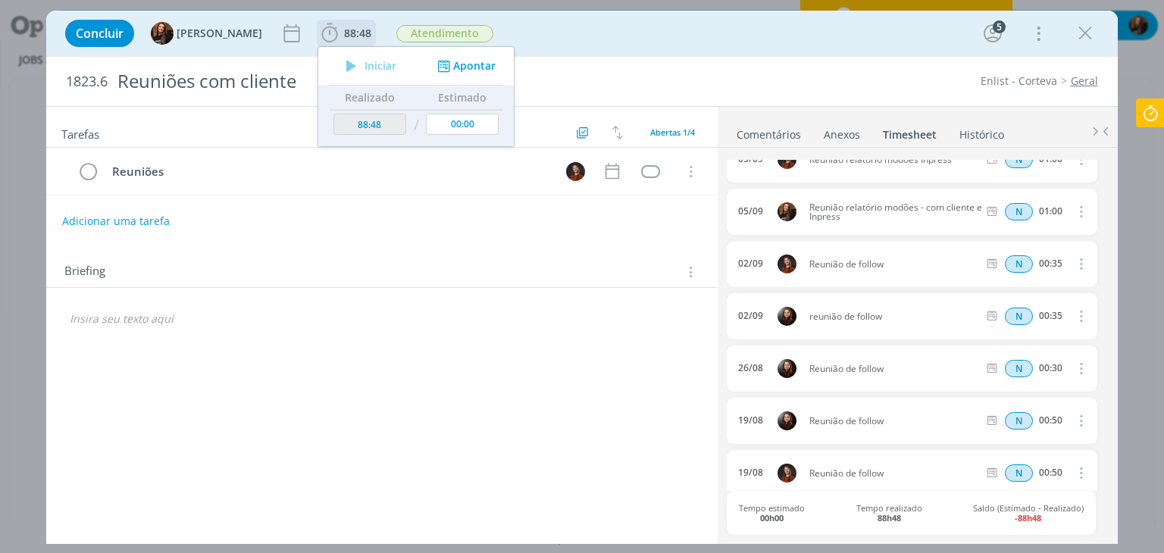
click at [472, 67] on button "Apontar" at bounding box center [464, 66] width 63 height 16
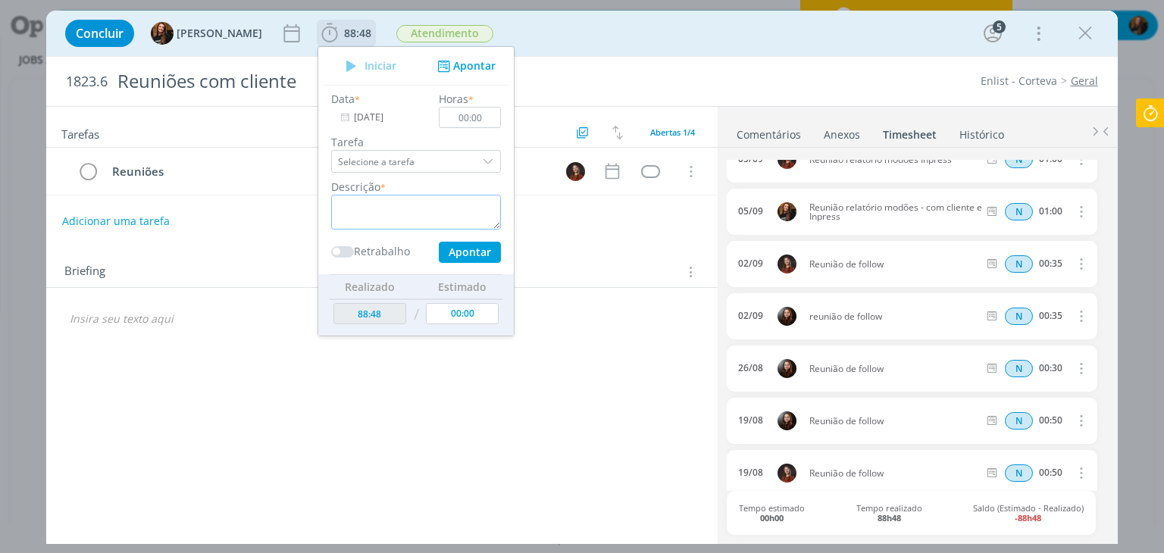
click at [419, 198] on textarea "dialog" at bounding box center [416, 212] width 170 height 35
paste textarea "Reunião de follow com cliente"
type textarea "Reunião de follow com cliente"
click at [348, 113] on input "[DATE]" at bounding box center [378, 117] width 95 height 21
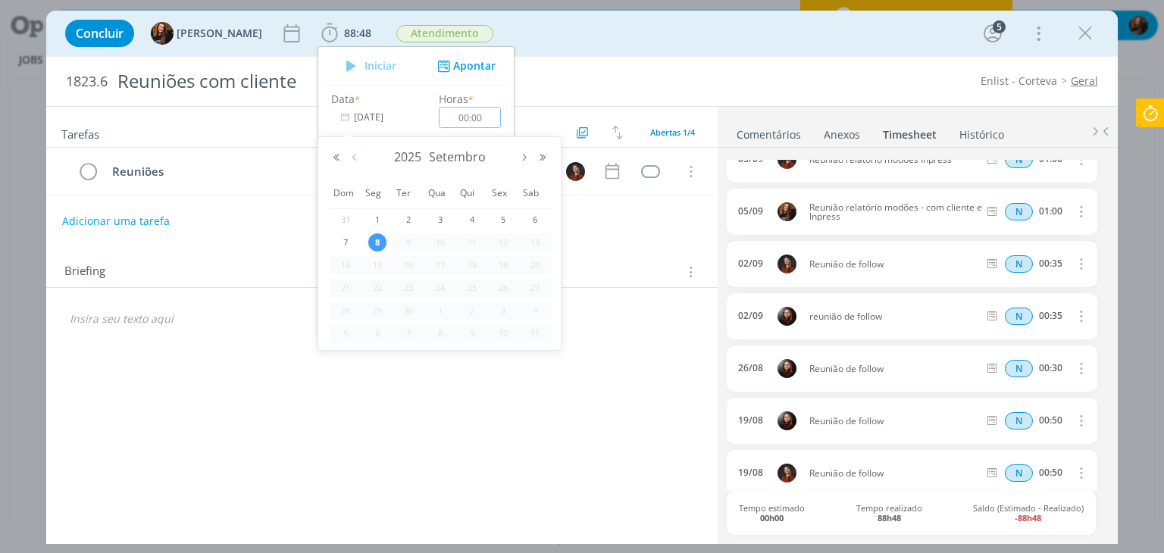
click at [349, 152] on button "Mês anterior" at bounding box center [354, 157] width 18 height 11
click at [405, 311] on span "26" at bounding box center [408, 311] width 18 height 18
type input "[DATE]"
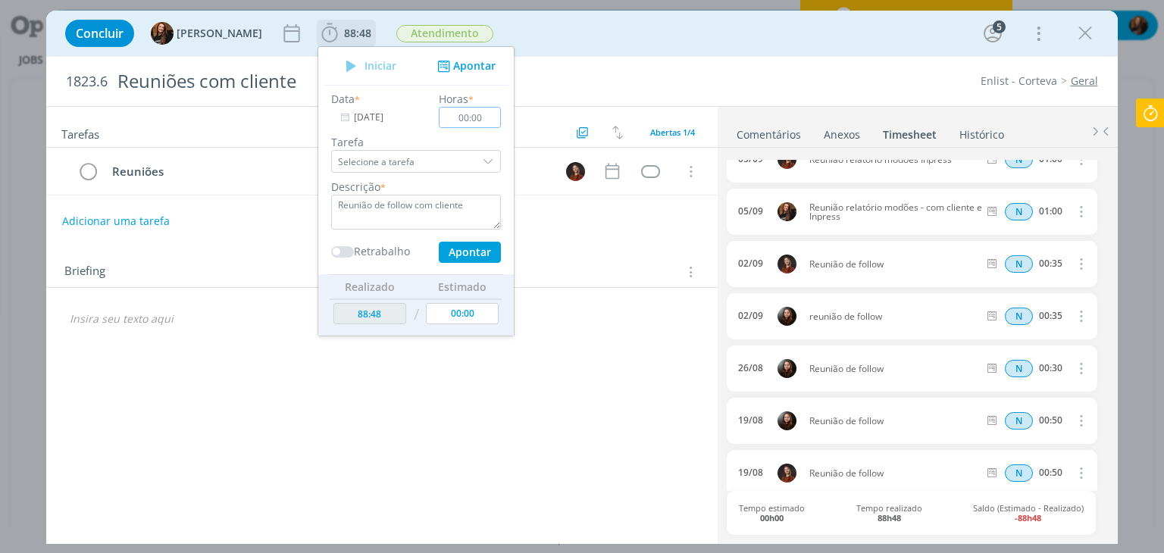
click at [485, 113] on input "00:00" at bounding box center [470, 117] width 62 height 21
type input "00:30"
click at [464, 255] on button "Apontar" at bounding box center [470, 252] width 62 height 21
type input "89:18"
type input "[DATE]"
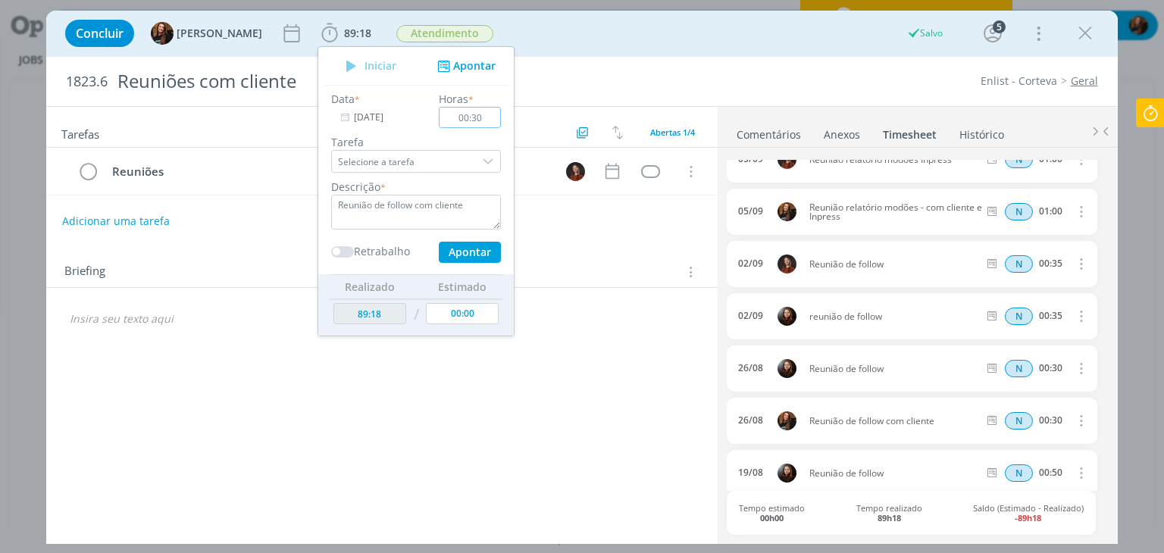
type input "00:00"
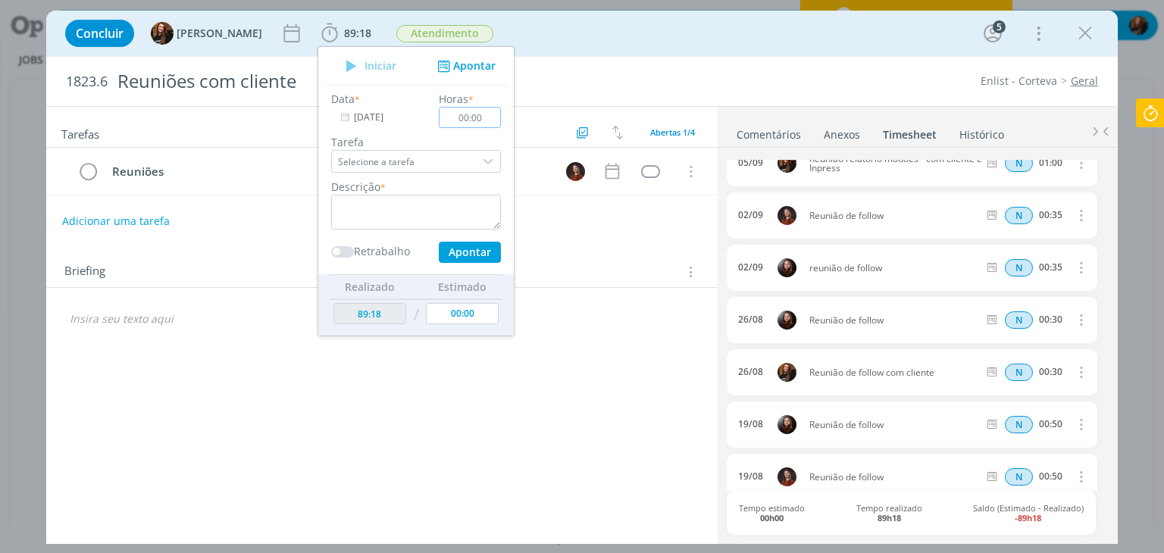
scroll to position [152, 0]
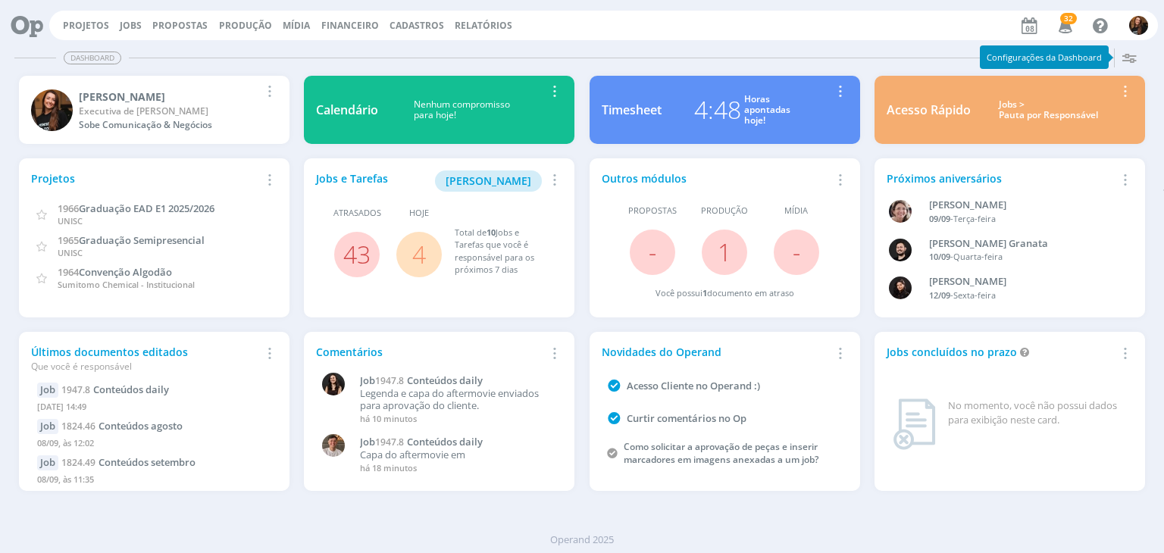
click at [1042, 107] on div "Jobs > Pauta por Responsável" at bounding box center [1048, 110] width 133 height 22
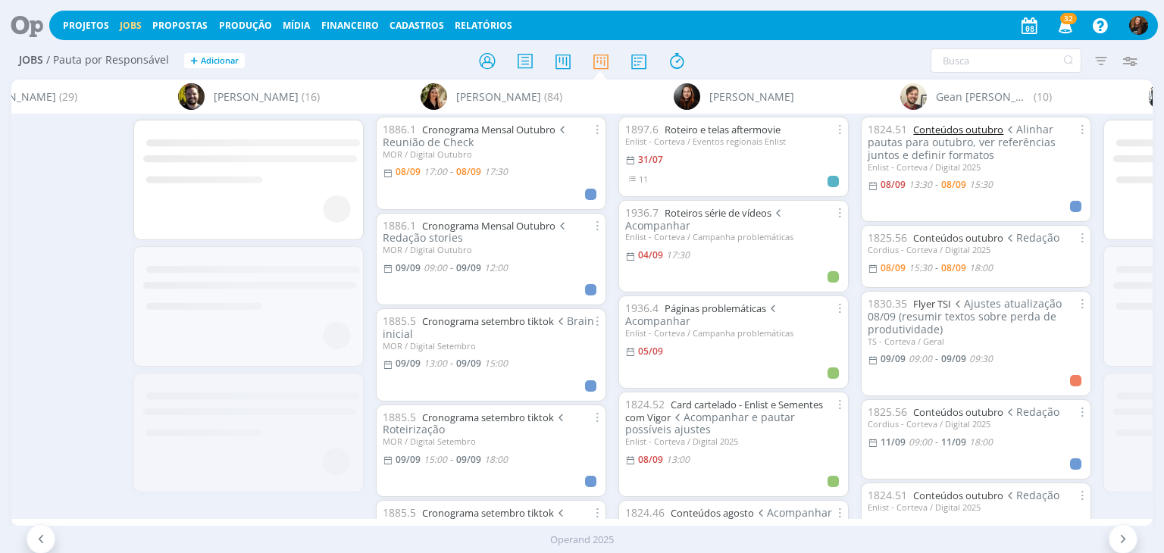
scroll to position [0, 1759]
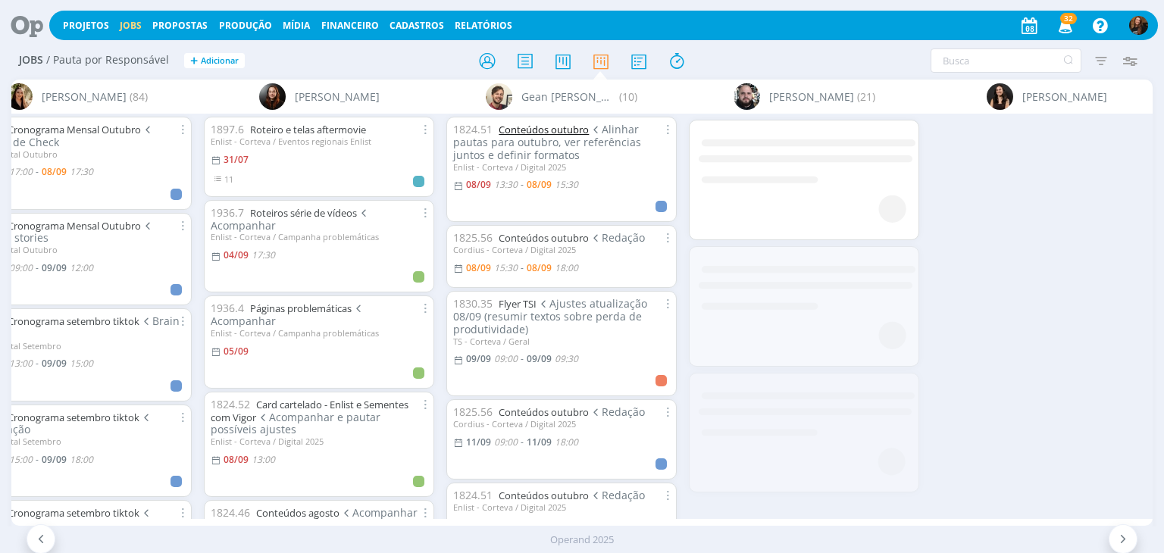
click at [553, 128] on link "Conteúdos outubro" at bounding box center [544, 130] width 90 height 14
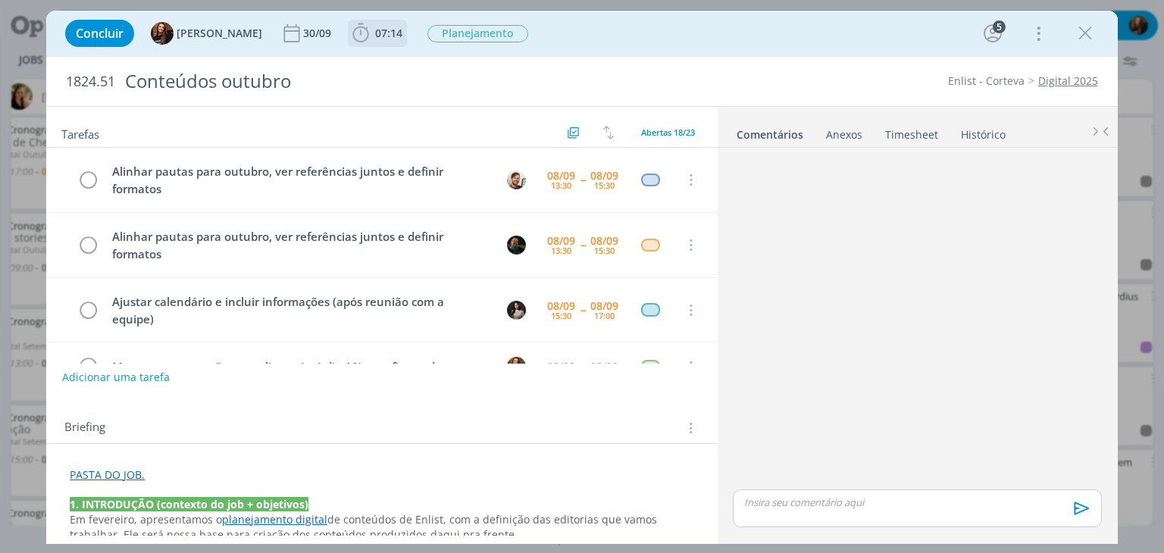
click at [376, 33] on span "07:14" at bounding box center [388, 33] width 27 height 14
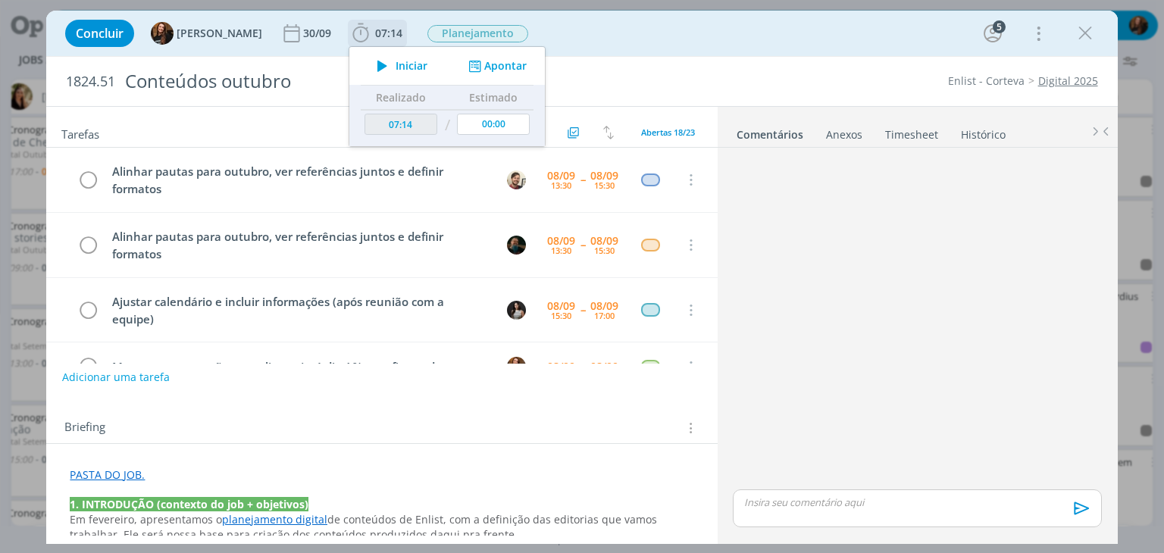
click at [397, 62] on span "Iniciar" at bounding box center [411, 66] width 32 height 11
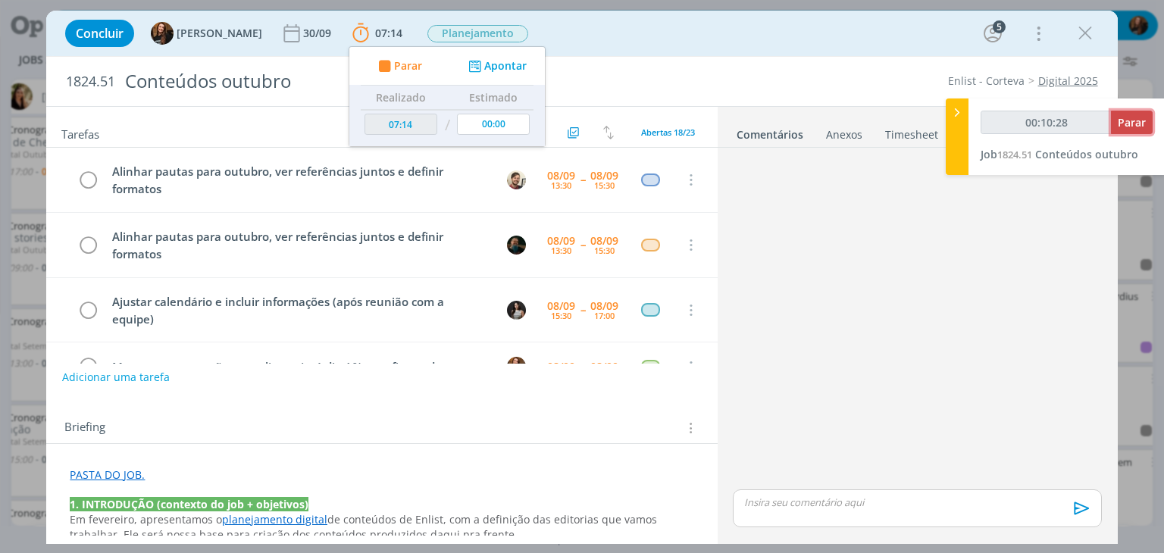
click at [1130, 131] on button "Parar" at bounding box center [1132, 122] width 42 height 23
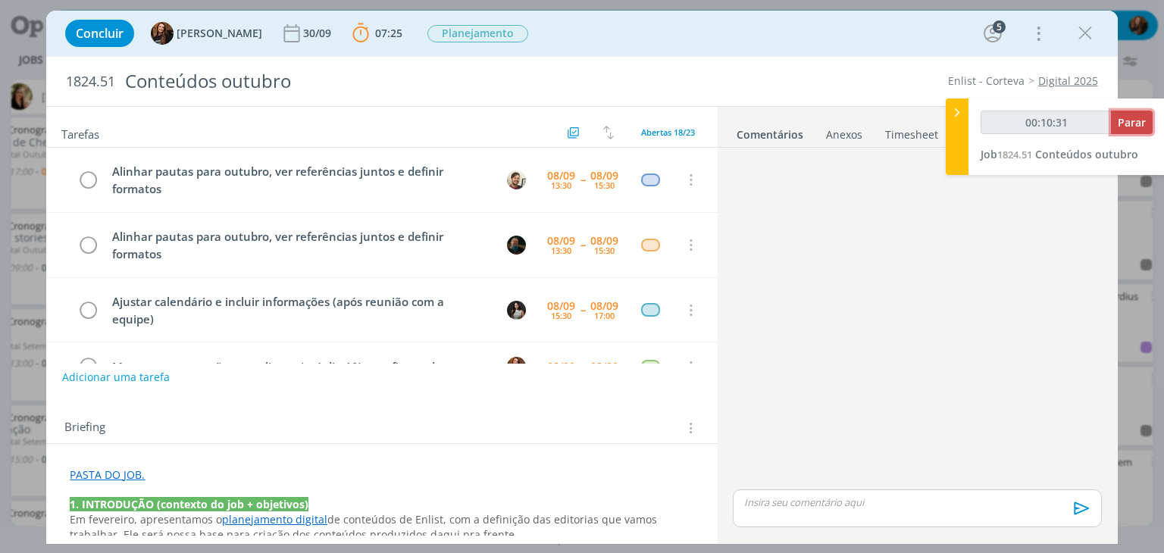
click at [1133, 121] on span "Parar" at bounding box center [1131, 122] width 28 height 14
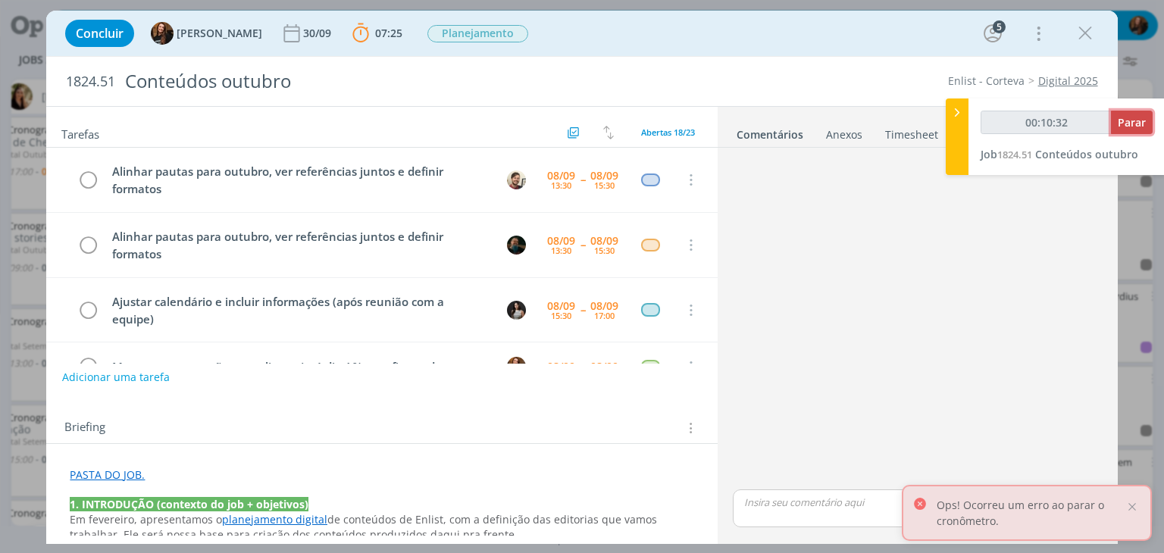
click at [1133, 122] on span "Parar" at bounding box center [1131, 122] width 28 height 14
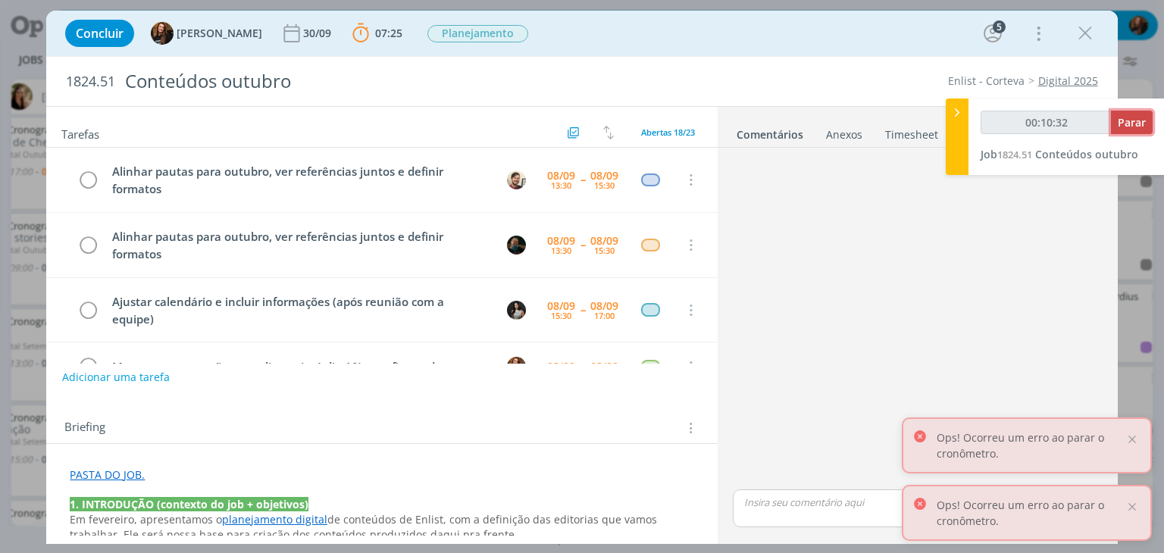
click at [1133, 121] on span "Parar" at bounding box center [1131, 122] width 28 height 14
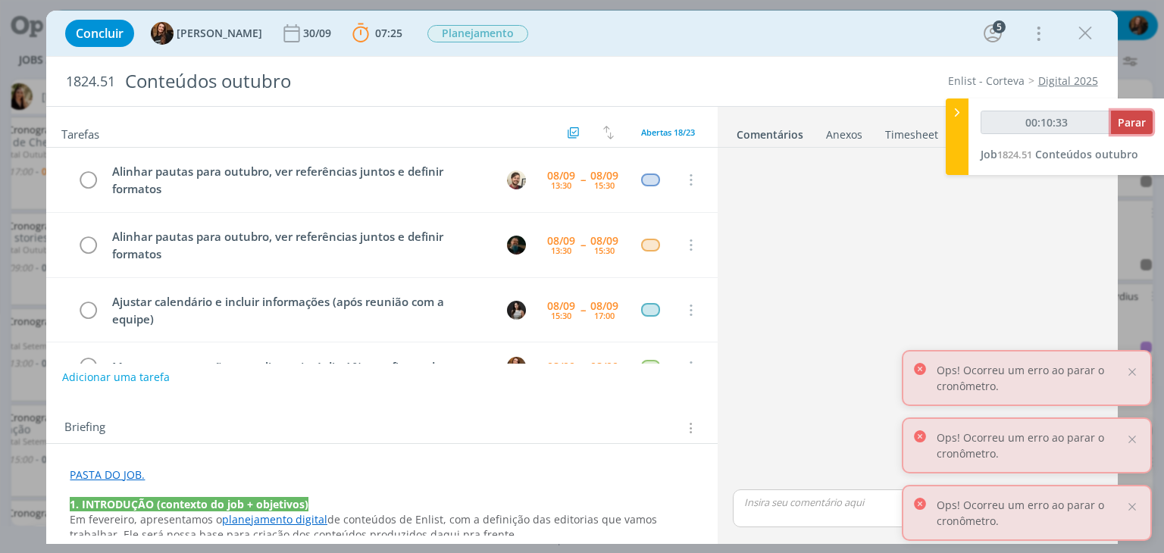
click at [1133, 121] on span "Parar" at bounding box center [1131, 122] width 28 height 14
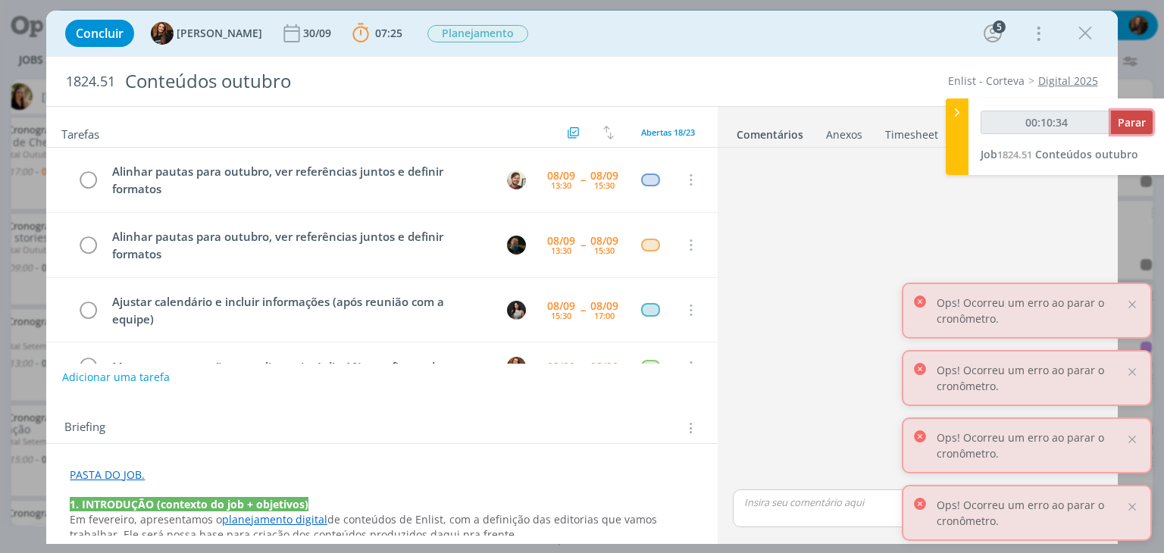
click at [1133, 121] on span "Parar" at bounding box center [1131, 122] width 28 height 14
type input "00:11:00"
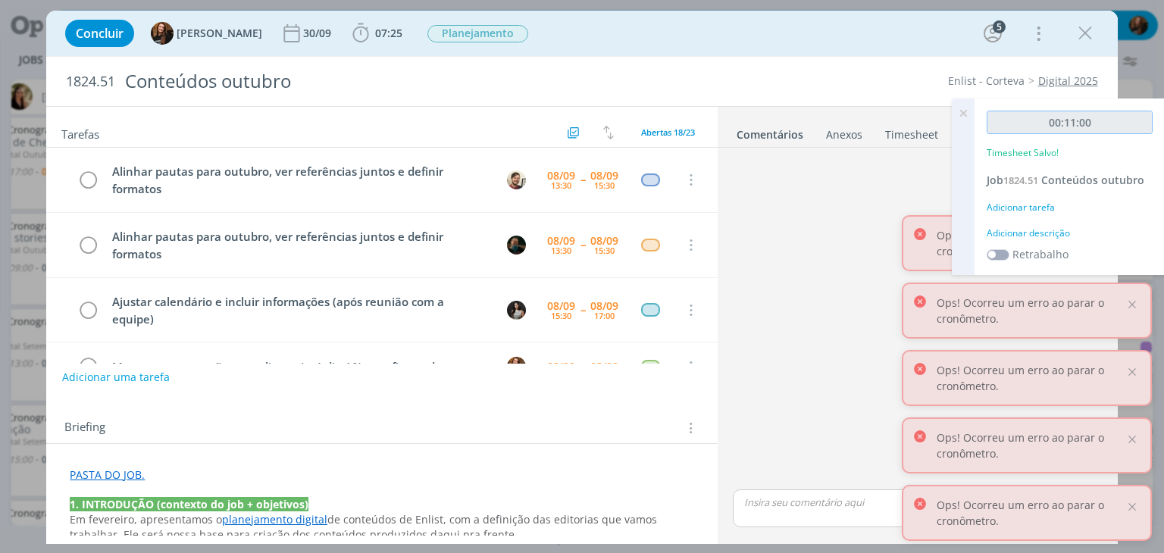
click at [1133, 121] on input "00:11:00" at bounding box center [1069, 122] width 166 height 23
click at [1036, 234] on div "Adicionar descrição" at bounding box center [1069, 234] width 166 height 14
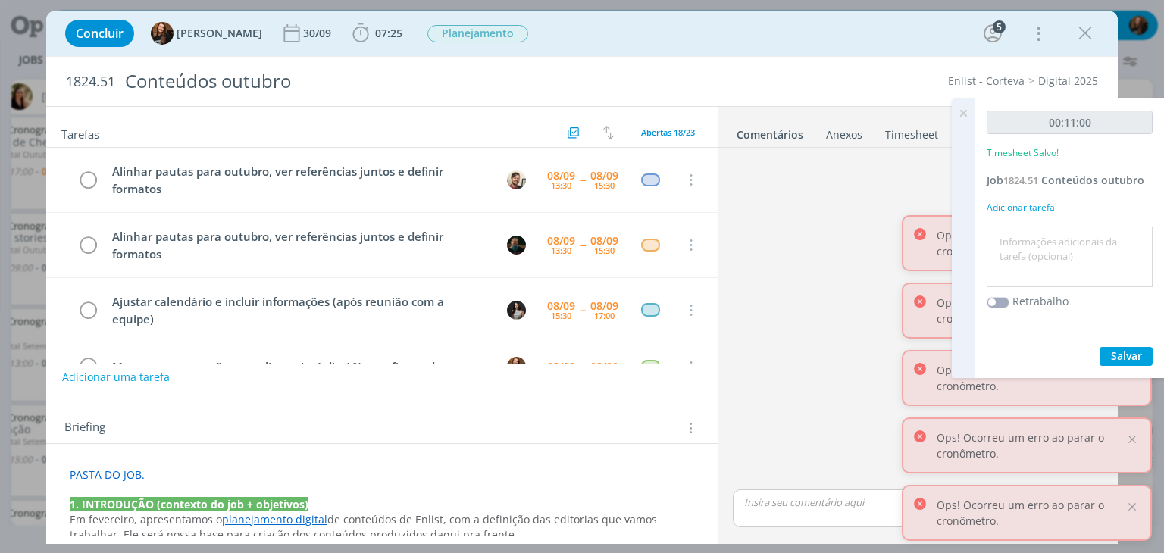
click at [1036, 233] on textarea at bounding box center [1069, 257] width 158 height 54
type textarea "Troca com Gean sobre conteúdos"
click at [1109, 350] on button "Salvar" at bounding box center [1125, 356] width 53 height 19
click at [966, 118] on icon at bounding box center [962, 113] width 27 height 30
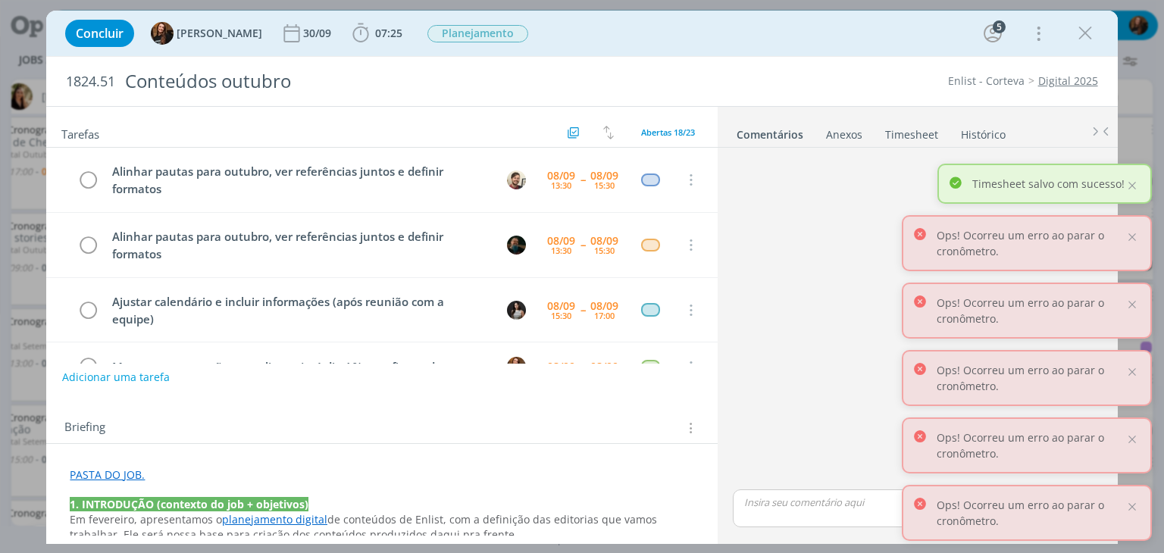
click at [908, 135] on link "Timesheet" at bounding box center [911, 131] width 55 height 22
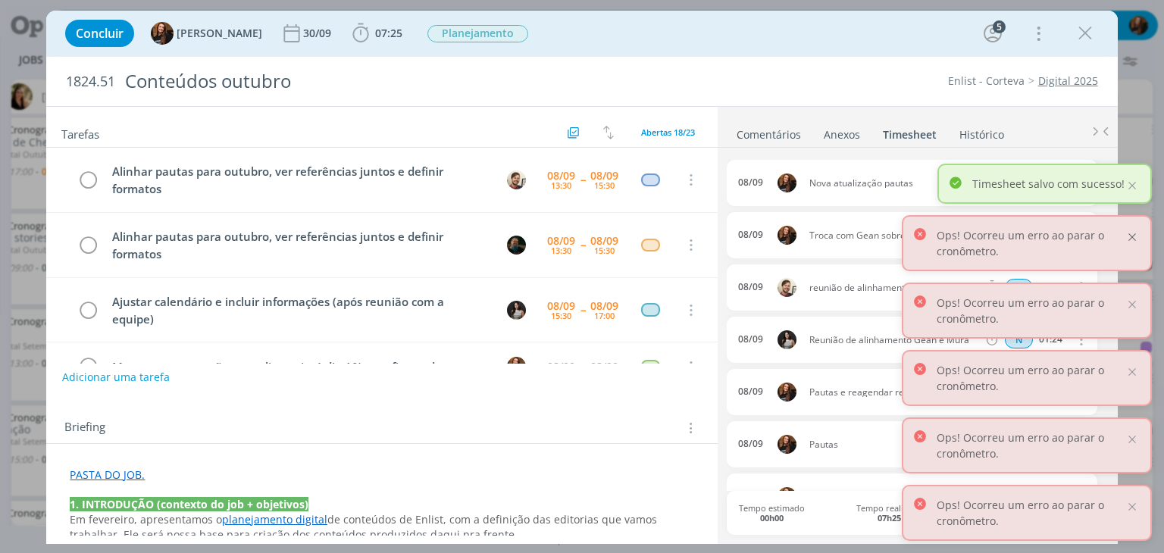
click at [1132, 238] on div at bounding box center [1132, 237] width 14 height 14
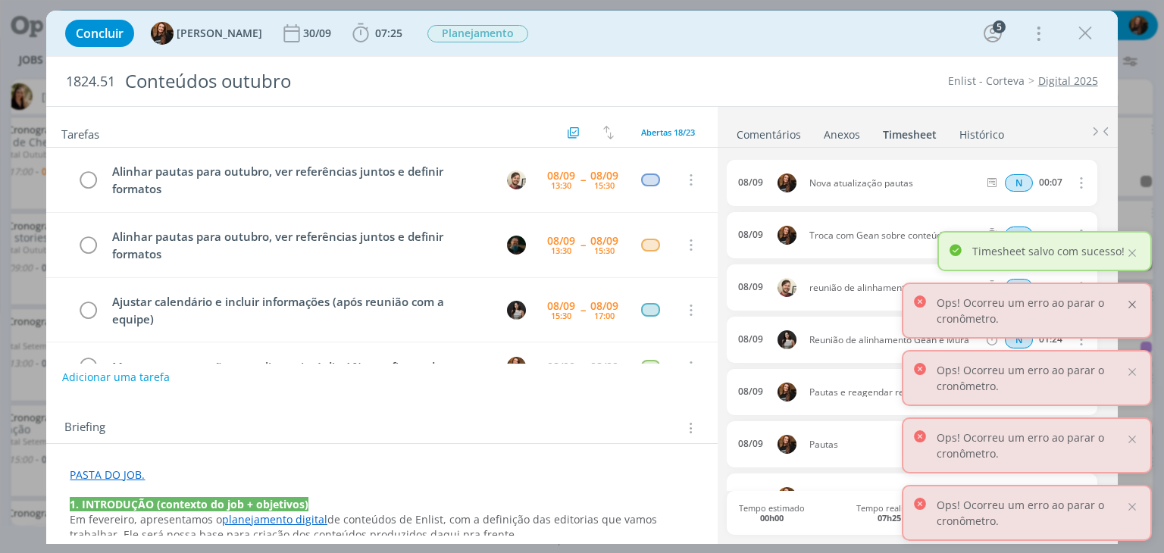
click at [1127, 305] on div at bounding box center [1132, 305] width 14 height 14
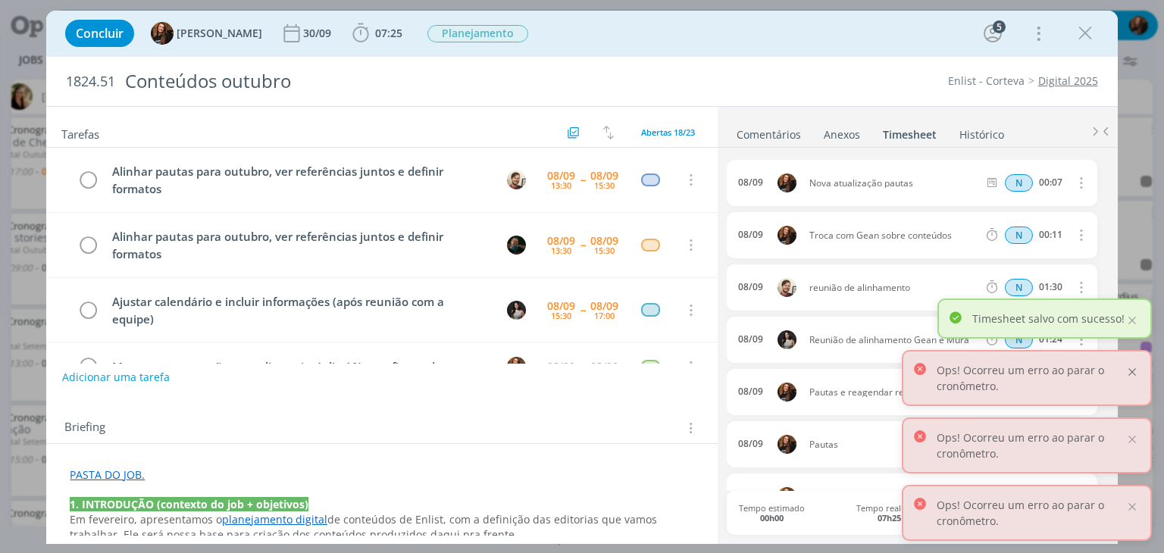
click at [1130, 371] on div at bounding box center [1132, 372] width 14 height 14
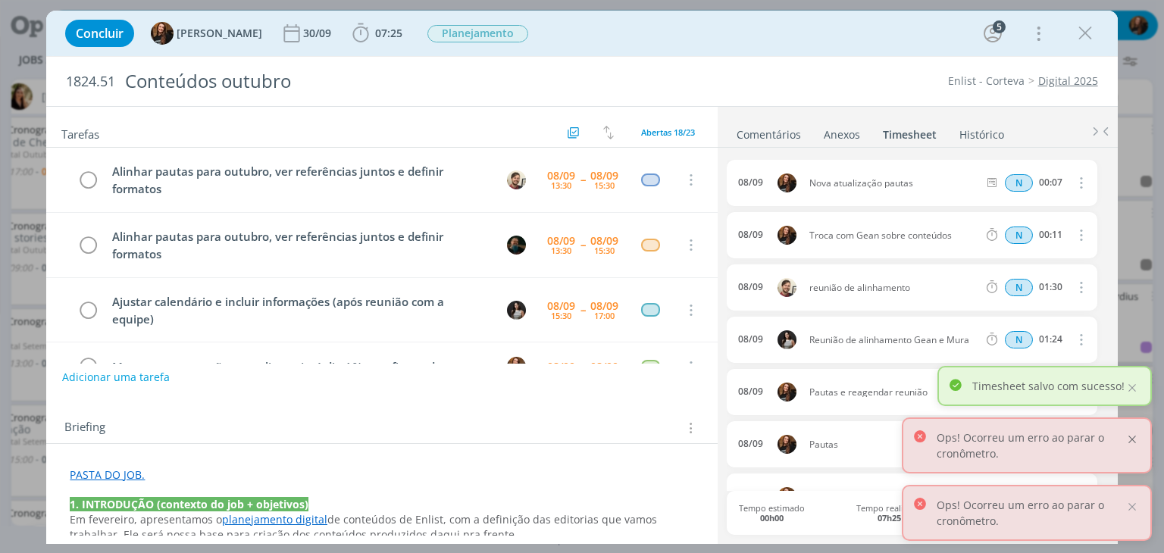
click at [1133, 437] on div at bounding box center [1132, 440] width 14 height 14
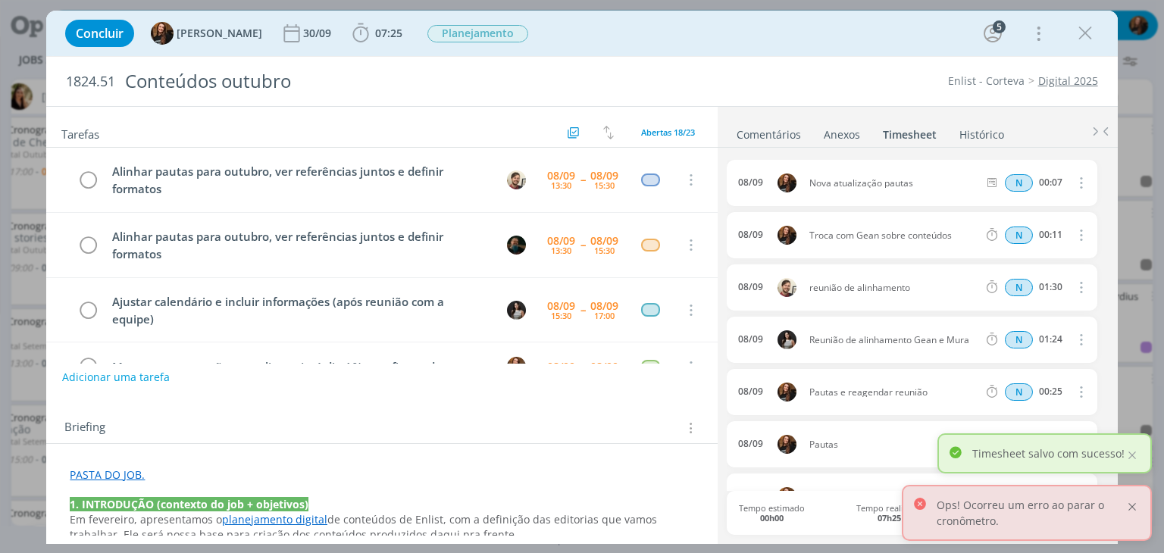
click at [1135, 509] on div at bounding box center [1132, 507] width 14 height 14
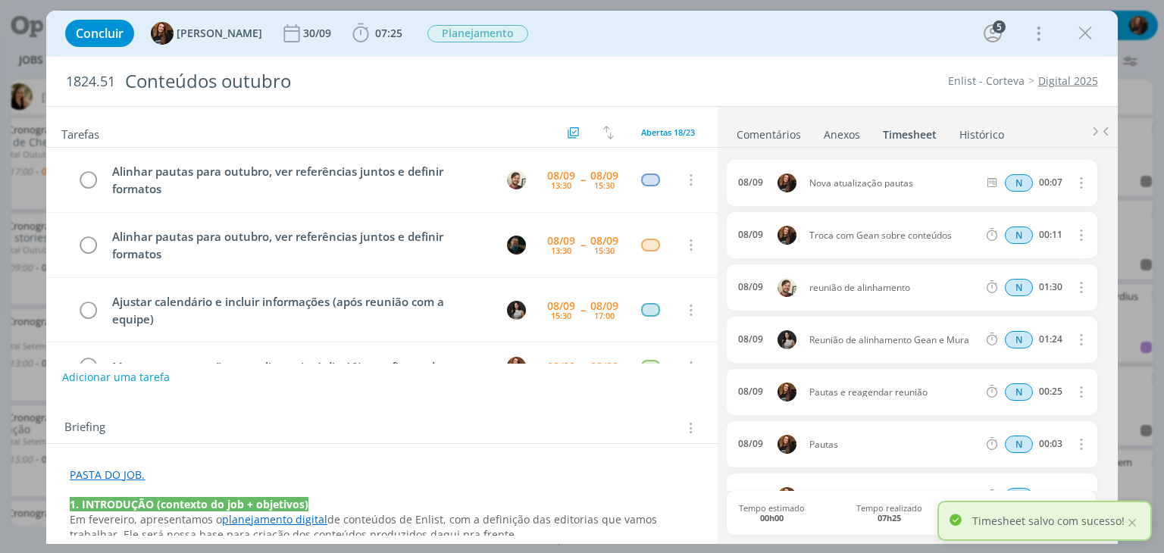
click at [777, 137] on link "Comentários" at bounding box center [769, 131] width 66 height 22
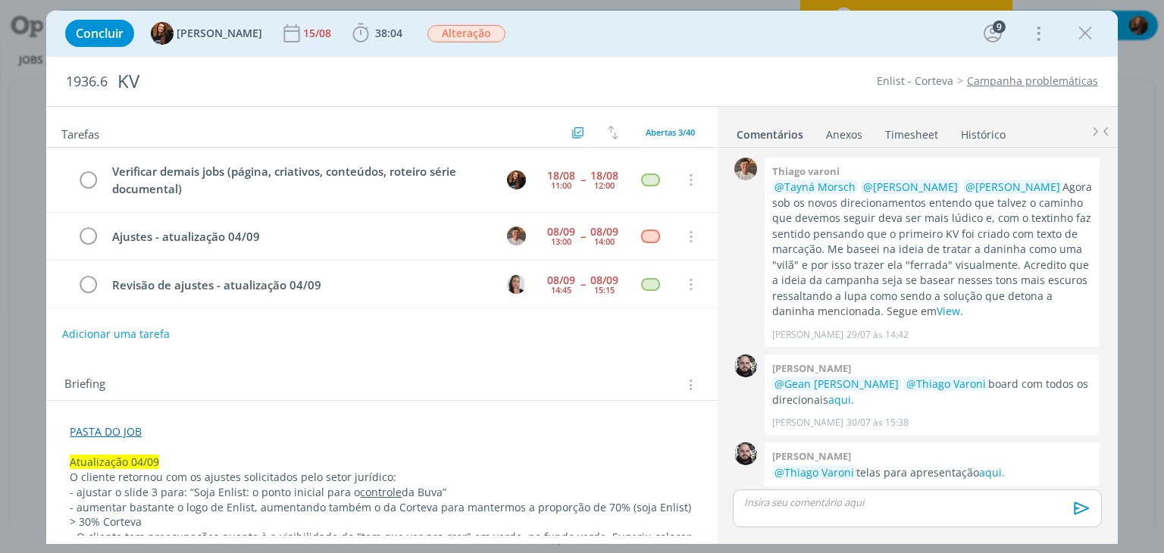
scroll to position [1509, 0]
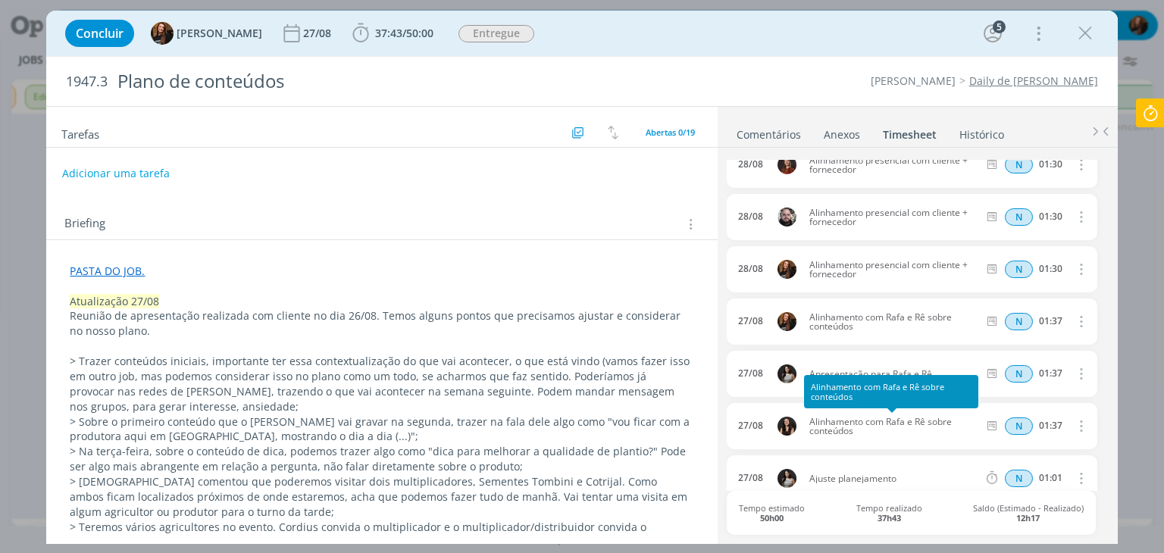
scroll to position [152, 0]
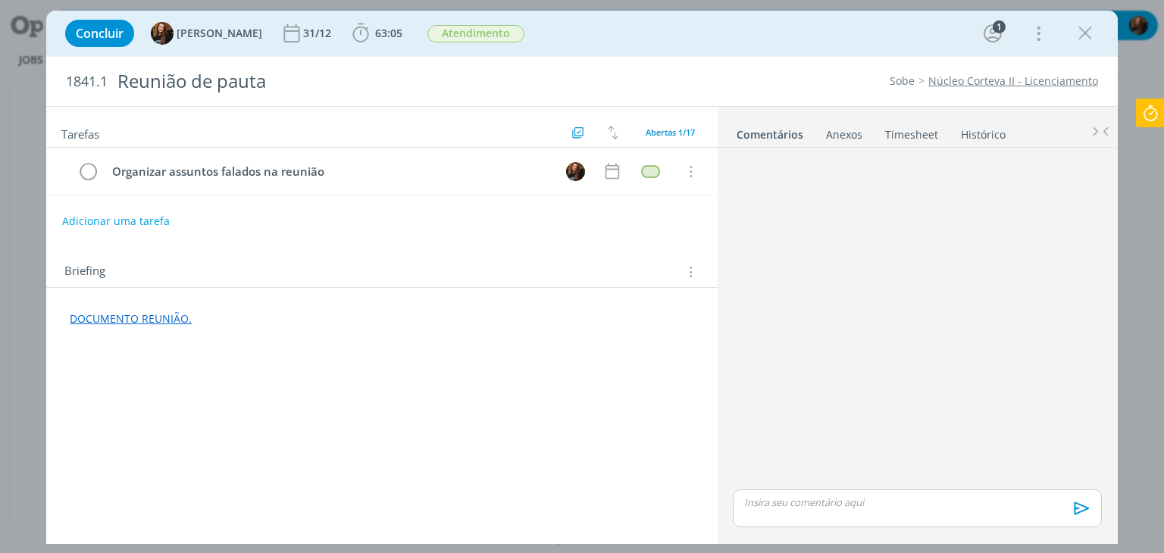
click at [909, 132] on link "Timesheet" at bounding box center [911, 131] width 55 height 22
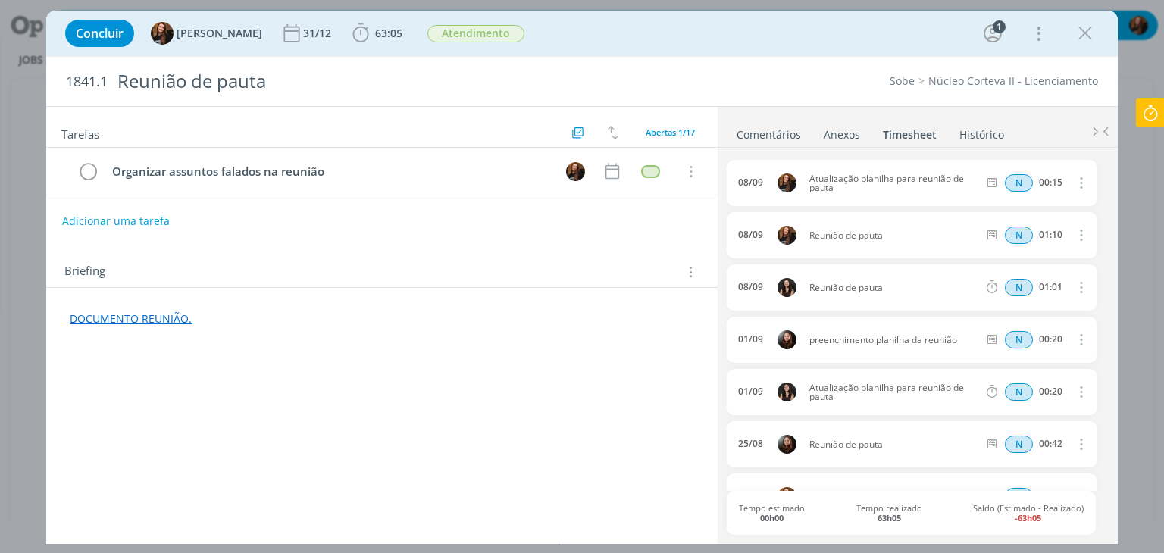
click at [1027, 77] on link "Núcleo Corteva II - Licenciamento" at bounding box center [1013, 80] width 170 height 14
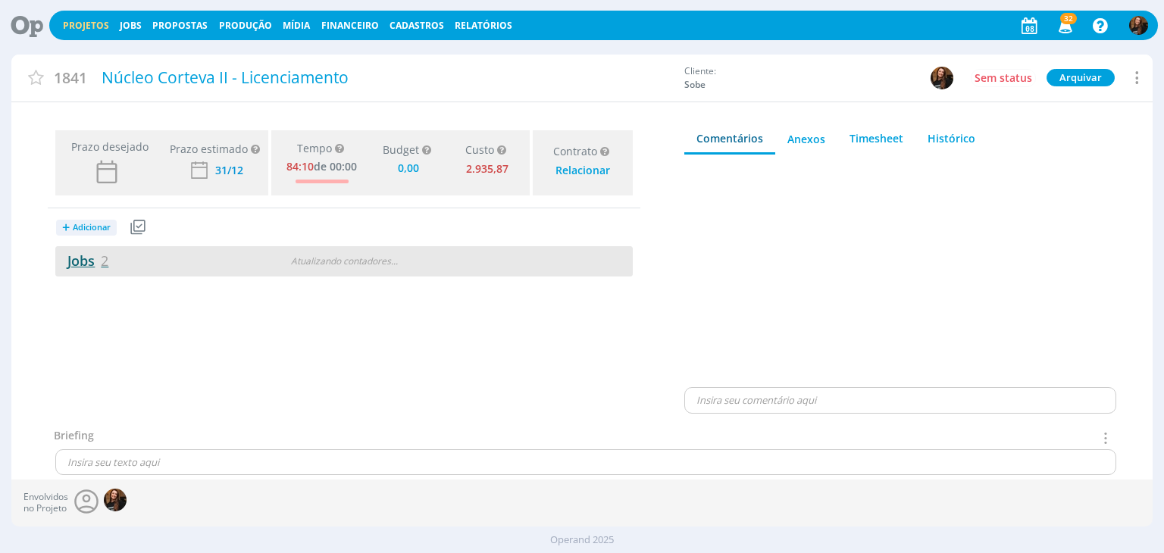
type input "0,00"
click at [95, 259] on link "Jobs 2" at bounding box center [81, 261] width 53 height 18
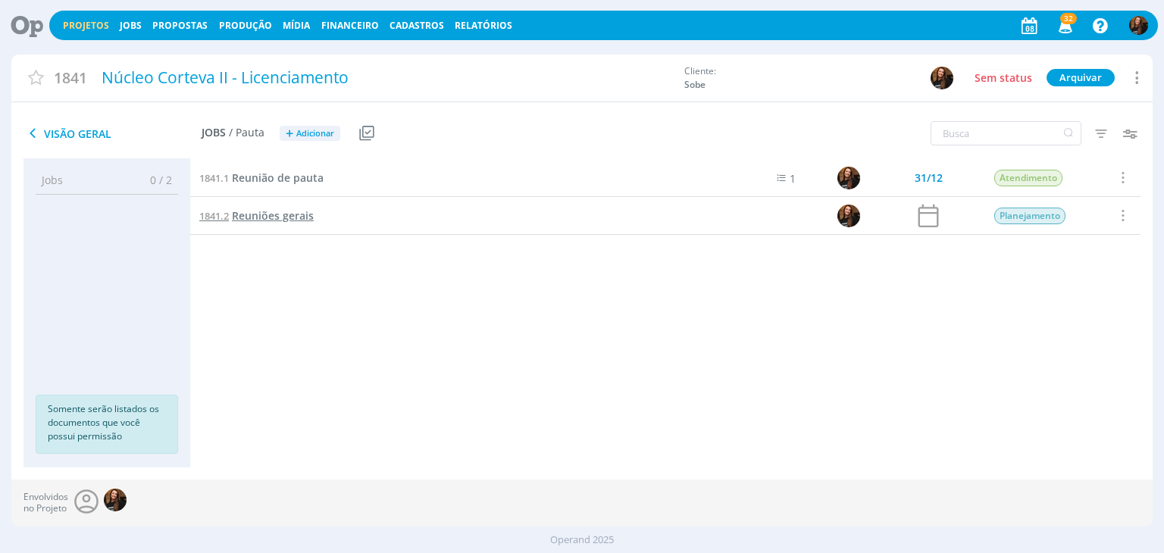
click at [273, 215] on span "Reuniões gerais" at bounding box center [273, 215] width 82 height 14
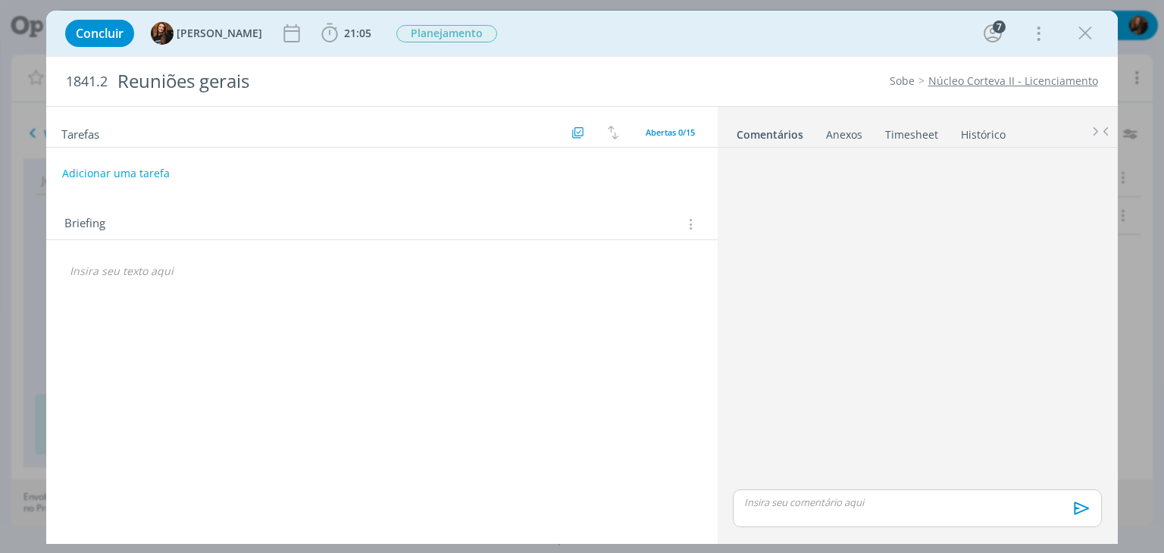
click at [921, 134] on link "Timesheet" at bounding box center [911, 131] width 55 height 22
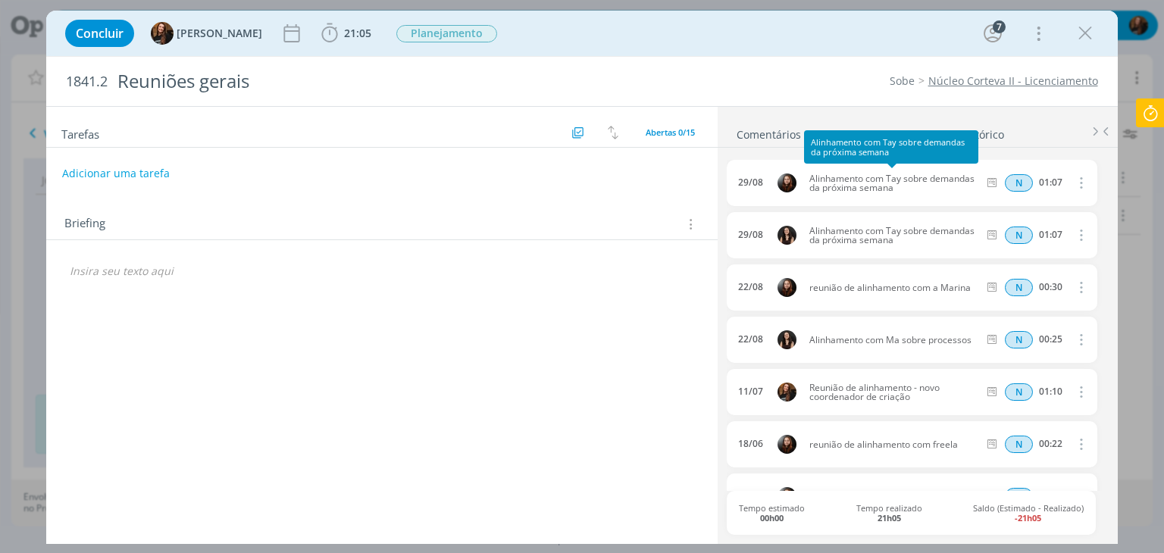
drag, startPoint x: 912, startPoint y: 186, endPoint x: 806, endPoint y: 173, distance: 106.9
click at [806, 174] on span "Alinhamento com Tay sobre demandas da próxima semana" at bounding box center [893, 183] width 181 height 18
copy span "Alinhamento com Tay sobre demandas da próxima semana"
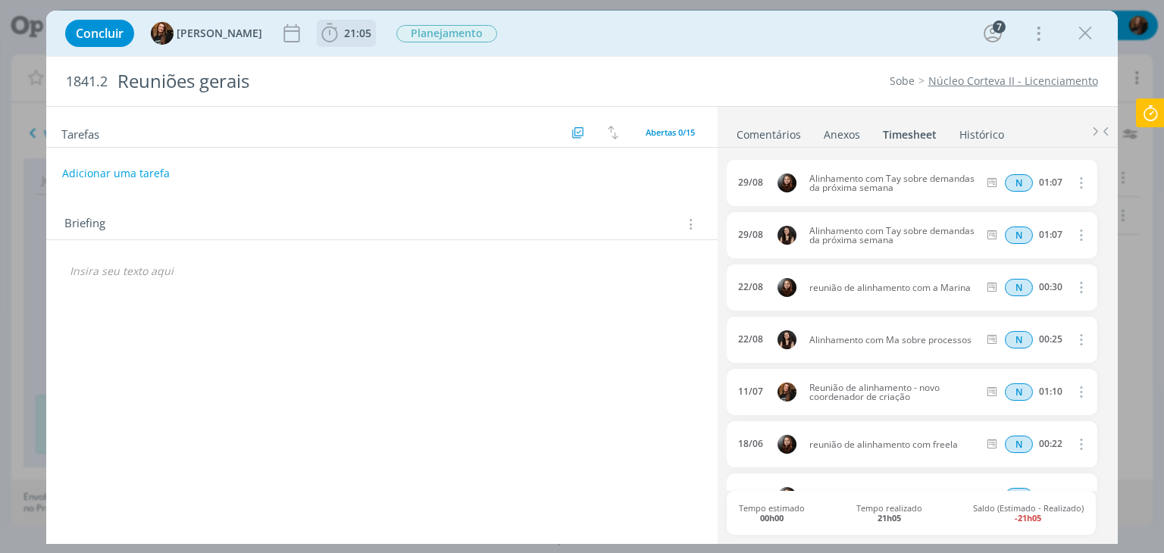
click at [358, 29] on b "21:05" at bounding box center [357, 33] width 33 height 11
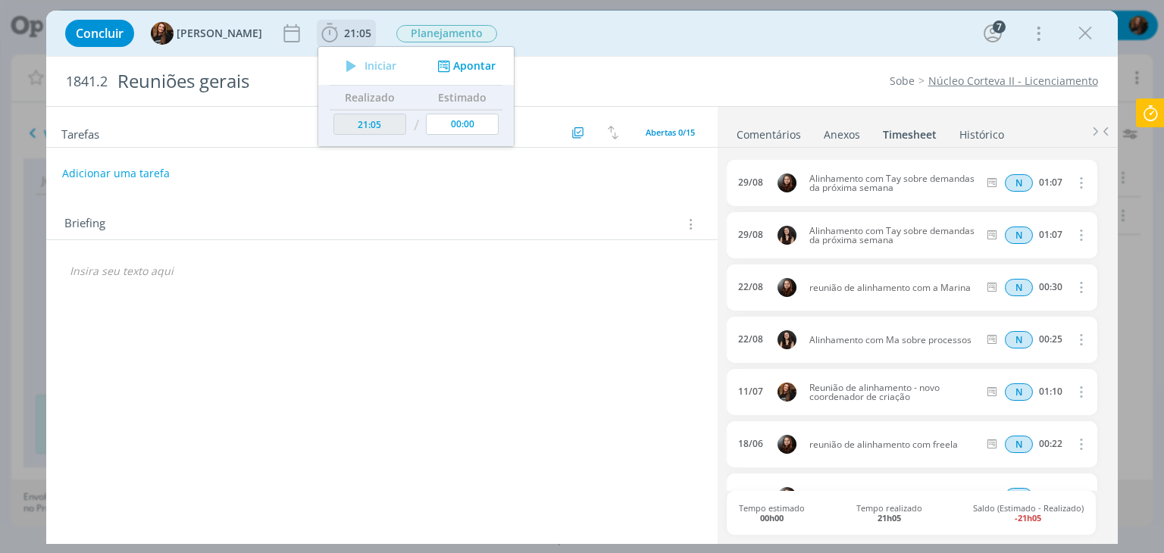
click at [456, 61] on button "Apontar" at bounding box center [464, 66] width 63 height 16
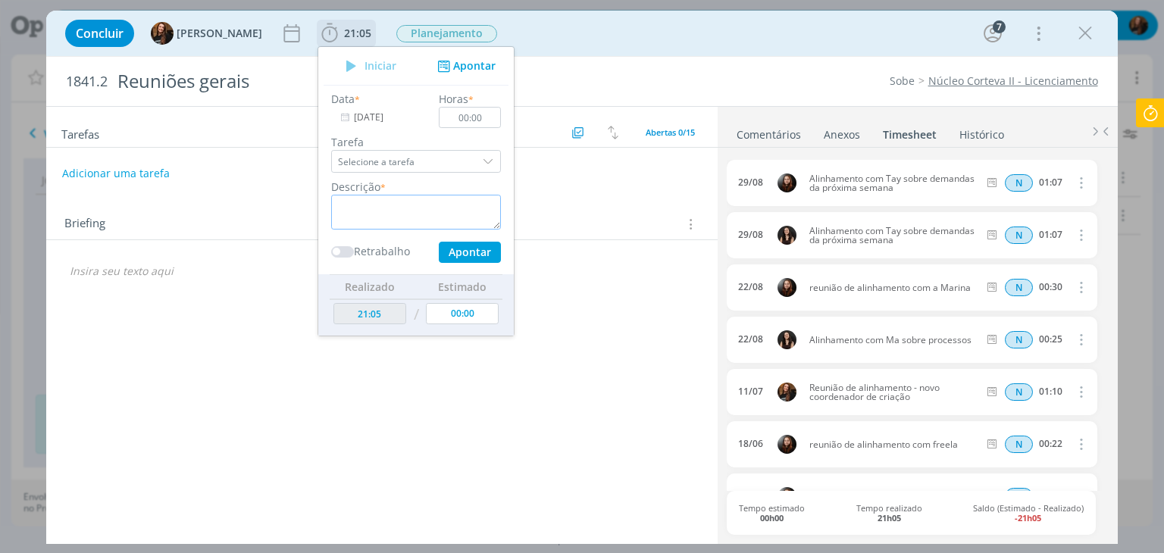
click at [389, 207] on textarea "dialog" at bounding box center [416, 212] width 170 height 35
paste textarea "Alinhamento com Tay sobre demandas da próxima semana"
drag, startPoint x: 381, startPoint y: 204, endPoint x: 442, endPoint y: 207, distance: 61.4
click at [441, 205] on textarea "Alinhamento com Tay sobre demandas da próxima semana" at bounding box center [416, 212] width 170 height 35
click at [455, 223] on textarea "Alinhamento atendimento sobre demandas da próxima semana" at bounding box center [416, 212] width 170 height 35
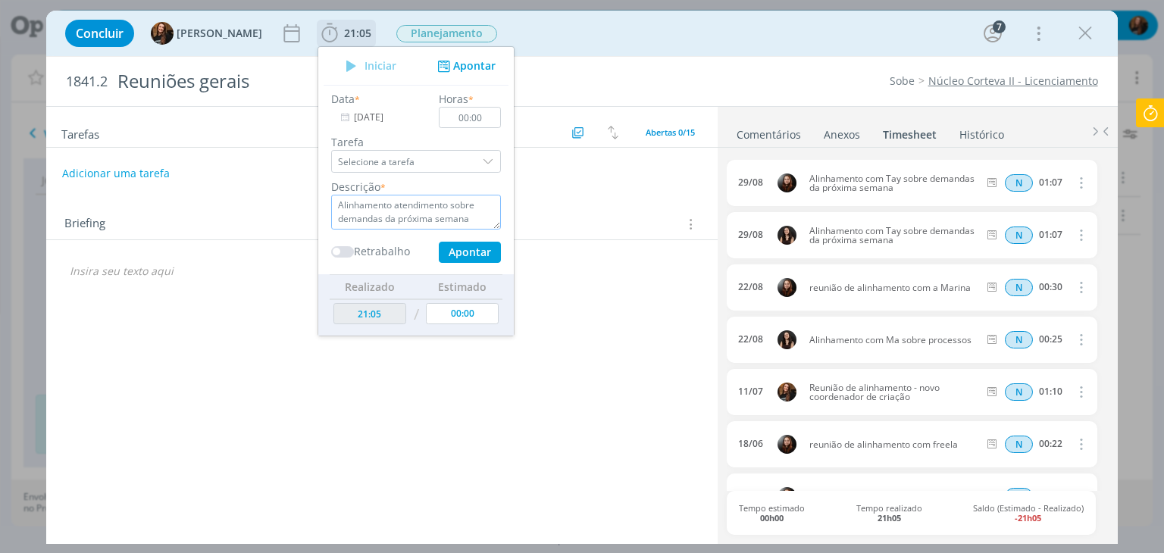
type textarea "Alinhamento atendimento sobre demandas da próxima semana"
click at [468, 122] on input "00:00" at bounding box center [470, 117] width 62 height 21
click at [449, 219] on textarea "Alinhamento atendimento sobre demandas da próxima semana" at bounding box center [416, 212] width 170 height 35
click at [461, 252] on button "Apontar" at bounding box center [470, 252] width 62 height 21
type input "00:00"
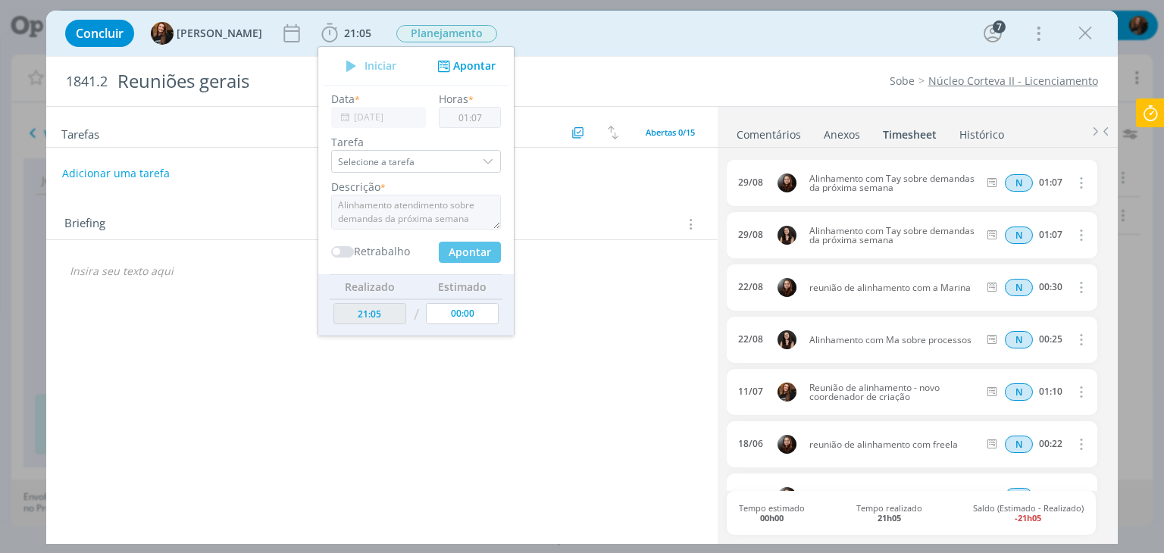
type input "22:12"
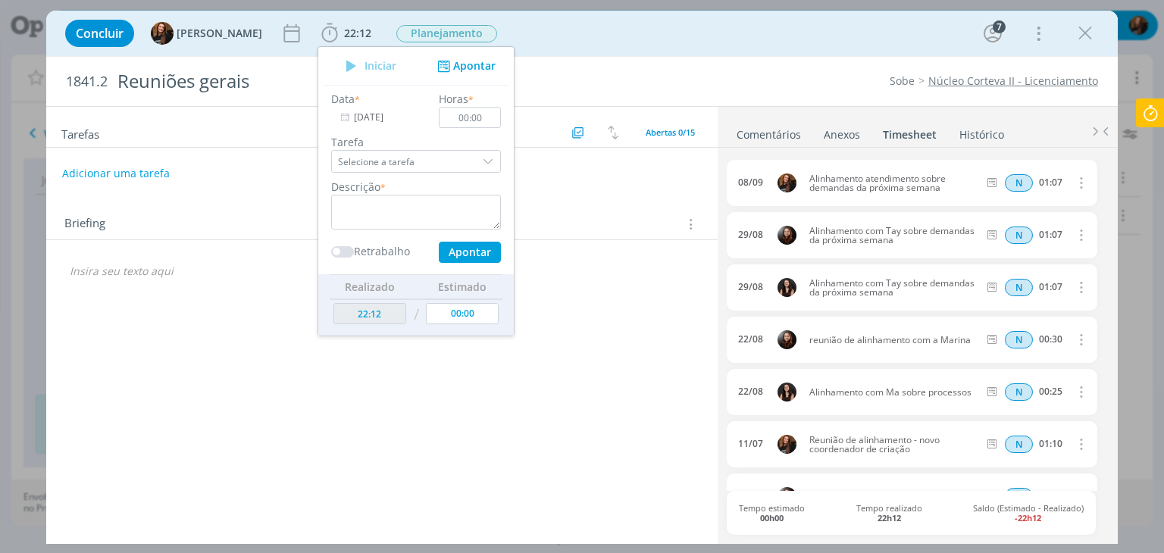
click at [742, 182] on div "08/09" at bounding box center [750, 182] width 25 height 11
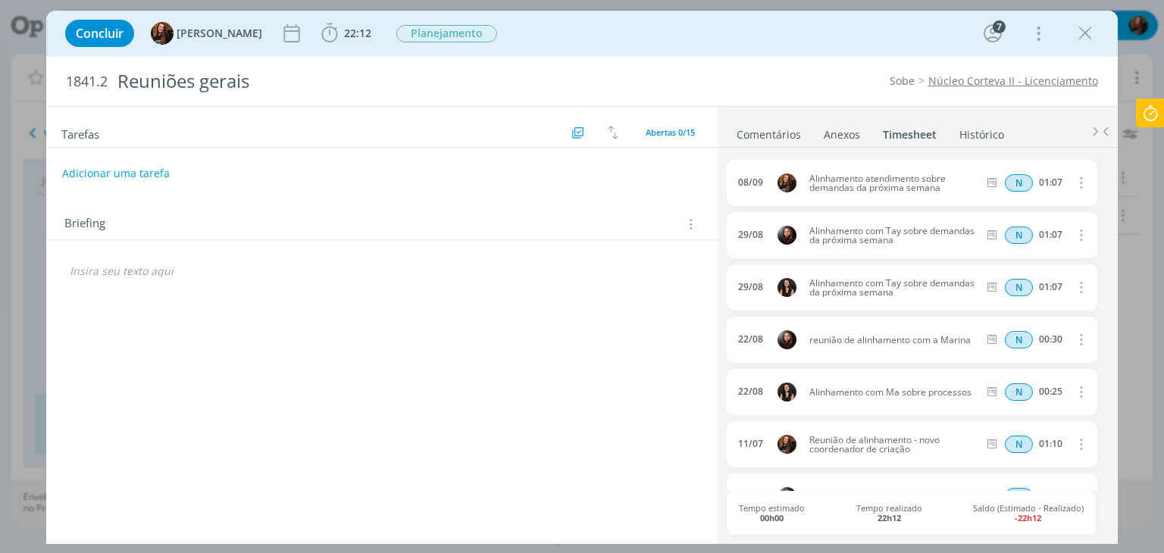
click at [1076, 175] on icon "dialog" at bounding box center [1079, 182] width 17 height 18
click at [1006, 230] on link "Editar" at bounding box center [1037, 232] width 120 height 24
click at [750, 183] on span "08/09" at bounding box center [754, 183] width 25 height 10
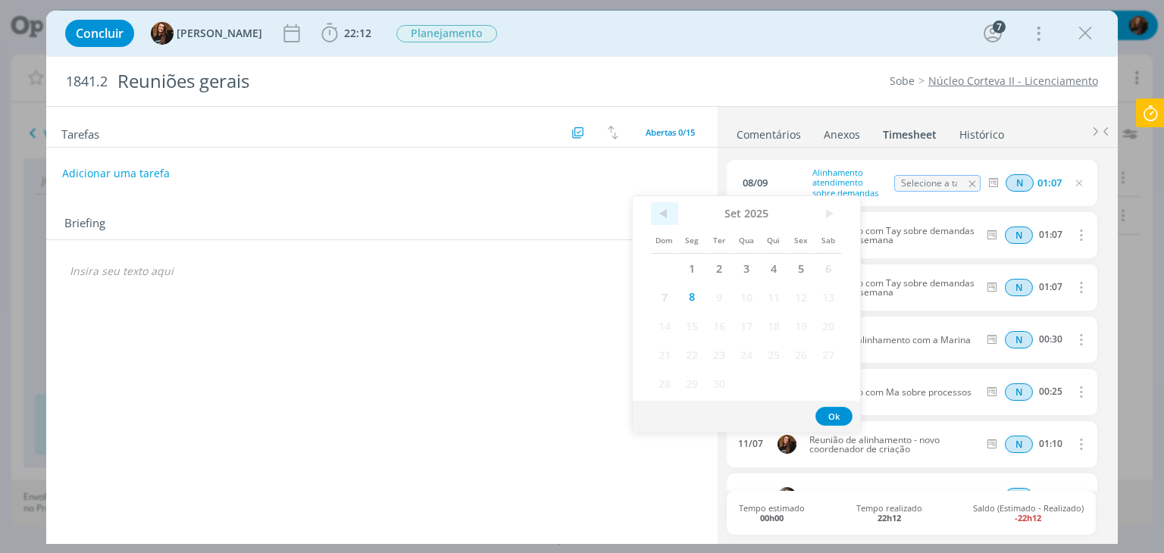
click at [668, 218] on span "<" at bounding box center [664, 213] width 27 height 23
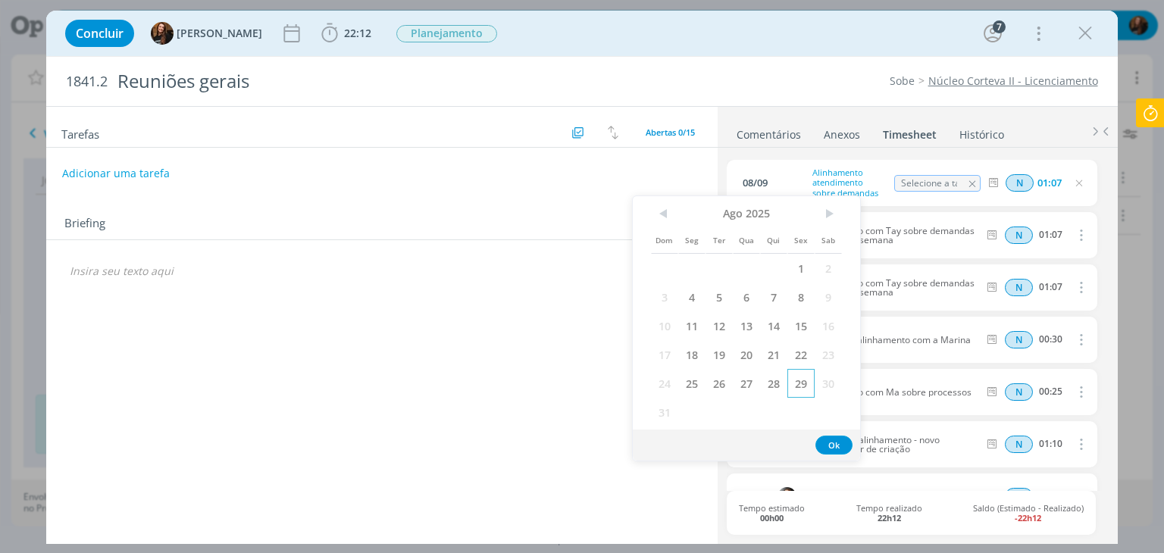
click at [800, 383] on span "29" at bounding box center [800, 383] width 27 height 29
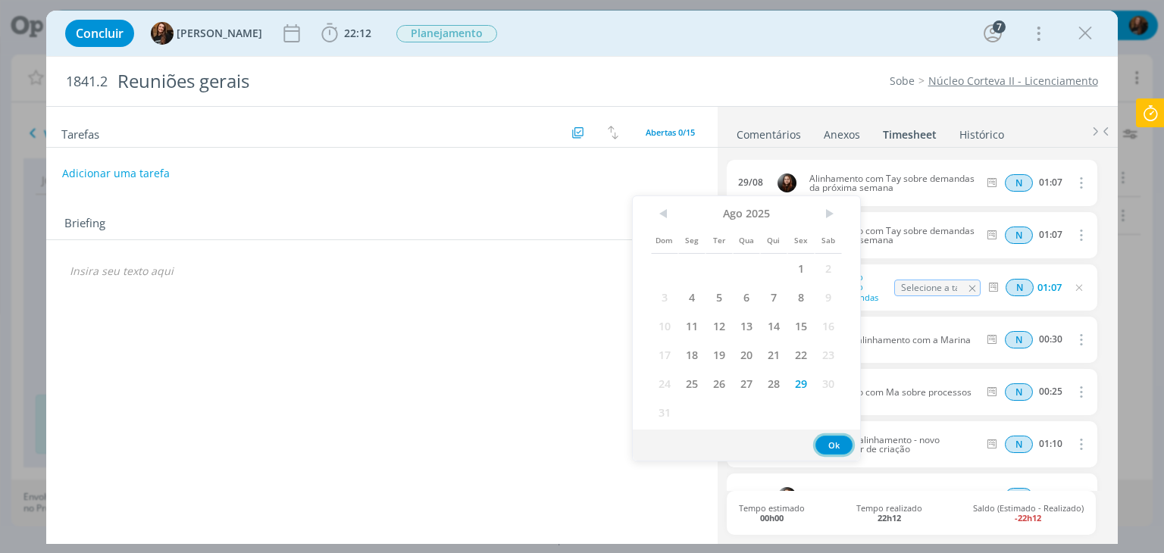
click at [834, 445] on button "Ok" at bounding box center [833, 445] width 37 height 19
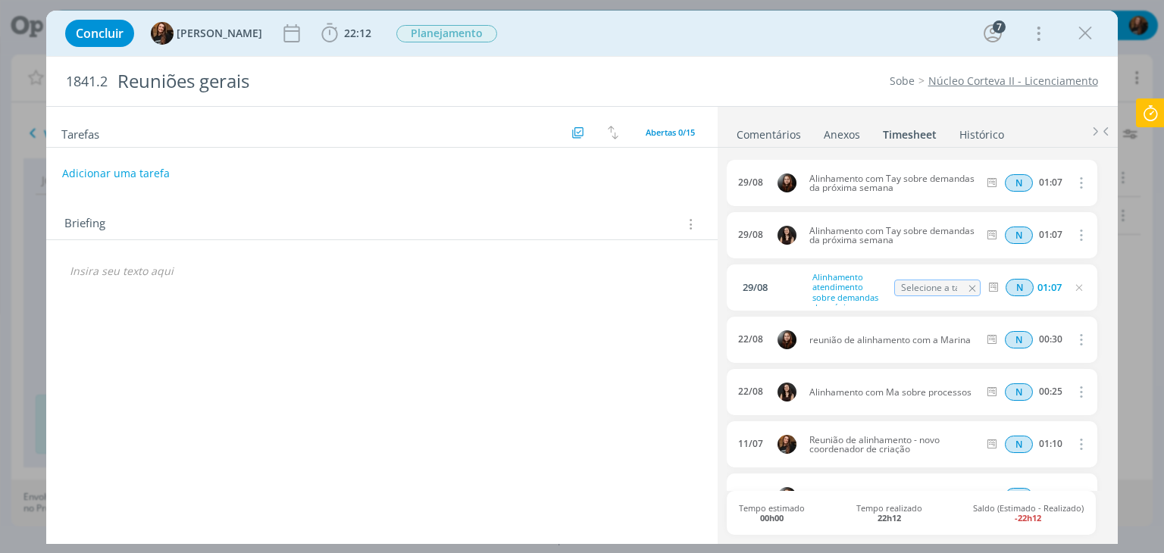
click at [1073, 286] on icon "dialog" at bounding box center [1079, 288] width 12 height 12
click at [1093, 32] on icon "dialog" at bounding box center [1085, 33] width 23 height 23
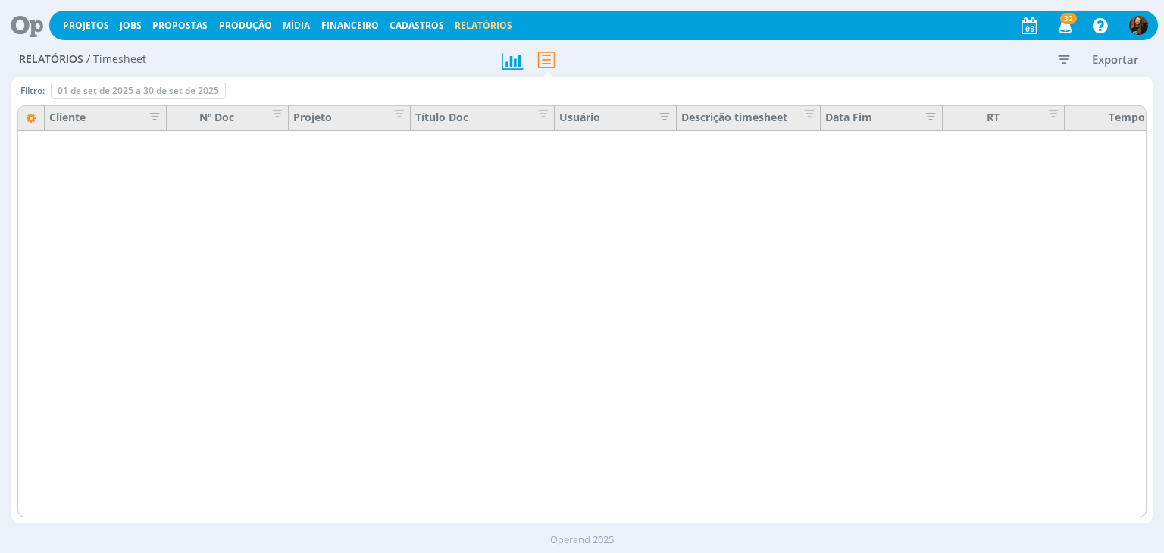
click at [661, 116] on icon "button" at bounding box center [659, 115] width 15 height 15
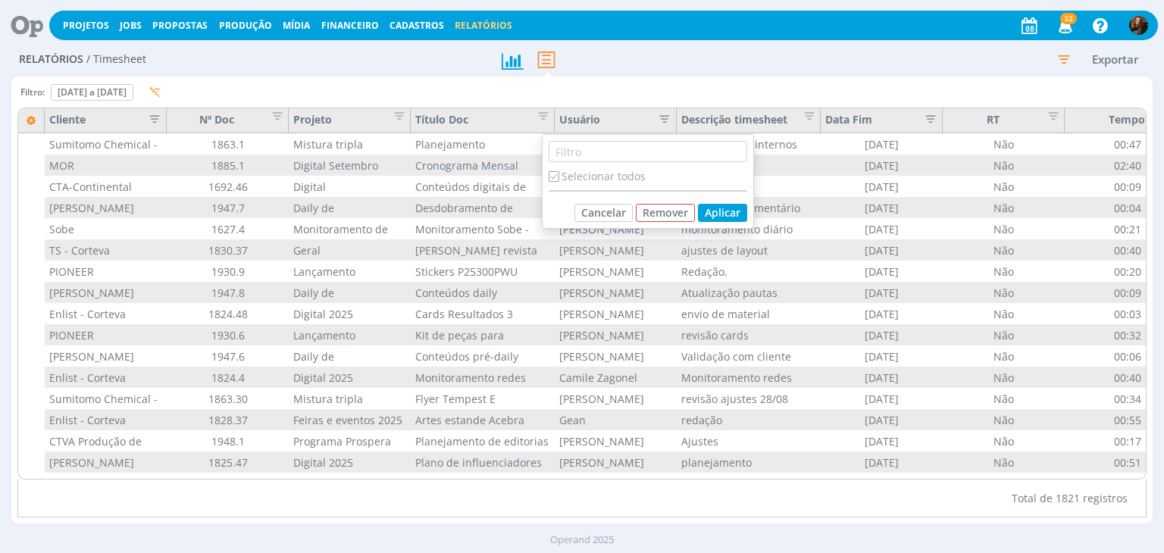
click at [661, 116] on icon "button" at bounding box center [659, 117] width 15 height 15
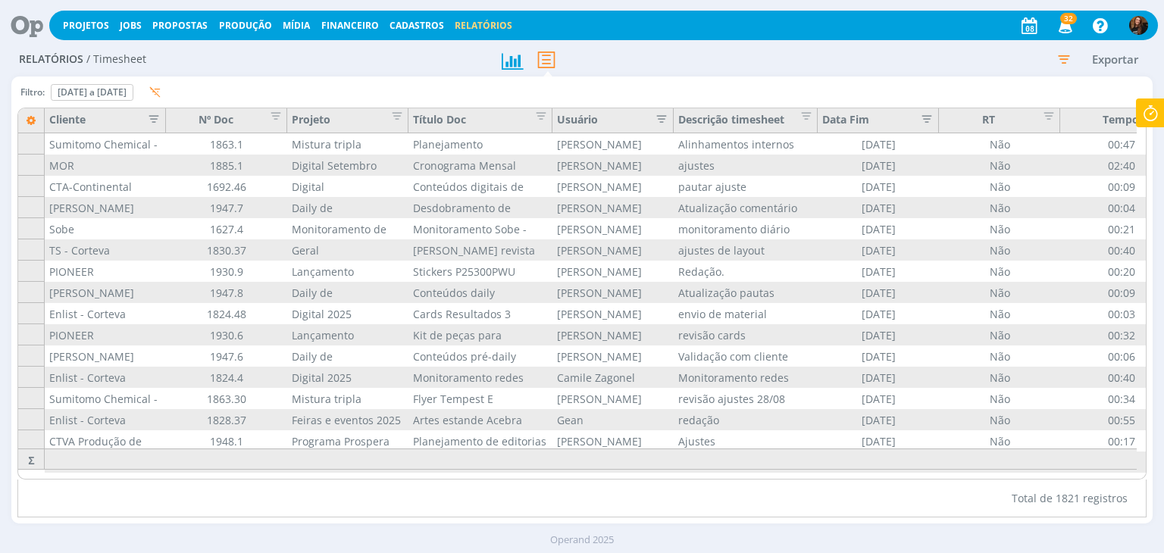
click at [661, 116] on icon "button" at bounding box center [656, 117] width 15 height 15
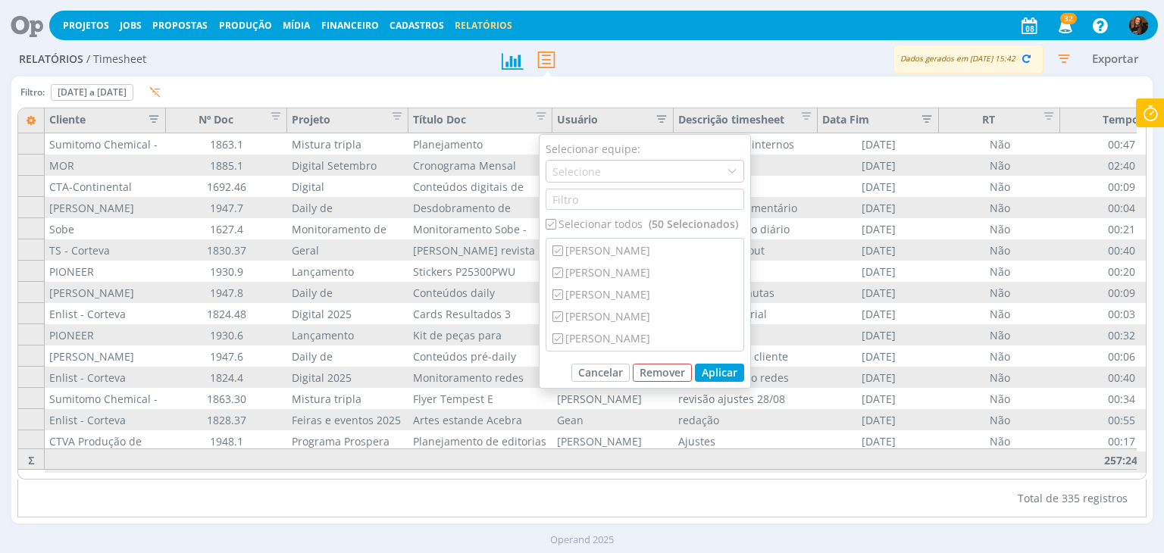
scroll to position [833, 0]
click at [552, 223] on input "checkbox" at bounding box center [550, 224] width 10 height 10
checkbox input "false"
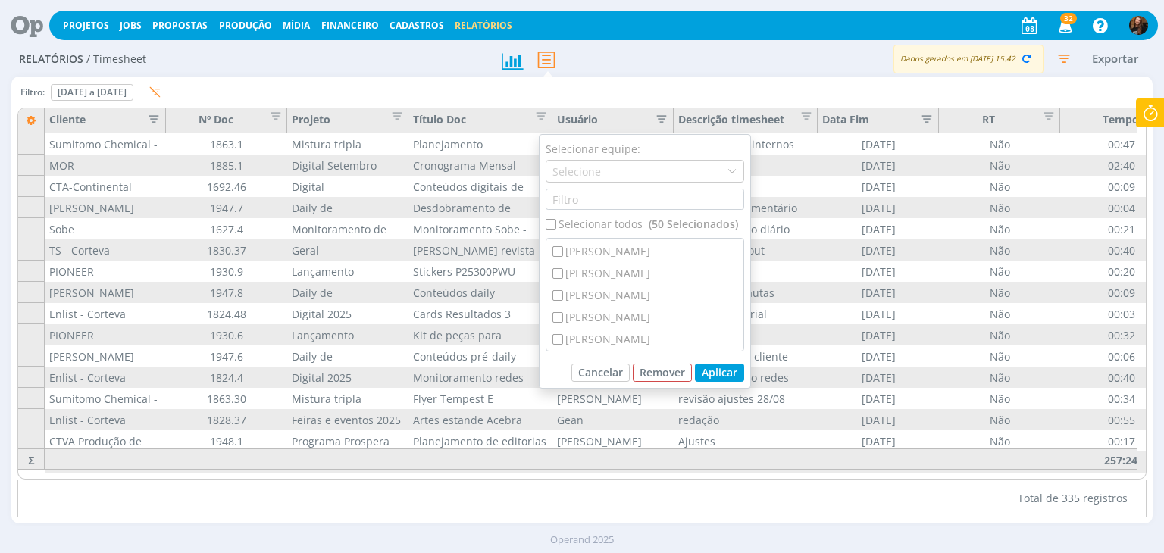
checkbox input "false"
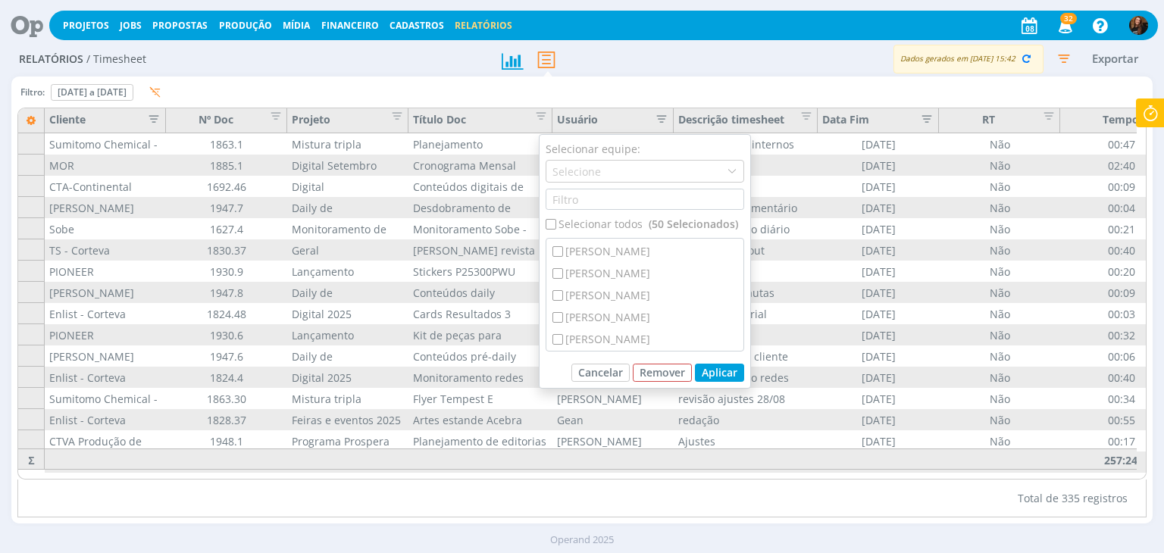
checkbox input "false"
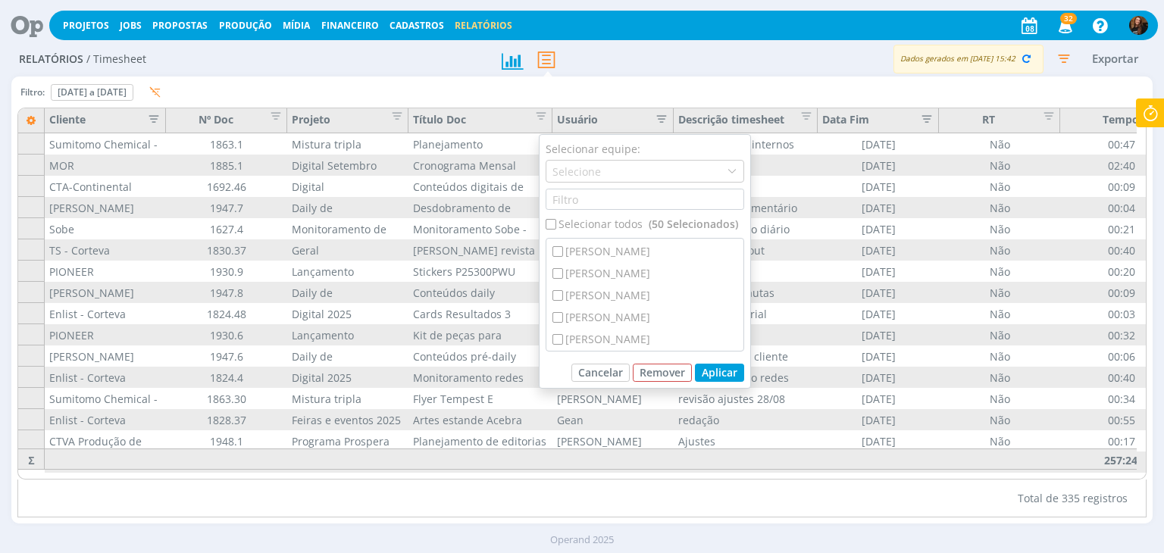
checkbox input "false"
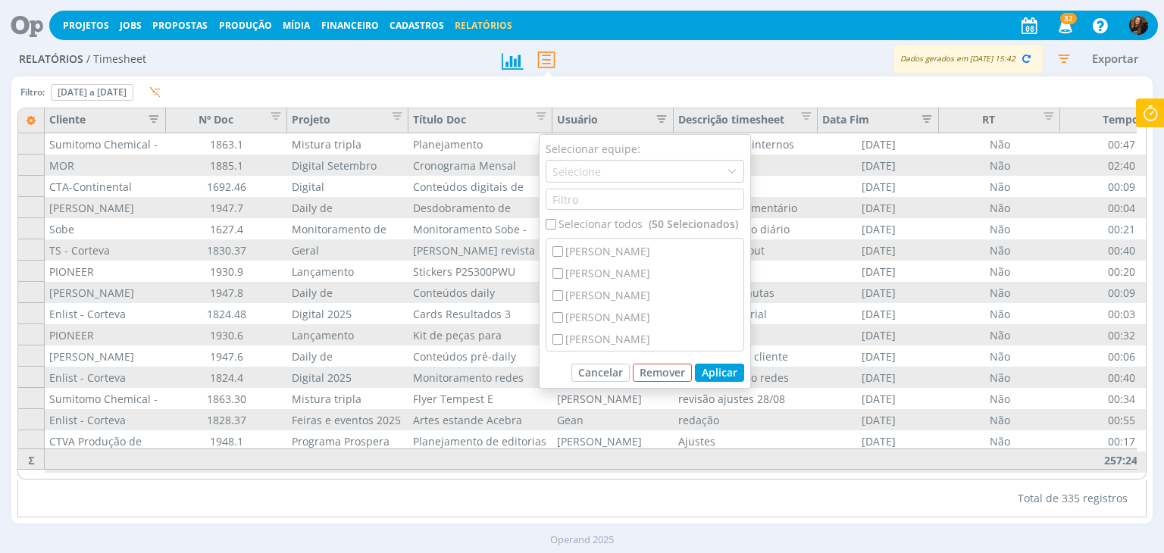
checkbox input "false"
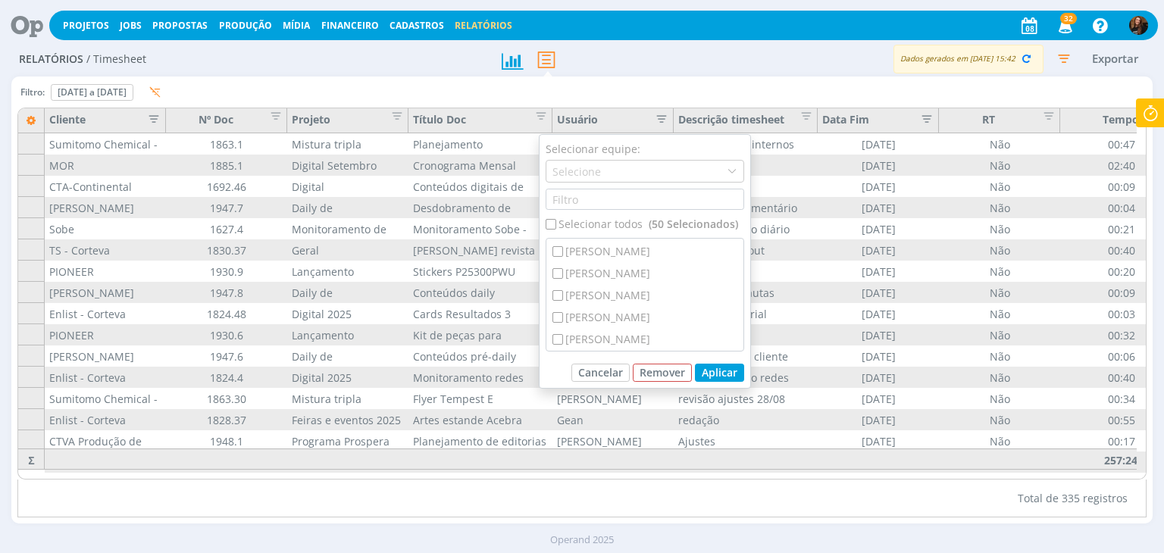
checkbox input "false"
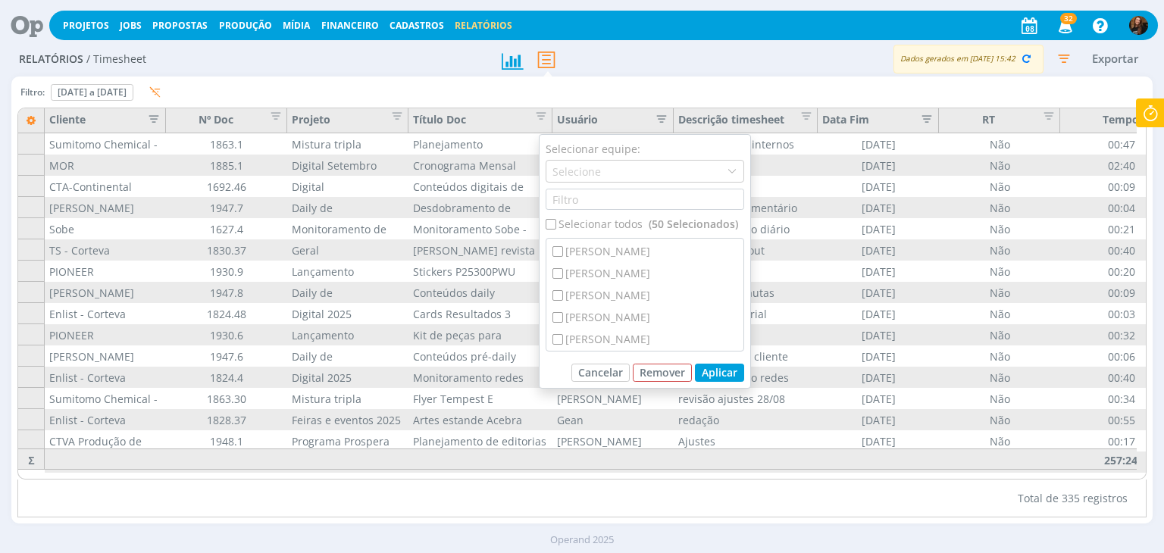
checkbox input "false"
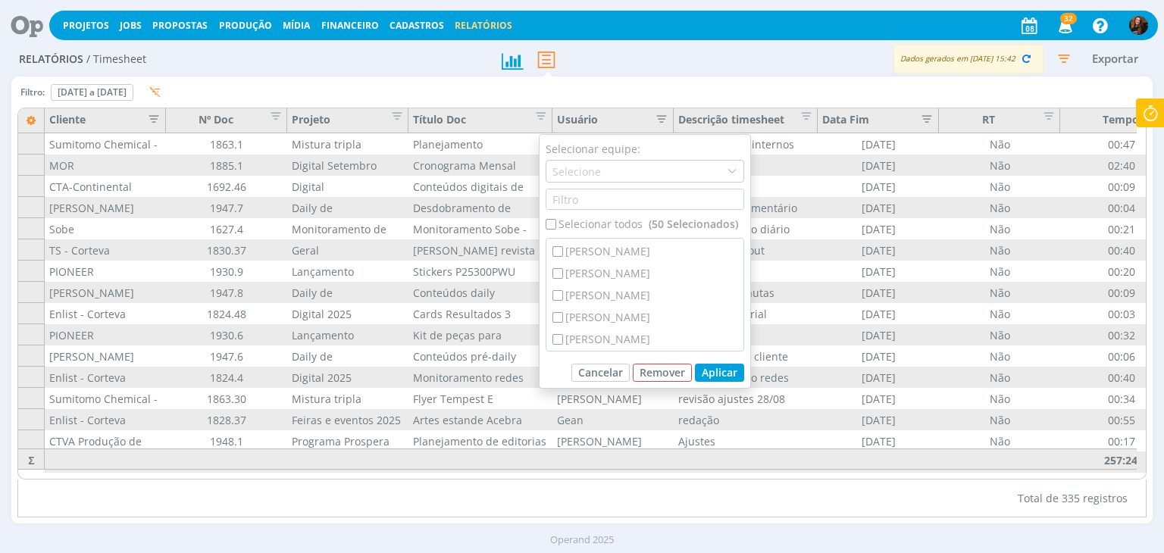
checkbox input "false"
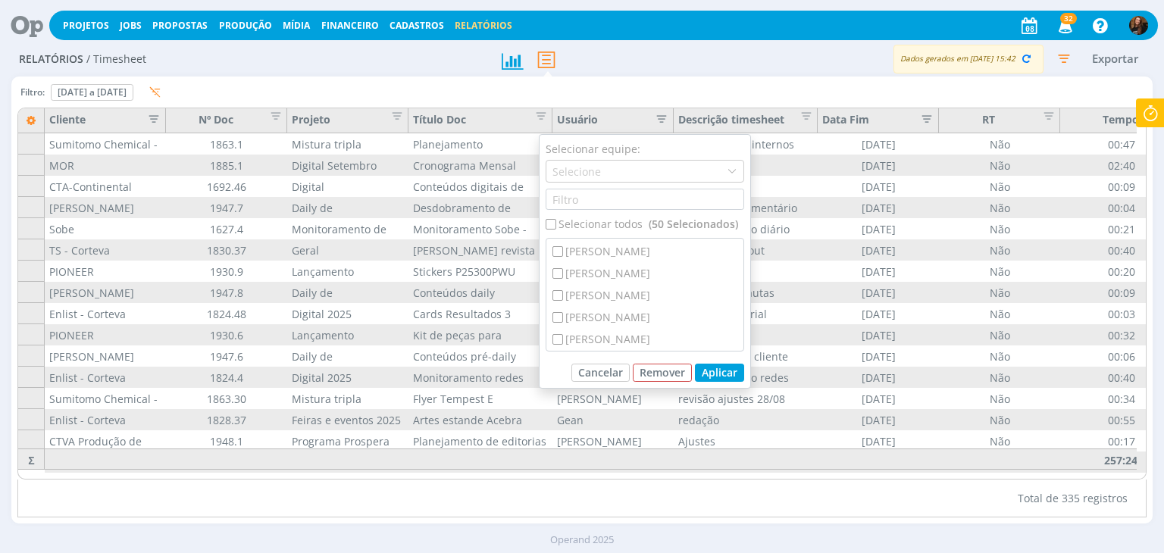
checkbox input "false"
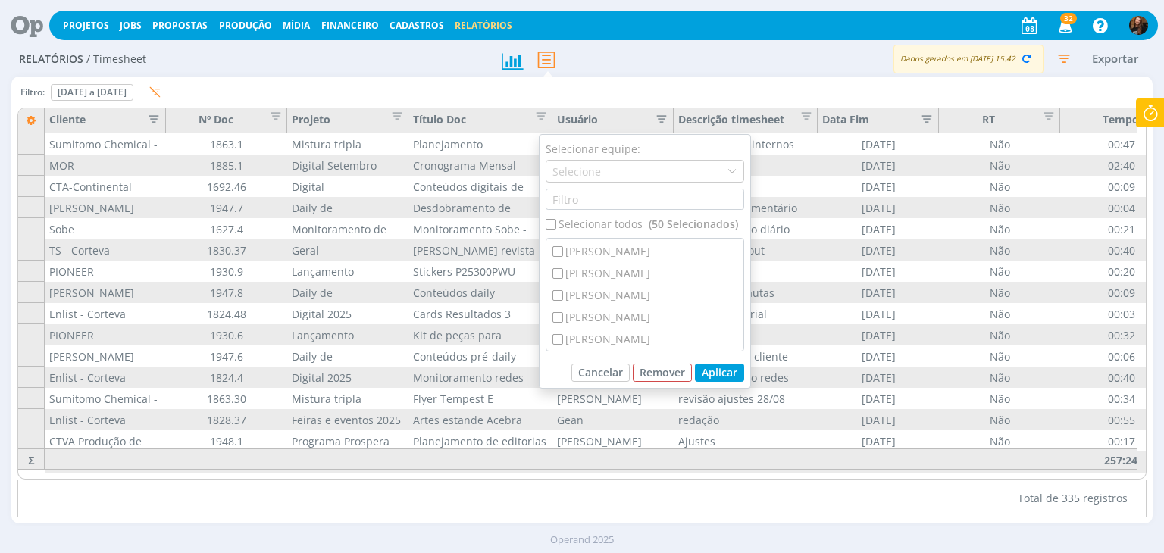
checkbox input "false"
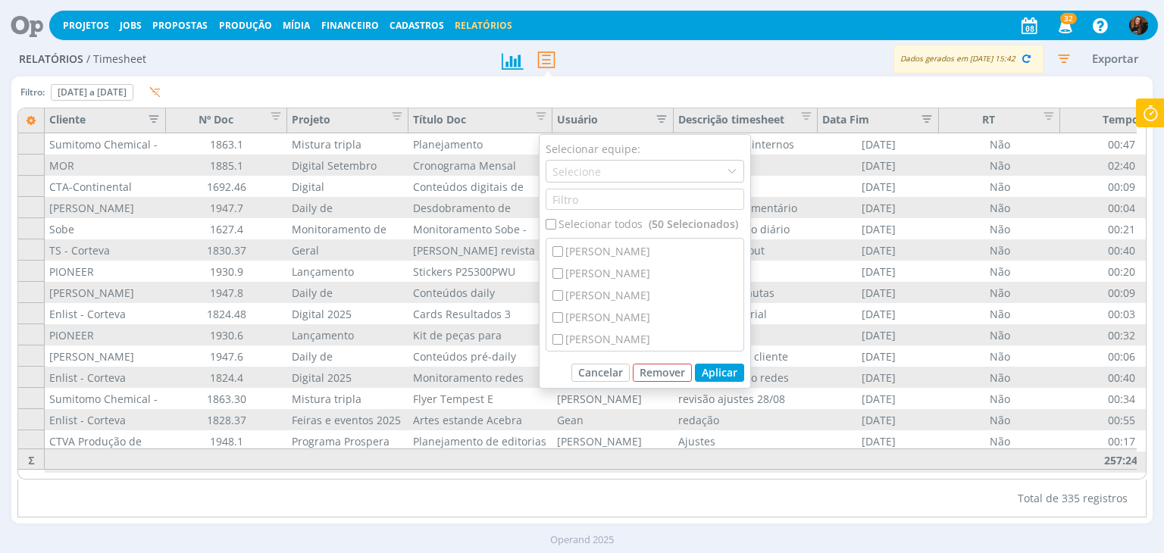
checkbox input "false"
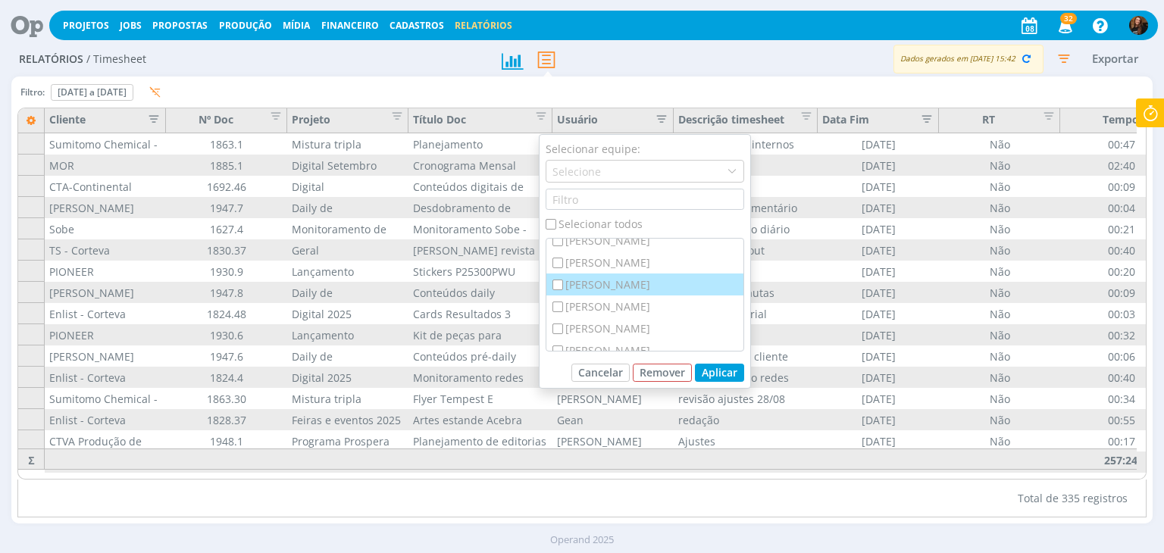
click at [643, 286] on div "[PERSON_NAME]" at bounding box center [644, 284] width 197 height 22
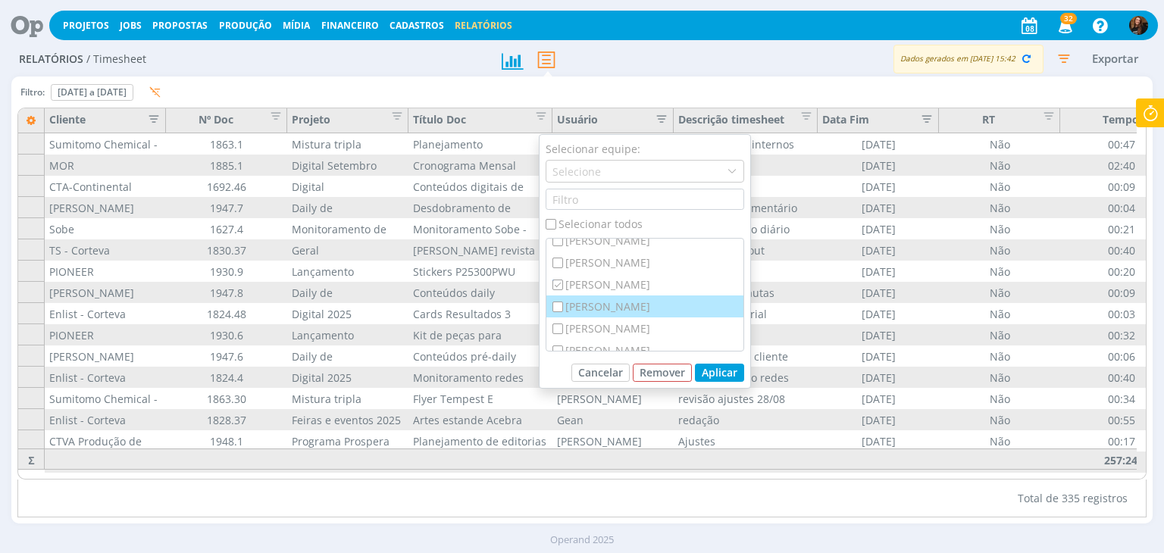
checkbox input "true"
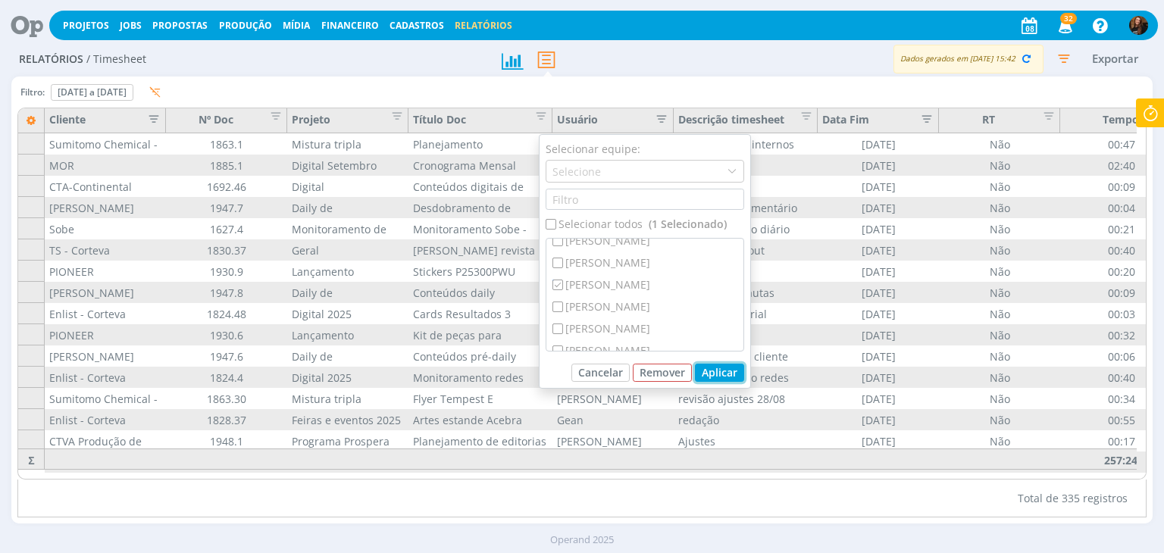
click at [721, 373] on button "Aplicar" at bounding box center [719, 373] width 49 height 18
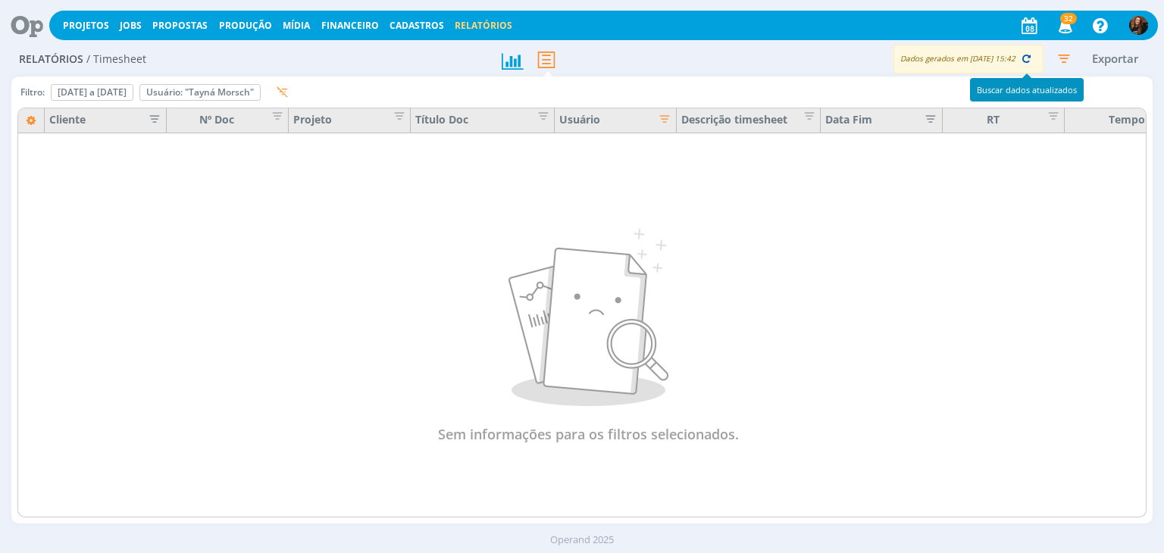
click at [1028, 61] on icon "button" at bounding box center [1026, 59] width 14 height 14
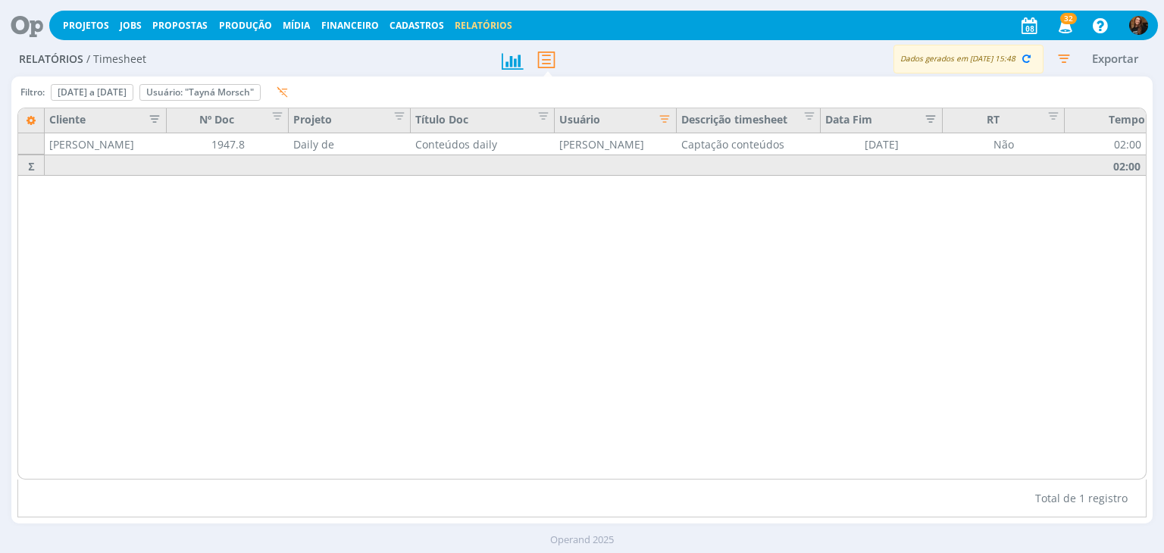
click at [1064, 61] on icon "button" at bounding box center [1063, 58] width 27 height 27
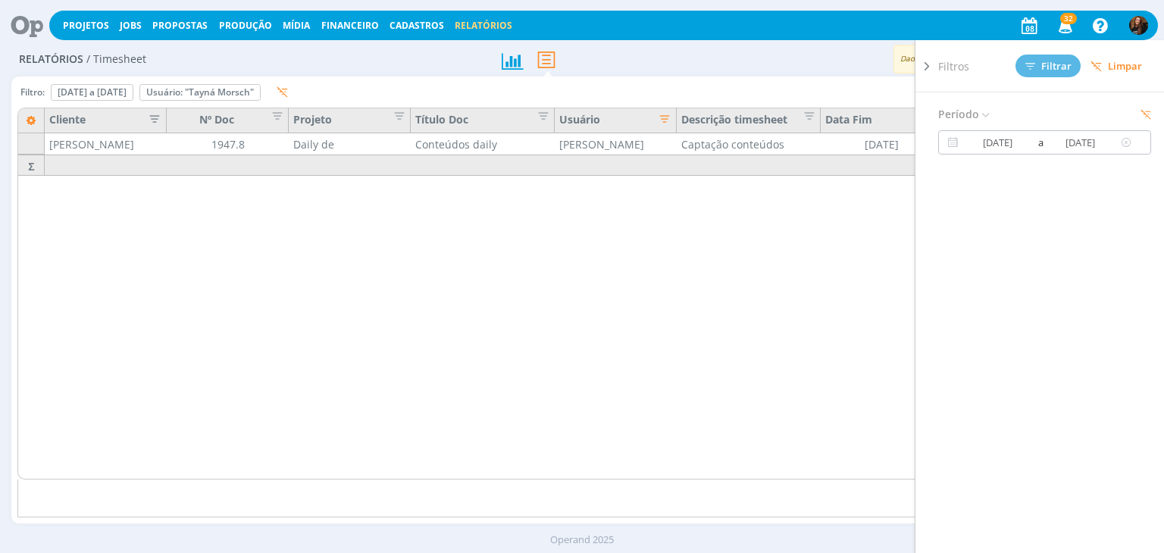
click at [1002, 142] on input "[DATE]" at bounding box center [997, 142] width 73 height 18
click at [989, 237] on span "2" at bounding box center [989, 232] width 18 height 18
type input "[DATE]"
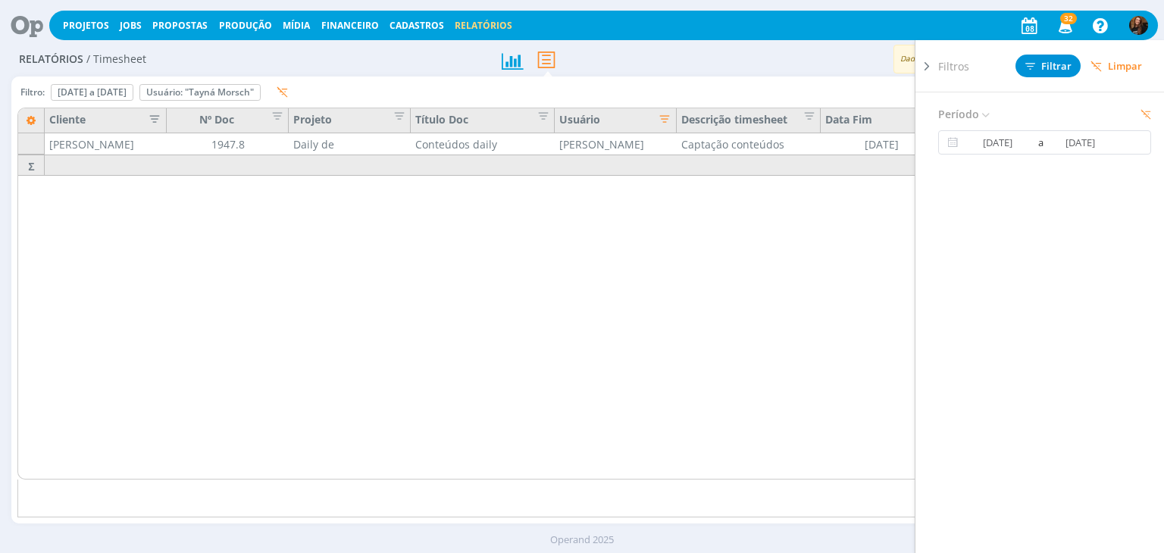
click at [924, 65] on icon at bounding box center [926, 66] width 15 height 16
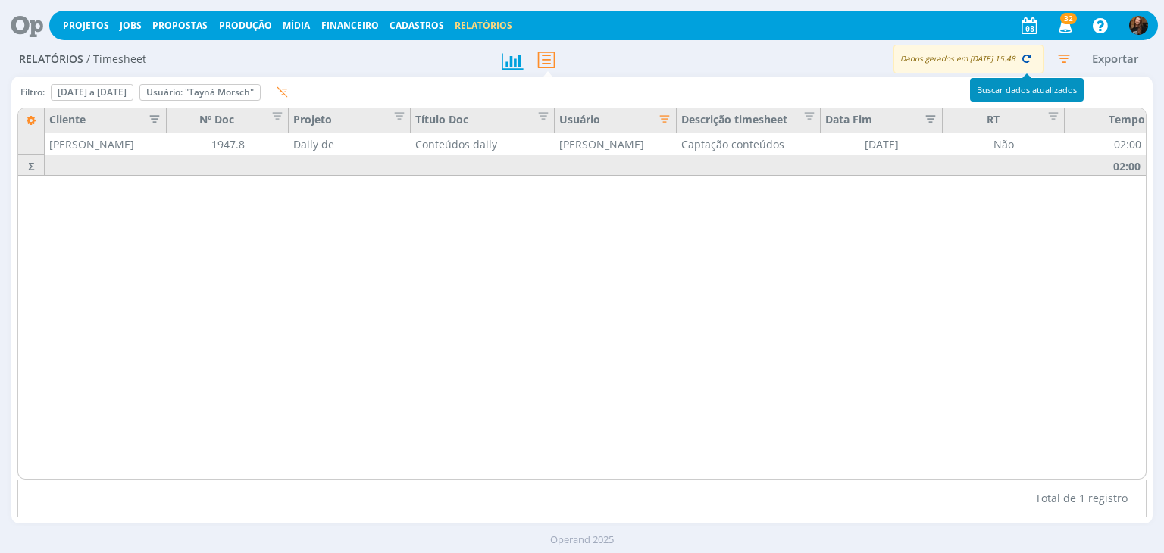
click at [1026, 60] on icon "button" at bounding box center [1026, 59] width 14 height 14
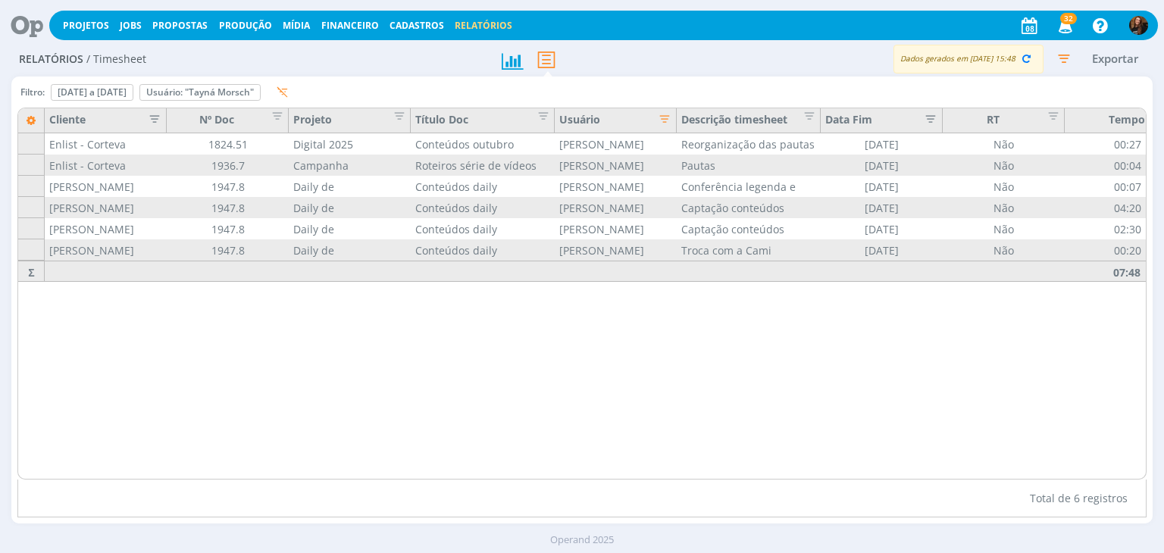
click at [1056, 60] on icon "button" at bounding box center [1063, 58] width 27 height 27
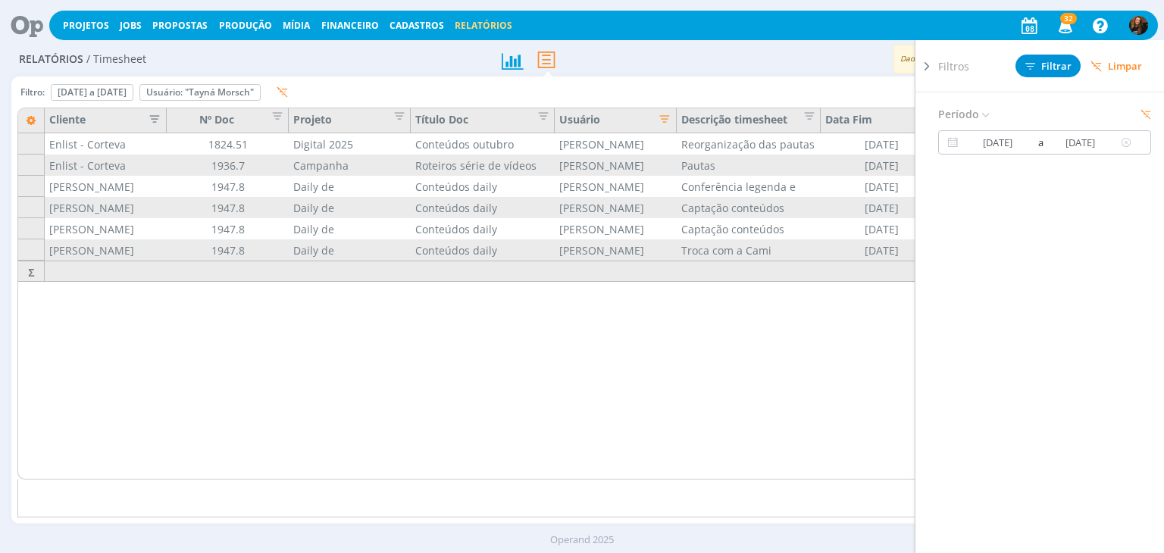
click at [1002, 140] on input "[DATE]" at bounding box center [997, 142] width 73 height 18
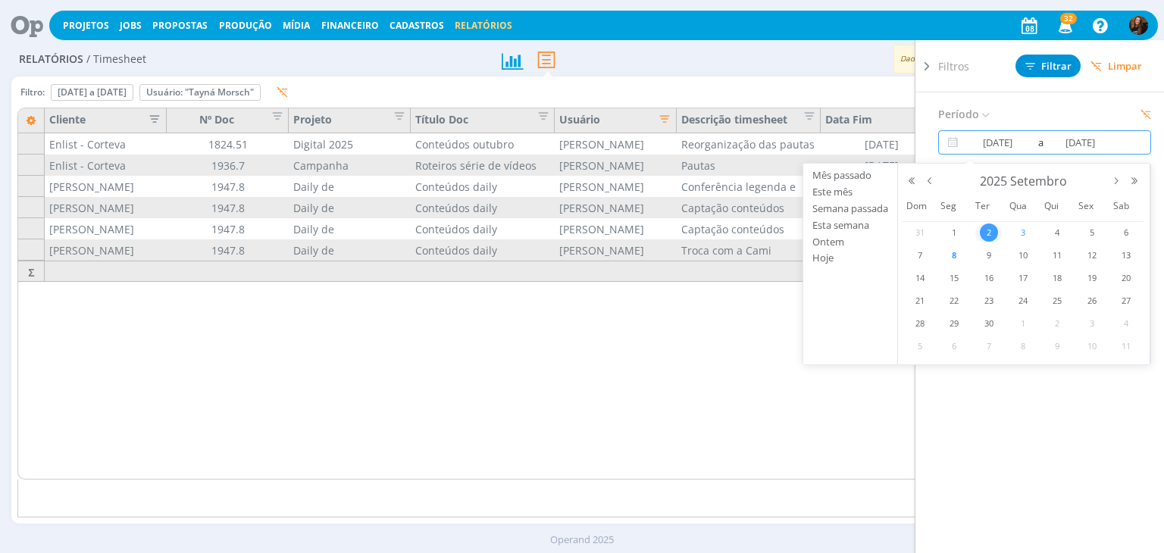
click at [1026, 235] on span "3" at bounding box center [1023, 232] width 18 height 18
type input "[DATE]"
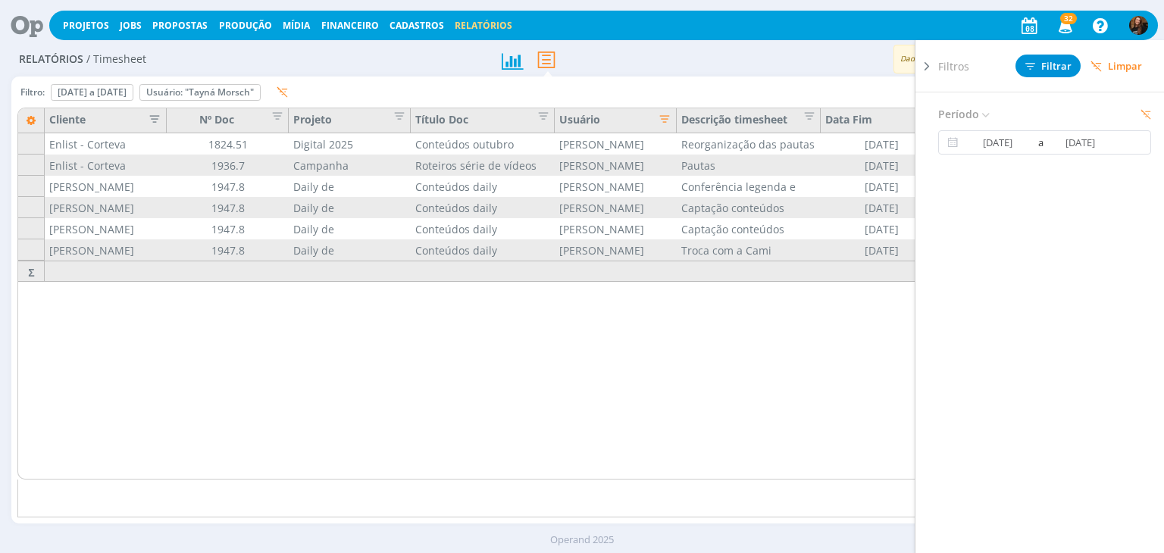
click at [922, 68] on icon at bounding box center [926, 66] width 15 height 16
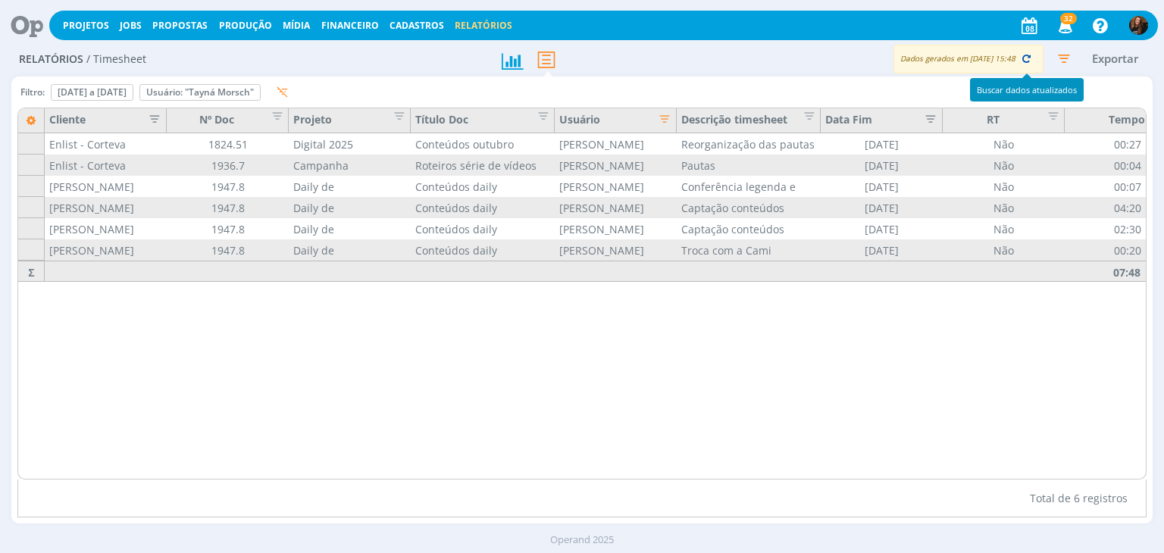
click at [1023, 55] on icon "button" at bounding box center [1026, 59] width 14 height 14
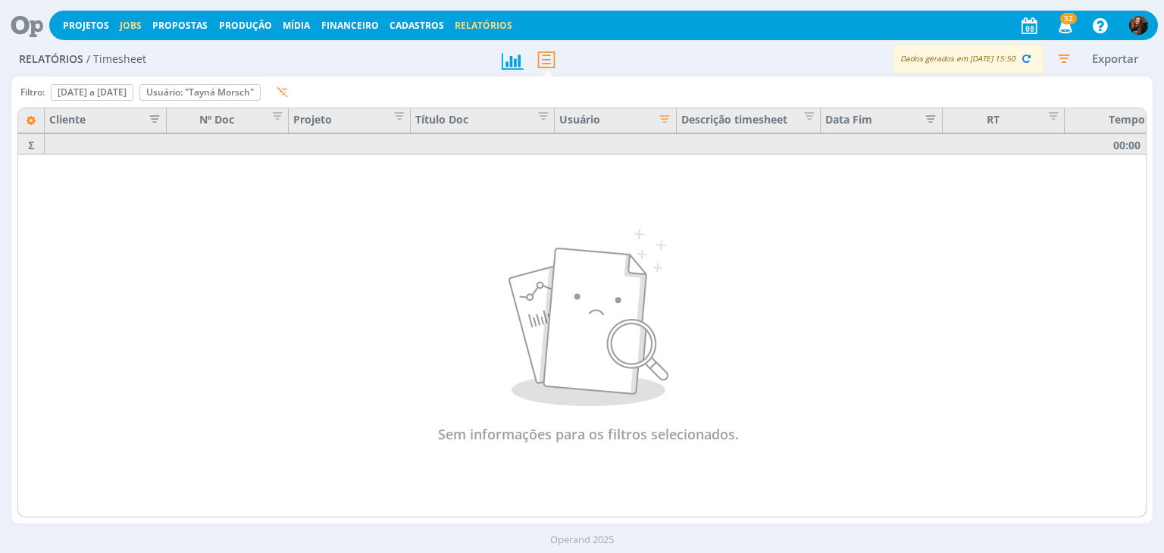
click at [127, 23] on link "Jobs" at bounding box center [131, 25] width 22 height 13
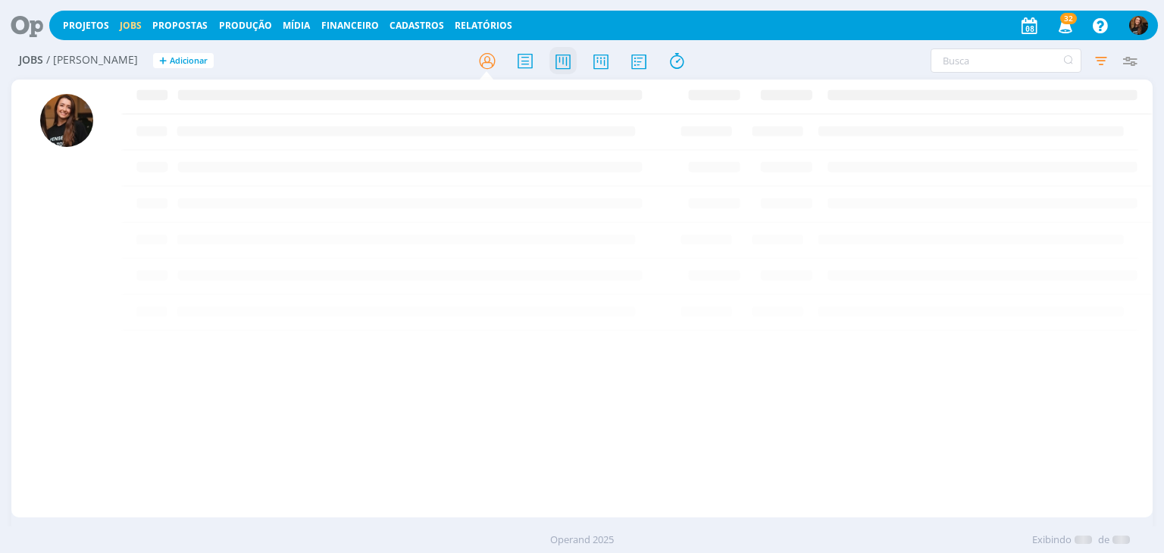
click at [561, 55] on icon at bounding box center [562, 61] width 27 height 30
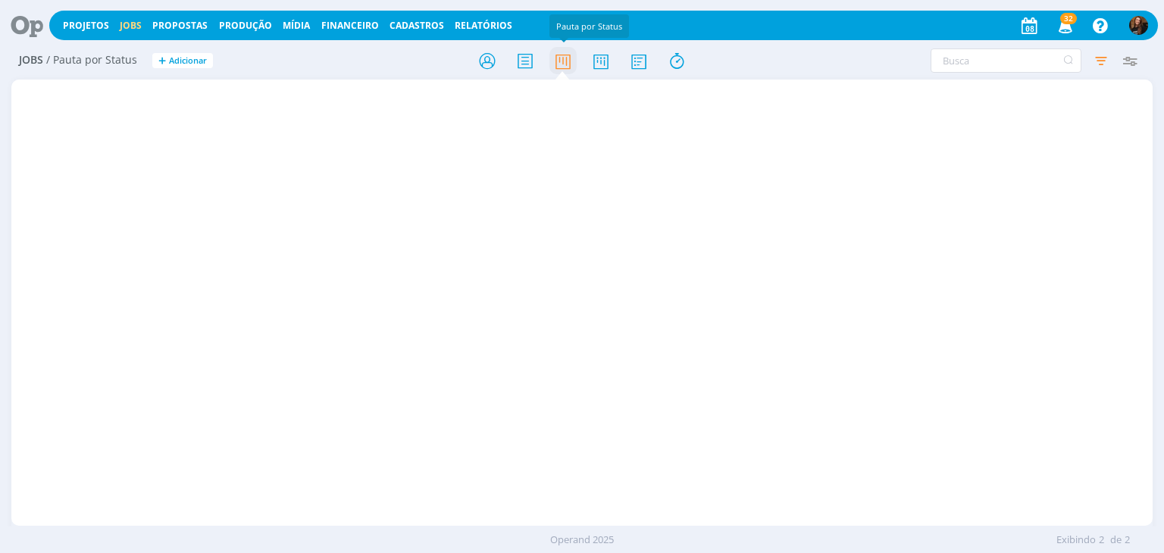
click at [562, 58] on icon at bounding box center [562, 61] width 27 height 30
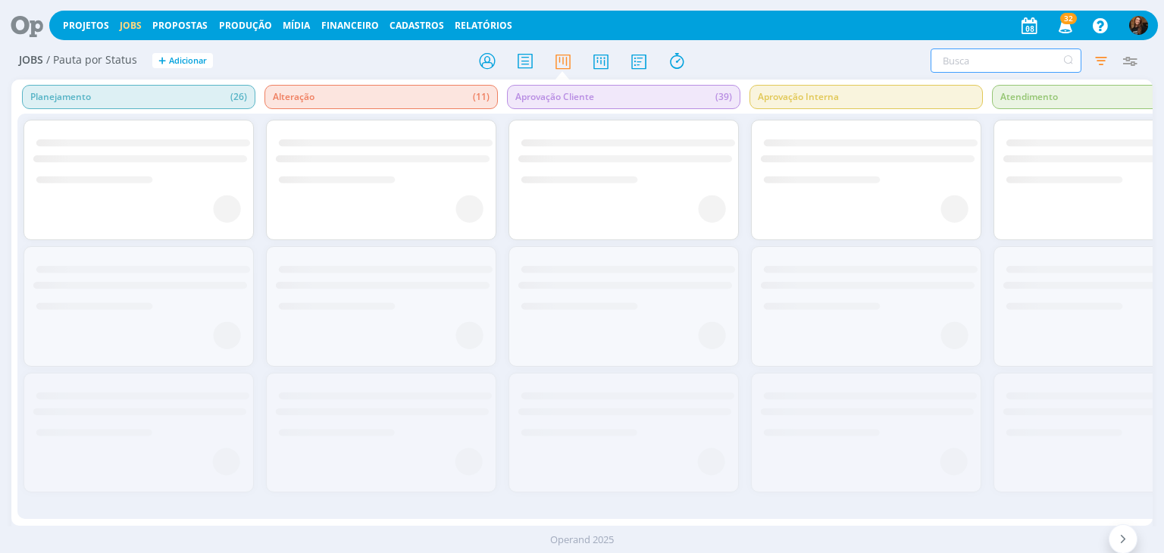
click at [978, 56] on input "text" at bounding box center [1005, 60] width 151 height 24
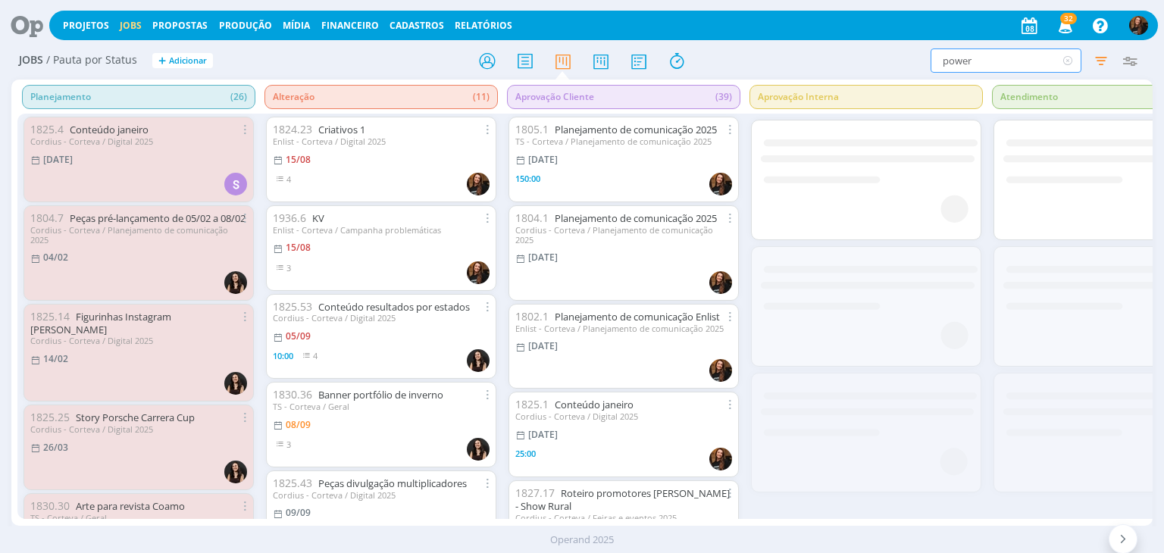
type input "power"
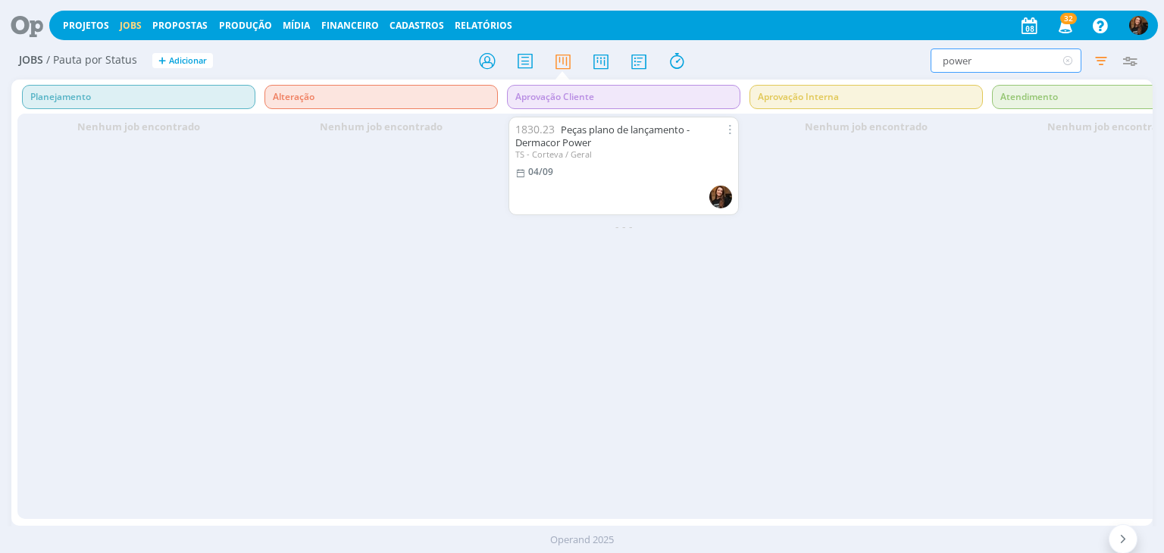
scroll to position [0, 76]
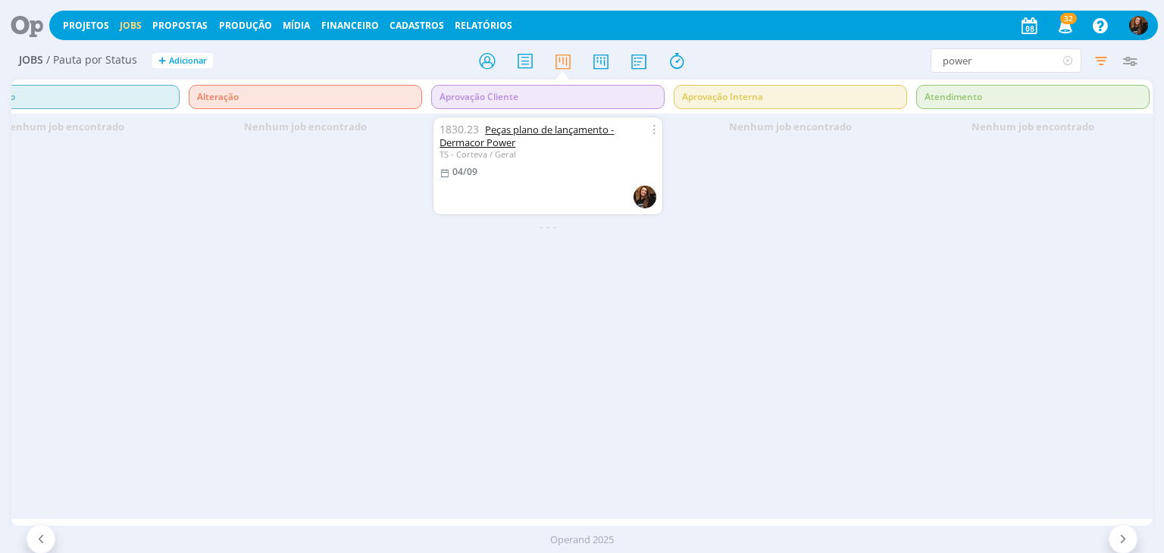
click at [522, 136] on link "Peças plano de lançamento - Dermacor Power" at bounding box center [526, 136] width 174 height 27
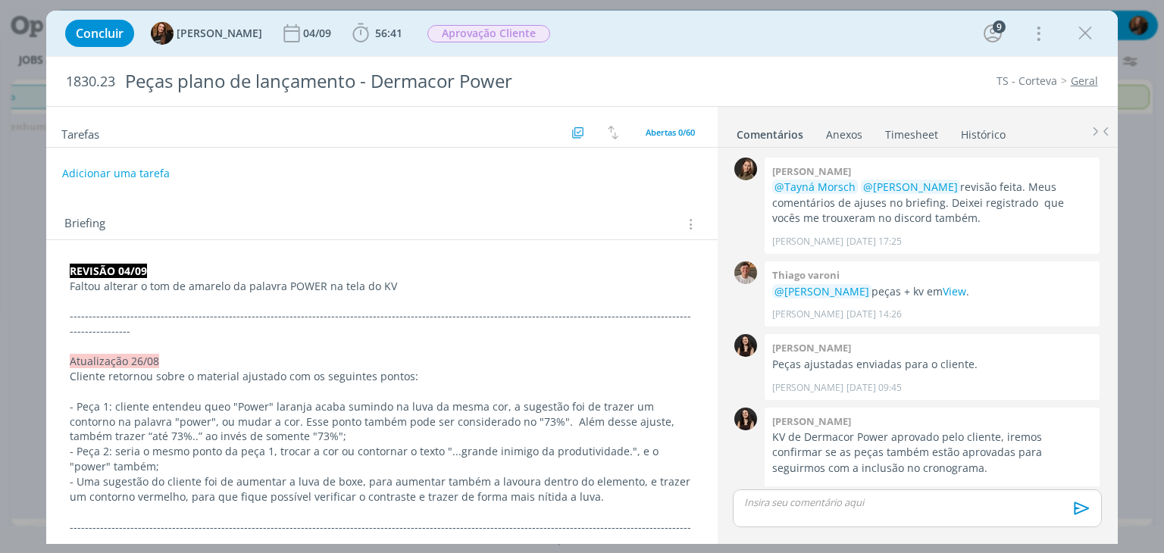
scroll to position [1558, 0]
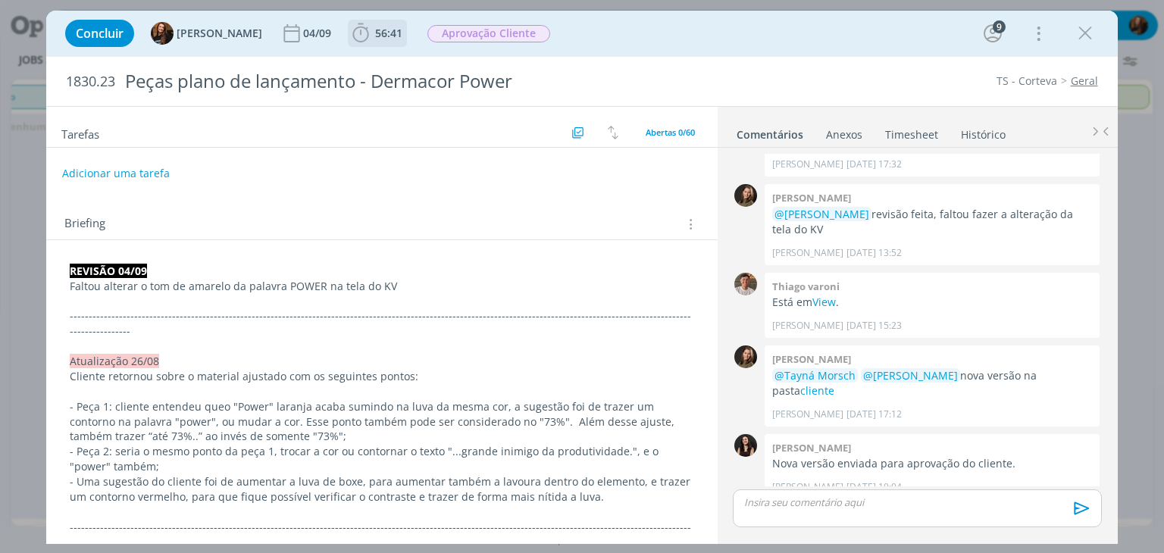
click at [371, 40] on span "56:41" at bounding box center [377, 33] width 56 height 23
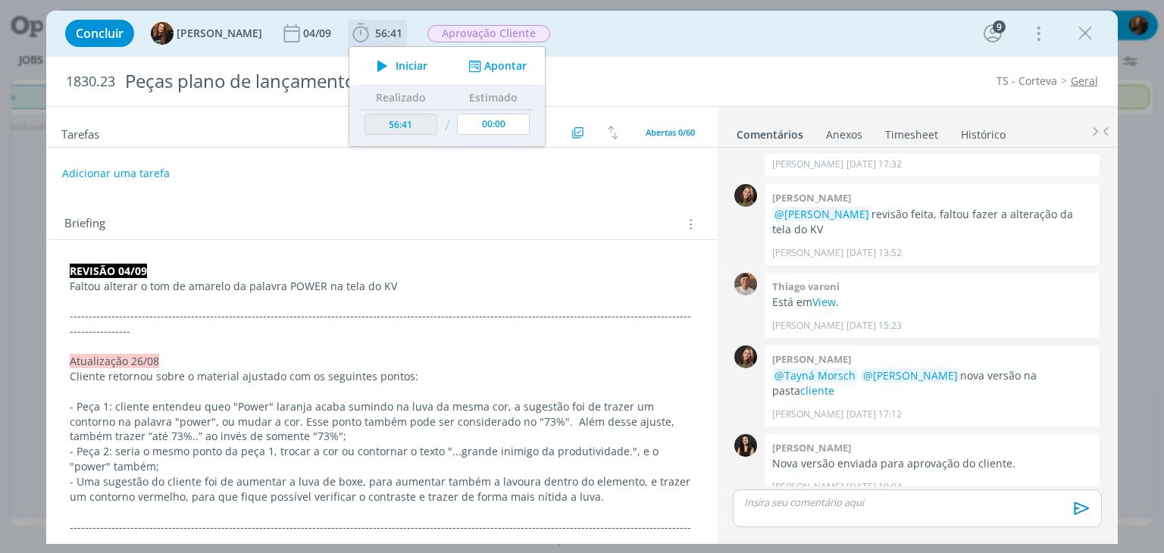
click at [395, 69] on span "Iniciar" at bounding box center [411, 66] width 32 height 11
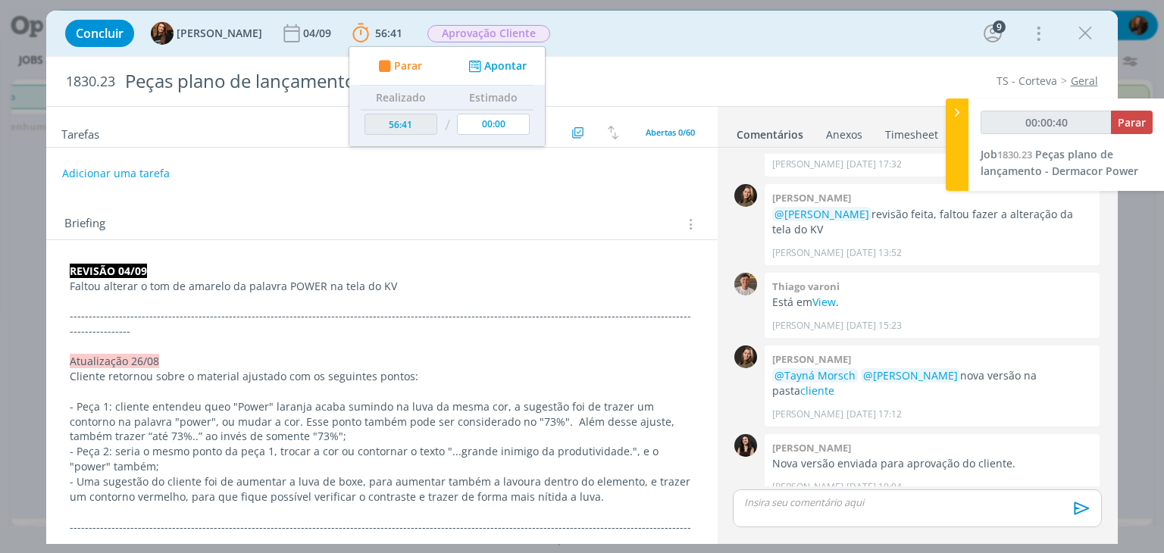
click at [70, 269] on strong "REVISÃO 04/09" at bounding box center [108, 271] width 77 height 14
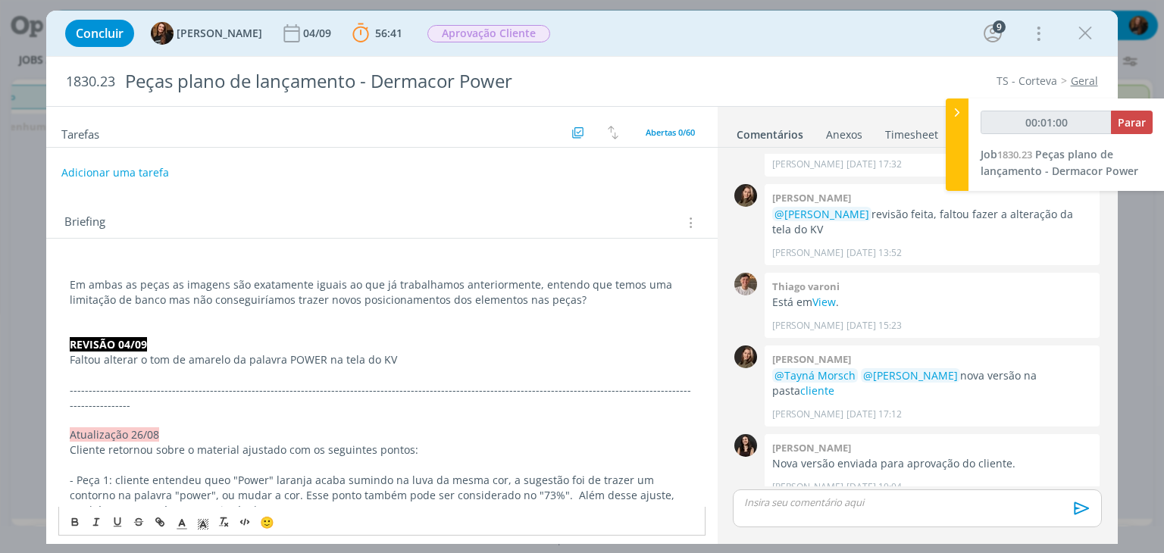
click at [114, 172] on button "Adicionar uma tarefa" at bounding box center [115, 173] width 108 height 26
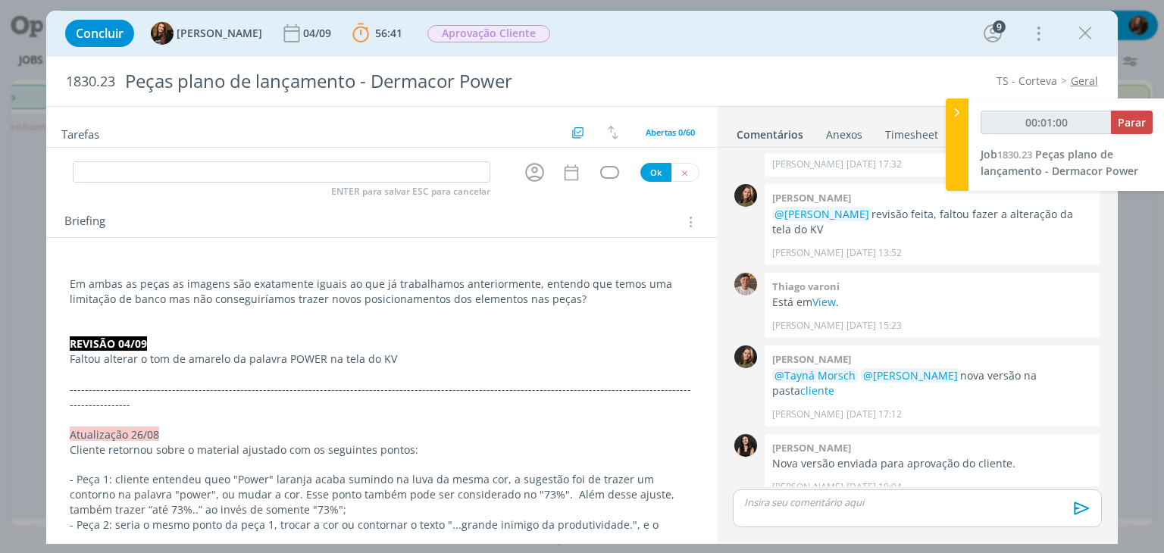
type input "00:01:01"
click at [114, 172] on input "dialog" at bounding box center [281, 171] width 417 height 21
type input "Aj"
type input "00:01:02"
type input "Ajustes e"
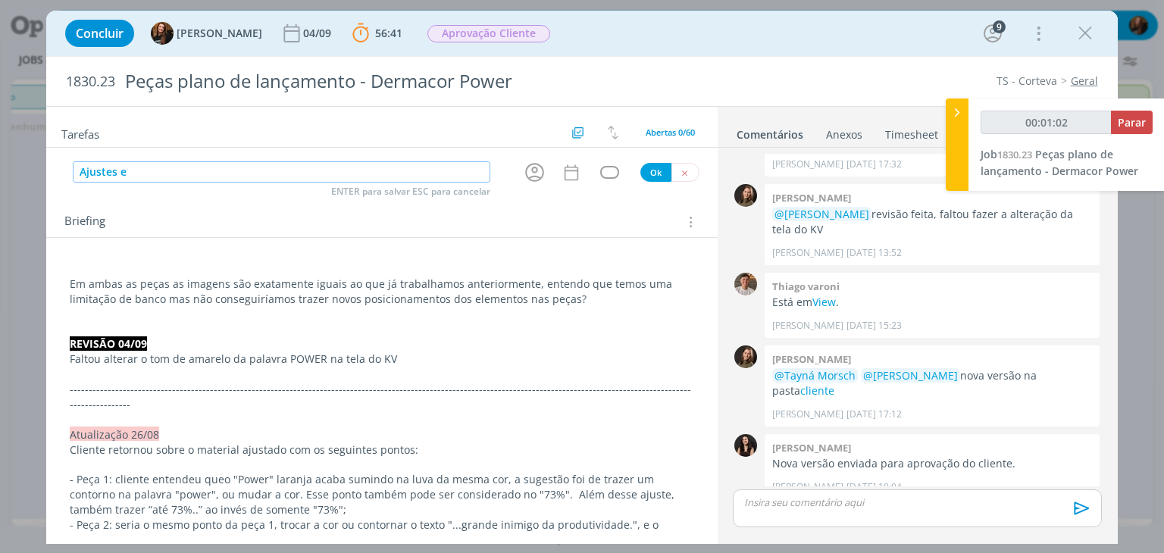
type input "00:01:03"
type input "Ajustes peça"
type input "00:01:04"
type input "Ajustes peças"
type input "00:01:05"
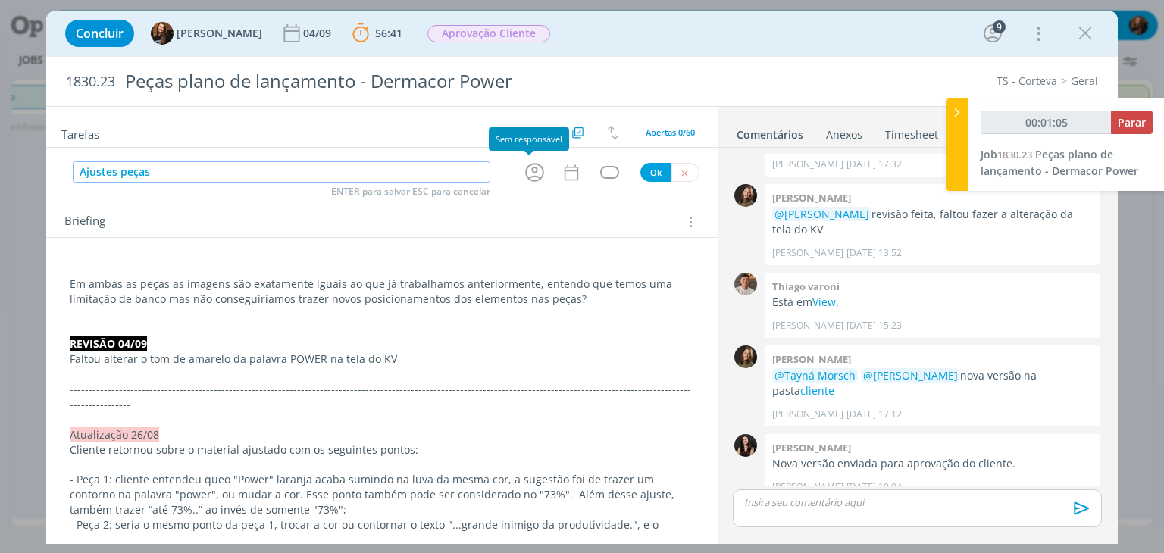
click at [536, 170] on icon "dialog" at bounding box center [534, 172] width 23 height 23
type input "Ajustes peças"
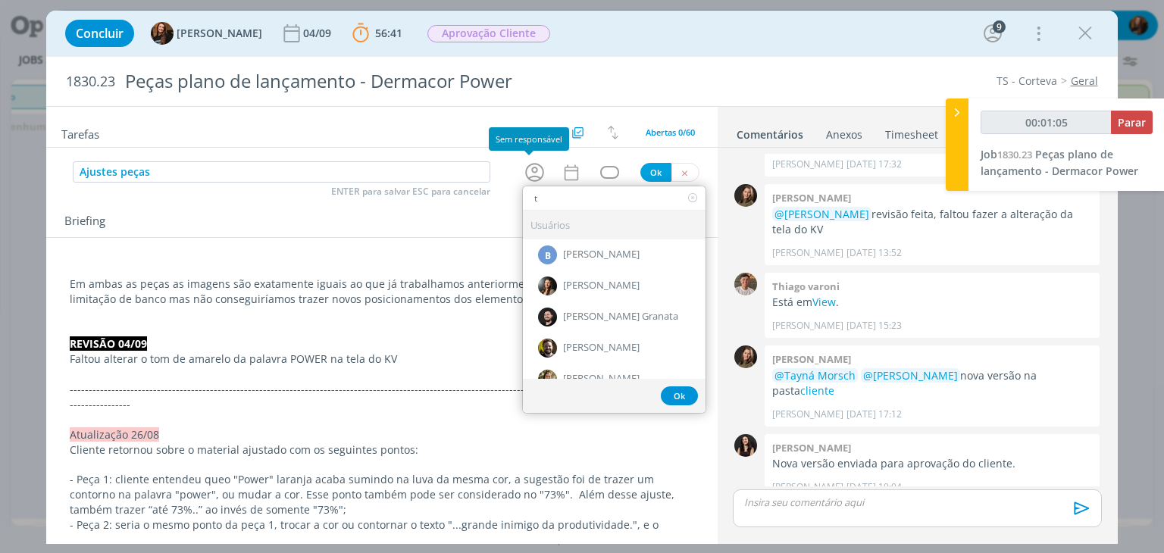
type input "th"
type input "00:01:06"
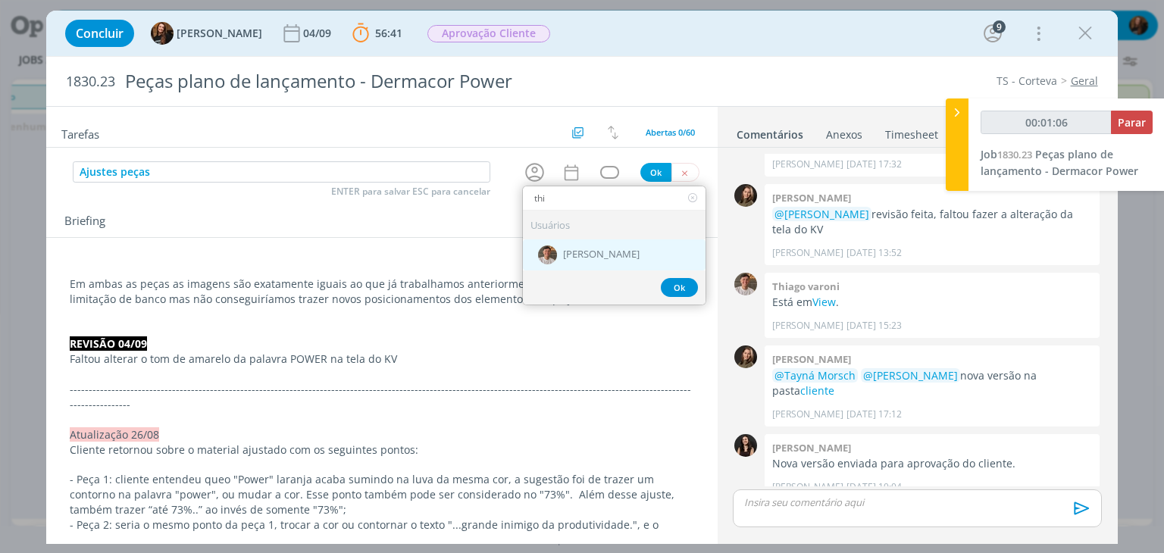
type input "thi"
click at [585, 258] on div "[PERSON_NAME]" at bounding box center [614, 254] width 183 height 31
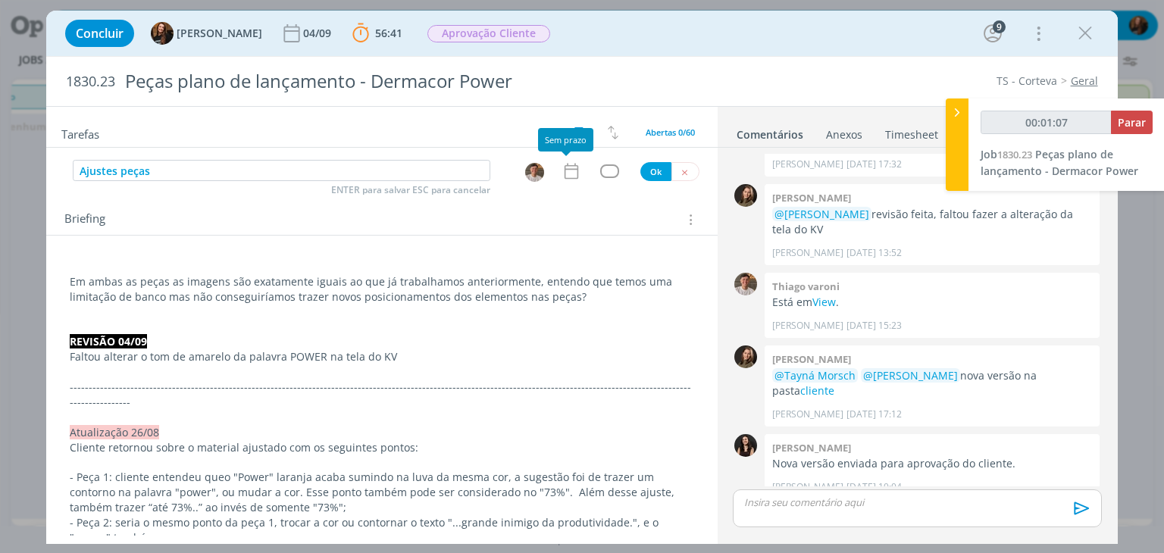
click at [562, 166] on icon "dialog" at bounding box center [571, 171] width 20 height 20
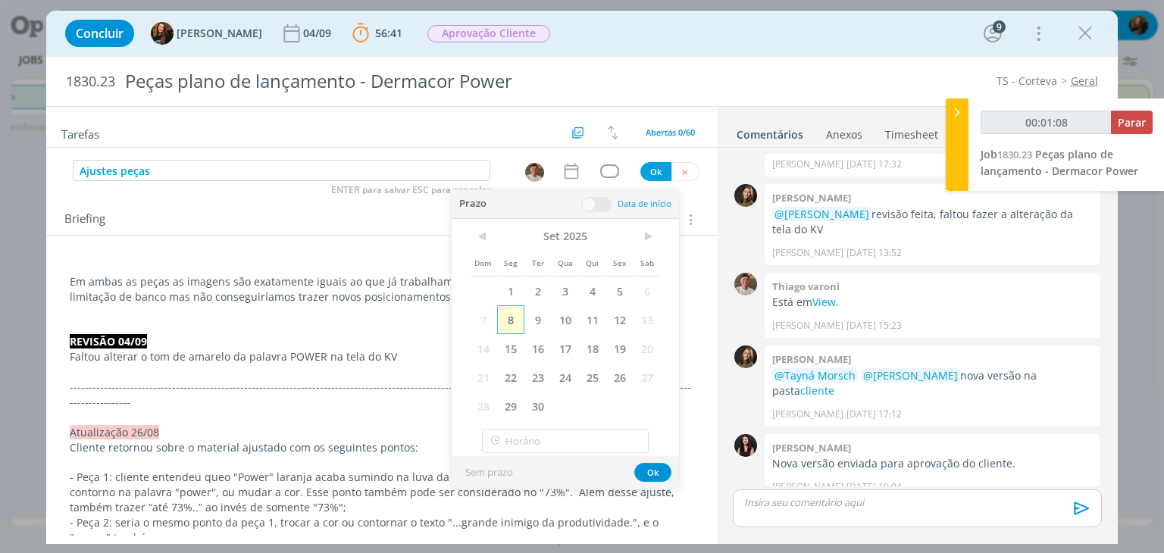
click at [506, 324] on span "8" at bounding box center [510, 319] width 27 height 29
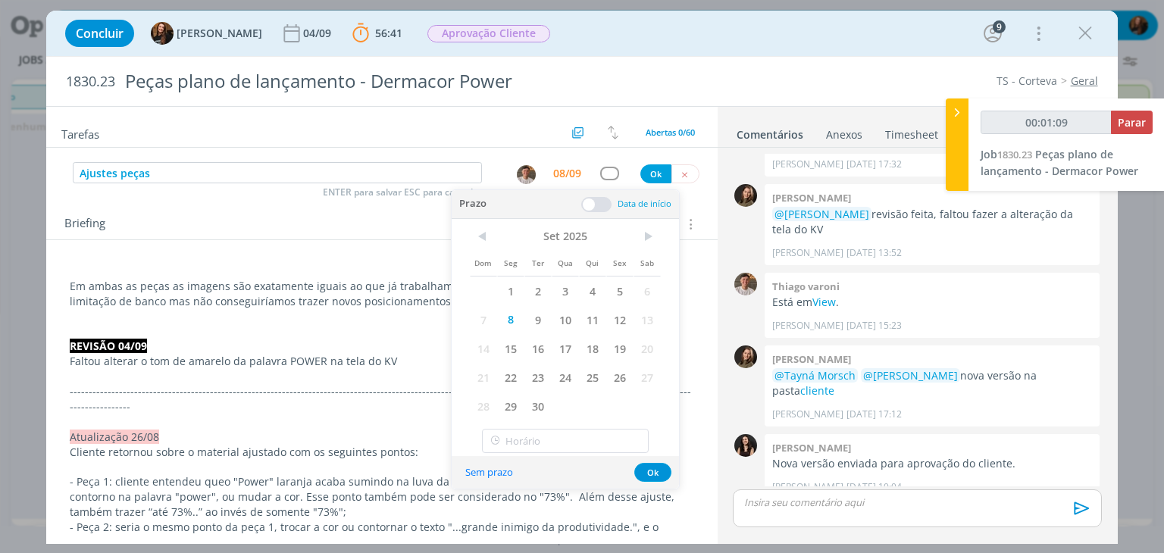
click at [592, 205] on span at bounding box center [596, 204] width 30 height 15
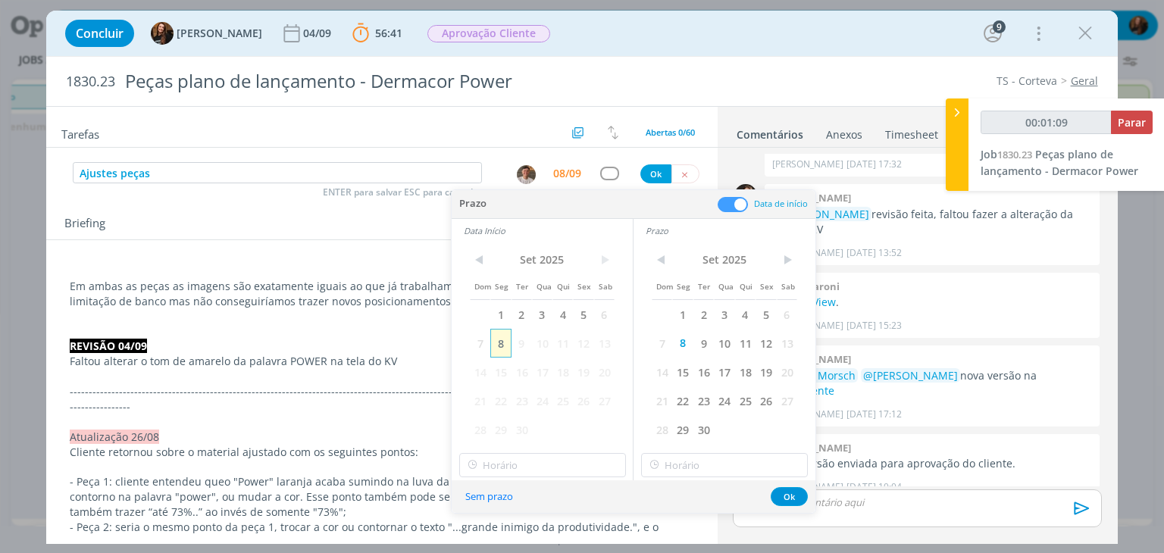
click at [509, 340] on span "8" at bounding box center [500, 343] width 20 height 29
type input "00:01:10"
type input "16:00"
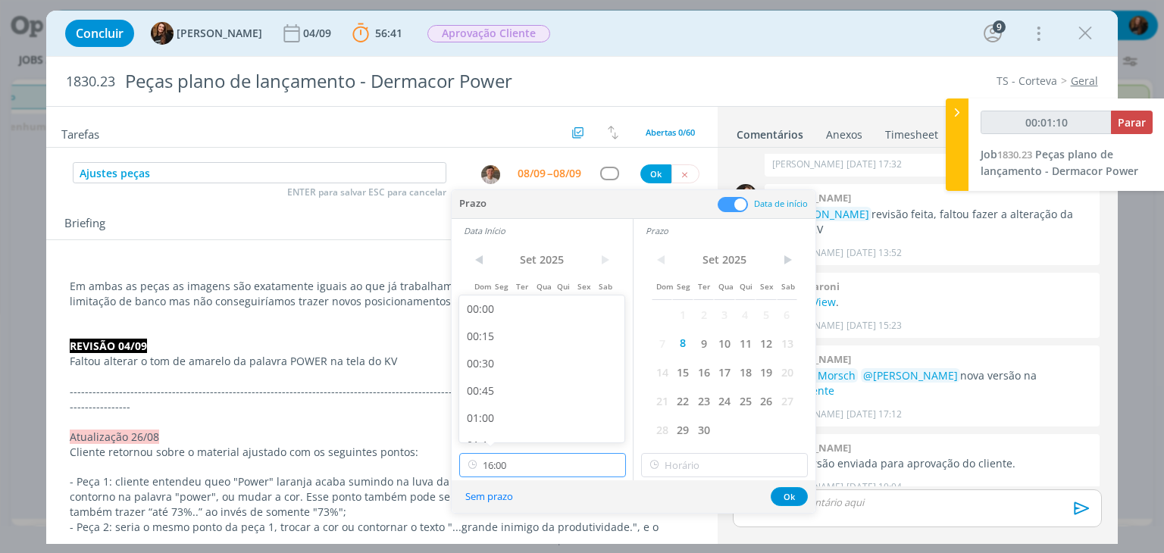
click at [549, 458] on input "16:00" at bounding box center [542, 465] width 167 height 24
type input "00:01:11"
click at [526, 381] on div "16:15" at bounding box center [544, 375] width 170 height 27
type input "16:15"
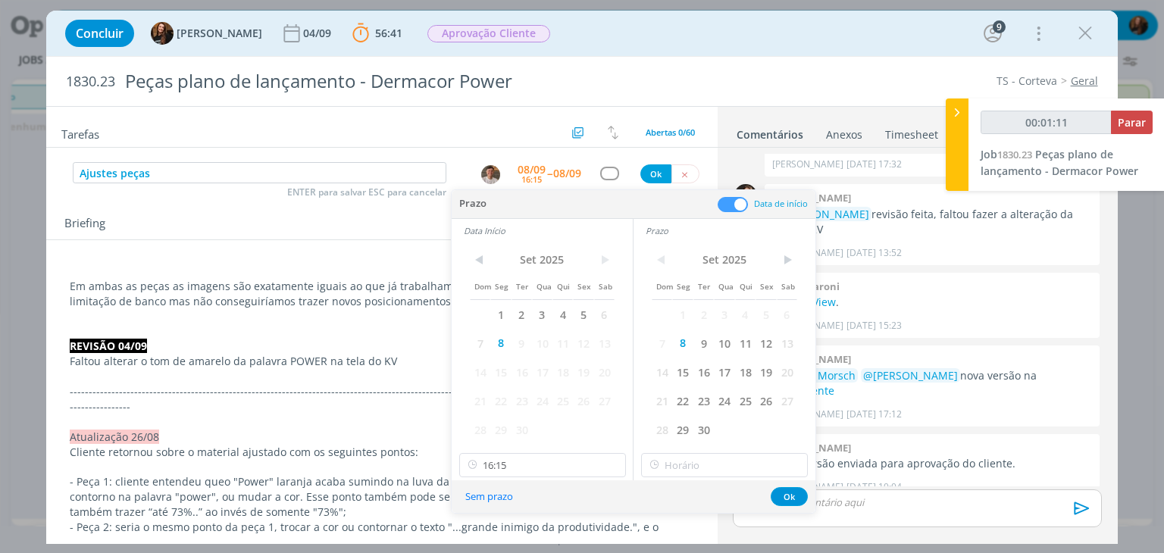
type input "00:01:12"
type input "16:15"
drag, startPoint x: 724, startPoint y: 474, endPoint x: 731, endPoint y: 464, distance: 11.4
click at [724, 473] on input "16:15" at bounding box center [724, 465] width 167 height 24
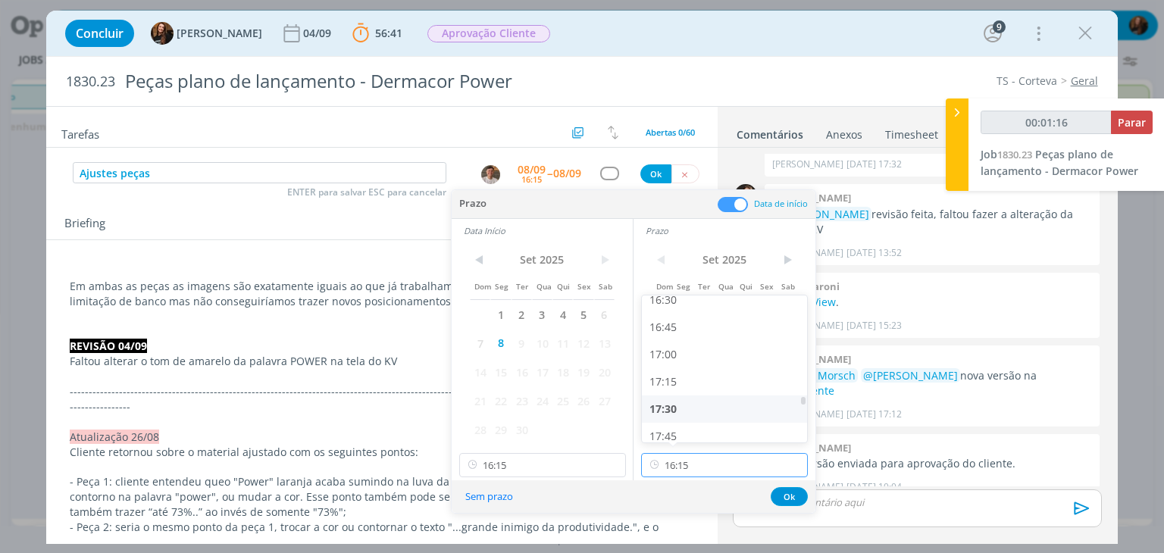
scroll to position [1885, 0]
type input "00:01:17"
drag, startPoint x: 730, startPoint y: 386, endPoint x: 736, endPoint y: 408, distance: 22.3
click at [730, 386] on div "18:00" at bounding box center [727, 387] width 170 height 27
type input "18:00"
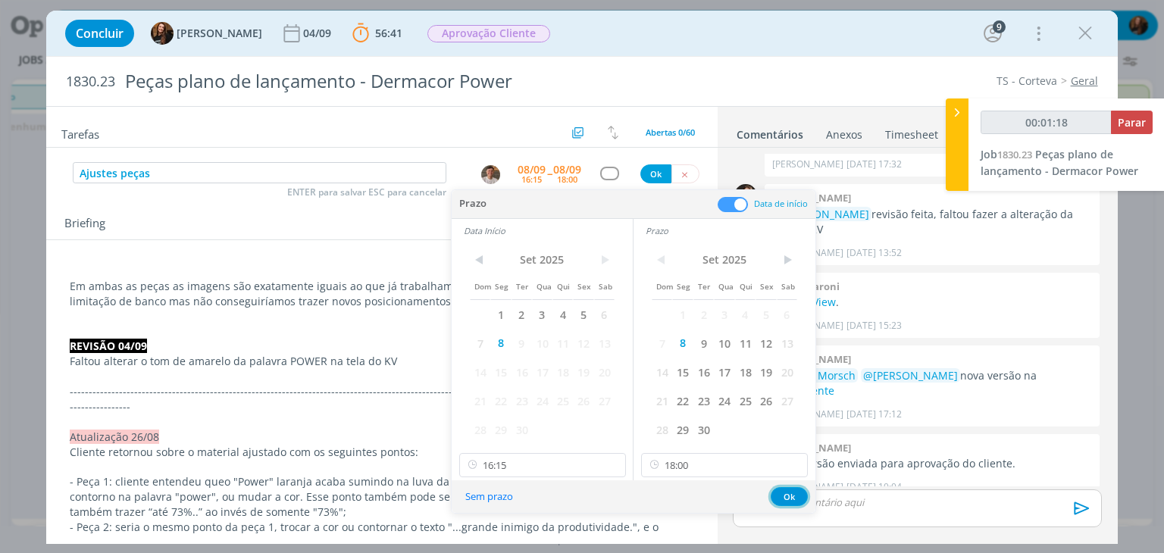
click at [787, 494] on button "Ok" at bounding box center [788, 496] width 37 height 19
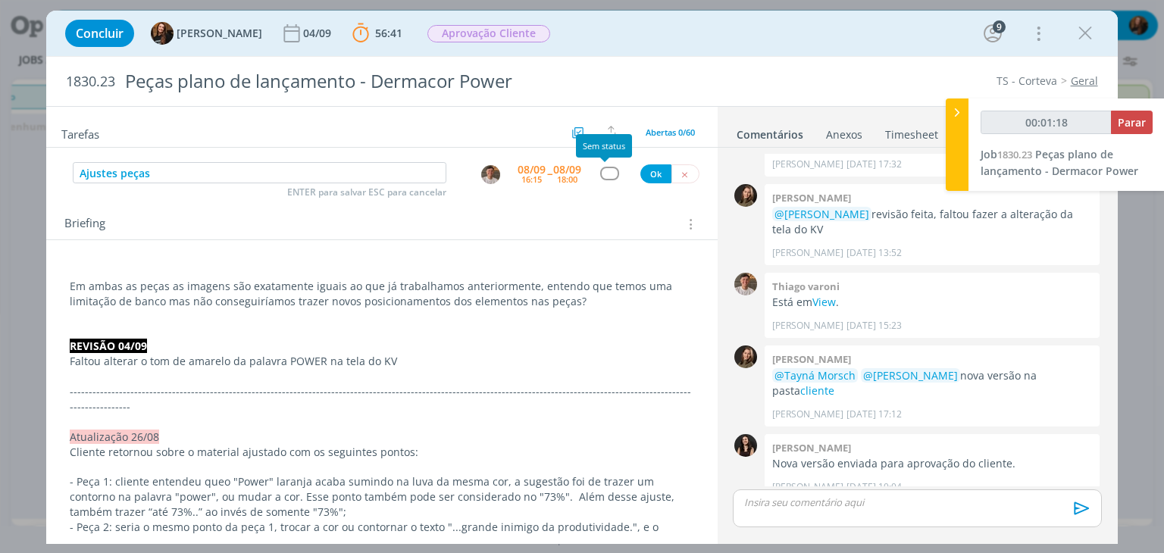
click at [605, 171] on div "dialog" at bounding box center [609, 173] width 19 height 13
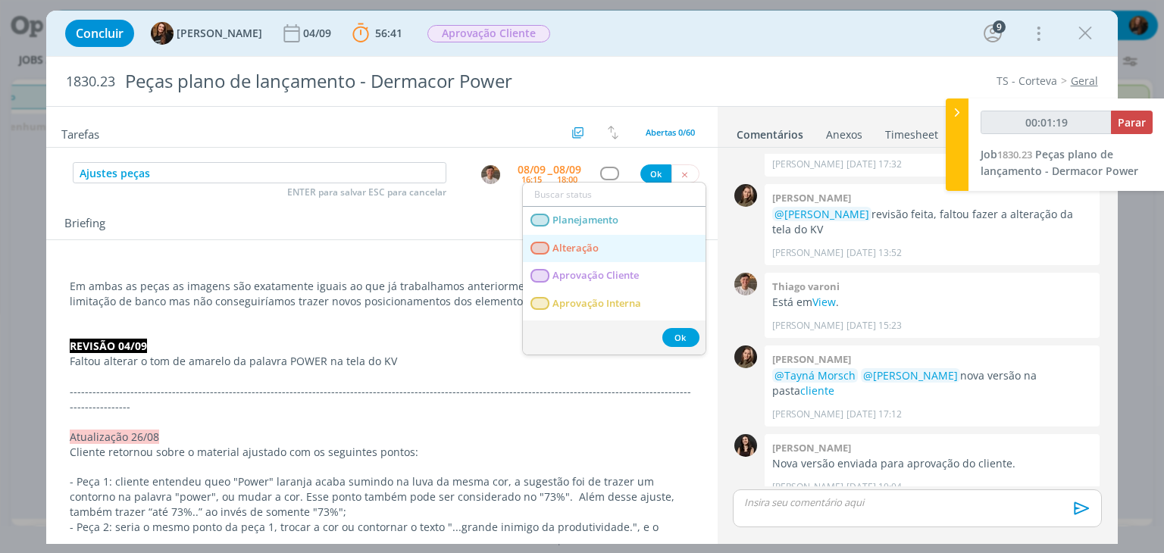
click at [595, 238] on link "Alteração" at bounding box center [614, 249] width 183 height 28
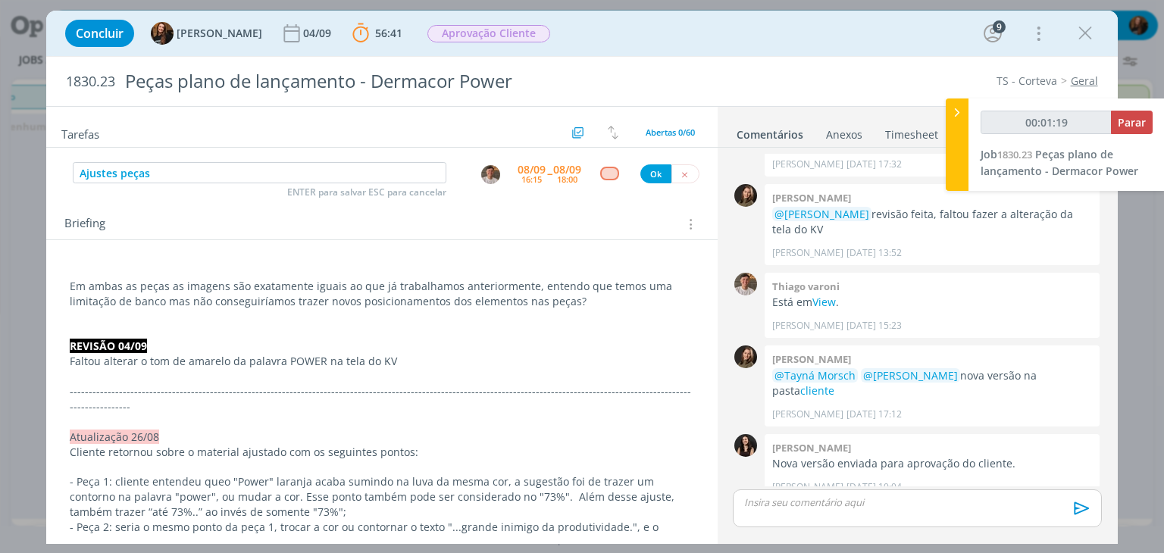
type input "00:01:20"
drag, startPoint x: 642, startPoint y: 173, endPoint x: 714, endPoint y: 177, distance: 72.0
click at [642, 173] on button "Ok" at bounding box center [655, 173] width 31 height 19
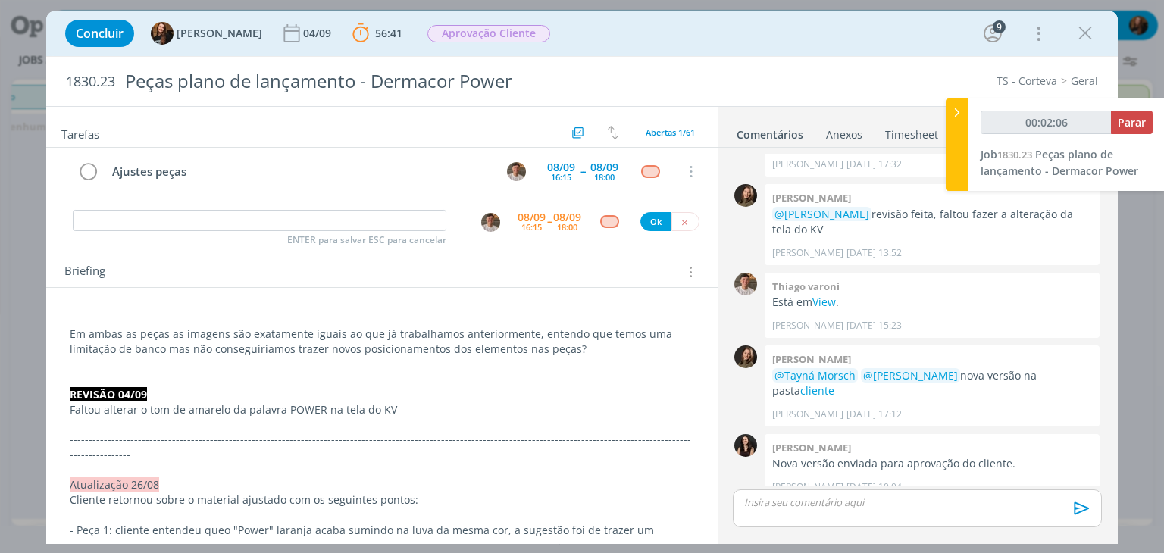
click at [570, 347] on p "Em ambas as peças as imagens são exatamente iguais ao que já trabalhamos anteri…" at bounding box center [382, 342] width 624 height 30
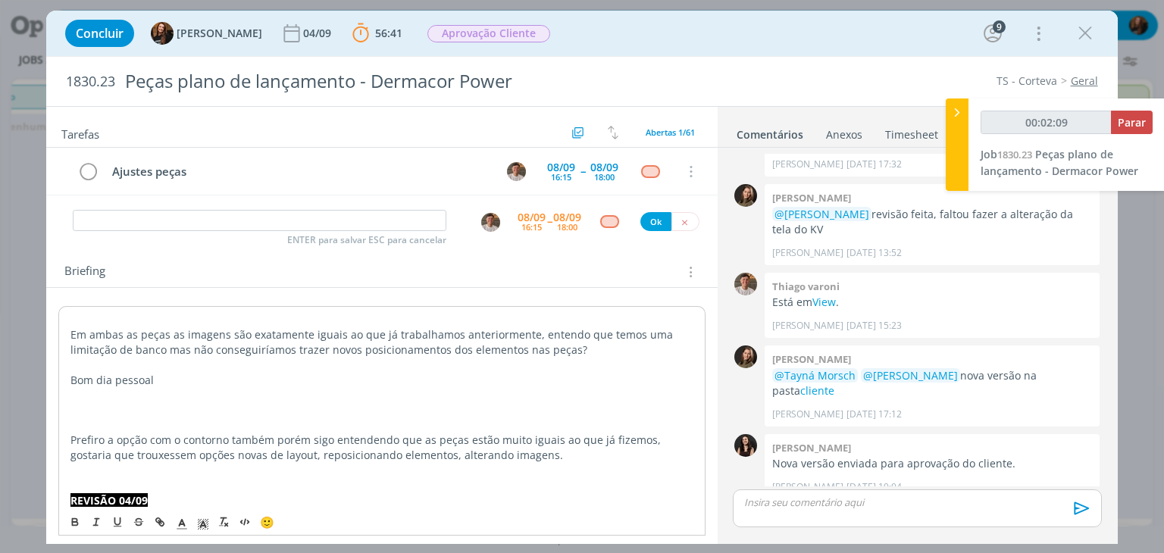
click at [72, 337] on p "Em ambas as peças as imagens são exatamente iguais ao que já trabalhamos anteri…" at bounding box center [381, 342] width 622 height 30
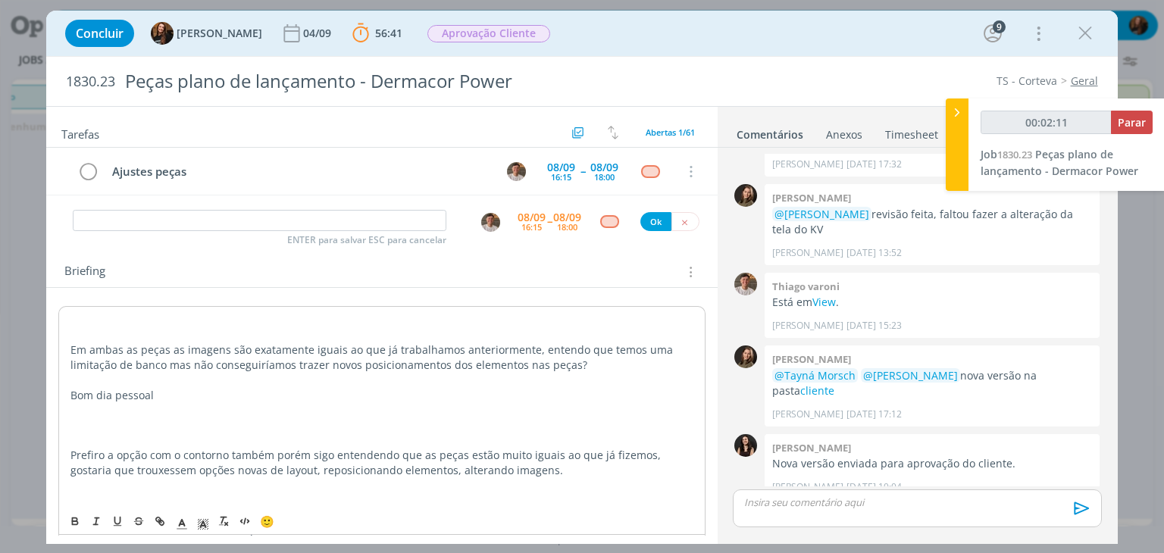
type input "00:02:12"
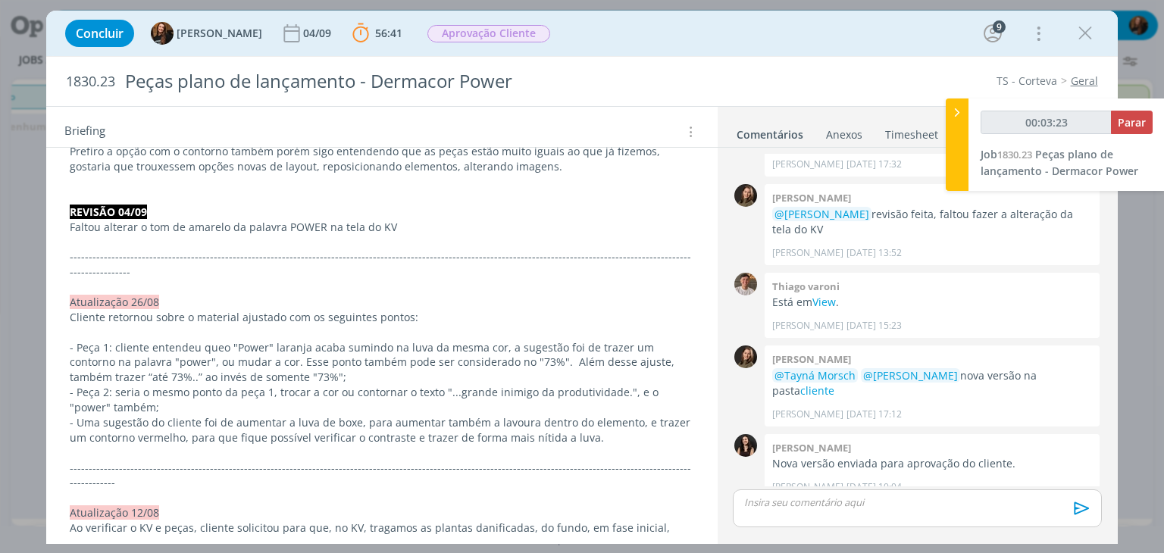
scroll to position [227, 0]
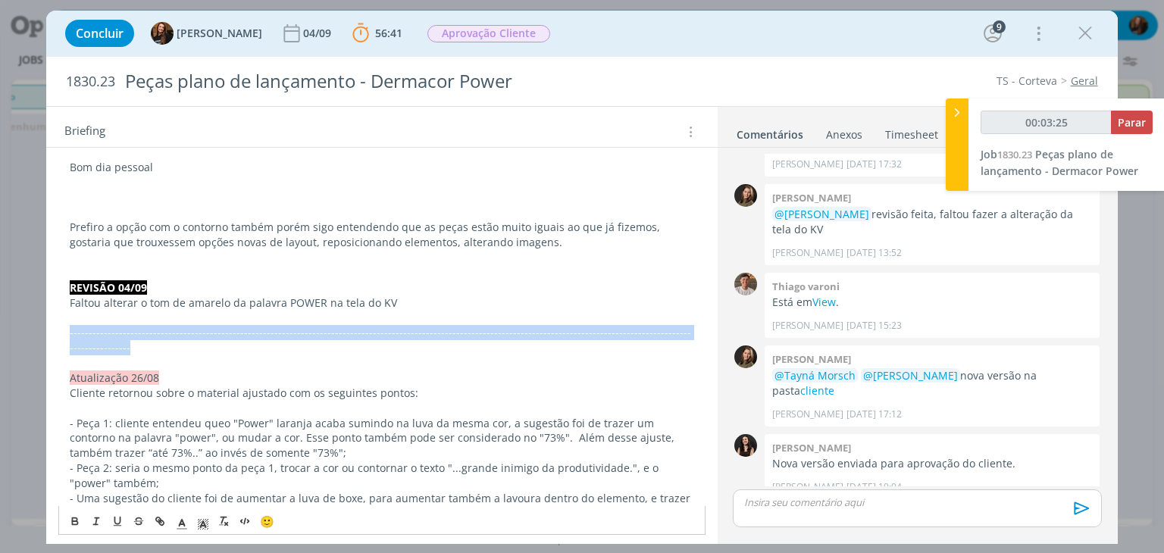
drag, startPoint x: 685, startPoint y: 328, endPoint x: 67, endPoint y: 339, distance: 618.3
copy p "-------------------------------------------------------------------------------…"
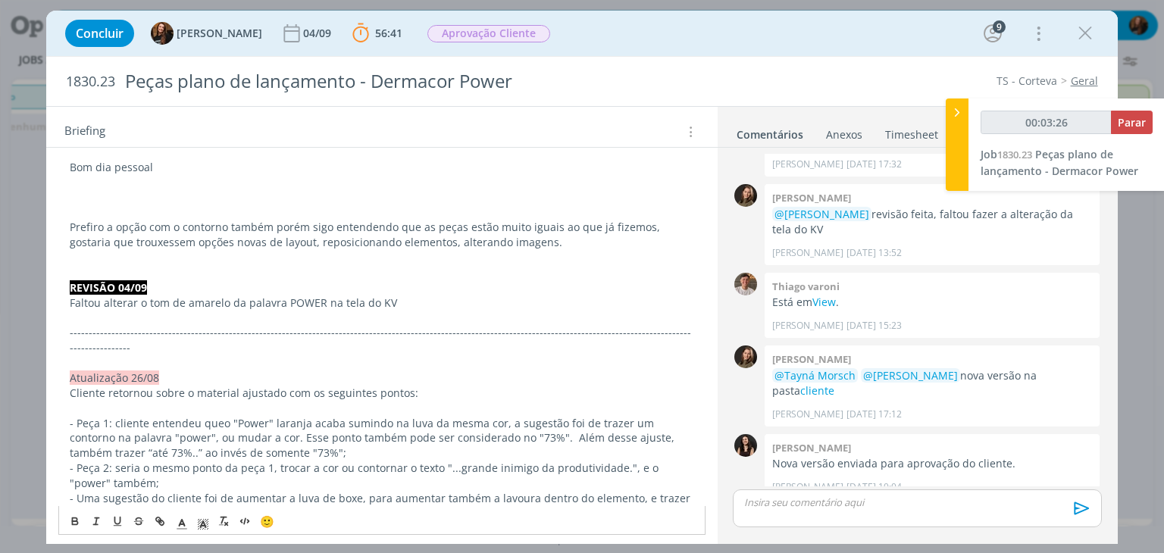
click at [139, 255] on p "dialog" at bounding box center [382, 257] width 624 height 15
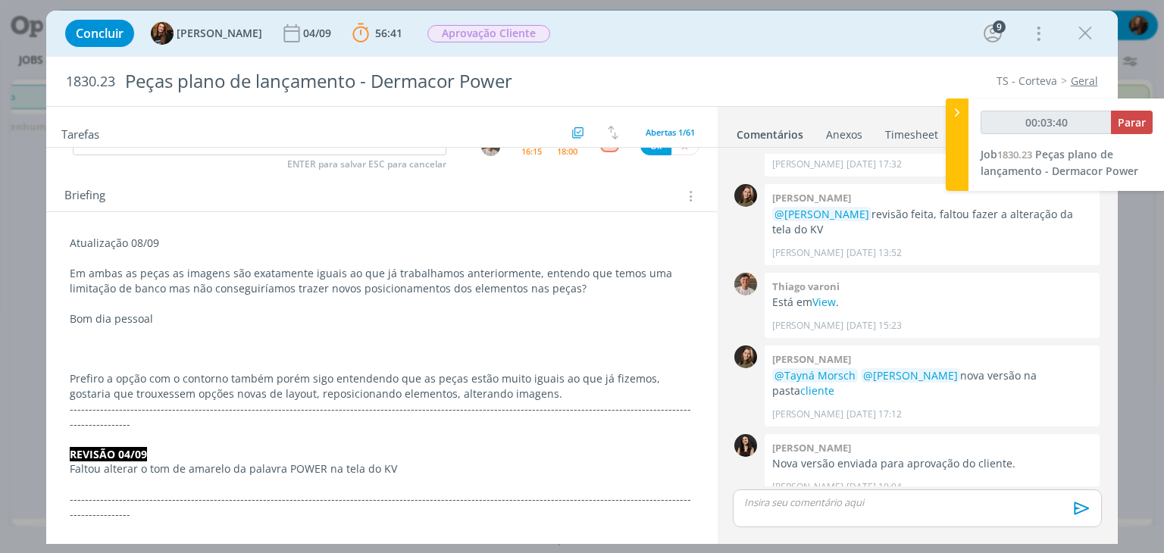
scroll to position [0, 0]
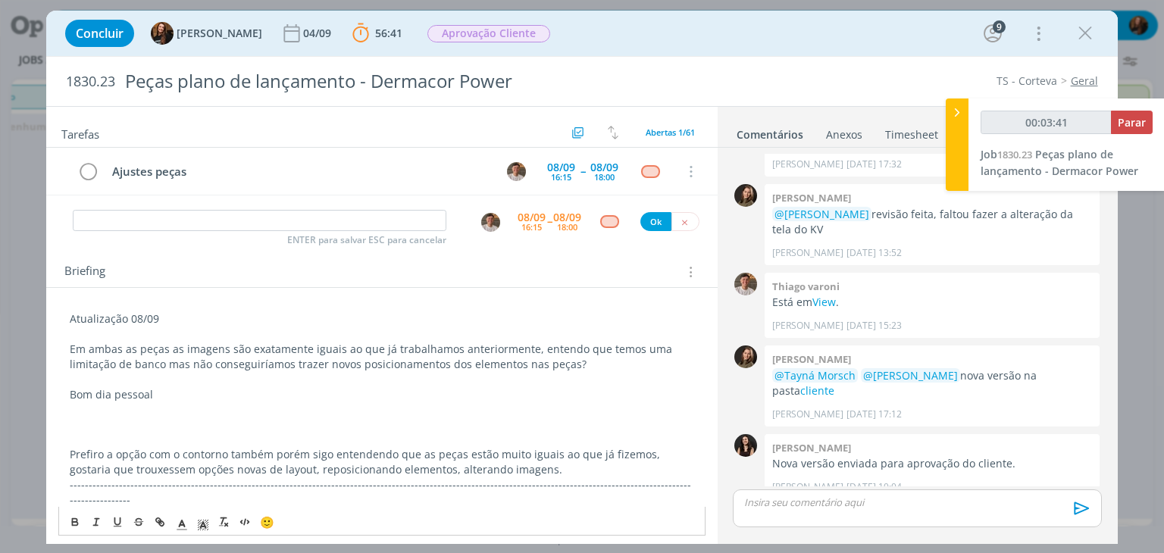
click at [100, 336] on p "dialog" at bounding box center [382, 334] width 624 height 15
click at [139, 343] on p "Em ambas as peças as imagens são exatamente iguais ao que já trabalhamos anteri…" at bounding box center [382, 357] width 624 height 30
click at [132, 337] on p "Cliente" at bounding box center [382, 334] width 624 height 15
click at [71, 349] on p "Em ambas as peças as imagens são exatamente iguais ao que já trabalhamos anteri…" at bounding box center [382, 357] width 624 height 30
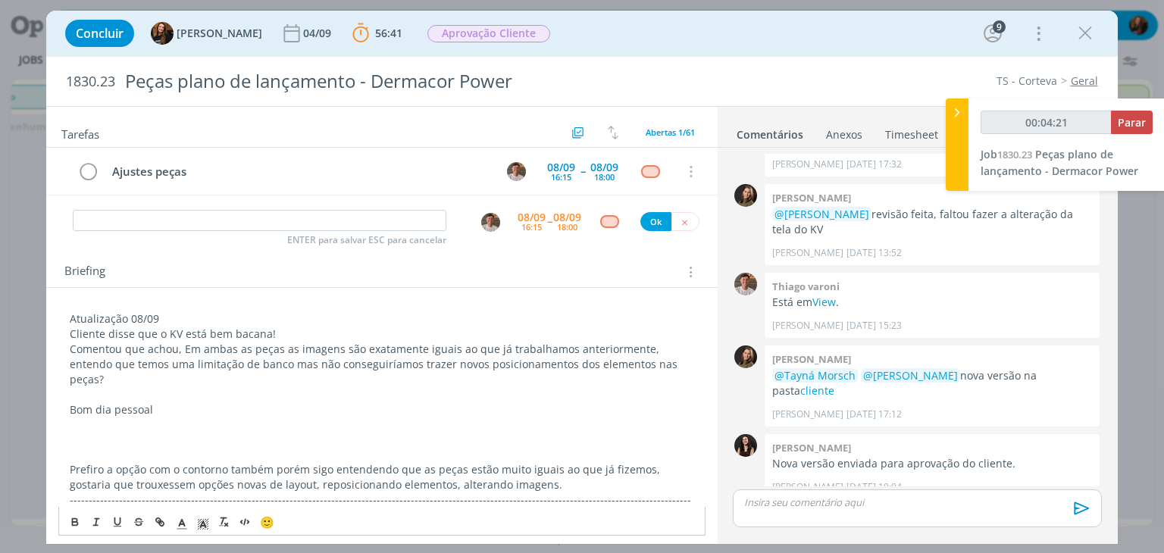
click at [189, 351] on p "Comentou que achou, Em ambas as peças as imagens são exatamente iguais ao que j…" at bounding box center [382, 364] width 624 height 45
click at [279, 349] on p "Comentou que achou, em ambas as peças as imagens são exatamente iguais ao que j…" at bounding box center [382, 364] width 624 height 45
drag, startPoint x: 344, startPoint y: 345, endPoint x: 470, endPoint y: 345, distance: 125.8
click at [470, 345] on p "Comentou que achou, em ambas as peças, as imagens são exatamente iguais ao que …" at bounding box center [382, 364] width 624 height 45
drag, startPoint x: 637, startPoint y: 346, endPoint x: 245, endPoint y: 362, distance: 392.0
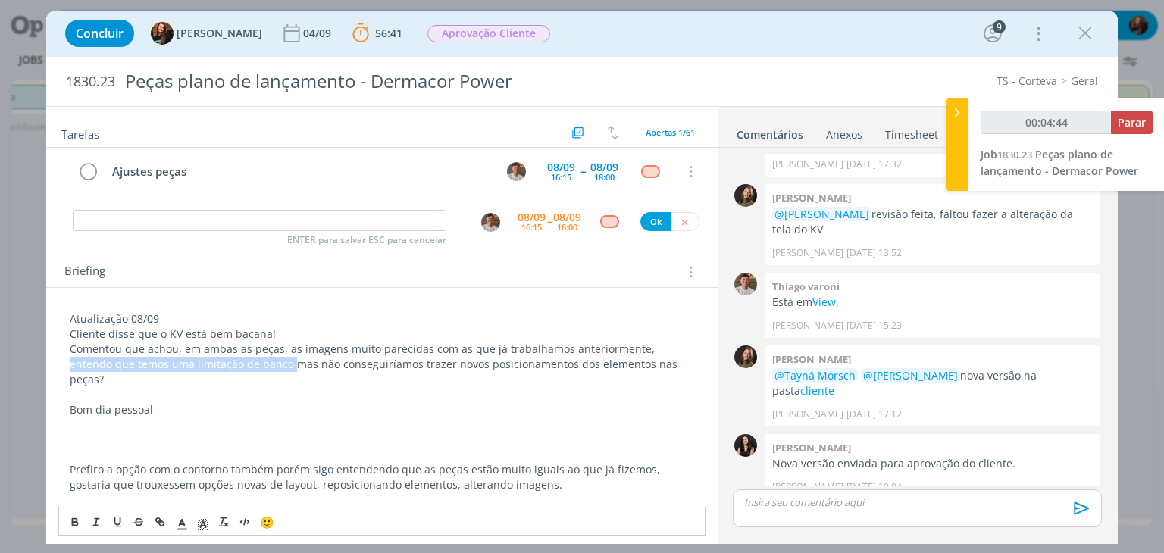
click at [245, 362] on p "Comentou que achou, em ambas as peças, as imagens muito parecidas com as que já…" at bounding box center [382, 364] width 624 height 45
click at [660, 365] on p "Comentou que achou, em ambas as peças, as imagens muito parecidas com as que já…" at bounding box center [382, 364] width 624 height 45
click at [639, 346] on p "Comentou que achou, em ambas as peças, as imagens muito parecidas com as que já…" at bounding box center [382, 364] width 624 height 45
drag, startPoint x: 640, startPoint y: 346, endPoint x: 696, endPoint y: 341, distance: 56.3
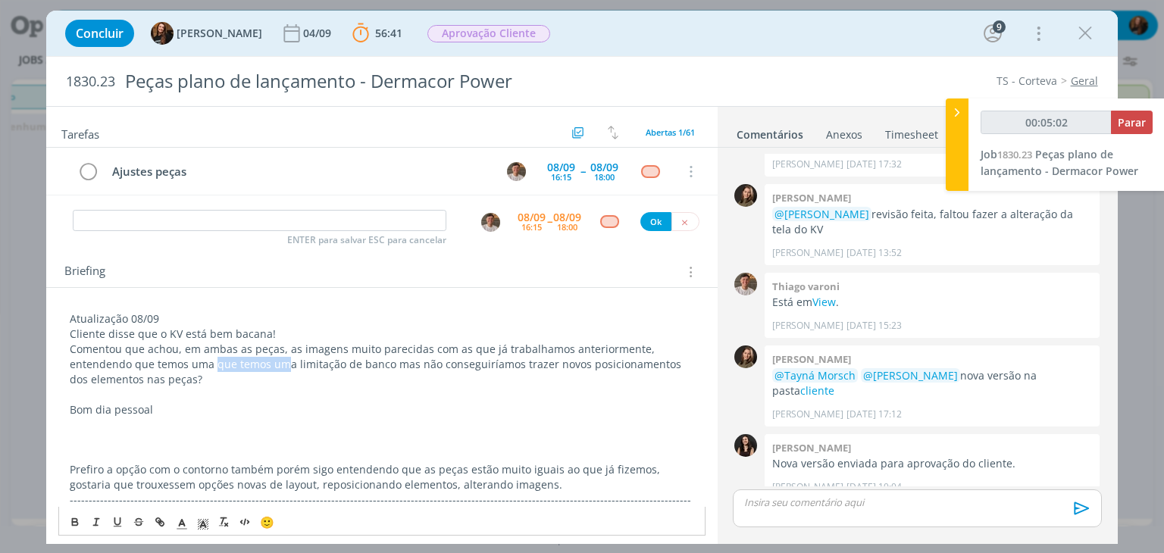
drag, startPoint x: 188, startPoint y: 364, endPoint x: 259, endPoint y: 370, distance: 71.5
click at [259, 370] on p "Comentou que achou, em ambas as peças, as imagens muito parecidas com as que já…" at bounding box center [382, 364] width 624 height 45
click at [186, 362] on p "Comentou que achou, em ambas as peças, as imagens muito parecidas com as que já…" at bounding box center [382, 364] width 624 height 45
click at [277, 361] on p "Comentou que achou, em ambas as peças, as imagens muito parecidas com as que já…" at bounding box center [382, 364] width 624 height 45
drag, startPoint x: 177, startPoint y: 379, endPoint x: 640, endPoint y: 361, distance: 463.2
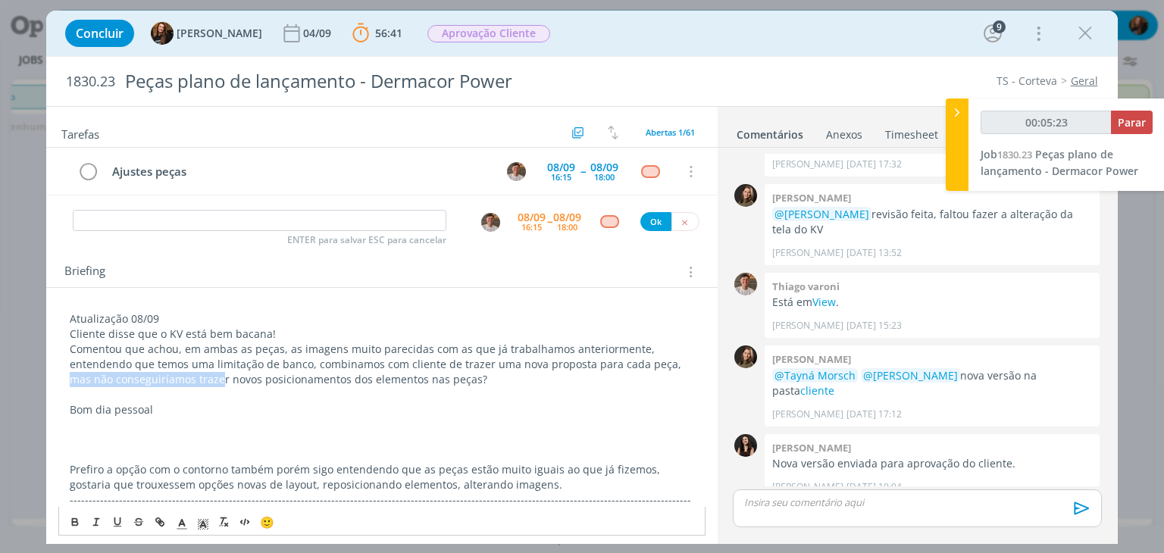
click at [640, 361] on p "Comentou que achou, em ambas as peças, as imagens muito parecidas com as que já…" at bounding box center [382, 364] width 624 height 45
click at [333, 384] on p "Comentou que achou, em ambas as peças, as imagens muito parecidas com as que já…" at bounding box center [382, 364] width 624 height 45
drag, startPoint x: 223, startPoint y: 397, endPoint x: 157, endPoint y: 405, distance: 67.1
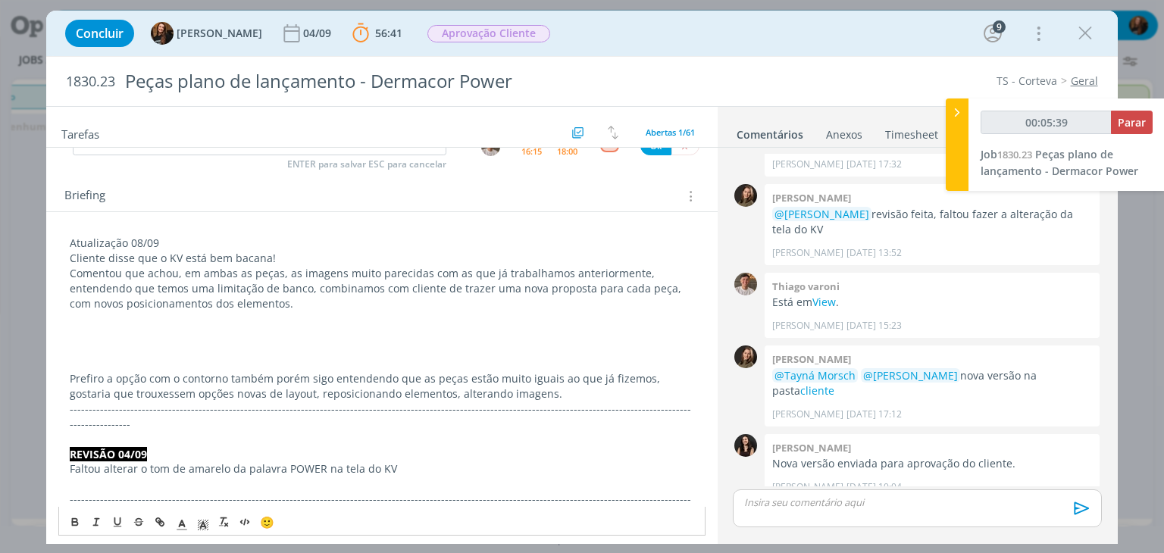
scroll to position [152, 0]
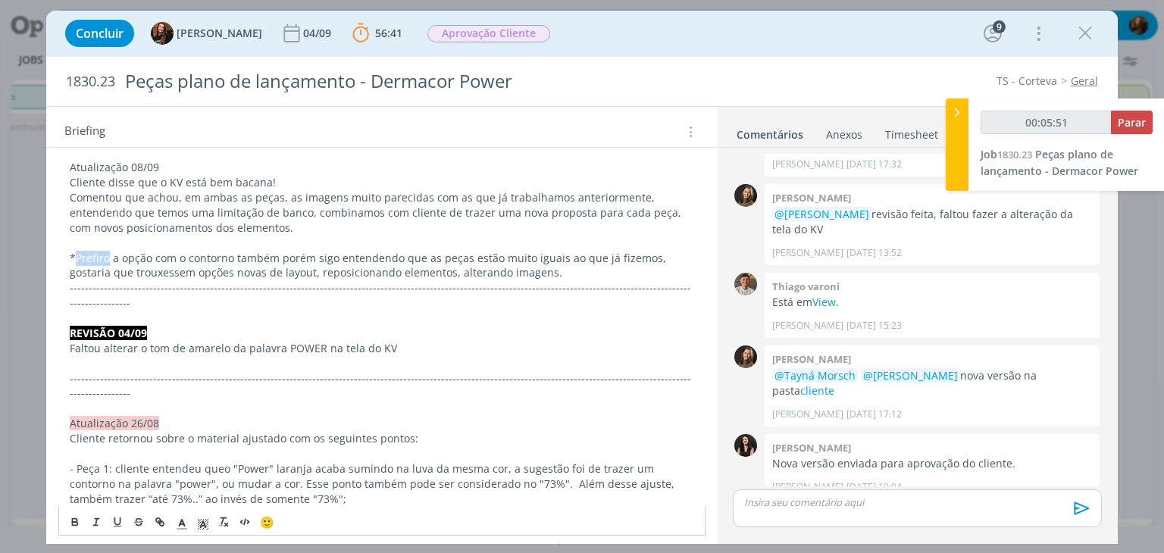
drag, startPoint x: 75, startPoint y: 253, endPoint x: 110, endPoint y: 252, distance: 34.9
click at [110, 252] on p "*Prefiro a opção com o contorno também porém sigo entendendo que as peças estão…" at bounding box center [382, 266] width 624 height 30
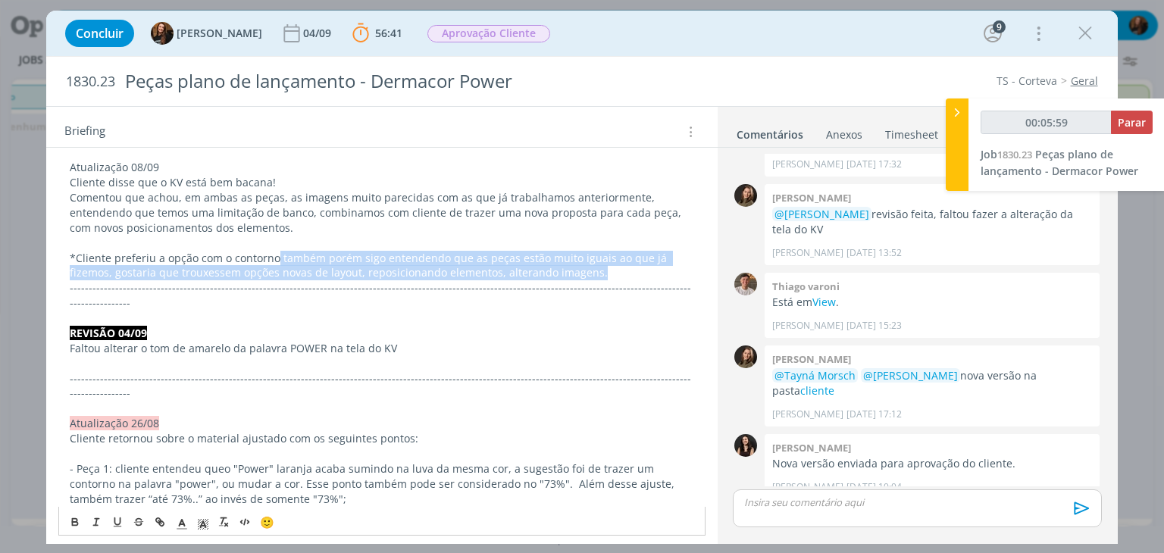
drag, startPoint x: 276, startPoint y: 255, endPoint x: 624, endPoint y: 267, distance: 348.7
click at [624, 267] on p "*Cliente preferiu a opção com o contorno também porém sigo entendendo que as pe…" at bounding box center [382, 266] width 624 height 30
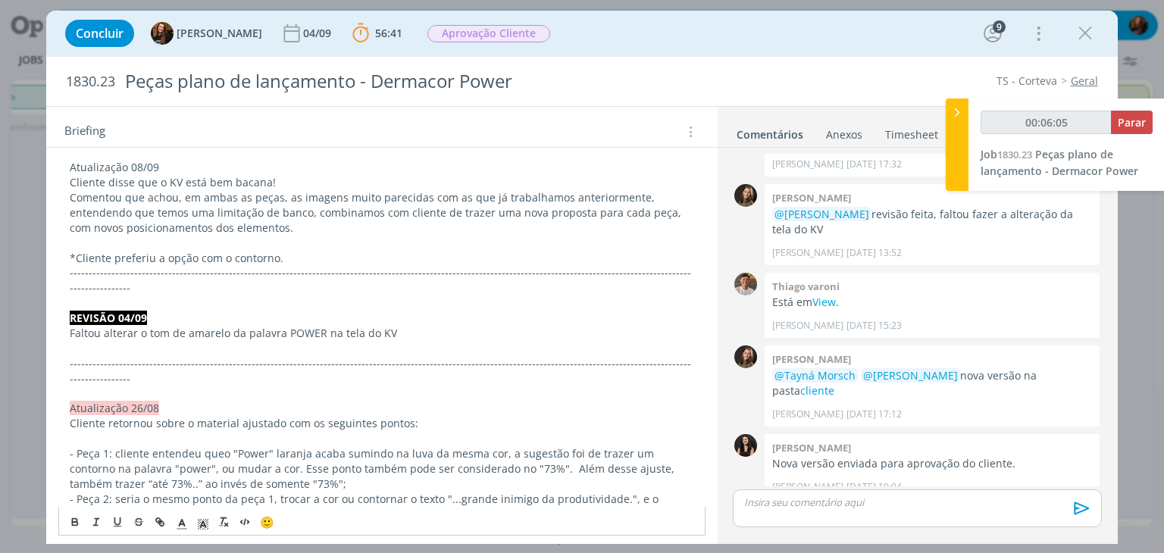
click at [276, 225] on p "Comentou que achou, em ambas as peças, as imagens muito parecidas com as que já…" at bounding box center [382, 212] width 624 height 45
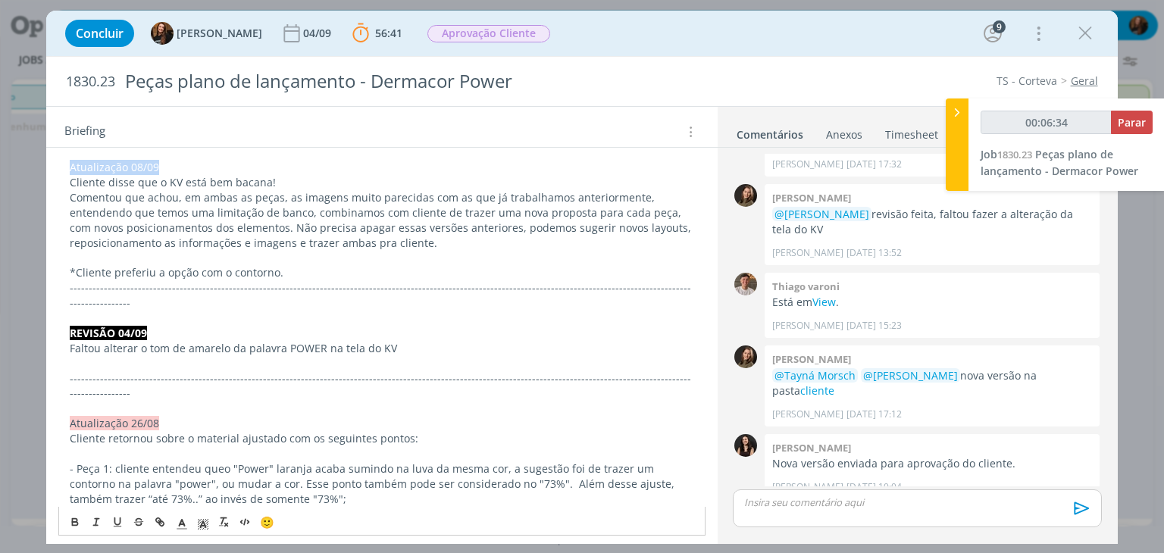
drag, startPoint x: 173, startPoint y: 170, endPoint x: 206, endPoint y: 367, distance: 199.7
click at [202, 521] on icon "dialog" at bounding box center [203, 524] width 14 height 14
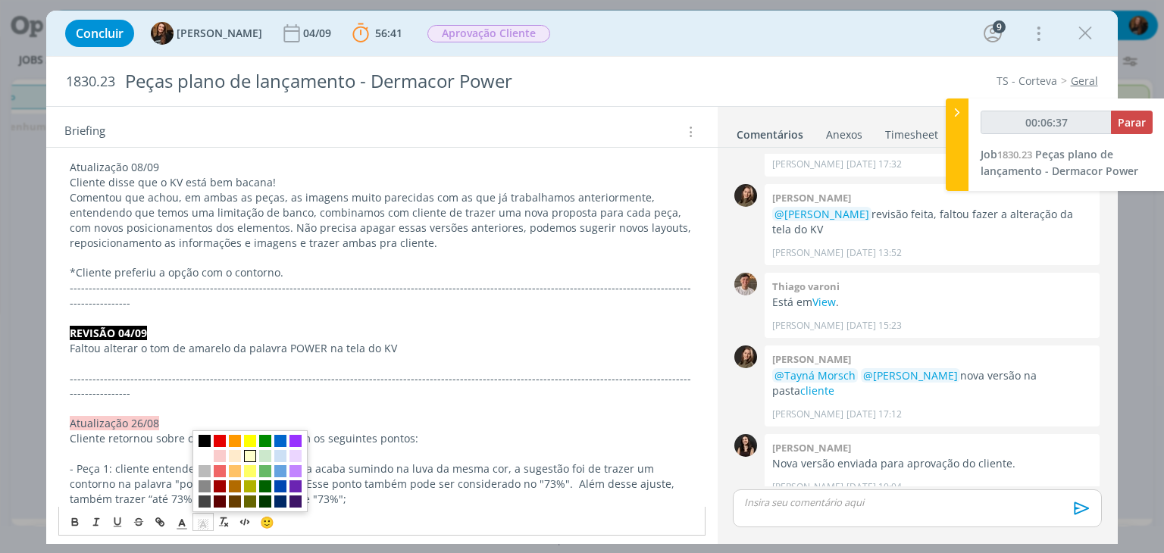
click at [252, 460] on span "dialog" at bounding box center [250, 456] width 12 height 12
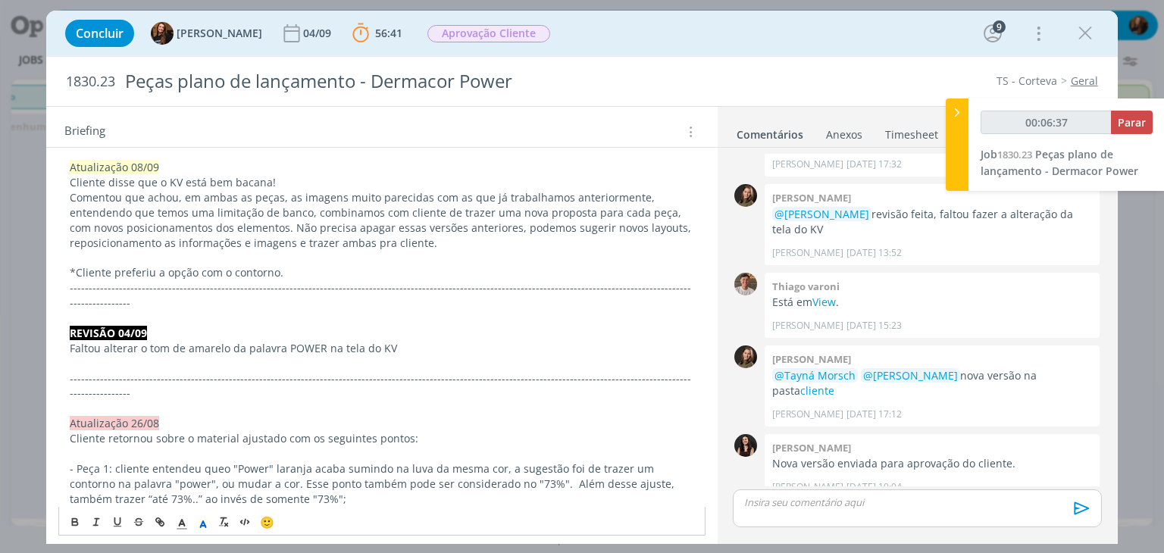
click at [294, 341] on p "Faltou alterar o tom de amarelo da palavra POWER na tela do KV" at bounding box center [382, 348] width 624 height 15
click at [232, 236] on p "Comentou que achou, em ambas as peças, as imagens muito parecidas com as que já…" at bounding box center [382, 220] width 624 height 61
drag, startPoint x: 474, startPoint y: 228, endPoint x: 427, endPoint y: 224, distance: 46.4
click at [427, 223] on p "Comentou que achou, em ambas as peças, as imagens muito parecidas com as que já…" at bounding box center [382, 220] width 624 height 61
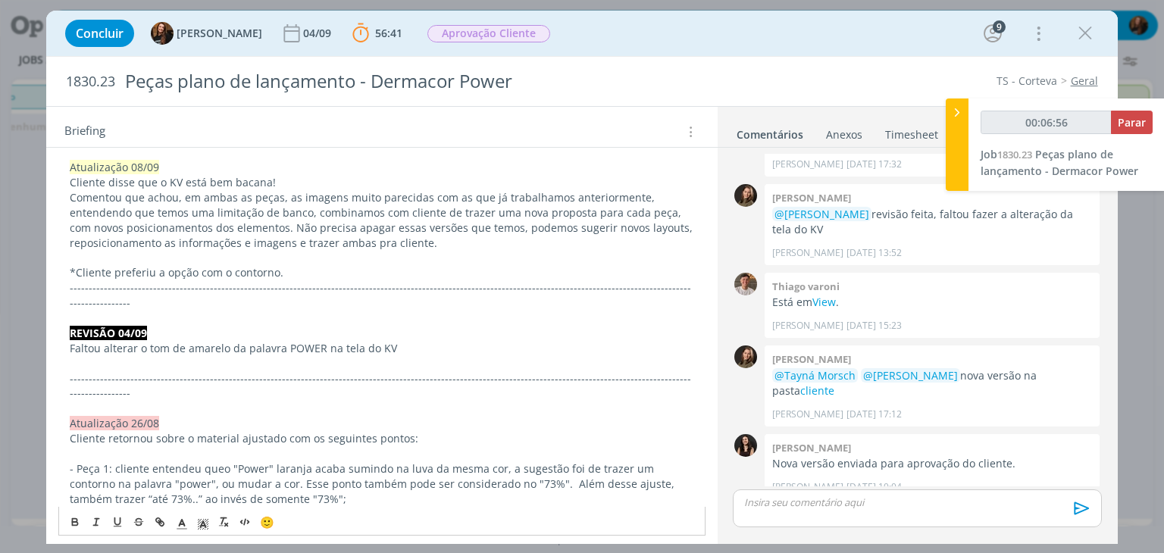
click at [488, 243] on p "Comentou que achou, em ambas as peças, as imagens muito parecidas com as que já…" at bounding box center [382, 220] width 624 height 61
drag, startPoint x: 256, startPoint y: 244, endPoint x: 400, endPoint y: 240, distance: 144.0
click at [400, 240] on p "Comentou que achou, em ambas as peças, as imagens muito parecidas com as que já…" at bounding box center [382, 220] width 624 height 61
click at [536, 240] on p "Comentou que achou, em ambas as peças, as imagens muito parecidas com as que já…" at bounding box center [382, 220] width 624 height 61
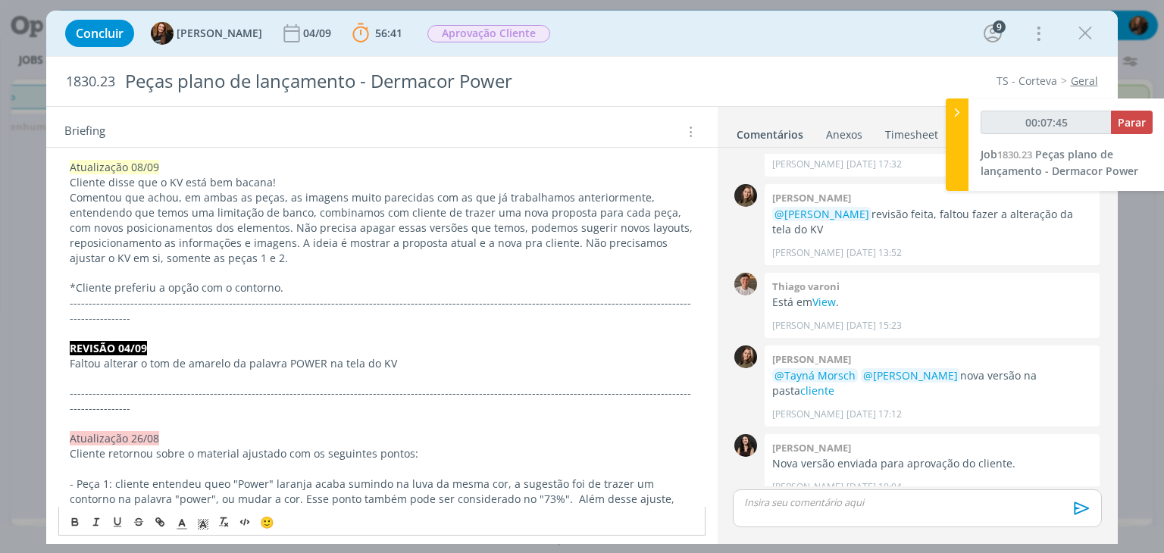
click at [295, 283] on p "*Cliente preferiu a opção com o contorno." at bounding box center [382, 287] width 624 height 15
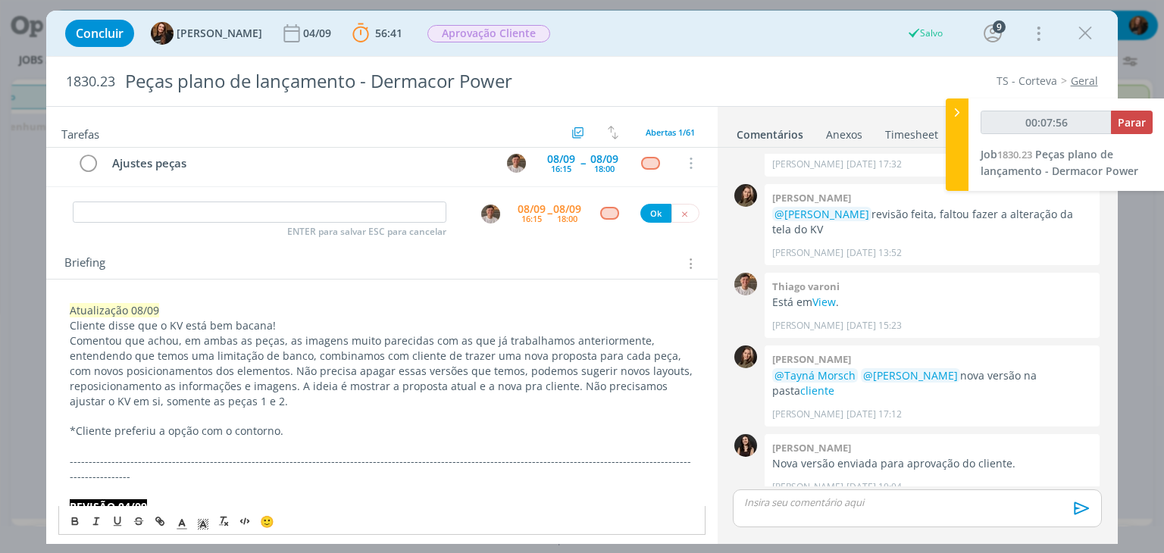
scroll to position [0, 0]
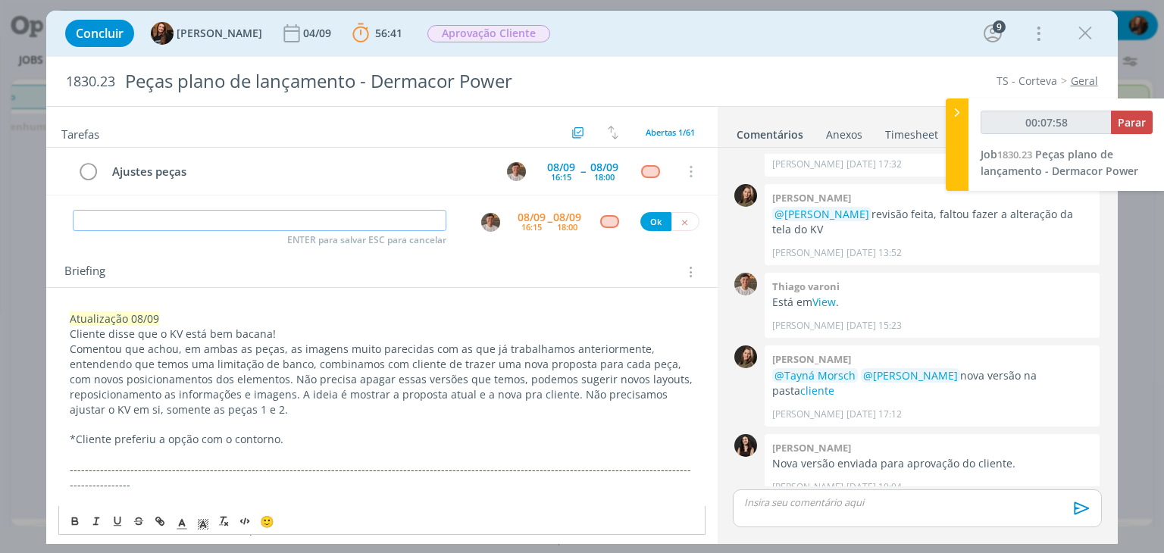
click at [312, 217] on input "dialog" at bounding box center [260, 220] width 374 height 21
type input "00:08:00"
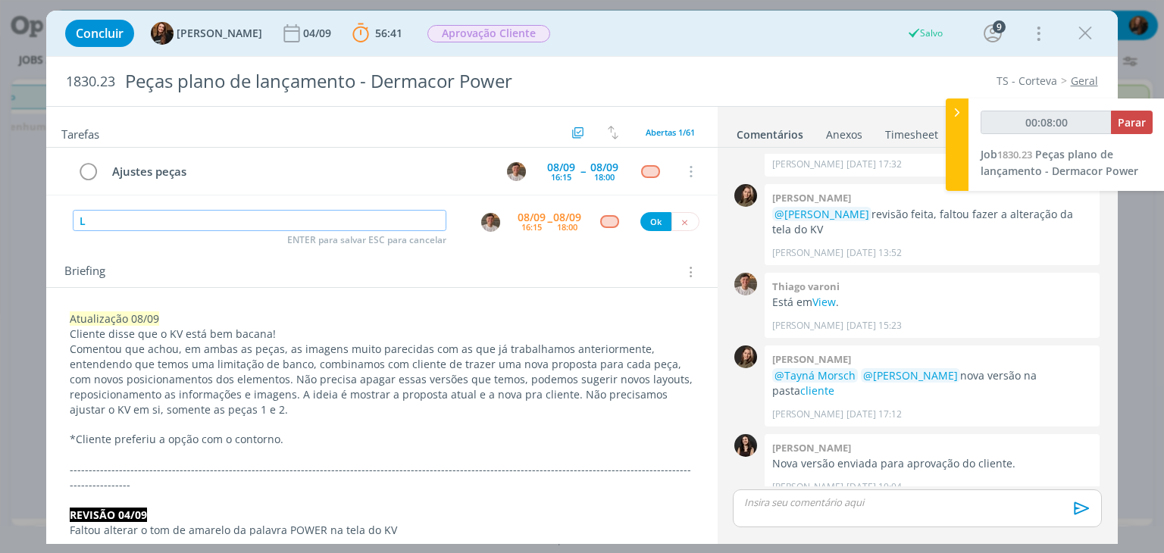
type input "Le"
type input "00:08:01"
type input "Levar par"
type input "00:08:02"
type input "Levar para reuni"
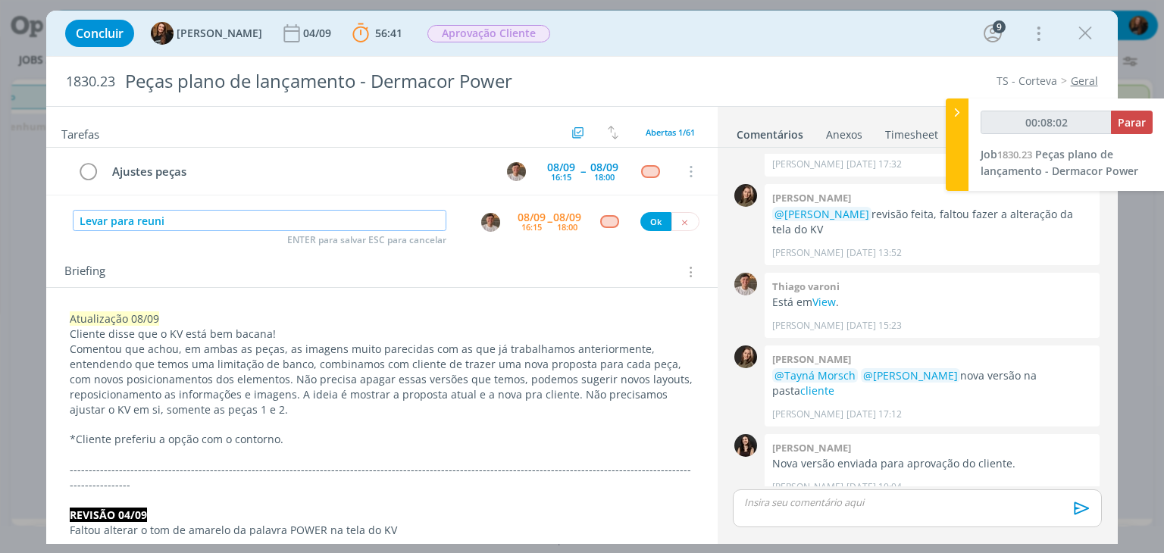
type input "00:08:03"
type input "Levar para reunião com"
type input "00:08:04"
type input "Levar para reunião com cliente"
type input "00:08:05"
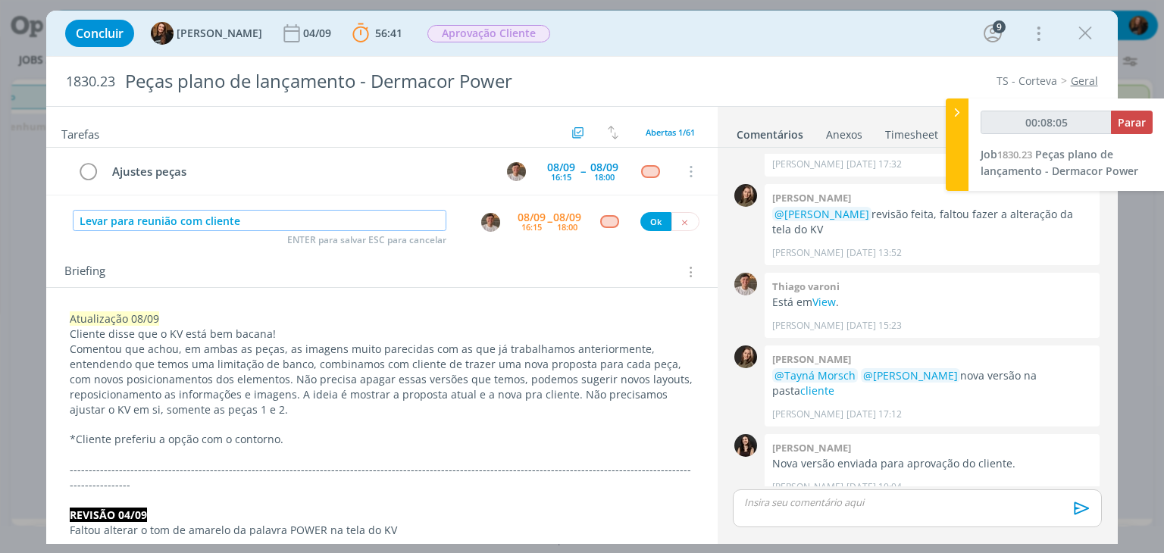
click at [484, 230] on img "dialog" at bounding box center [490, 222] width 19 height 19
type input "Levar para reunião com cliente"
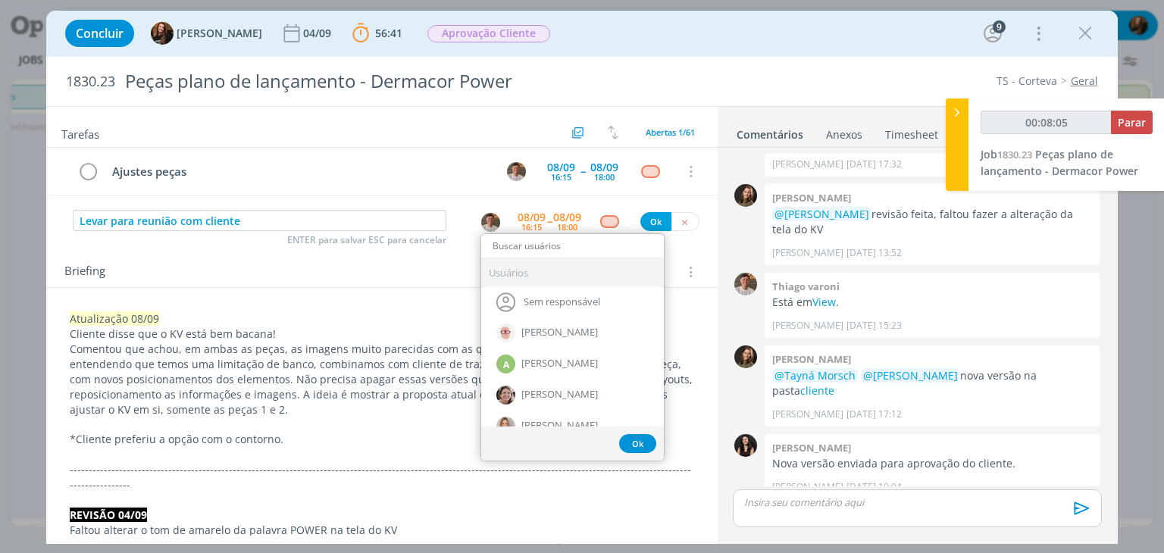
type input "00:08:06"
type input "tayt"
type input "00:08:07"
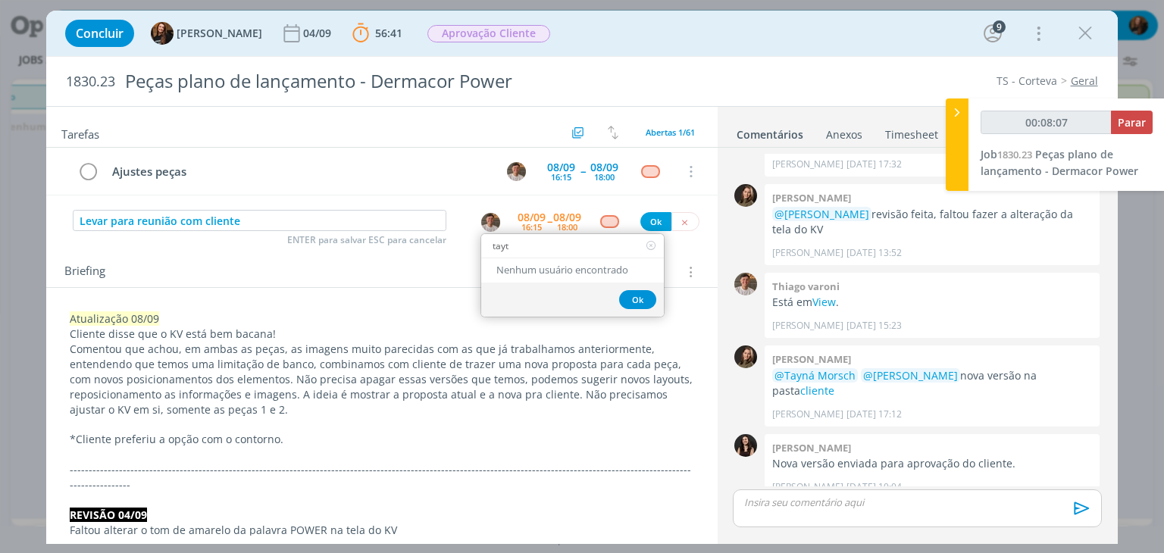
type input "tay"
type input "00:08:08"
type input "tay"
drag, startPoint x: 552, startPoint y: 295, endPoint x: 551, endPoint y: 248, distance: 46.2
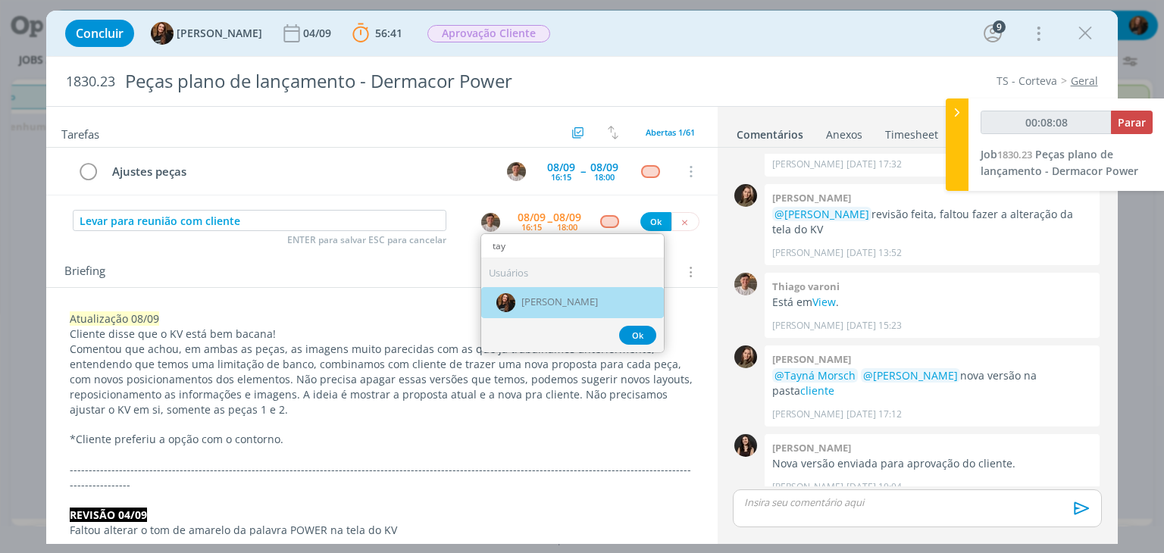
click at [552, 297] on span "[PERSON_NAME]" at bounding box center [559, 303] width 77 height 12
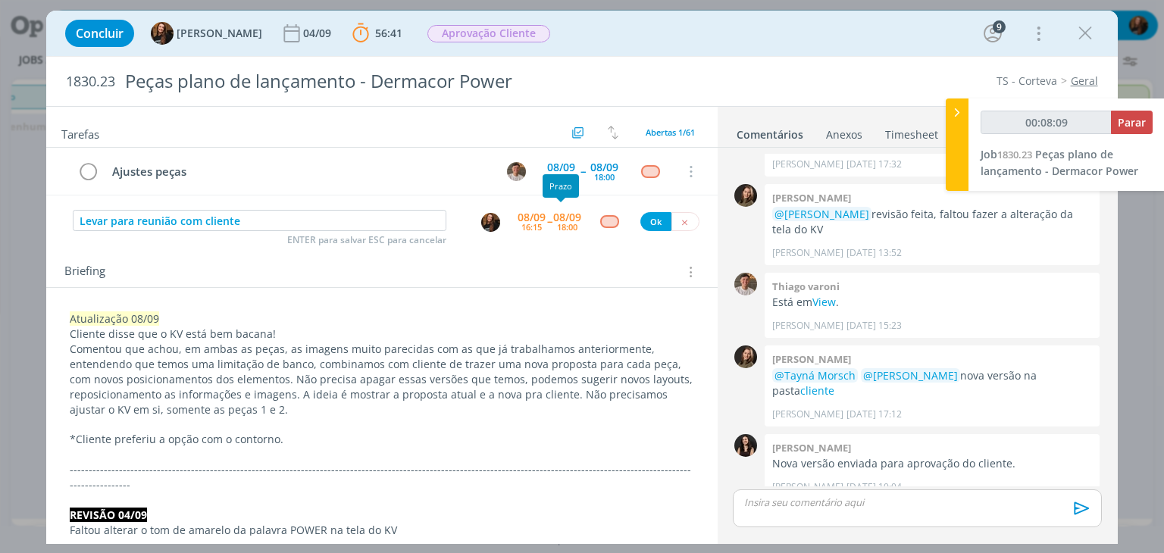
click at [524, 214] on div "08/09" at bounding box center [531, 217] width 28 height 11
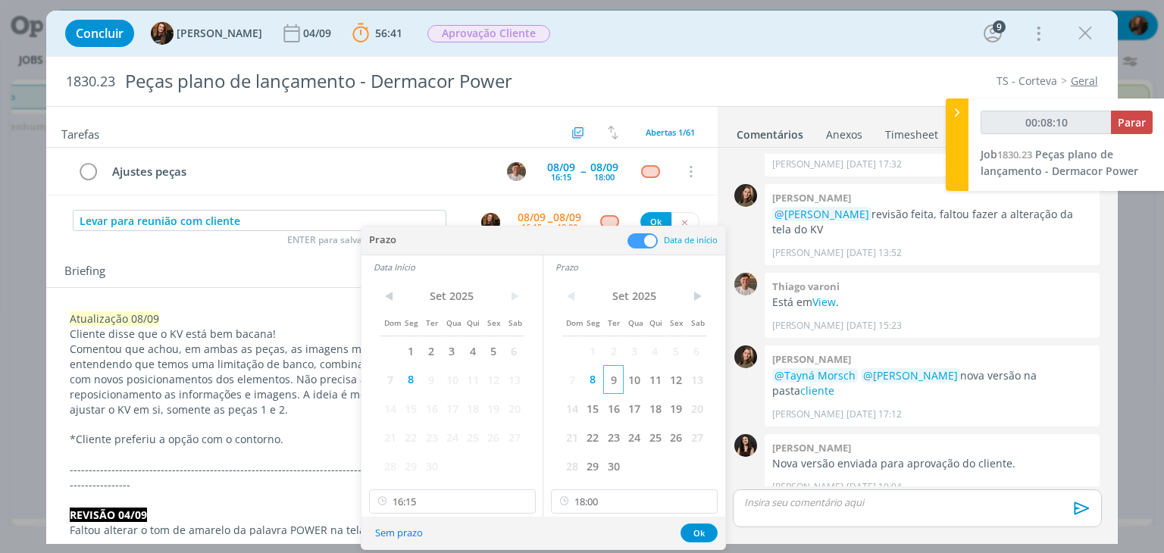
click at [609, 372] on span "9" at bounding box center [613, 379] width 20 height 29
type input "00:08:11"
click at [427, 377] on span "9" at bounding box center [431, 379] width 20 height 29
click at [521, 494] on icon at bounding box center [522, 501] width 19 height 24
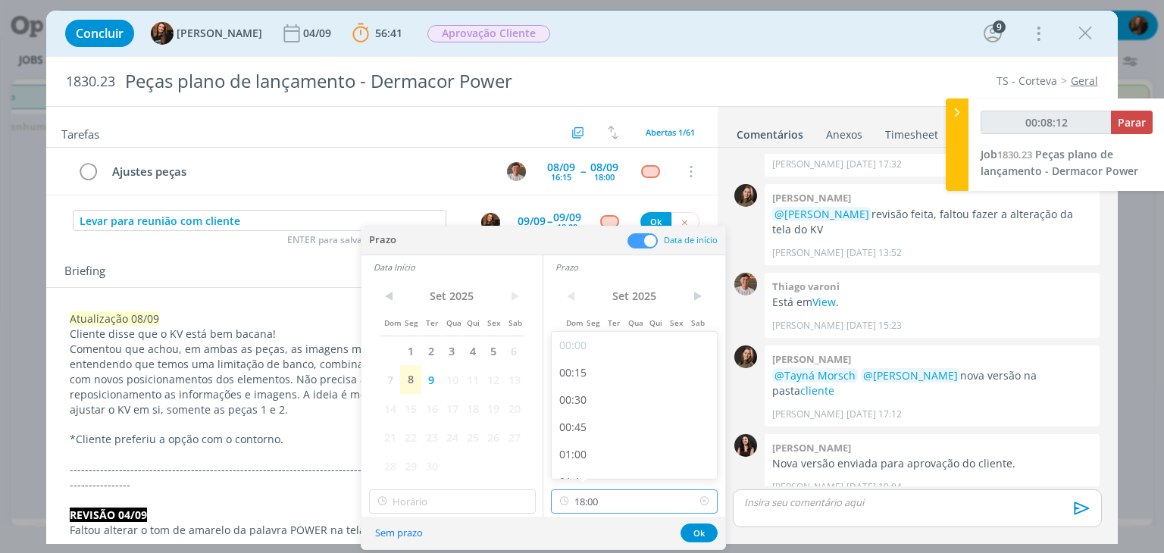
click at [661, 502] on input "18:00" at bounding box center [634, 501] width 167 height 24
type input "00:08:16"
click at [608, 389] on div "09:00" at bounding box center [637, 387] width 170 height 27
type input "09:00"
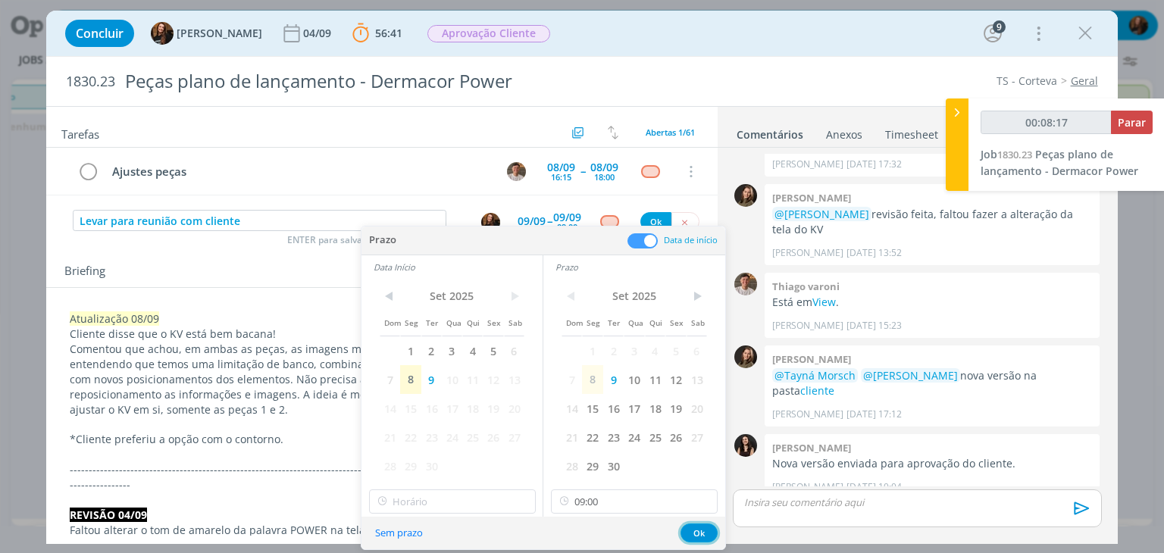
click at [699, 533] on button "Ok" at bounding box center [698, 533] width 37 height 19
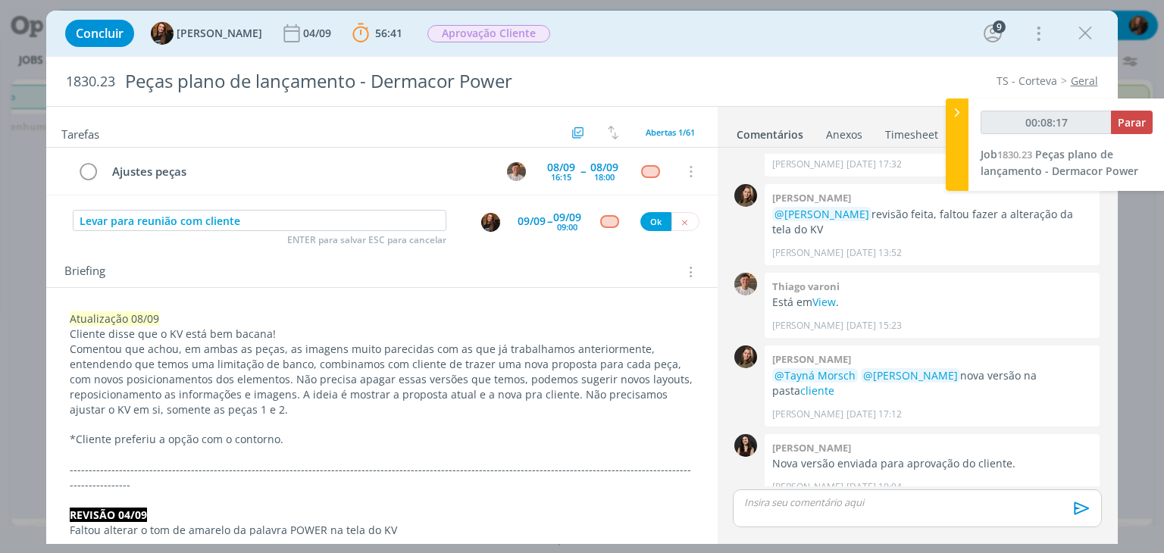
type input "00:08:18"
click at [601, 219] on div "dialog" at bounding box center [609, 221] width 19 height 13
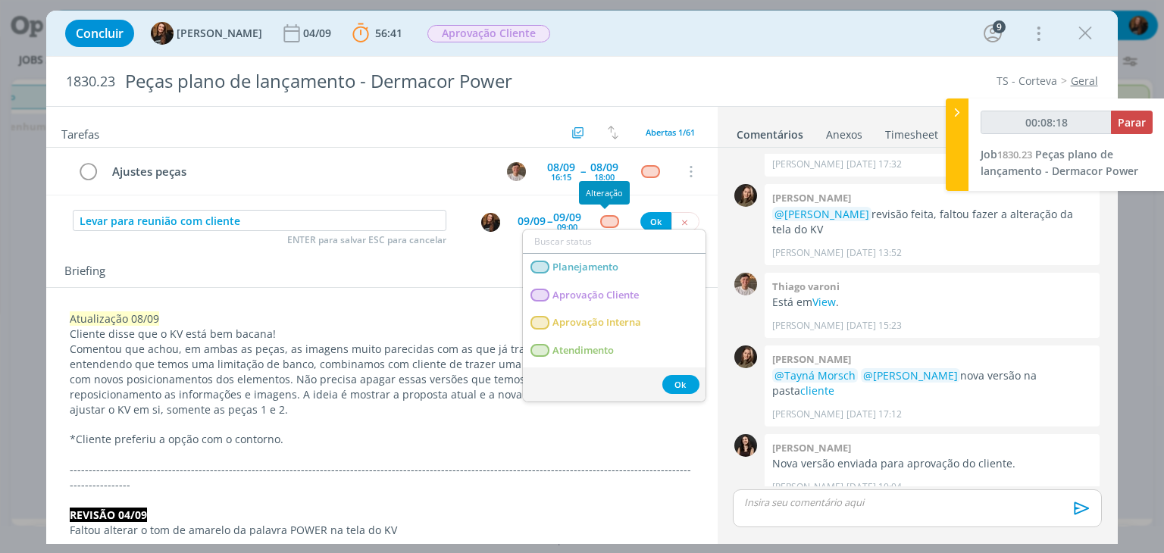
type input "a"
type input "00:08:19"
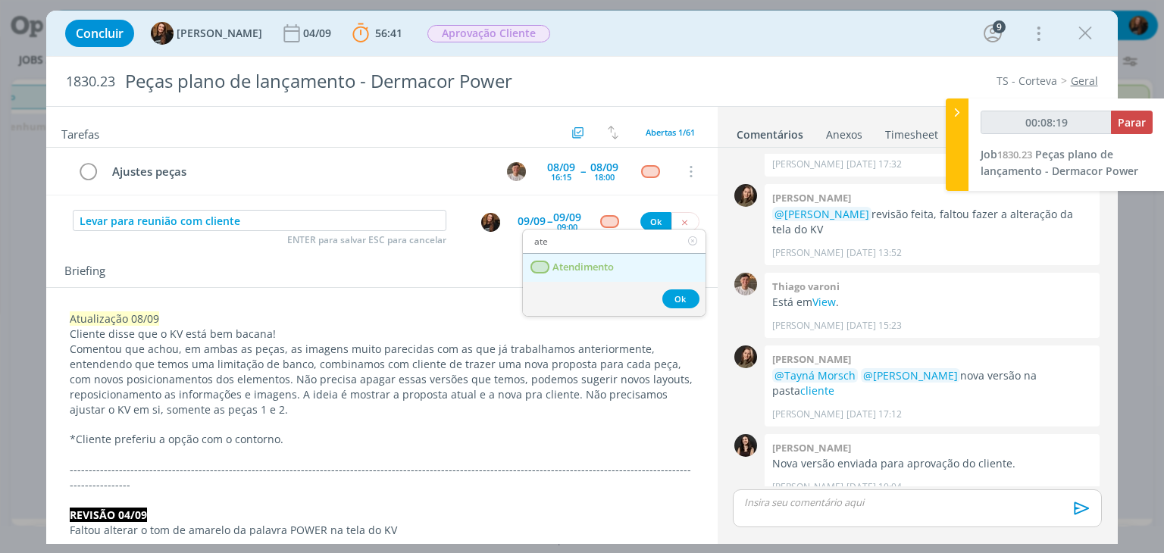
type input "ate"
type input "00:08:20"
click at [599, 263] on span "Atendimento" at bounding box center [583, 267] width 61 height 12
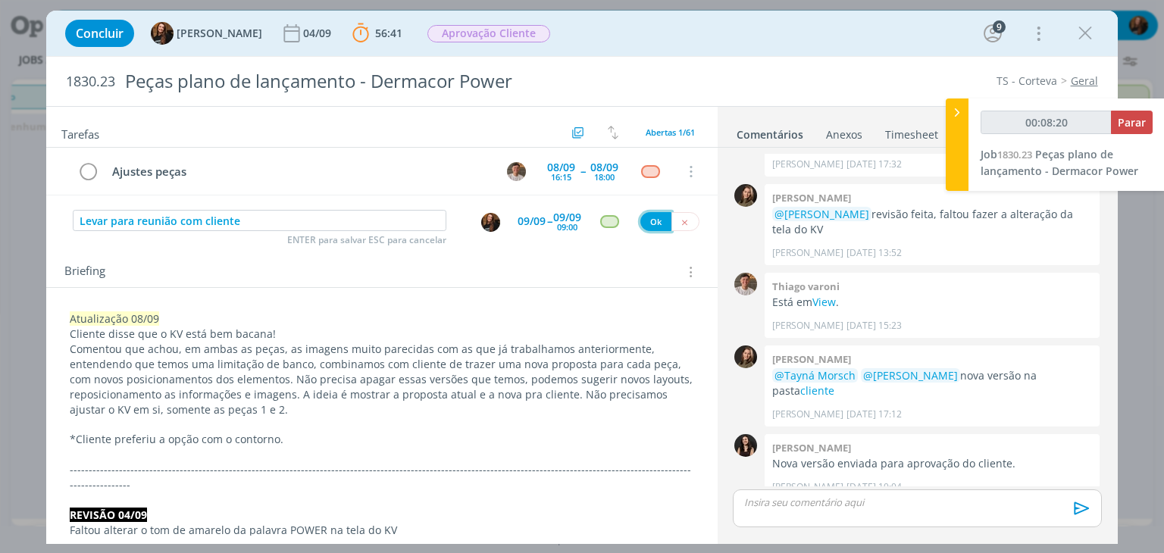
click at [651, 217] on button "Ok" at bounding box center [655, 221] width 31 height 19
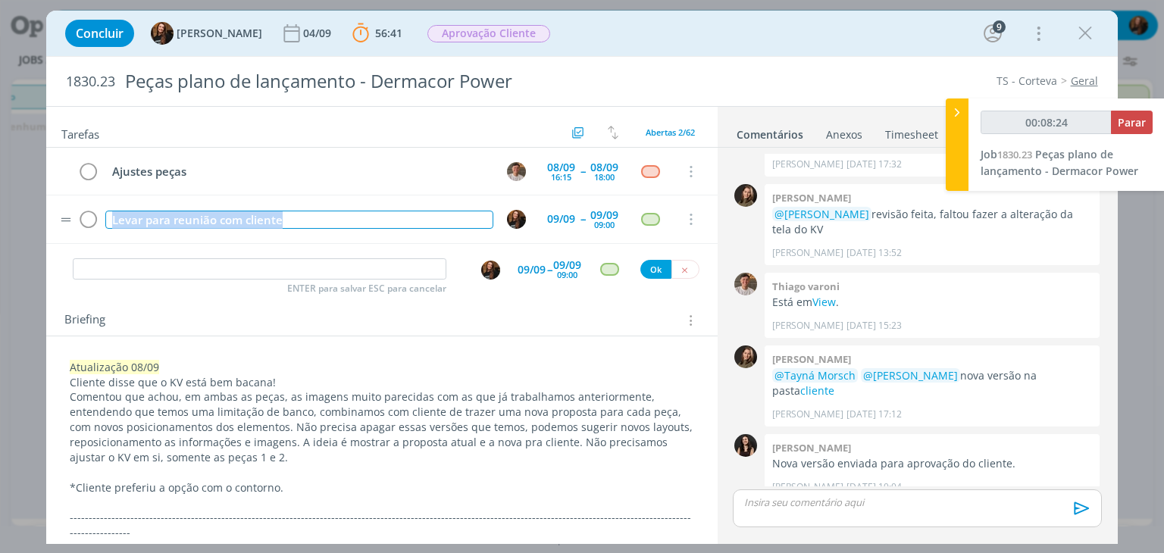
drag, startPoint x: 292, startPoint y: 217, endPoint x: 108, endPoint y: 228, distance: 183.6
click at [108, 228] on td "Levar para reunião com cliente" at bounding box center [295, 219] width 387 height 27
copy div "Levar para reunião com cliente"
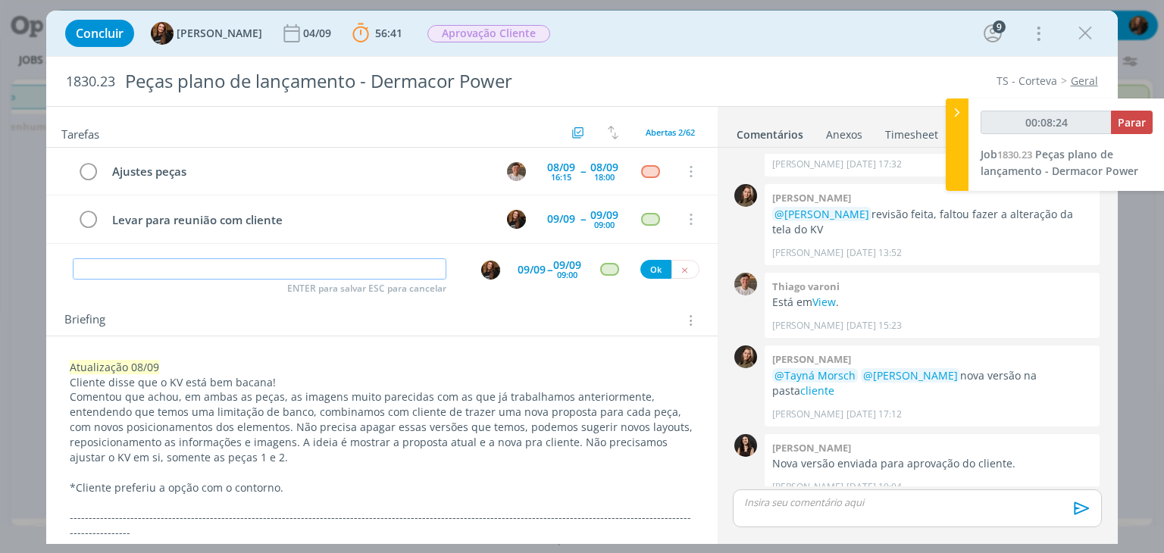
click at [311, 273] on input "dialog" at bounding box center [260, 268] width 374 height 21
type input "00:08:25"
paste input "Levar para reunião com cliente"
click at [481, 262] on img "dialog" at bounding box center [490, 270] width 19 height 19
type input "Levar para reunião com cliente"
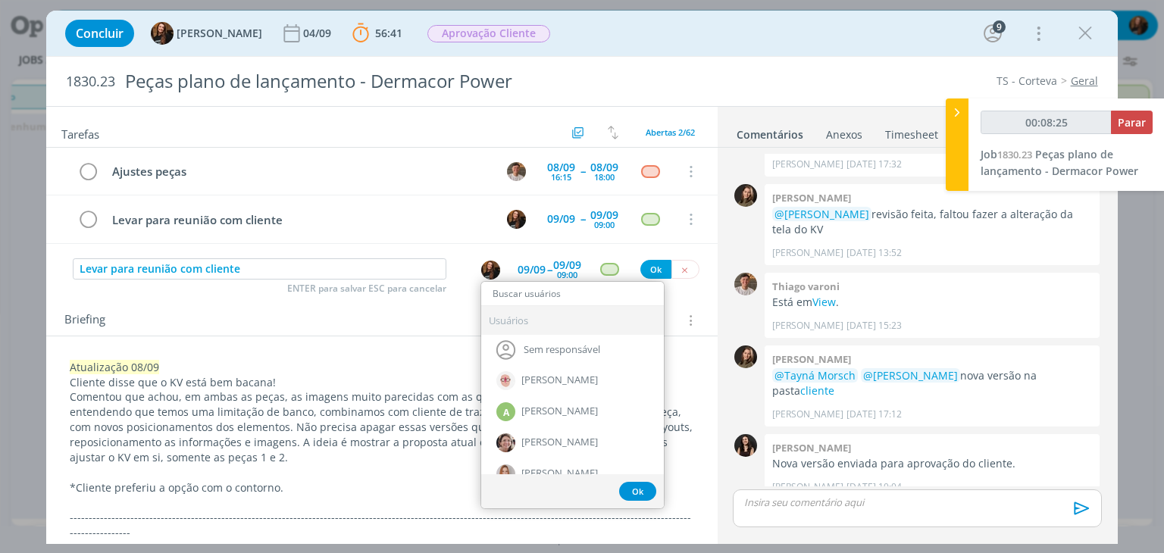
type input "00:08:26"
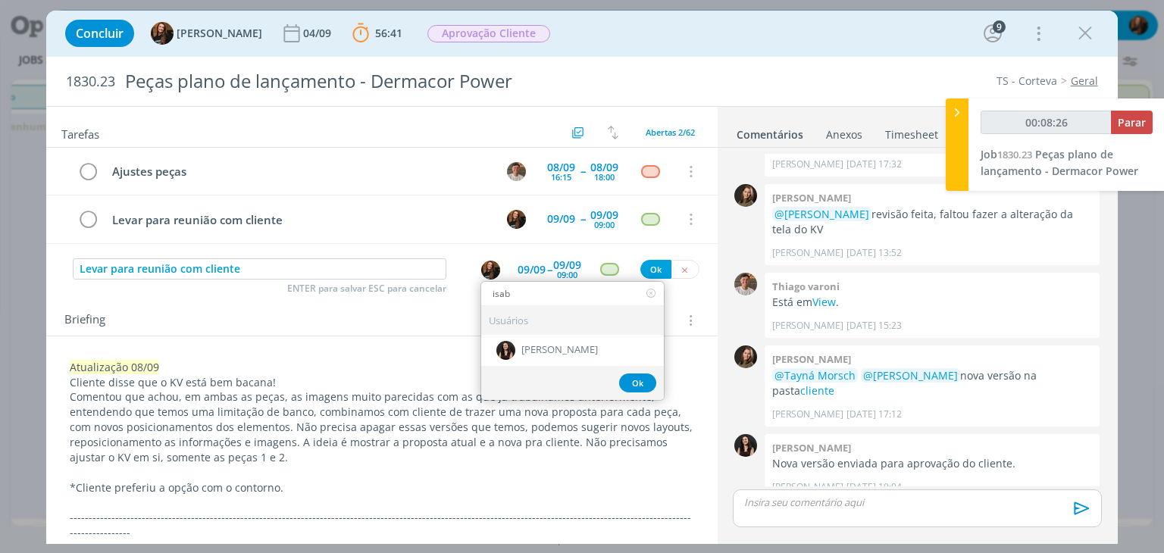
type input "isabe"
type input "00:08:27"
type input "isabe"
click at [564, 345] on span "[PERSON_NAME]" at bounding box center [559, 351] width 77 height 12
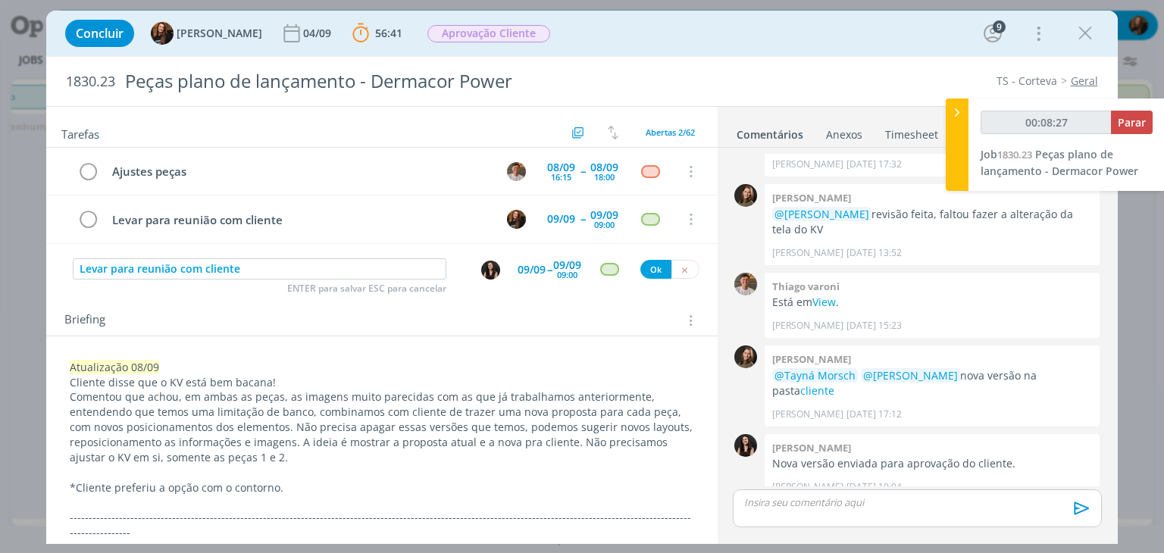
type input "00:08:28"
click at [640, 262] on button "Ok" at bounding box center [655, 269] width 31 height 19
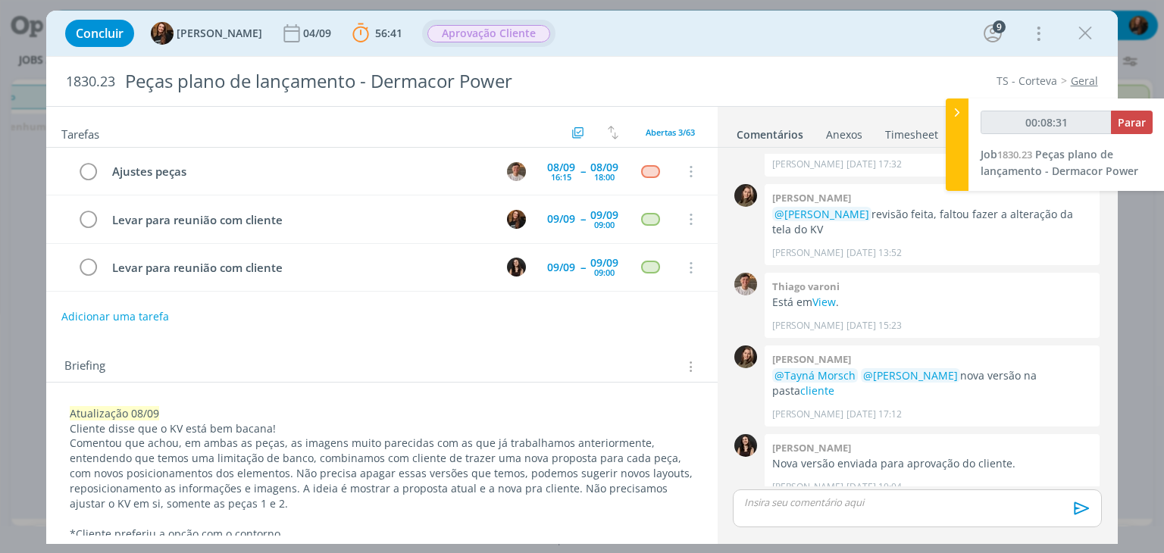
click at [467, 39] on span "Aprovação Cliente" at bounding box center [488, 33] width 123 height 17
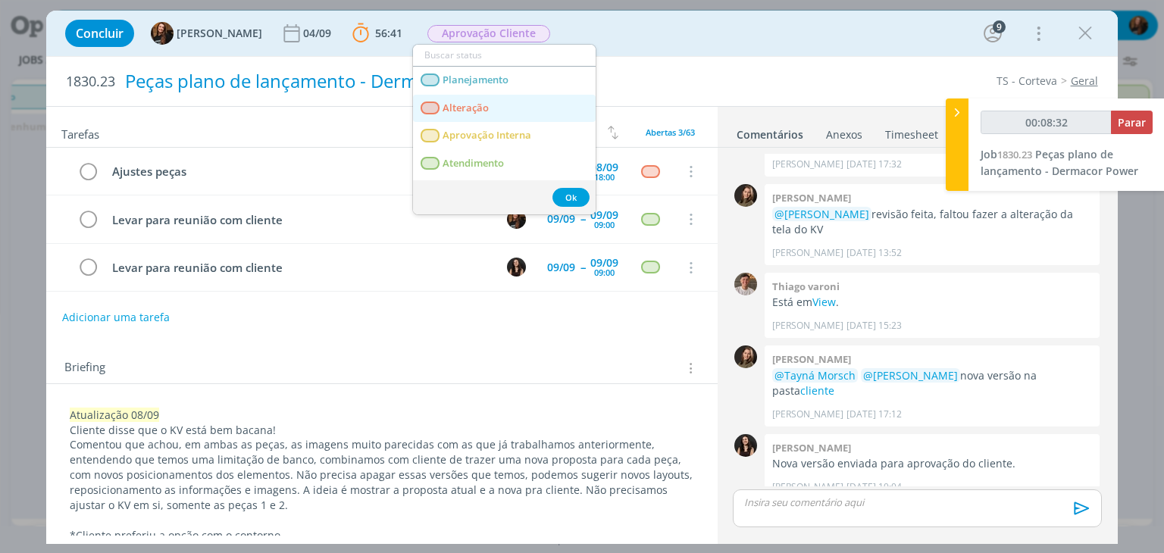
drag, startPoint x: 470, startPoint y: 113, endPoint x: 349, endPoint y: 73, distance: 127.5
click at [470, 113] on span "Alteração" at bounding box center [466, 108] width 46 height 12
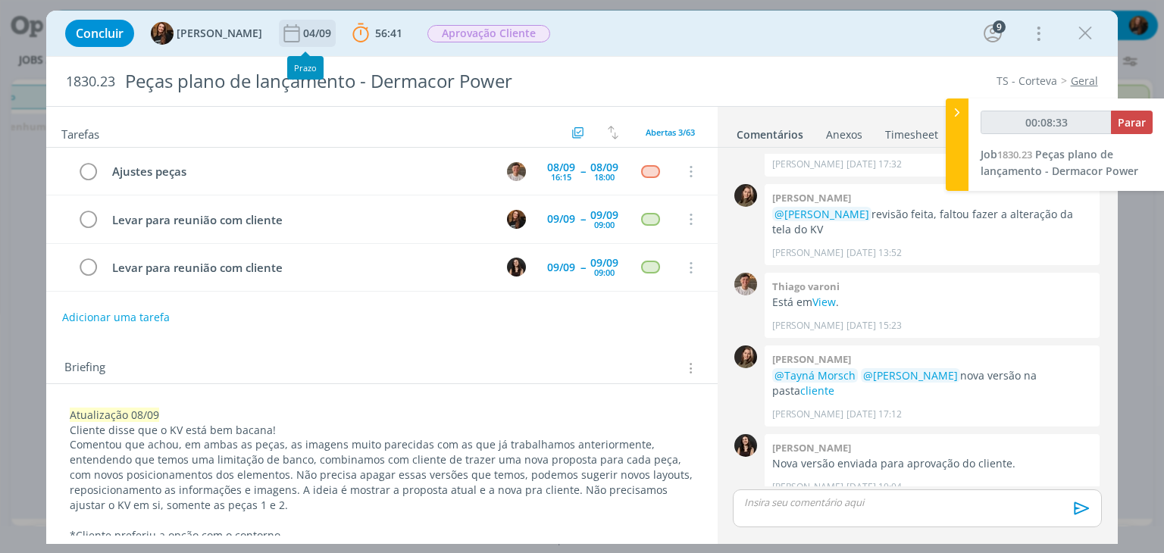
click at [312, 31] on div "04/09" at bounding box center [318, 33] width 31 height 11
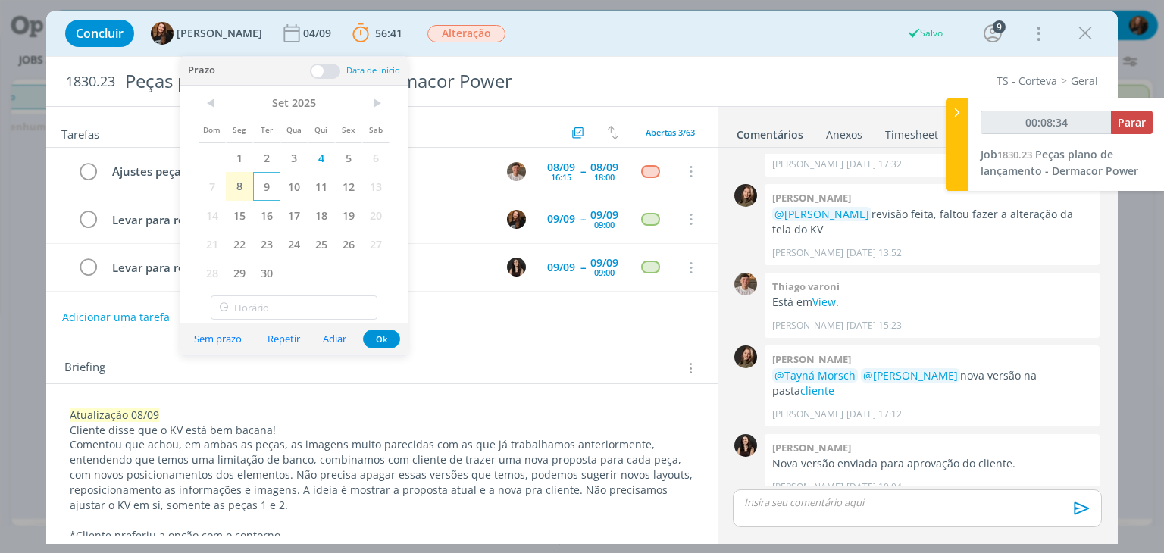
click at [271, 186] on span "9" at bounding box center [266, 186] width 27 height 29
click at [383, 334] on button "Ok" at bounding box center [381, 339] width 37 height 19
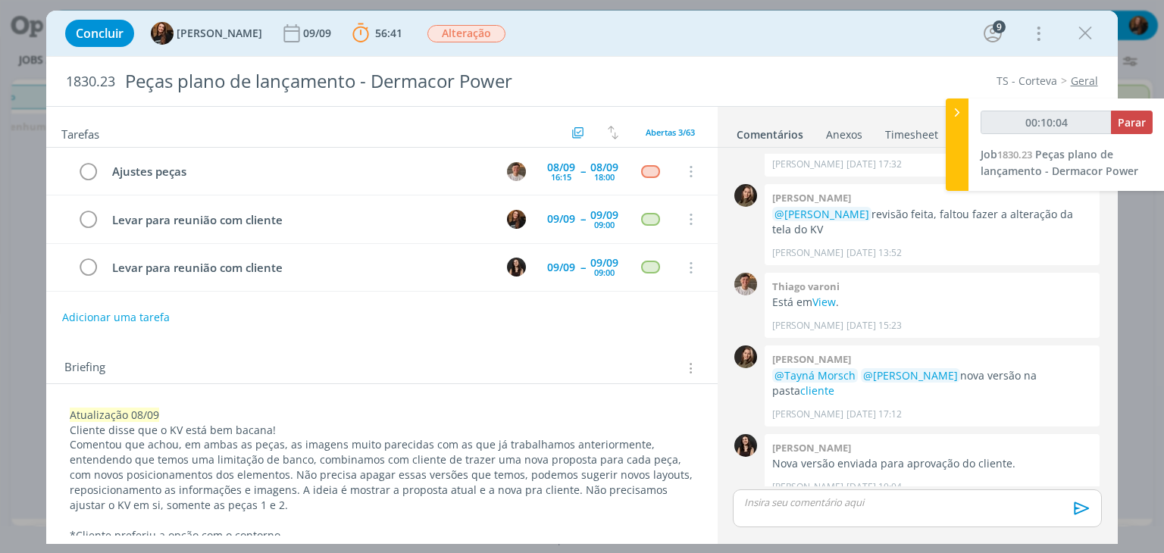
click at [900, 505] on p "dialog" at bounding box center [917, 502] width 344 height 14
type input "00:10:05"
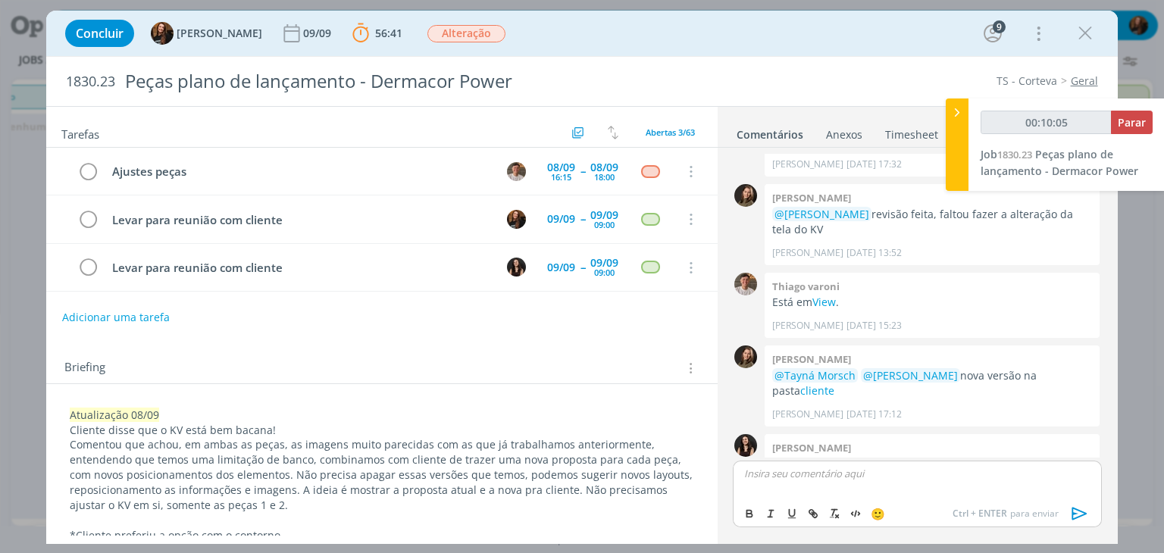
scroll to position [1586, 0]
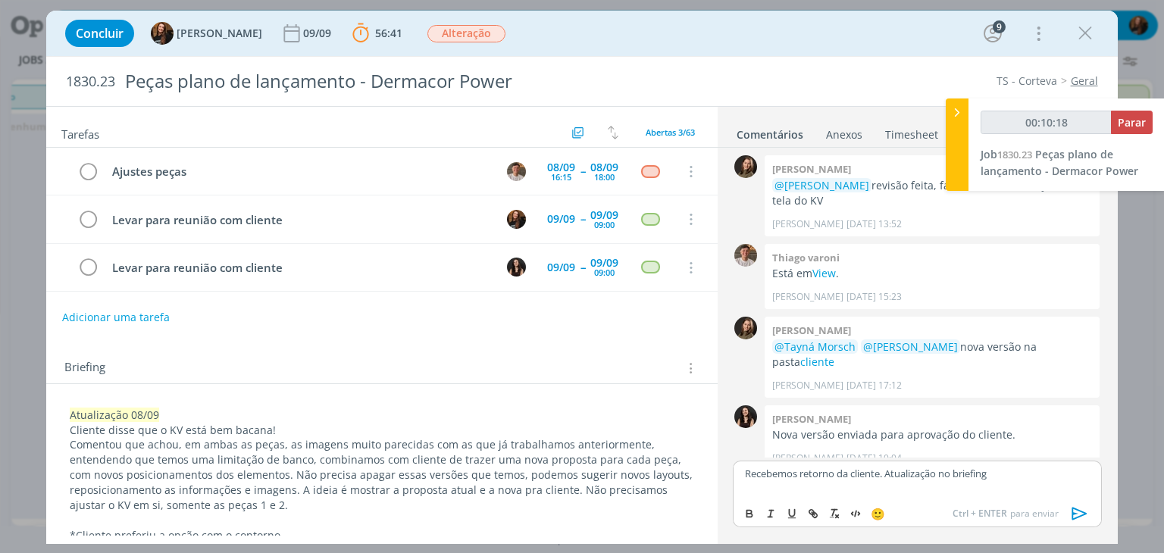
click at [1020, 470] on p "Recebemos retorno da cliente. Atualização no briefing" at bounding box center [917, 474] width 344 height 14
click at [1082, 514] on icon "dialog" at bounding box center [1079, 513] width 23 height 23
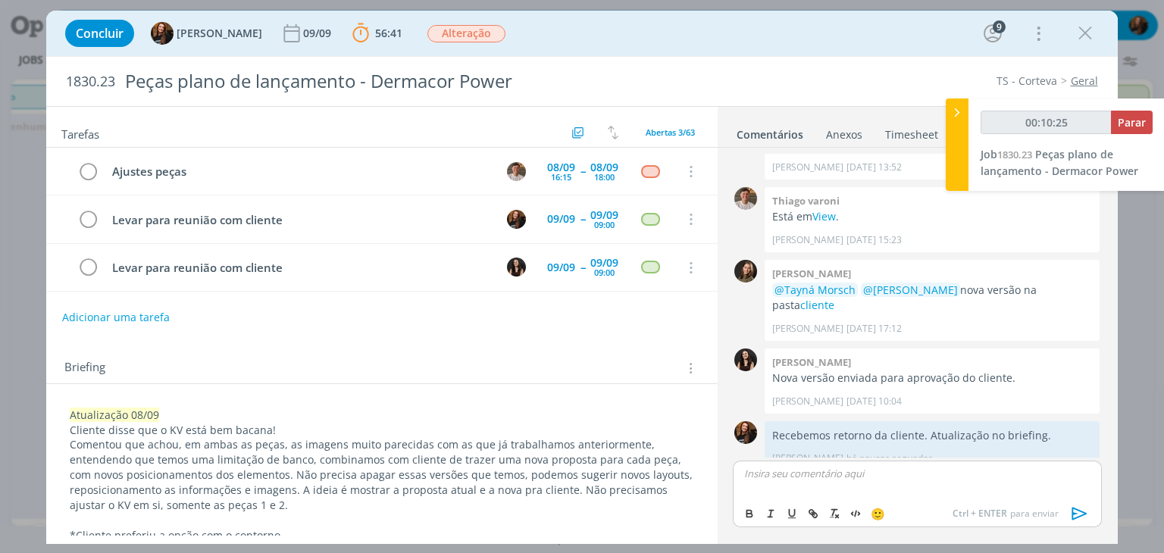
type input "00:10:26"
click at [1126, 122] on span "Parar" at bounding box center [1131, 122] width 28 height 14
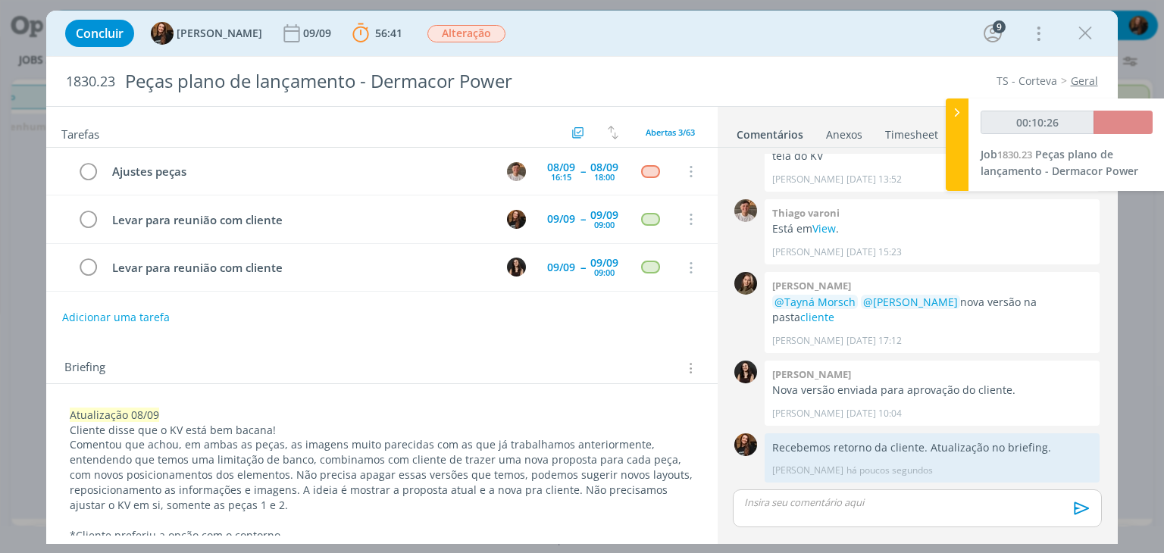
scroll to position [1615, 0]
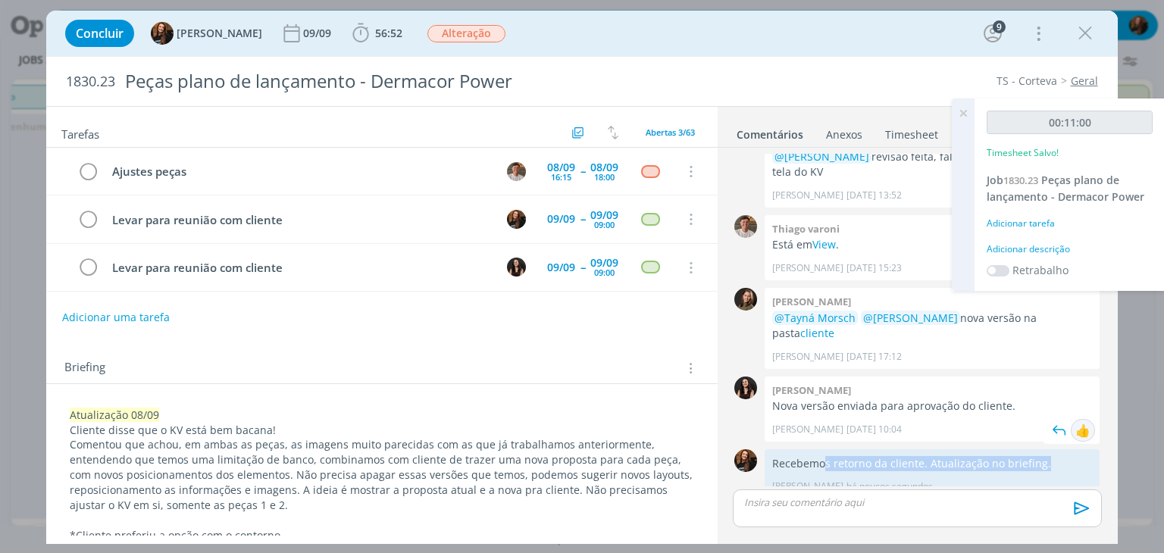
drag, startPoint x: 834, startPoint y: 449, endPoint x: 1071, endPoint y: 416, distance: 238.6
click at [1076, 449] on div "Recebemos retorno da cliente. Atualização no briefing. Tayná Morsch há poucos s…" at bounding box center [931, 473] width 335 height 49
click at [1055, 252] on div "Adicionar descrição" at bounding box center [1069, 249] width 166 height 14
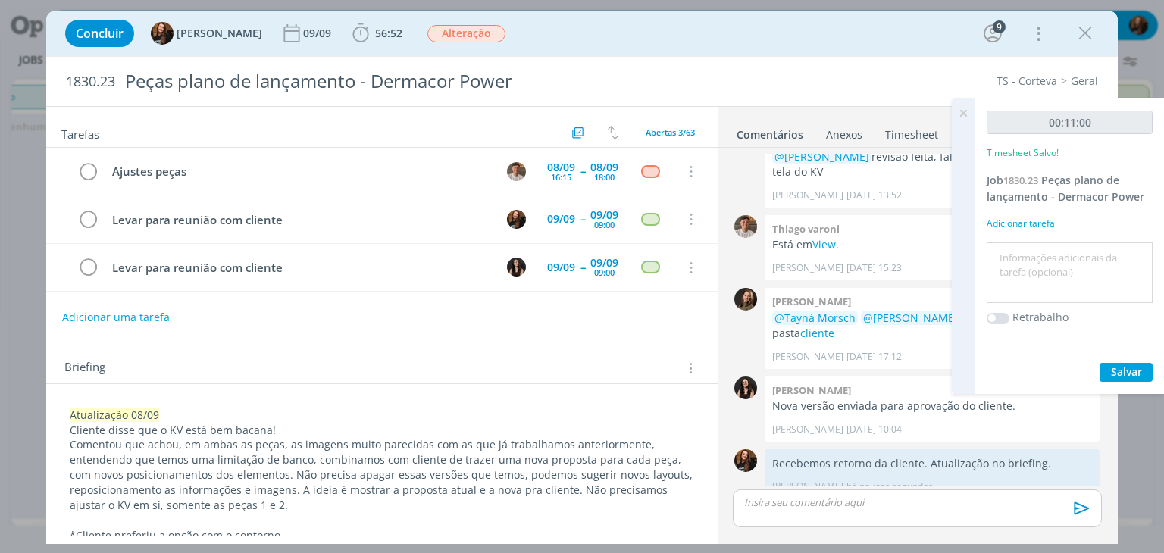
drag, startPoint x: 1055, startPoint y: 252, endPoint x: 1045, endPoint y: 255, distance: 11.0
click at [1045, 255] on textarea at bounding box center [1069, 273] width 158 height 54
type textarea "Atualização briefing e pautas"
click at [1127, 373] on span "Salvar" at bounding box center [1126, 371] width 31 height 14
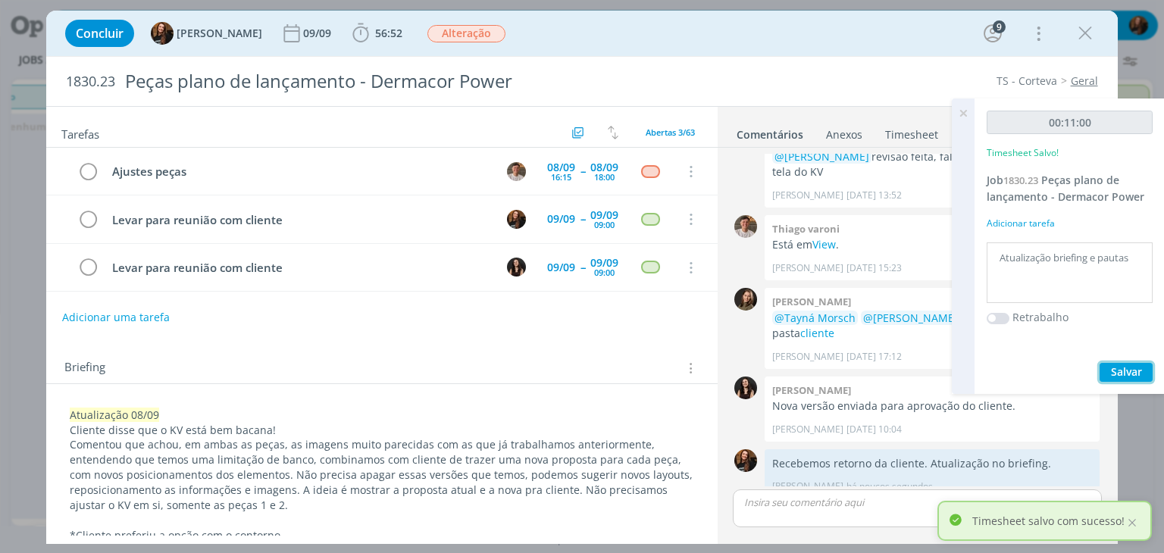
click at [1114, 374] on span "Salvar" at bounding box center [1126, 371] width 31 height 14
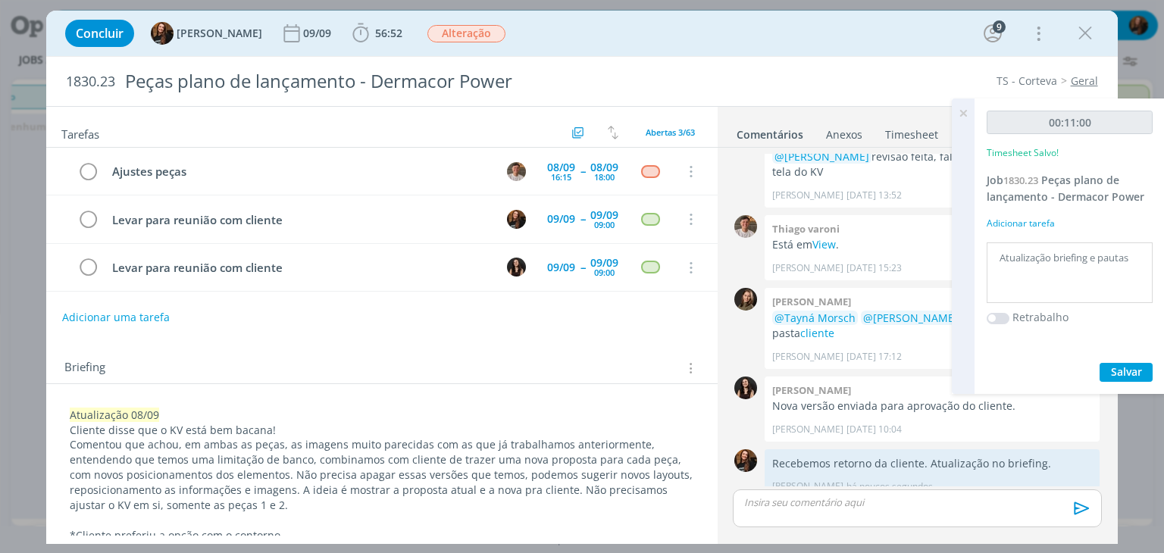
click at [967, 126] on icon at bounding box center [962, 113] width 27 height 30
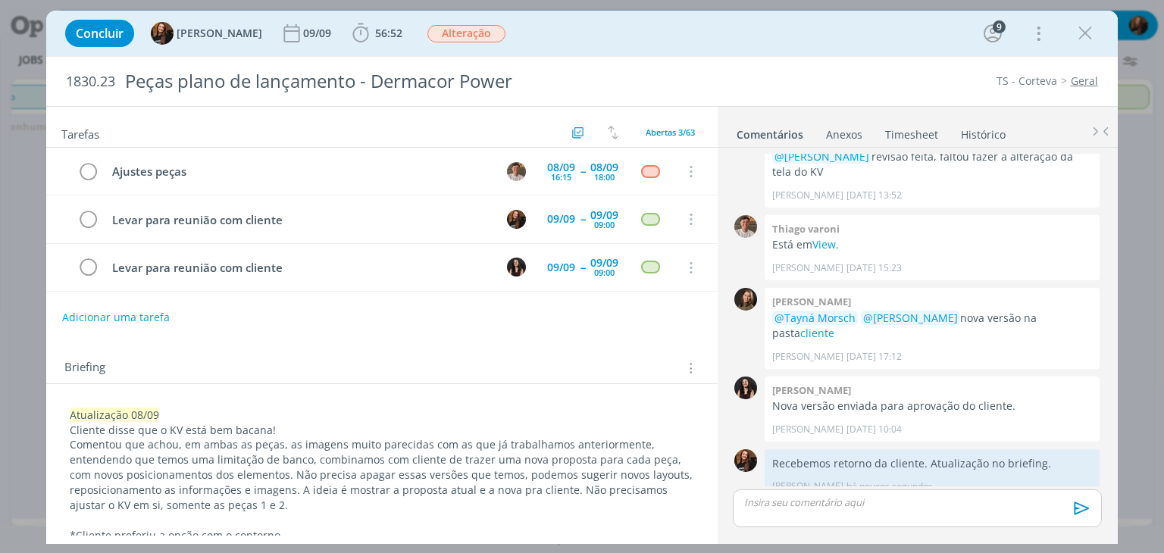
click at [917, 134] on link "Timesheet" at bounding box center [911, 131] width 55 height 22
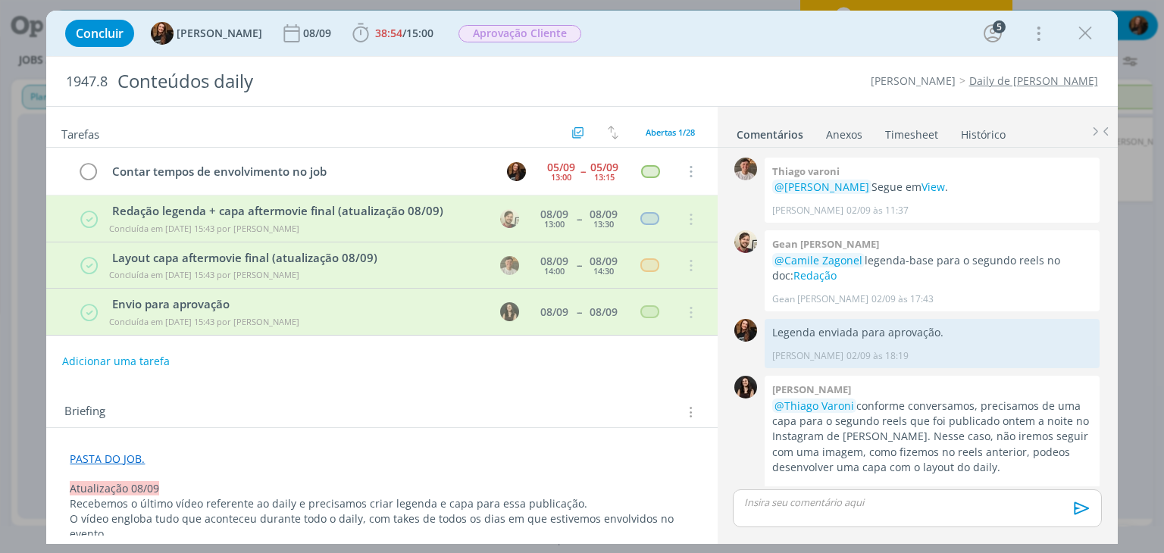
scroll to position [1648, 0]
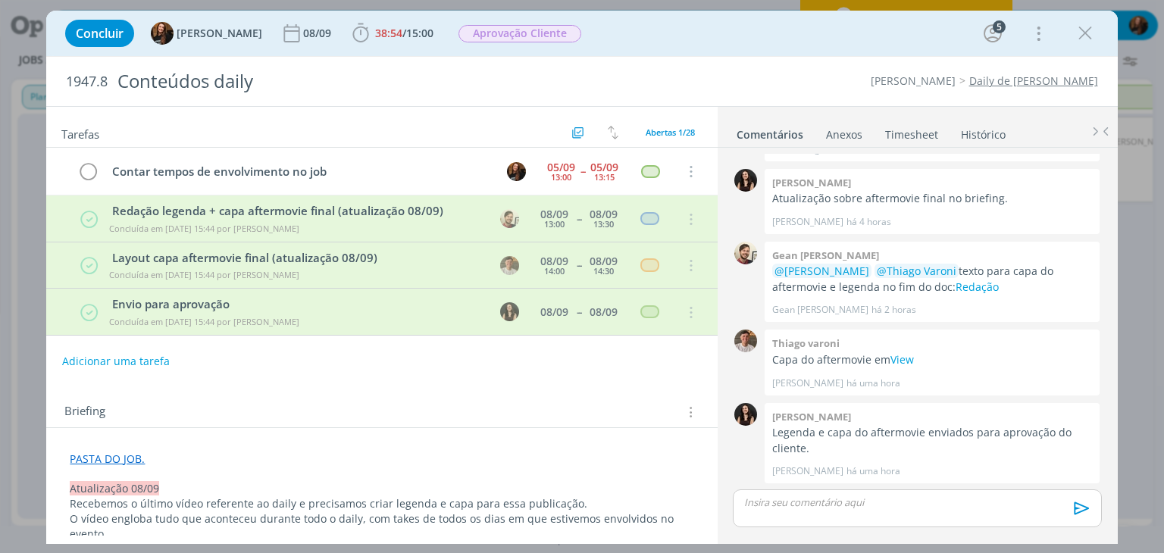
click at [922, 129] on link "Timesheet" at bounding box center [911, 131] width 55 height 22
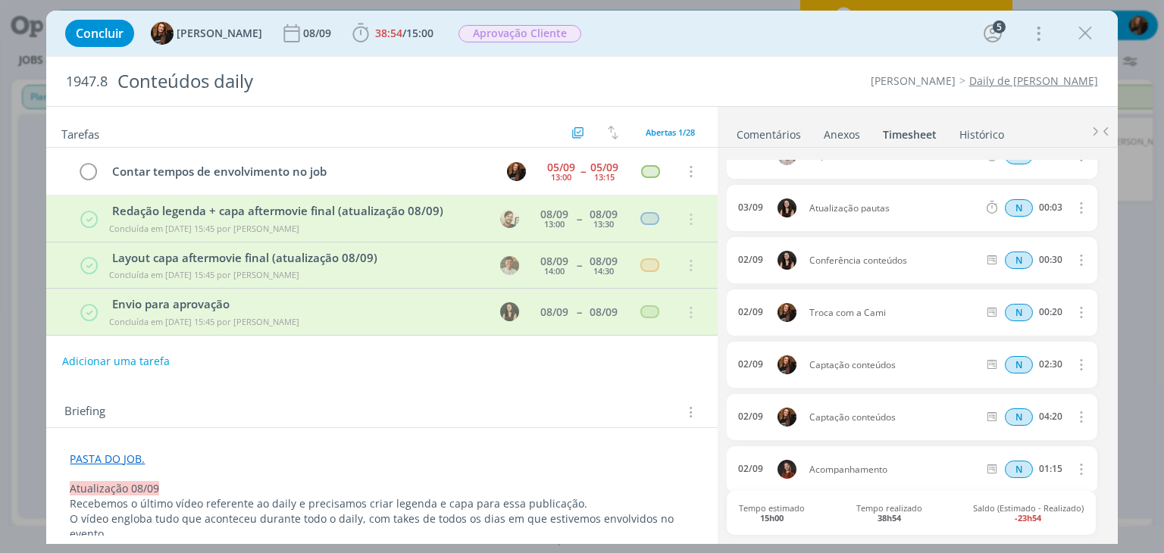
scroll to position [2490, 0]
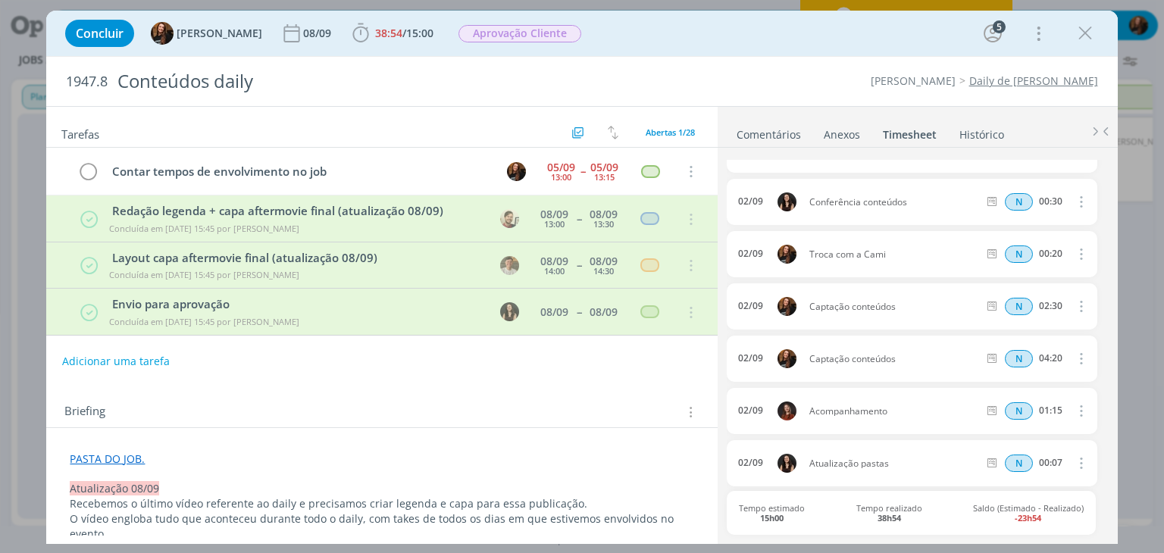
drag, startPoint x: 899, startPoint y: 305, endPoint x: 807, endPoint y: 311, distance: 91.9
click at [807, 311] on div "02/09 Captação conteúdos N 02:30 Excluir Editar" at bounding box center [912, 306] width 370 height 46
copy span "Captação conteúdos"
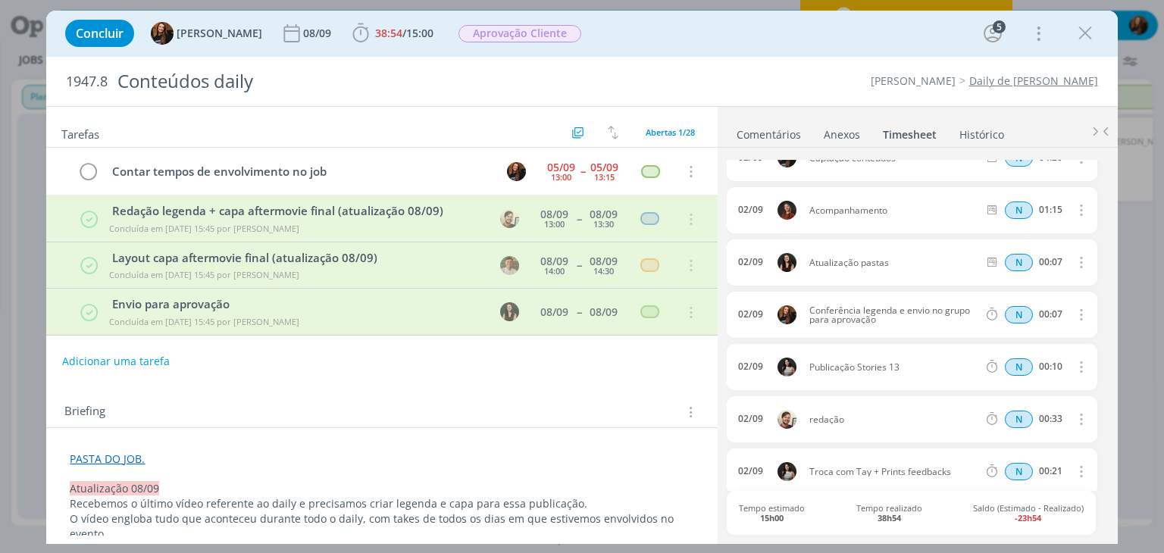
scroll to position [2718, 0]
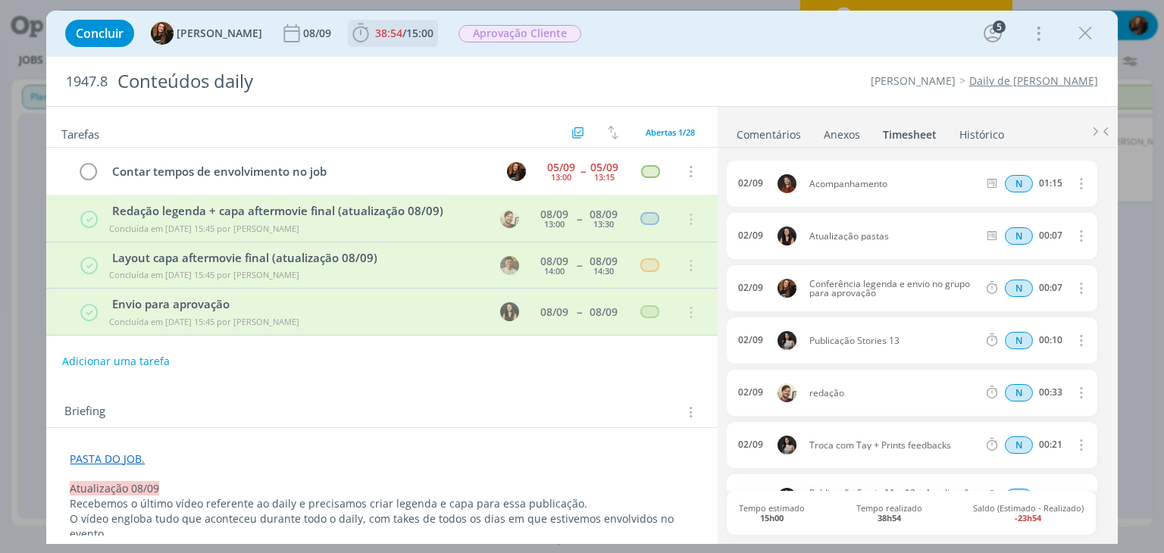
click at [389, 37] on span "38:54" at bounding box center [388, 33] width 27 height 14
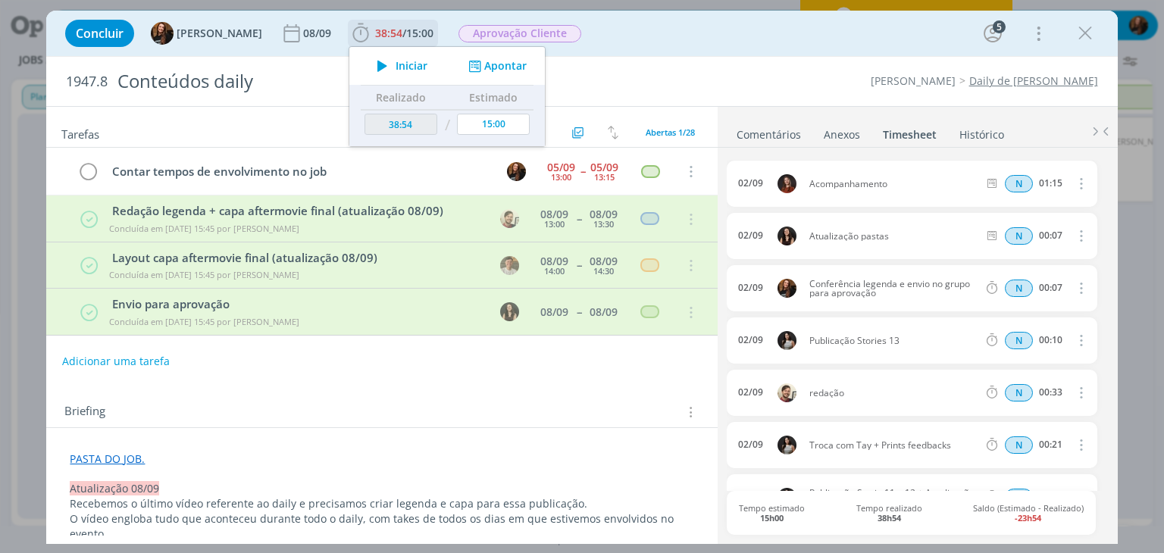
click at [481, 64] on button "Apontar" at bounding box center [495, 66] width 63 height 16
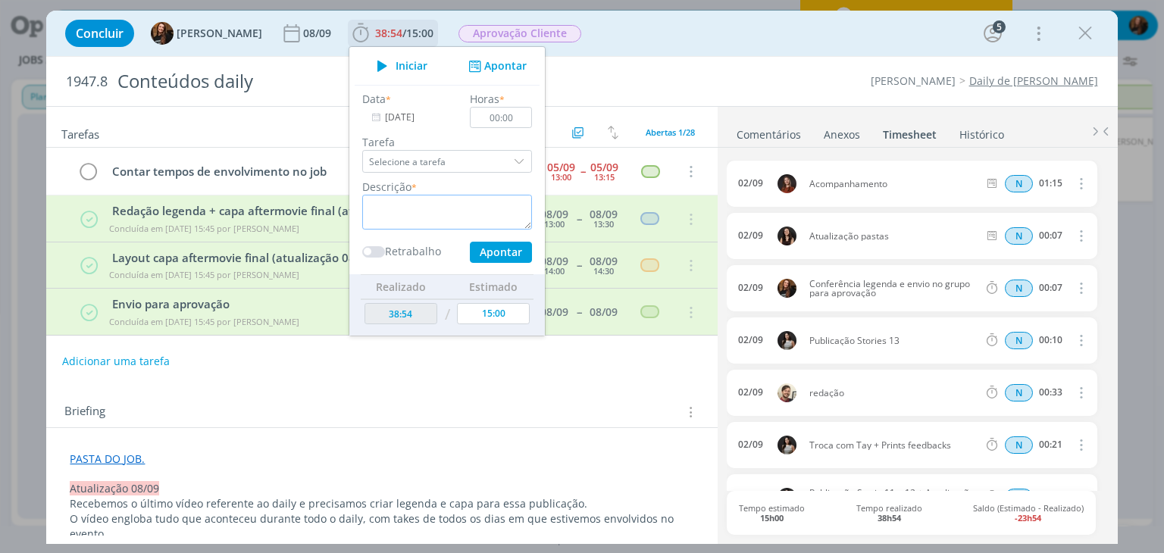
click at [431, 216] on textarea "dialog" at bounding box center [447, 212] width 170 height 35
paste textarea "Captação conteúdos"
type textarea "Captação conteúdos"
click at [511, 117] on input "00:00" at bounding box center [501, 117] width 62 height 21
type input "02:00"
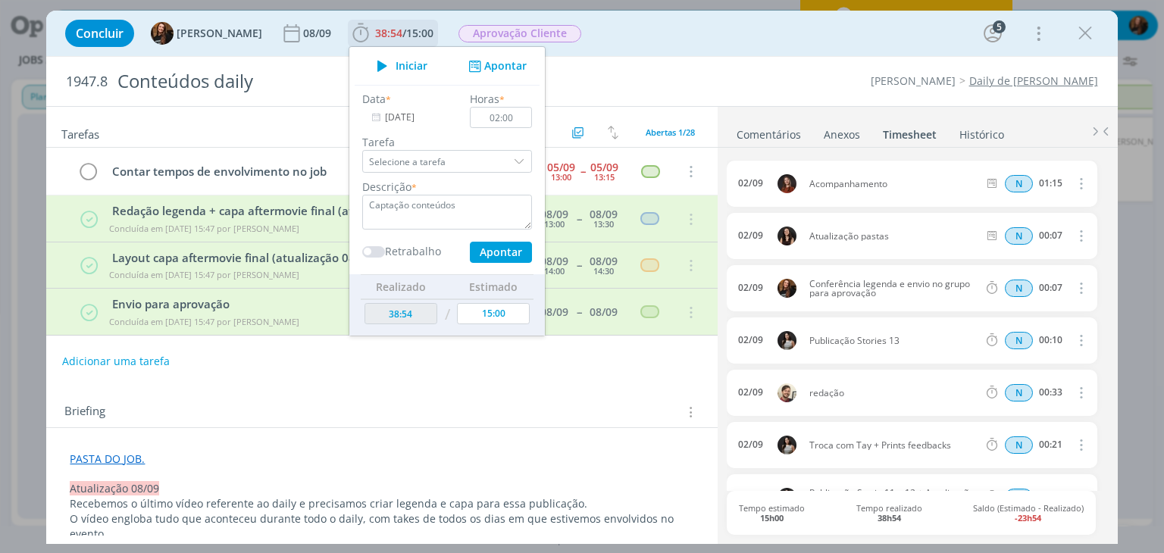
click at [373, 118] on input "[DATE]" at bounding box center [409, 117] width 95 height 21
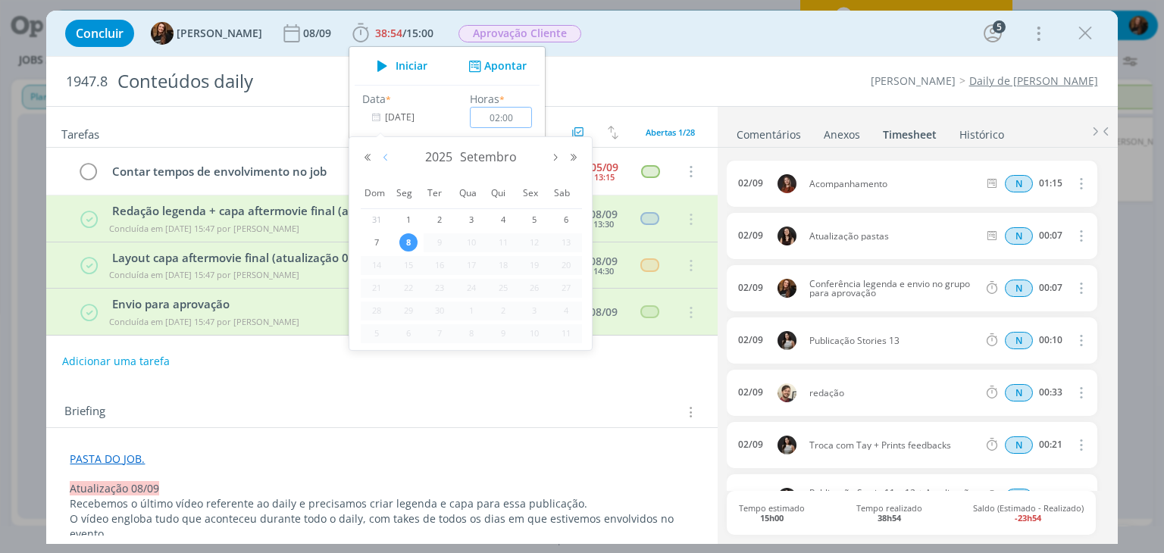
click at [384, 158] on button "Mês anterior" at bounding box center [386, 157] width 18 height 11
click at [552, 157] on button "Próximo mês" at bounding box center [555, 157] width 18 height 11
click at [406, 216] on span "1" at bounding box center [408, 220] width 18 height 18
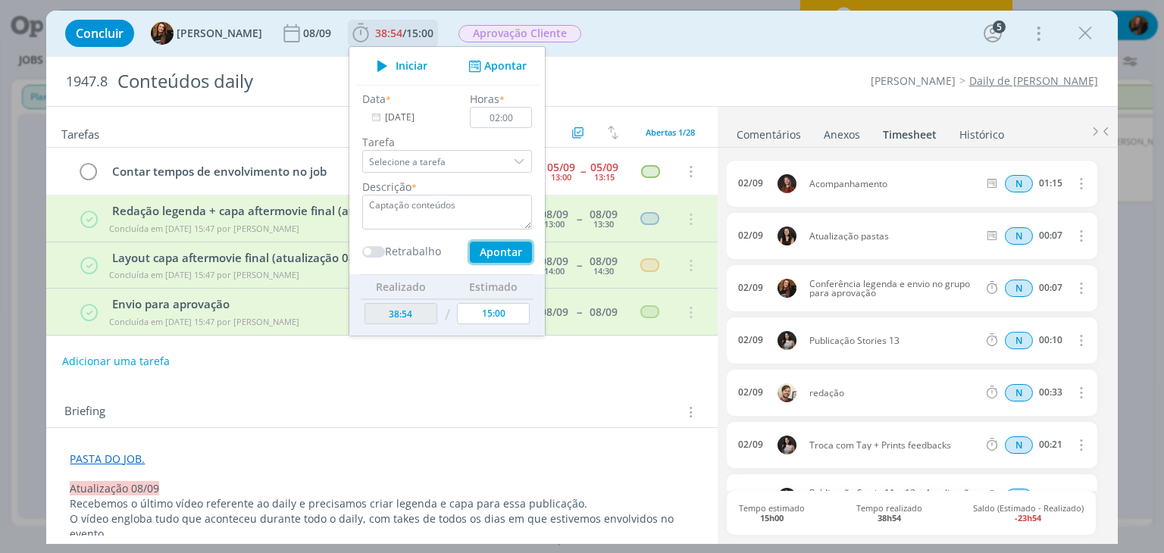
click at [490, 250] on button "Apontar" at bounding box center [501, 252] width 62 height 21
type input "[DATE]"
type input "00:00"
type input "40:54"
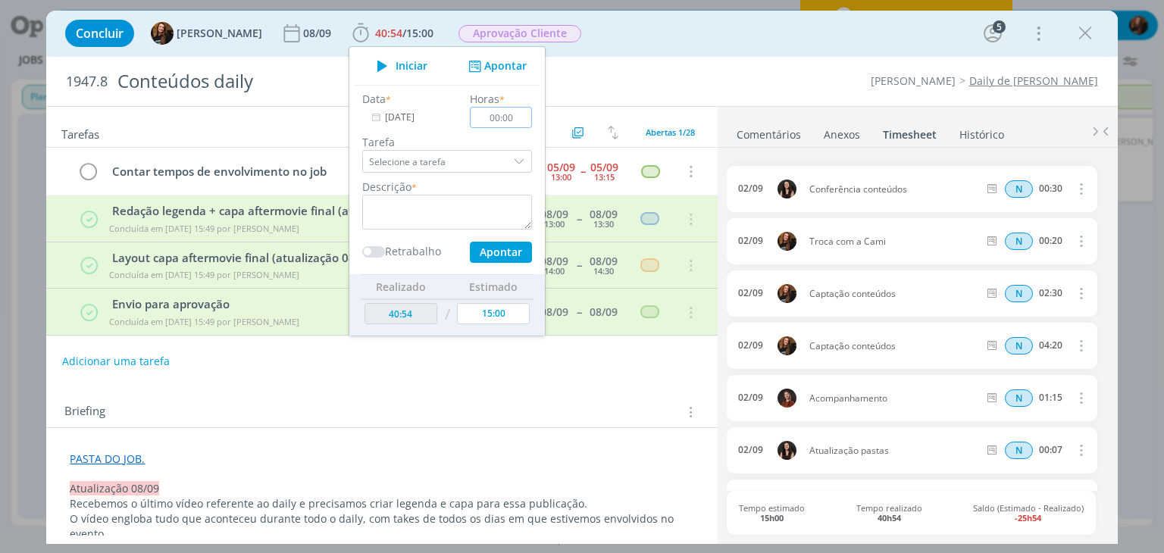
scroll to position [2478, 0]
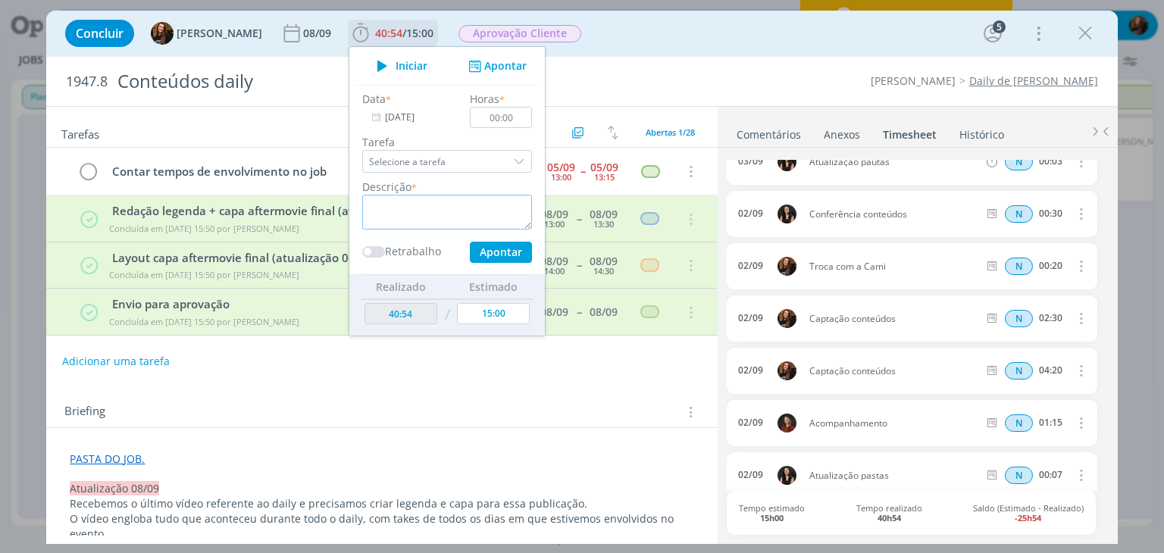
click at [430, 203] on textarea "dialog" at bounding box center [447, 212] width 170 height 35
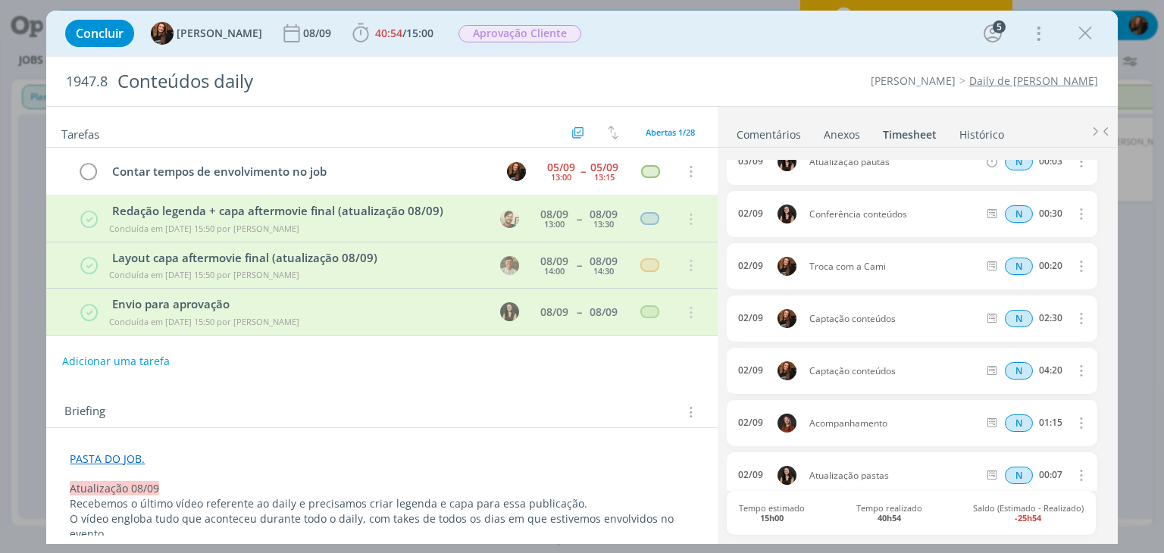
drag, startPoint x: 910, startPoint y: 316, endPoint x: 810, endPoint y: 311, distance: 100.1
click at [810, 311] on div "02/09 Captação conteúdos N 02:30 Excluir Editar" at bounding box center [912, 318] width 370 height 46
copy span "Captação conteúdos"
click at [424, 26] on span "15:00" at bounding box center [419, 33] width 27 height 14
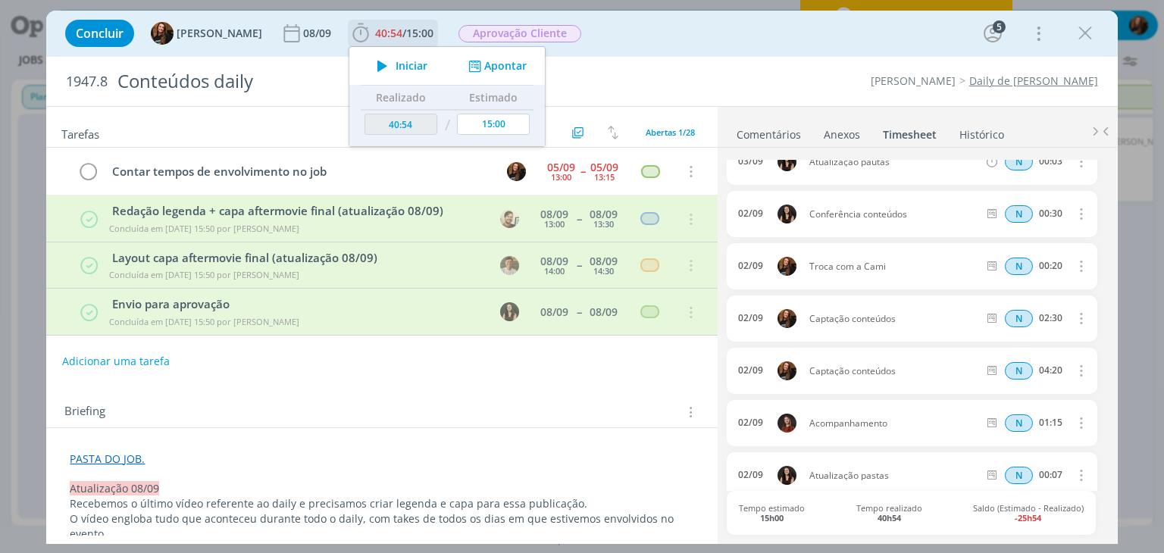
click at [495, 65] on button "Apontar" at bounding box center [495, 66] width 63 height 16
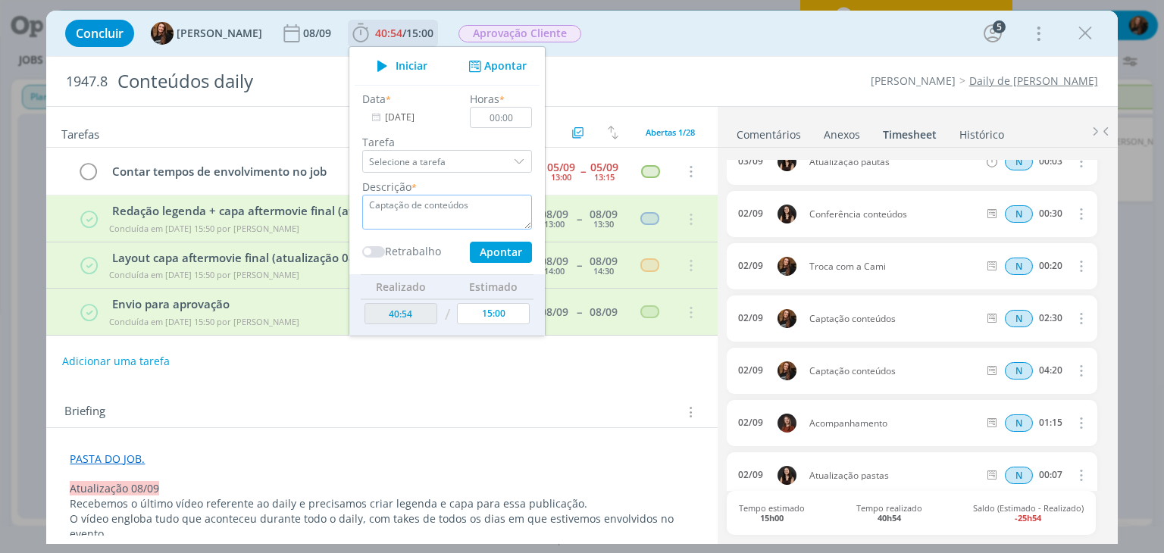
drag, startPoint x: 458, startPoint y: 210, endPoint x: 354, endPoint y: 209, distance: 103.8
click at [362, 209] on textarea "Captação de conteúdos" at bounding box center [447, 212] width 170 height 35
paste textarea "dialog"
type textarea "Captação conteúdos"
click at [514, 111] on input "00:00" at bounding box center [501, 117] width 62 height 21
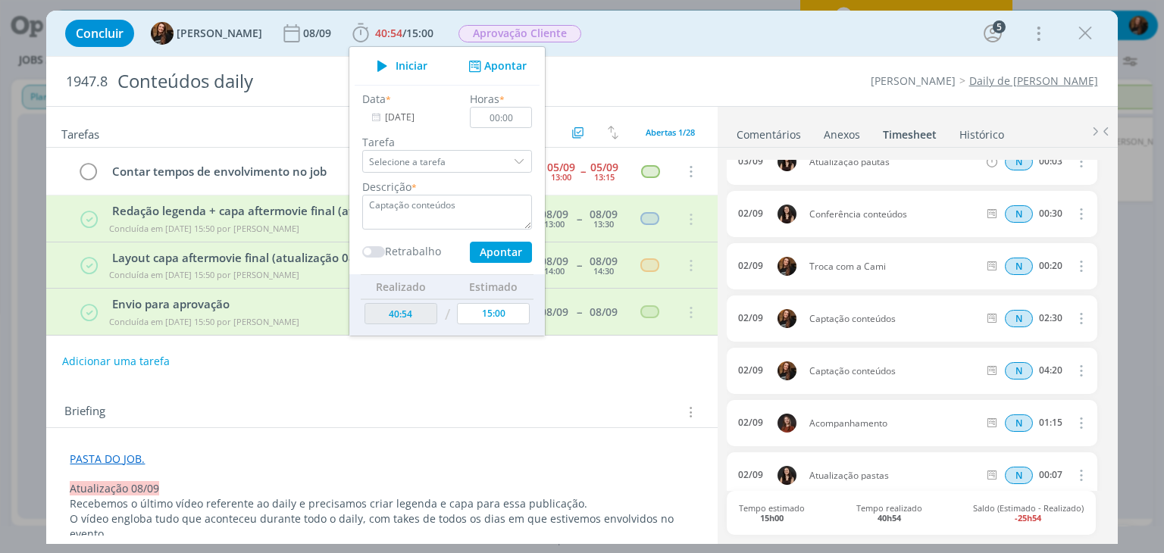
click at [641, 49] on div "Concluir Tayná Morsch 08/09 40:54 / 15:00 Iniciar Apontar Data * 08/09/2025 Hor…" at bounding box center [582, 33] width 1048 height 36
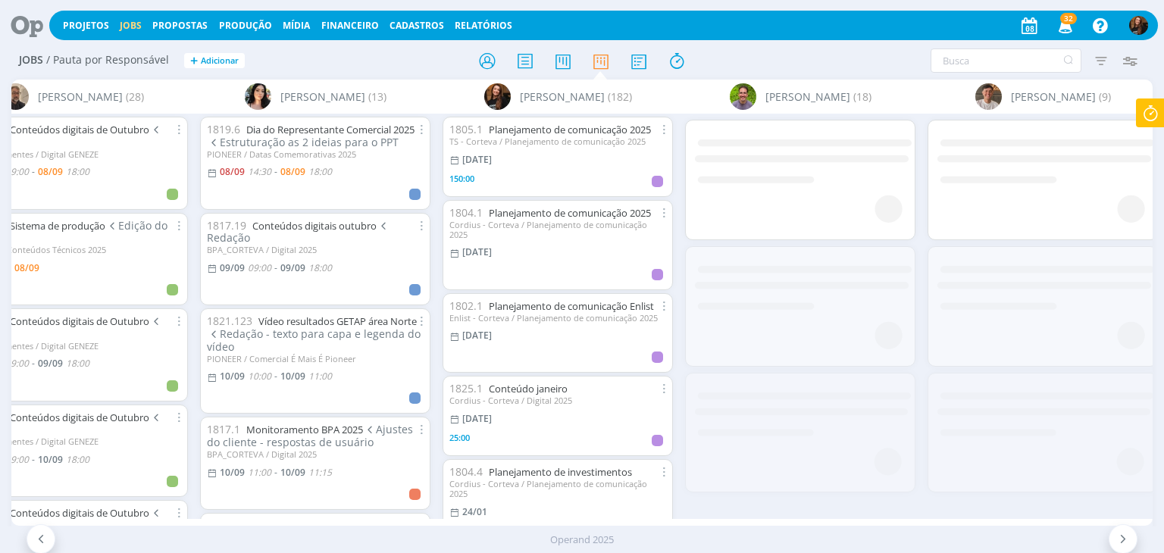
scroll to position [0, 4479]
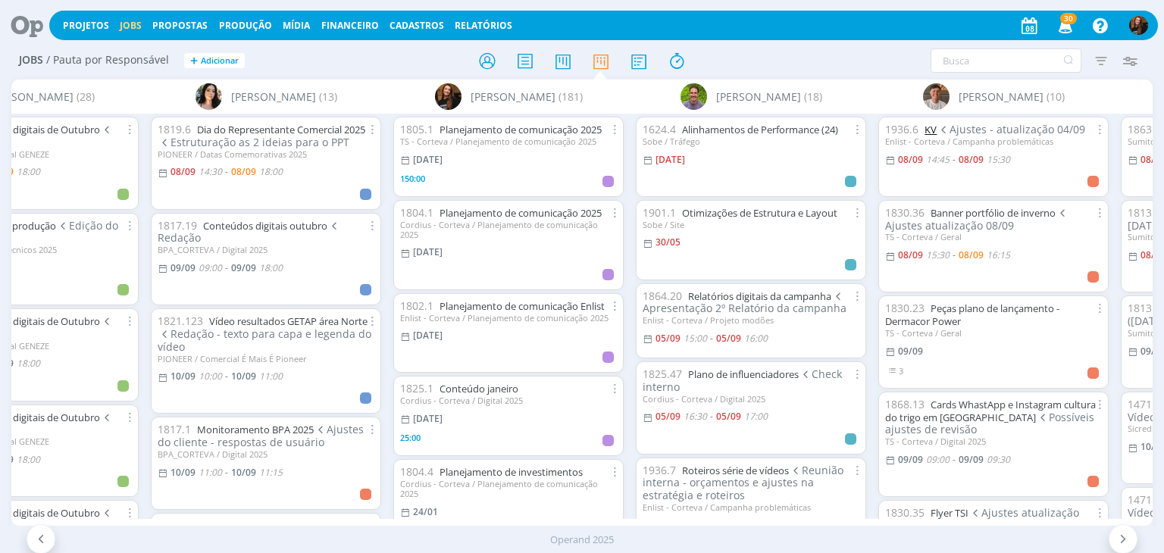
click at [927, 133] on link "KV" at bounding box center [930, 130] width 12 height 14
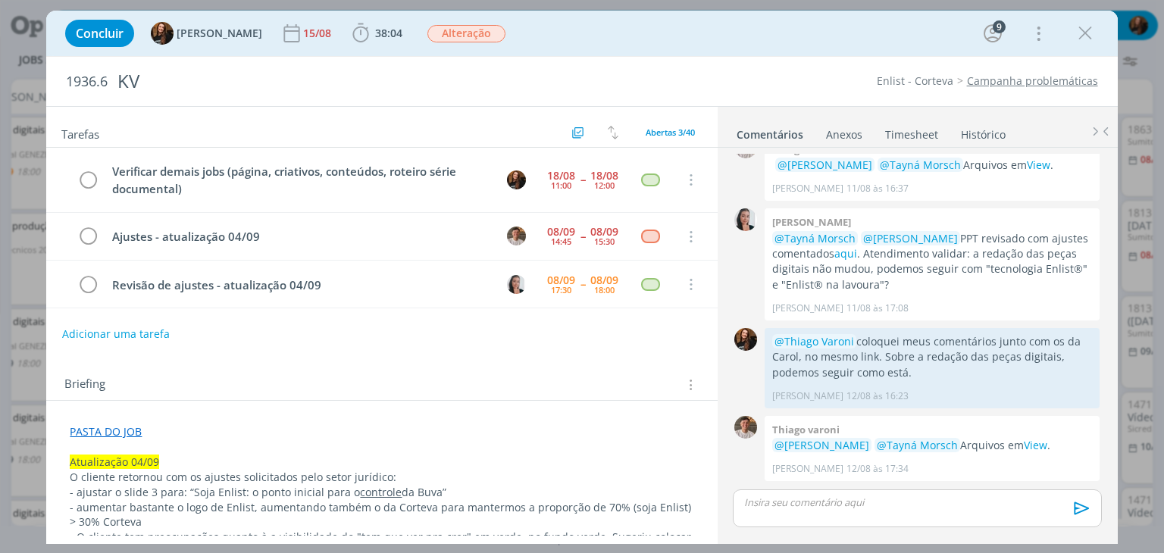
scroll to position [1509, 0]
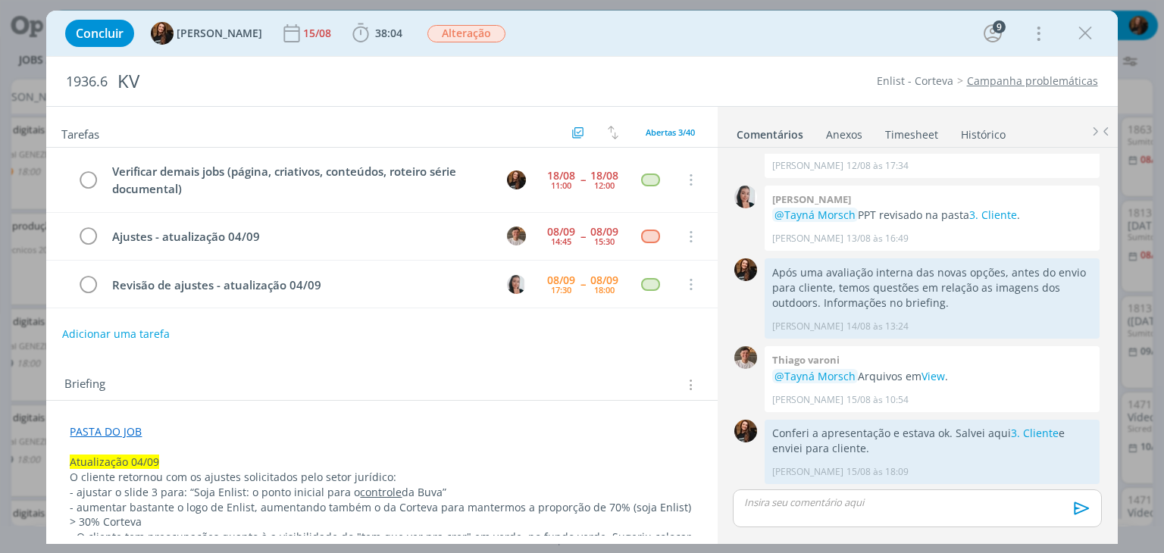
click at [909, 133] on link "Timesheet" at bounding box center [911, 131] width 55 height 22
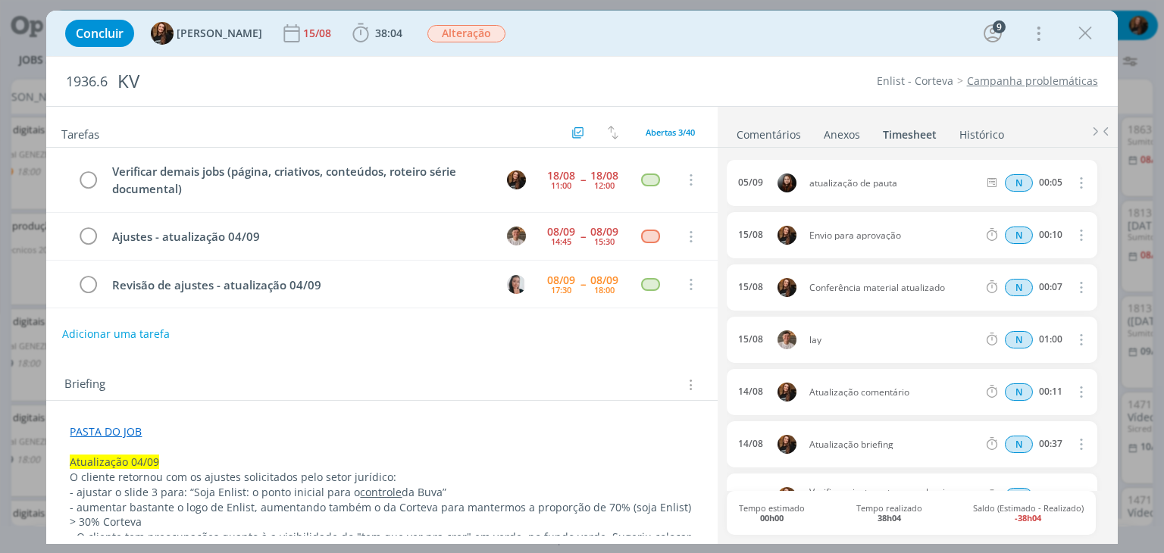
click at [785, 131] on link "Comentários" at bounding box center [769, 131] width 66 height 22
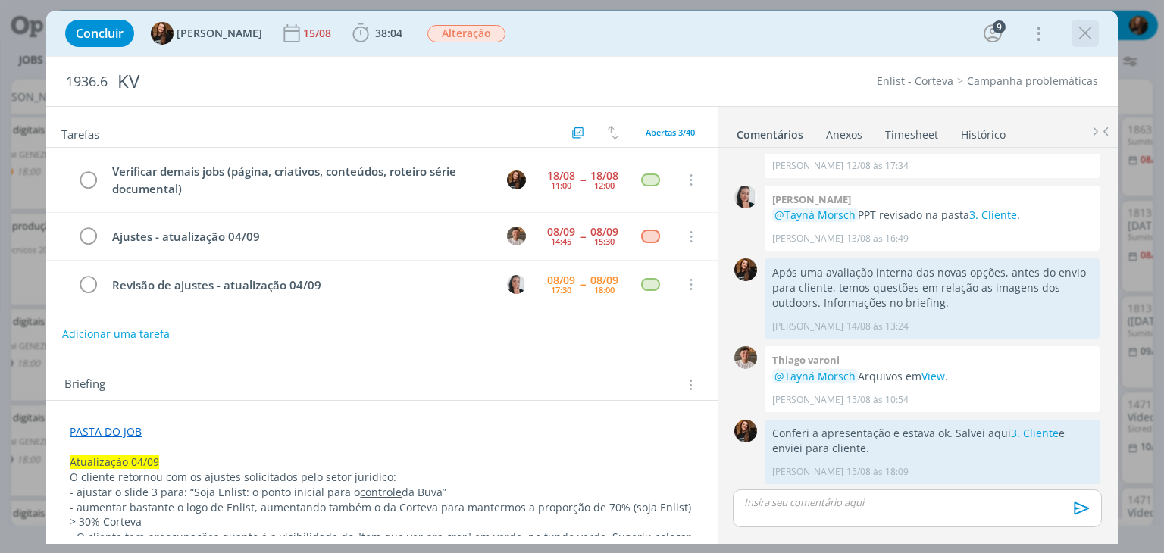
click at [1087, 37] on icon "dialog" at bounding box center [1085, 33] width 23 height 23
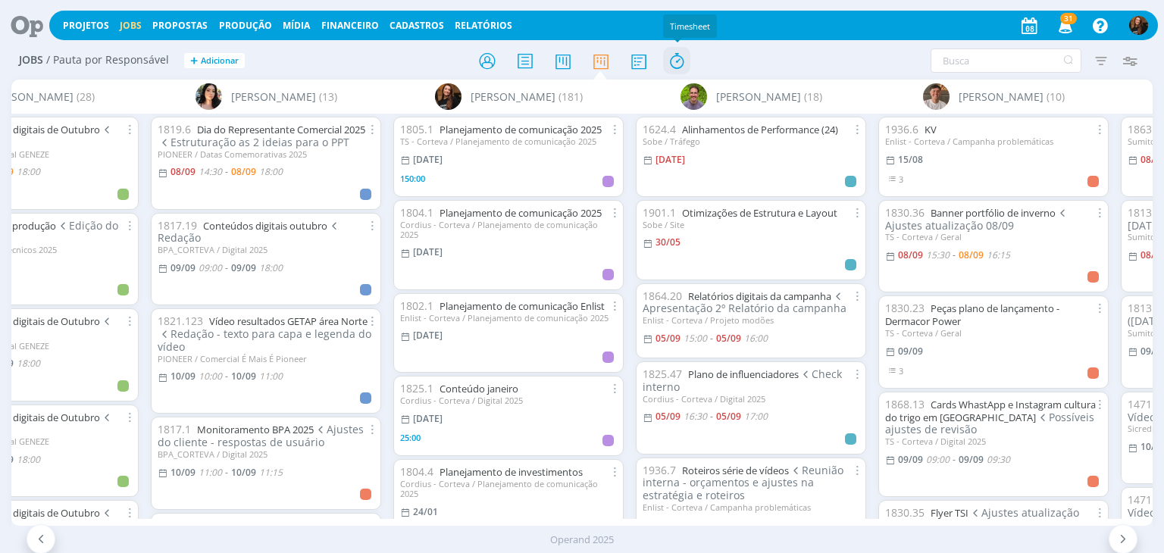
click at [679, 70] on icon at bounding box center [676, 61] width 27 height 30
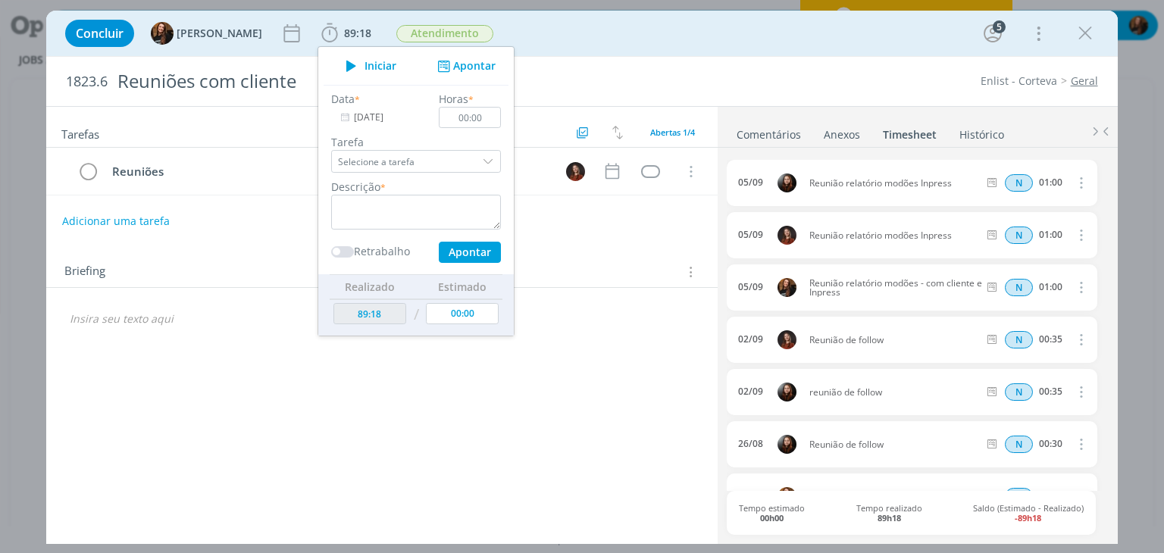
scroll to position [152, 0]
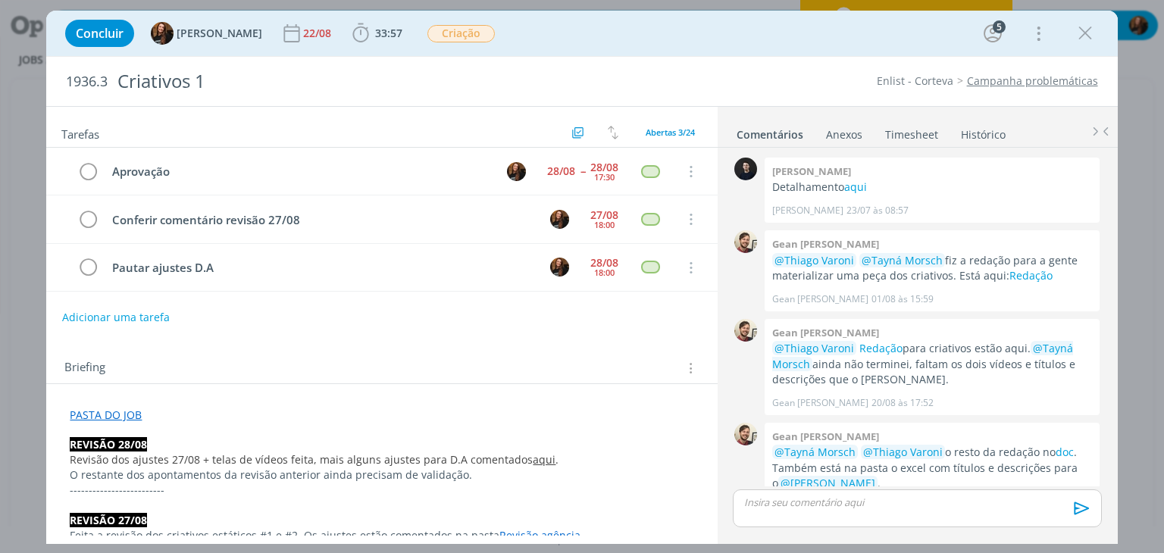
scroll to position [555, 0]
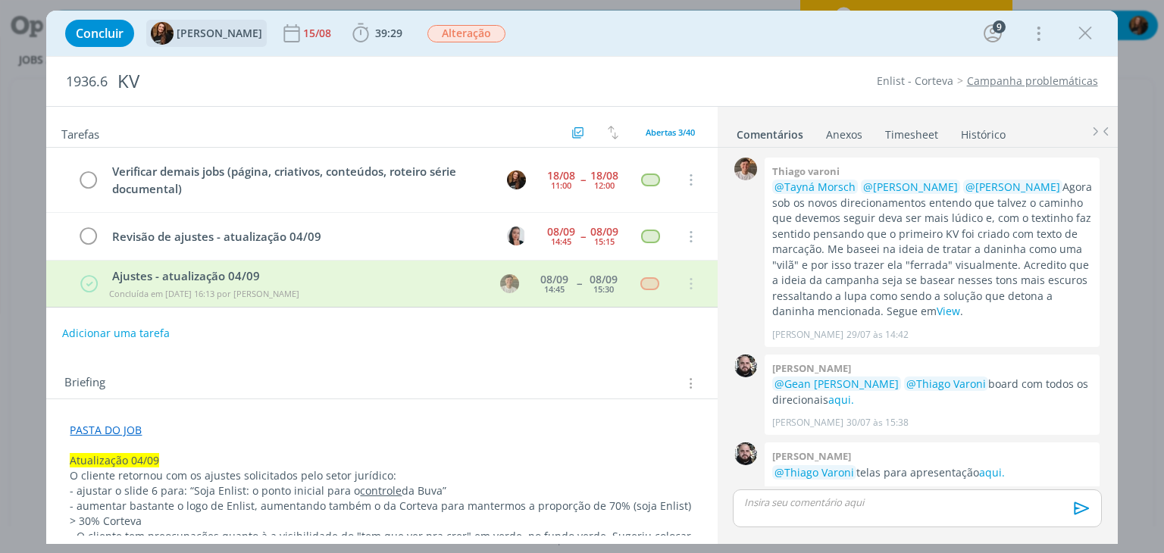
scroll to position [1671, 0]
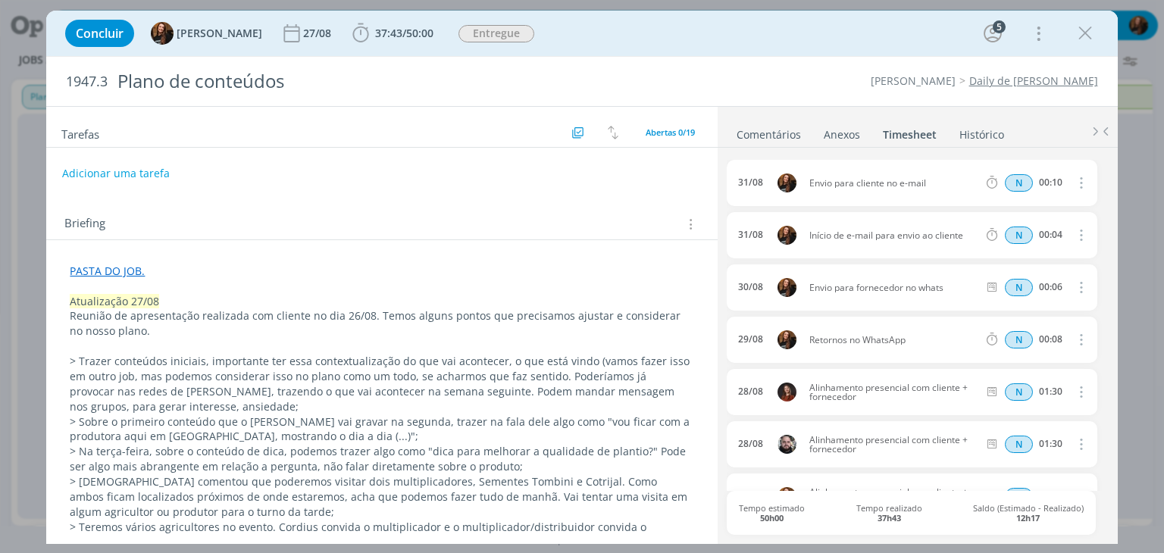
scroll to position [152, 0]
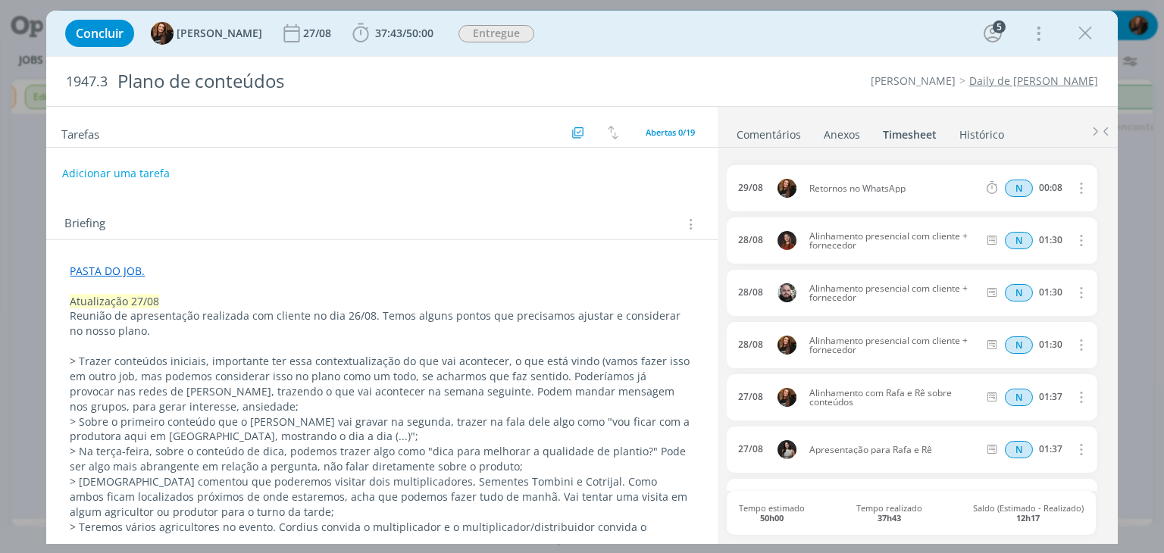
drag, startPoint x: 1081, startPoint y: 31, endPoint x: 1118, endPoint y: 104, distance: 81.7
click at [1082, 31] on icon "dialog" at bounding box center [1085, 33] width 23 height 23
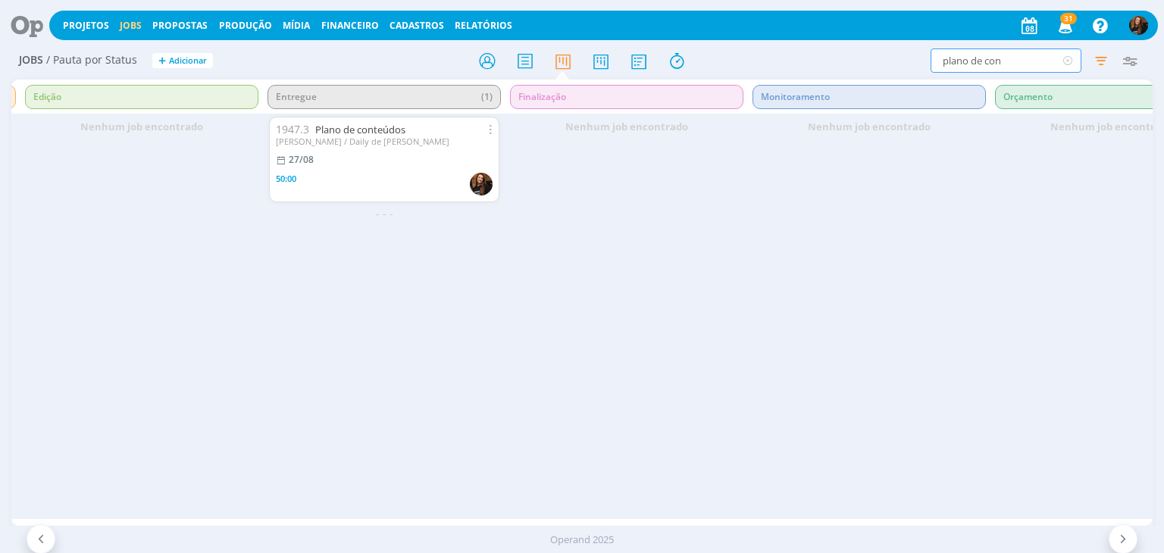
drag, startPoint x: 1027, startPoint y: 68, endPoint x: 924, endPoint y: 58, distance: 104.3
click at [924, 58] on div "plano de con Filtrar Filtrar Limpar plano de con Tipo Apenas Jobs Data Personal…" at bounding box center [962, 60] width 365 height 24
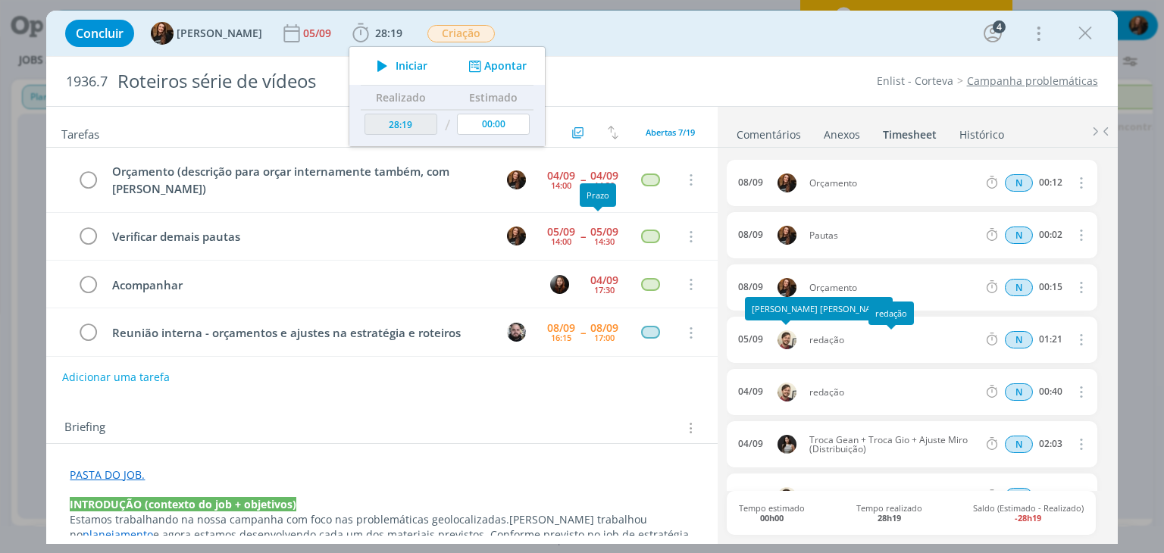
scroll to position [145, 0]
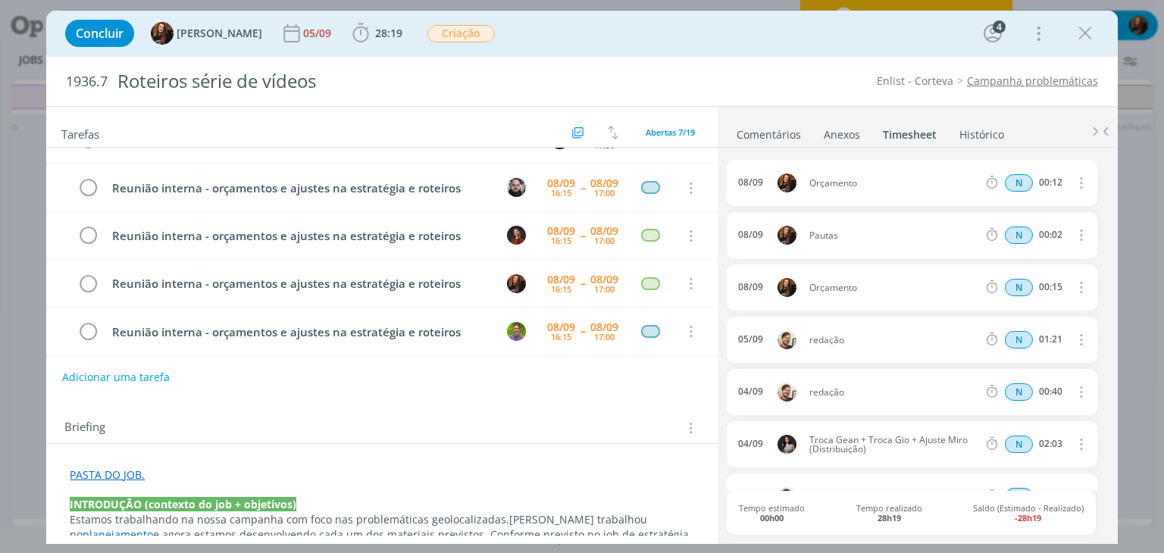
click at [767, 132] on link "Comentários" at bounding box center [769, 131] width 66 height 22
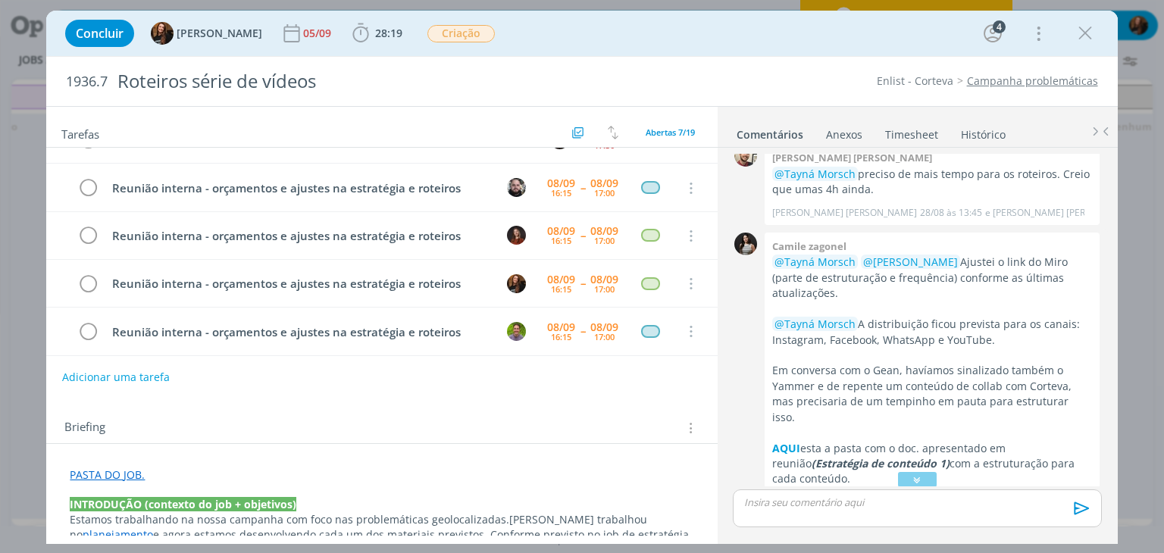
scroll to position [162, 0]
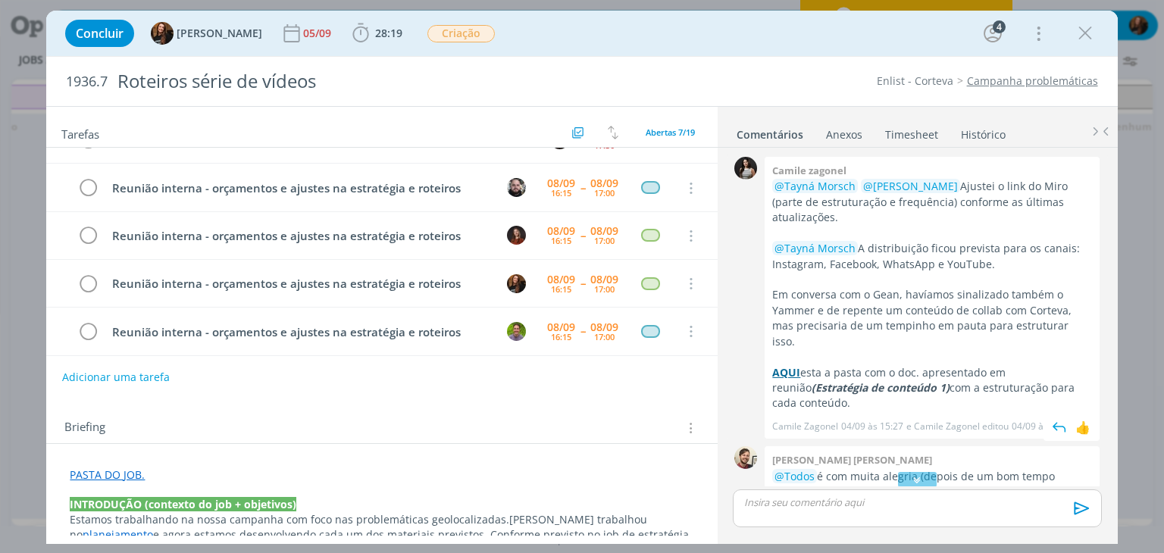
click at [791, 365] on strong "AQUI" at bounding box center [786, 372] width 28 height 14
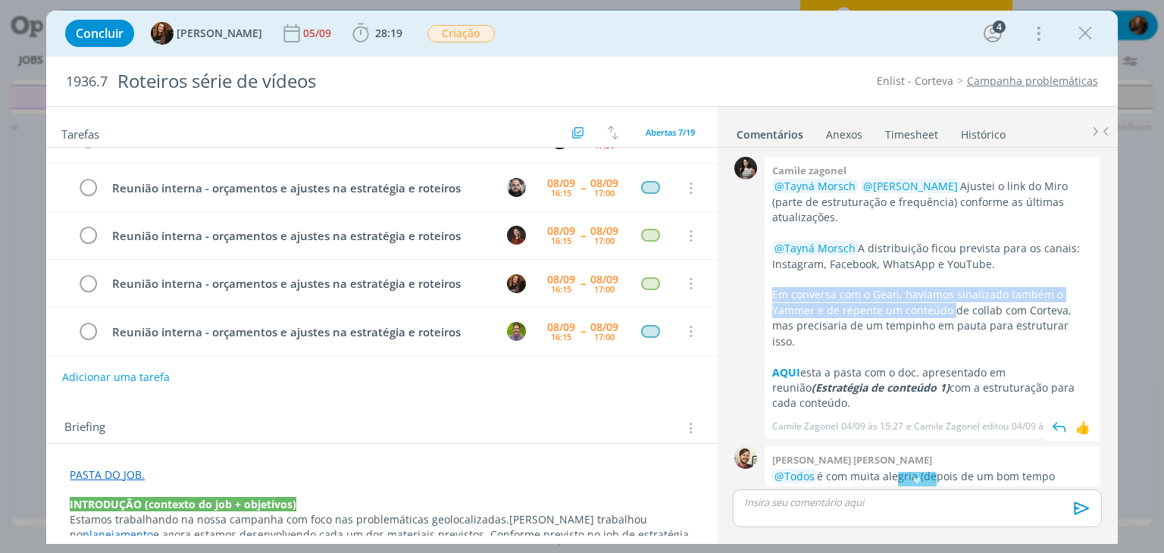
drag, startPoint x: 774, startPoint y: 294, endPoint x: 950, endPoint y: 302, distance: 175.9
click at [950, 302] on p "Em conversa com o Gean, havíamos sinalizado também o Yammer e de repente um con…" at bounding box center [932, 318] width 320 height 62
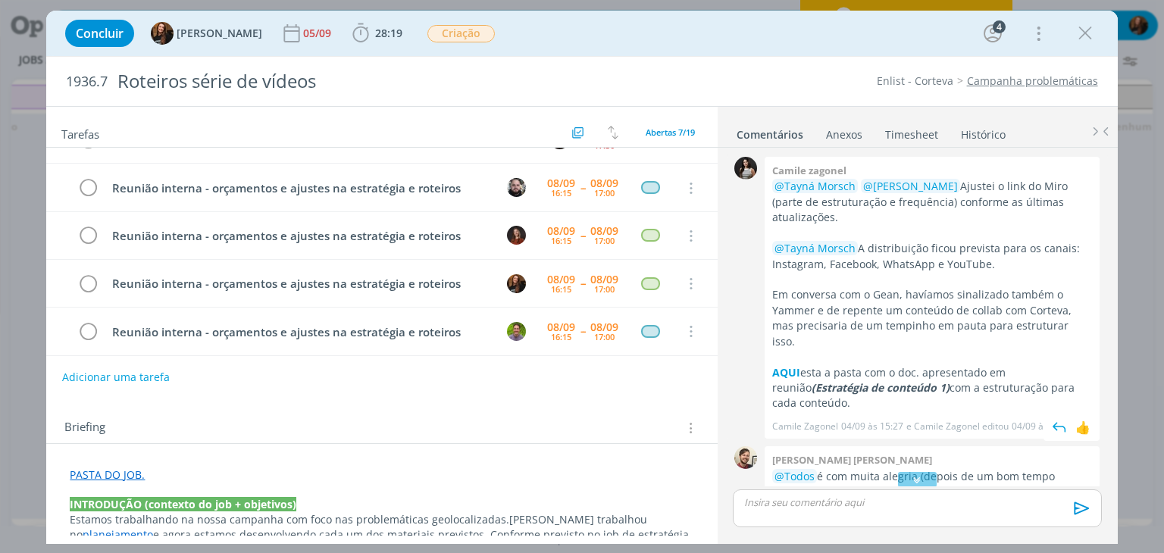
click at [958, 321] on p "Em conversa com o Gean, havíamos sinalizado também o Yammer e de repente um con…" at bounding box center [932, 318] width 320 height 62
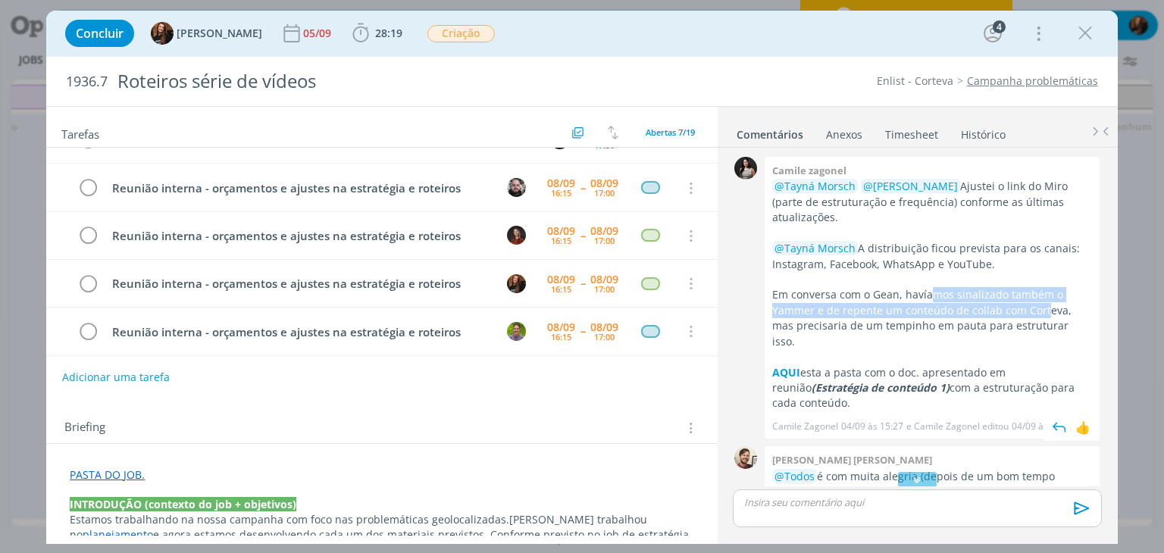
drag, startPoint x: 928, startPoint y: 292, endPoint x: 1042, endPoint y: 311, distance: 115.8
click at [1042, 311] on p "Em conversa com o Gean, havíamos sinalizado também o Yammer e de repente um con…" at bounding box center [932, 318] width 320 height 62
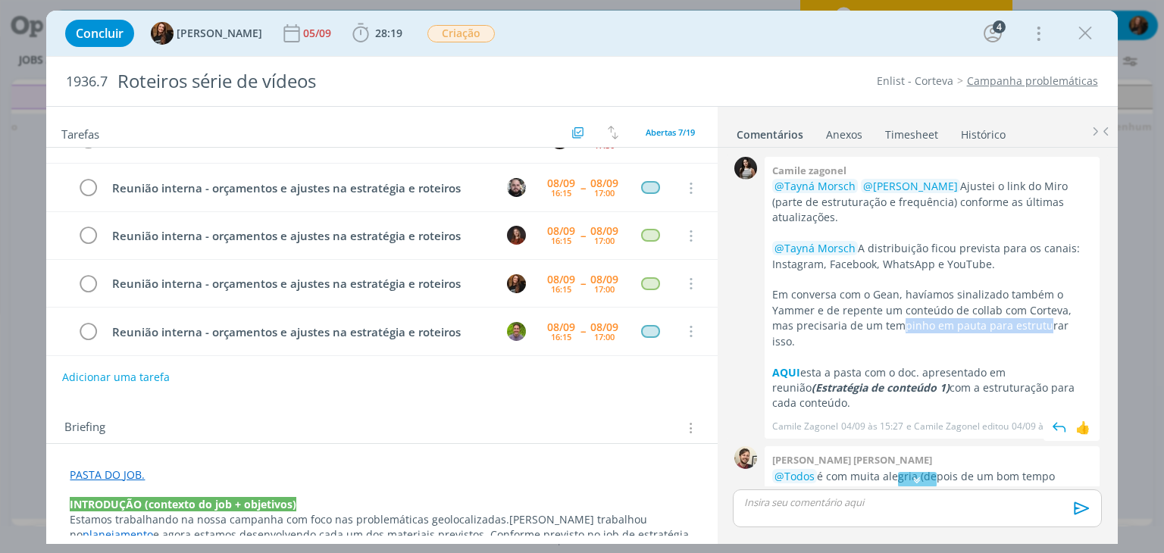
drag, startPoint x: 900, startPoint y: 324, endPoint x: 1044, endPoint y: 325, distance: 143.9
click at [1044, 325] on p "Em conversa com o Gean, havíamos sinalizado também o Yammer e de repente um con…" at bounding box center [932, 318] width 320 height 62
click at [1004, 349] on p "dialog" at bounding box center [932, 356] width 320 height 15
click at [780, 365] on strong "AQUI" at bounding box center [786, 372] width 28 height 14
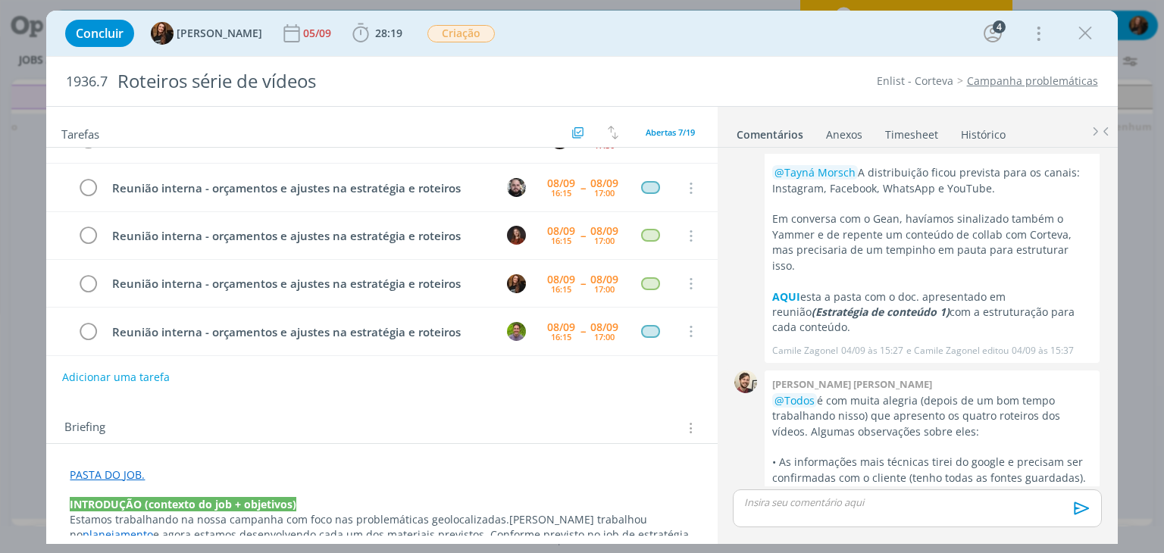
scroll to position [314, 0]
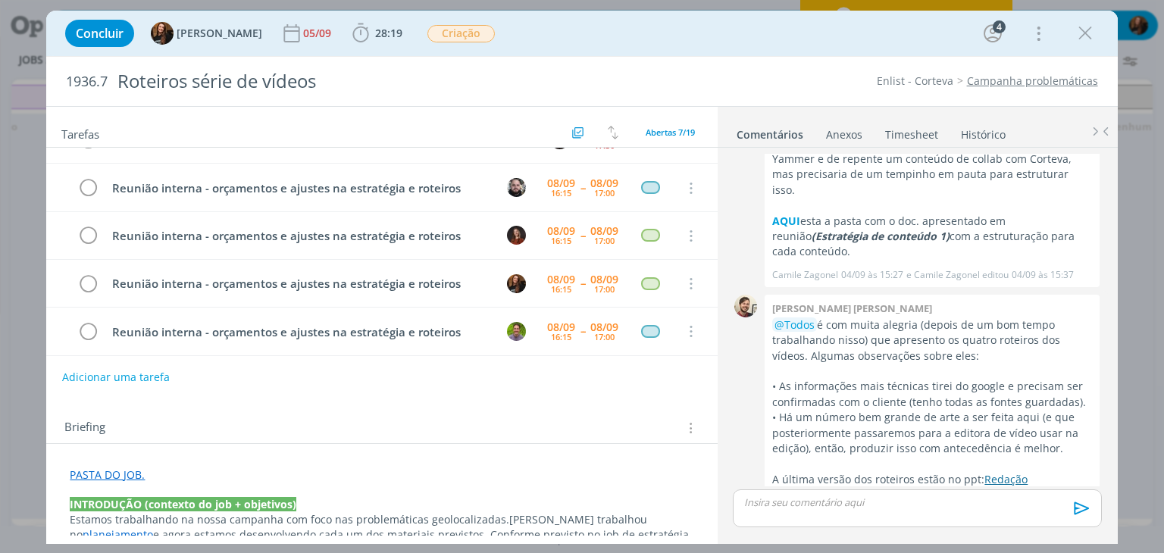
click at [1015, 472] on link "Redação" at bounding box center [1005, 479] width 43 height 14
